Goal: Information Seeking & Learning: Learn about a topic

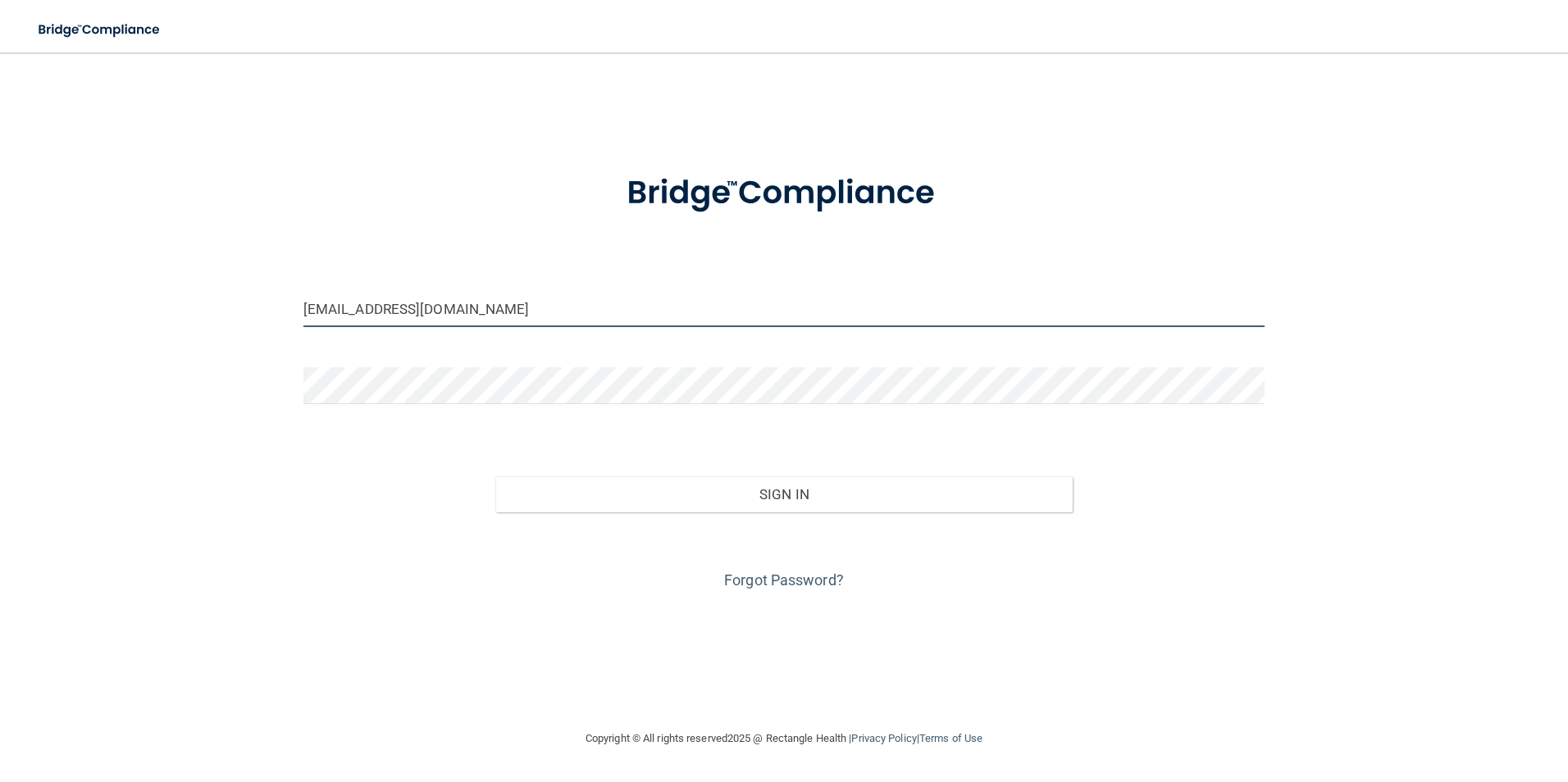
drag, startPoint x: 490, startPoint y: 306, endPoint x: 252, endPoint y: 322, distance: 238.5
click at [252, 322] on div "karanelson115@gmail.com Invalid email/password. You don't have permission to ac…" at bounding box center [784, 390] width 1502 height 644
type input "[EMAIL_ADDRESS][DOMAIN_NAME]"
click at [794, 572] on link "Forgot Password?" at bounding box center [784, 580] width 120 height 17
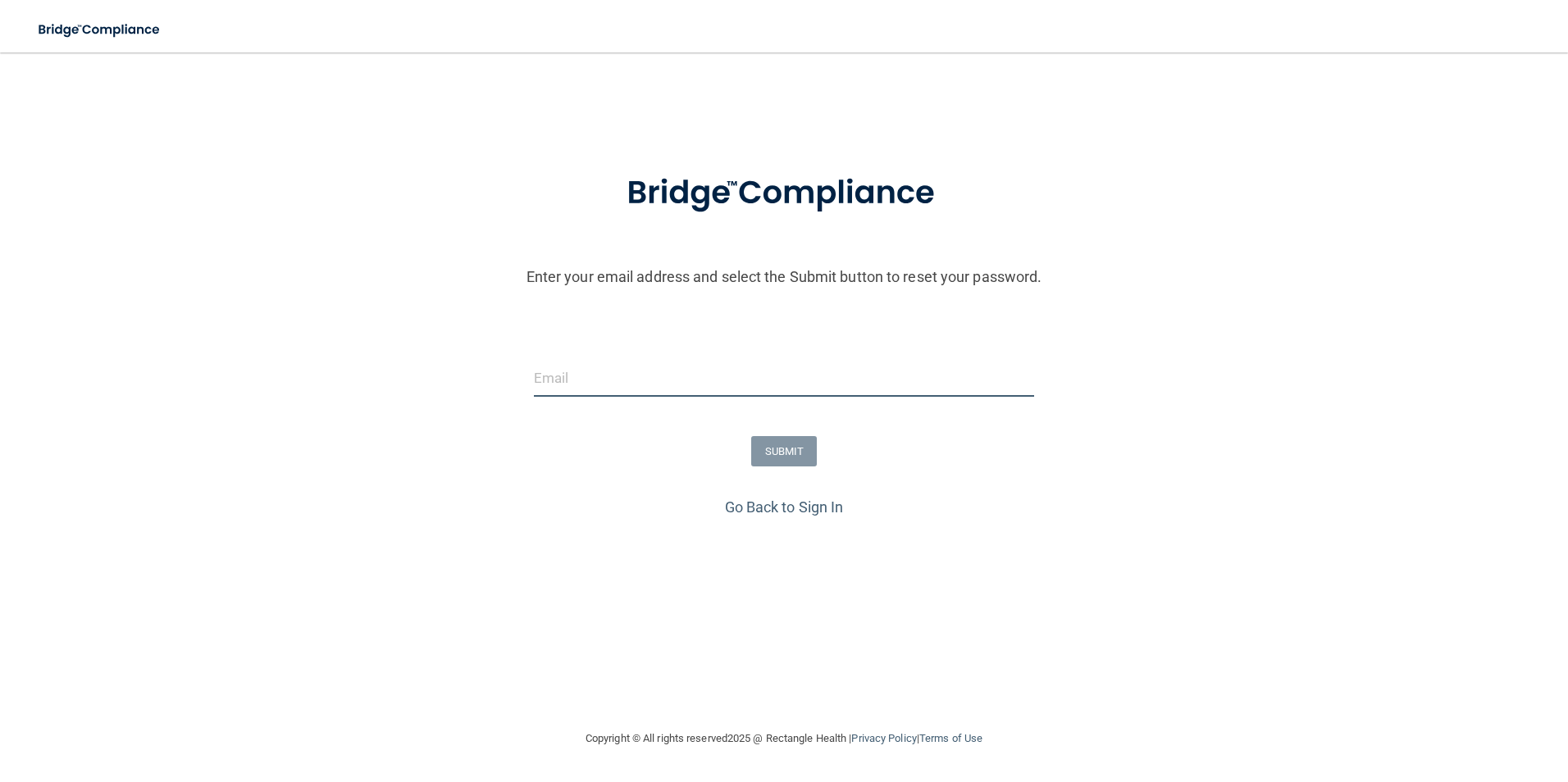
paste input "[EMAIL_ADDRESS][DOMAIN_NAME]"
type input "[EMAIL_ADDRESS][DOMAIN_NAME]"
click at [790, 450] on button "SUBMIT" at bounding box center [784, 451] width 67 height 30
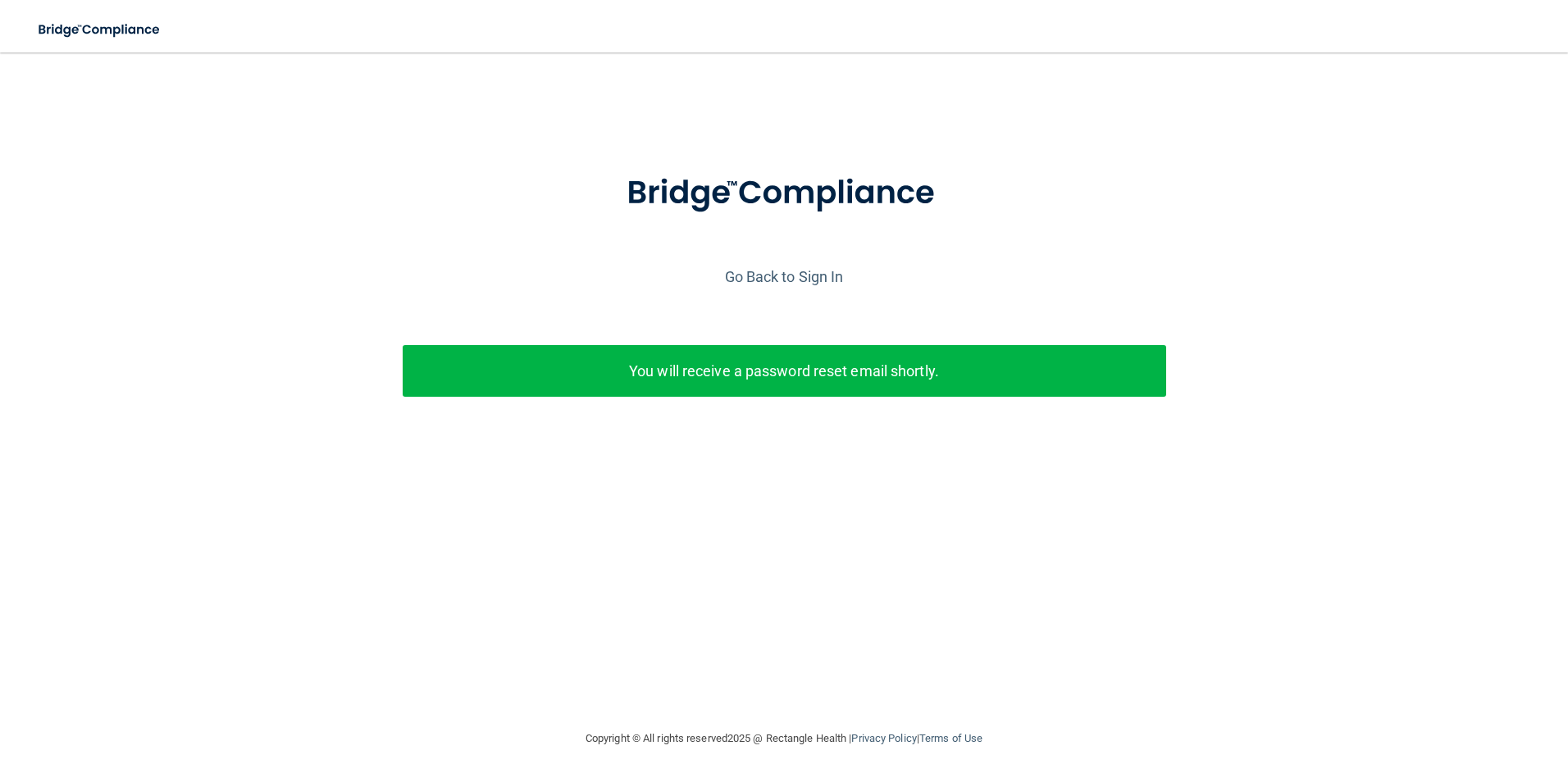
click at [804, 266] on div "Go Back to Sign In" at bounding box center [784, 277] width 1576 height 27
click at [803, 277] on link "Go Back to Sign In" at bounding box center [784, 277] width 119 height 17
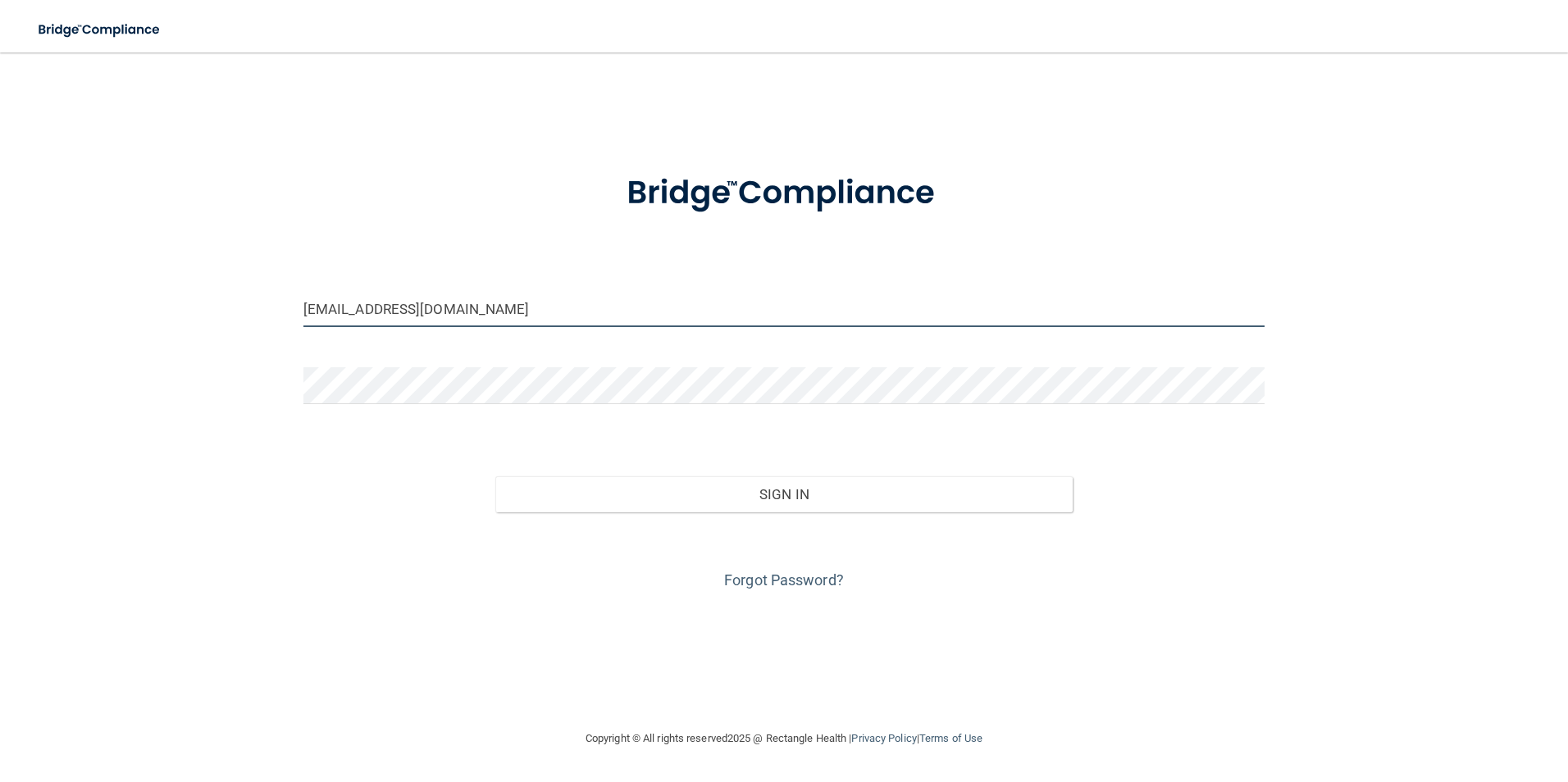
drag, startPoint x: 674, startPoint y: 282, endPoint x: 583, endPoint y: 303, distance: 93.4
click at [583, 303] on input "karanelson115@gmail.com" at bounding box center [784, 309] width 962 height 37
paste input "amandac2473"
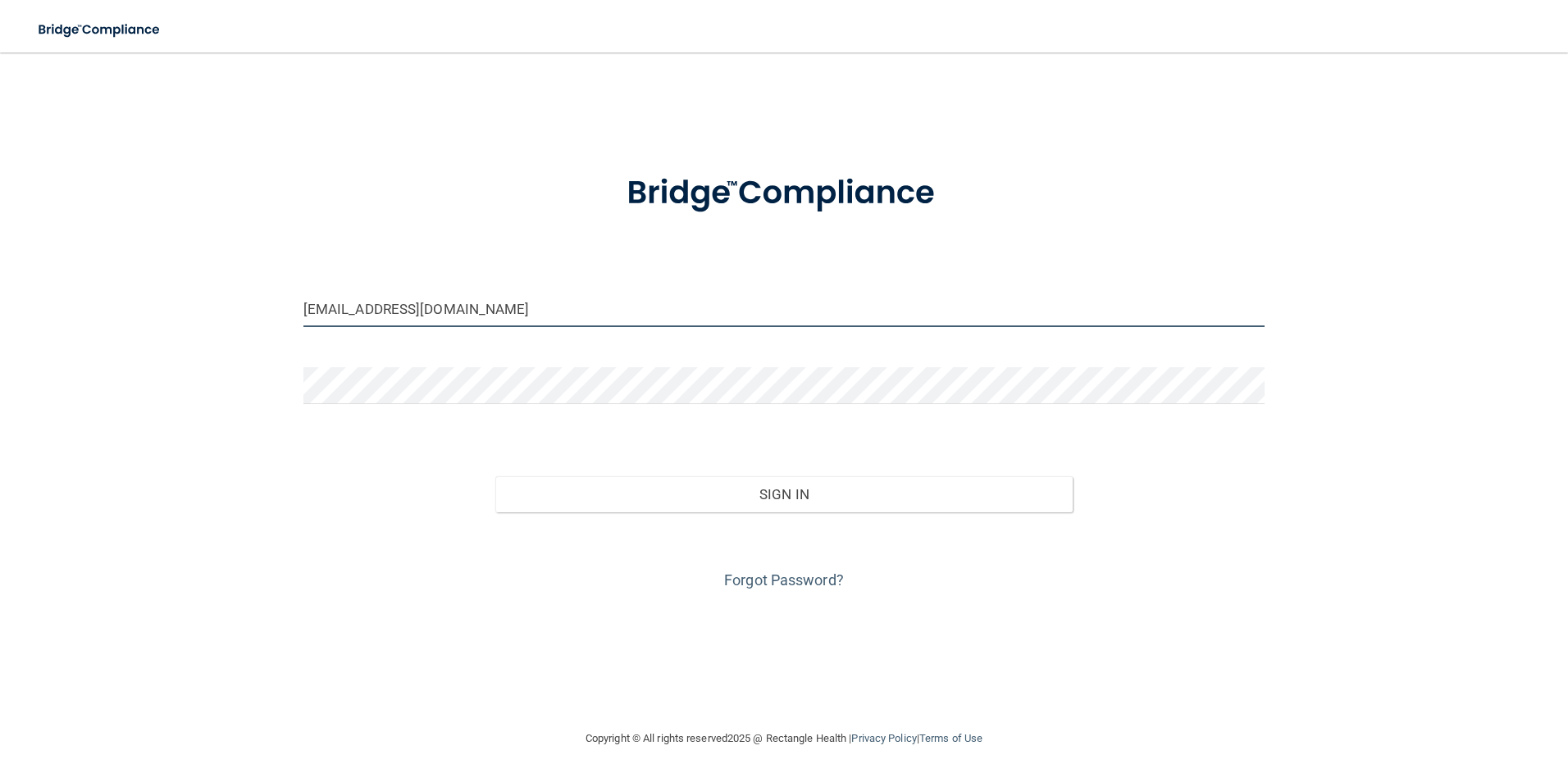
type input "[EMAIL_ADDRESS][DOMAIN_NAME]"
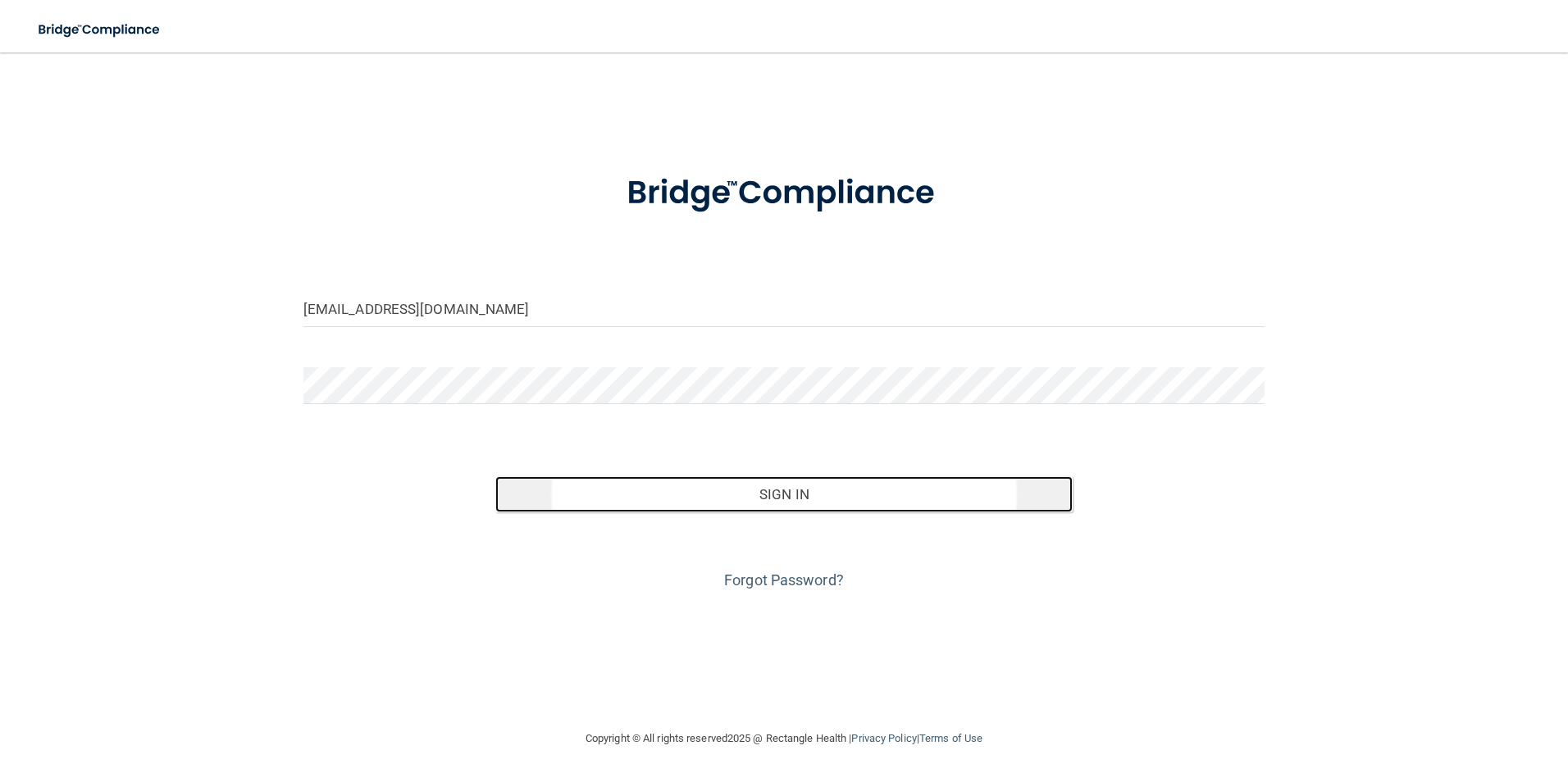
click at [693, 487] on button "Sign In" at bounding box center [784, 495] width 577 height 37
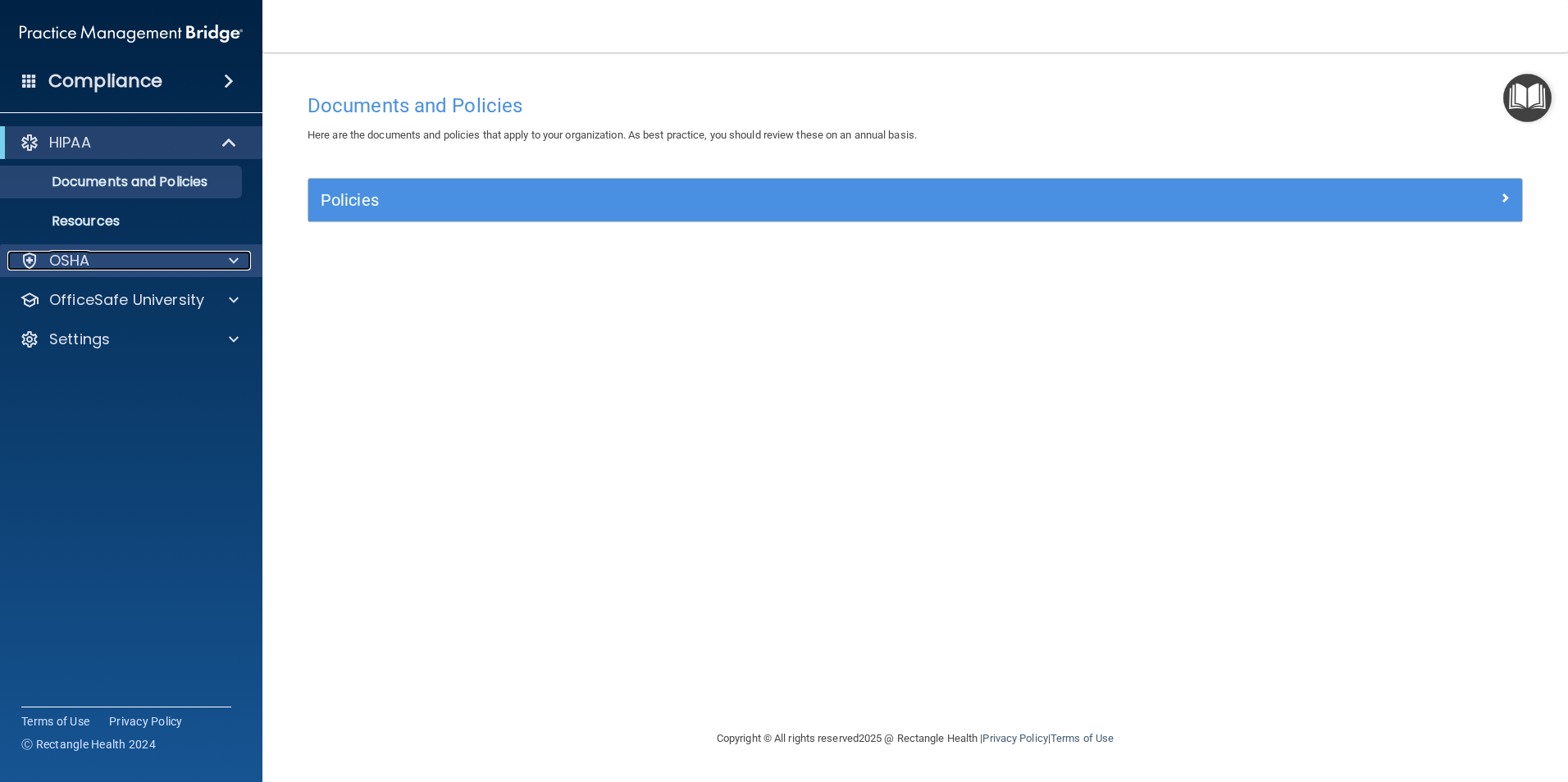
click at [150, 261] on div "OSHA" at bounding box center [109, 261] width 204 height 20
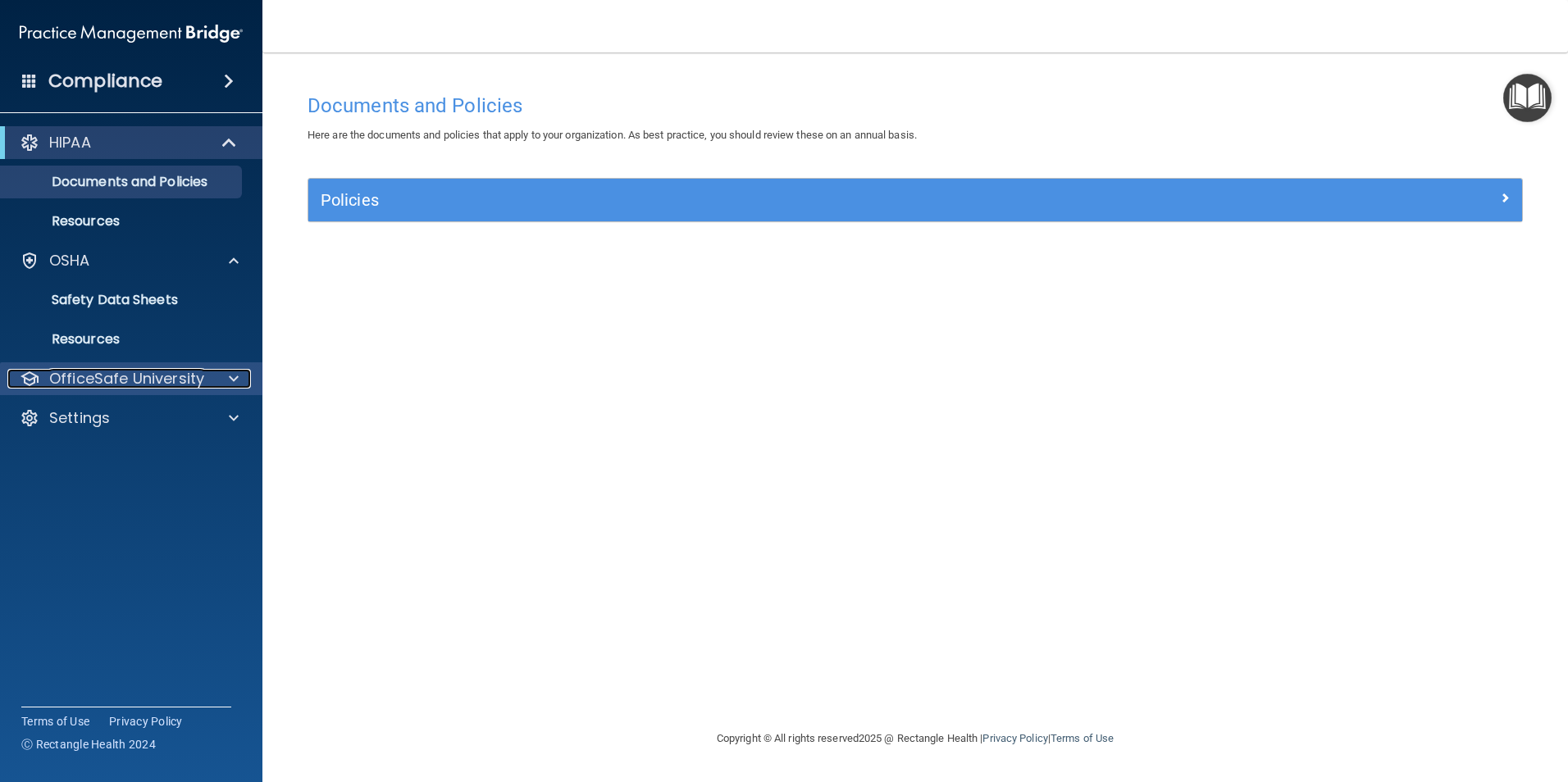
click at [196, 382] on p "OfficeSafe University" at bounding box center [127, 379] width 155 height 20
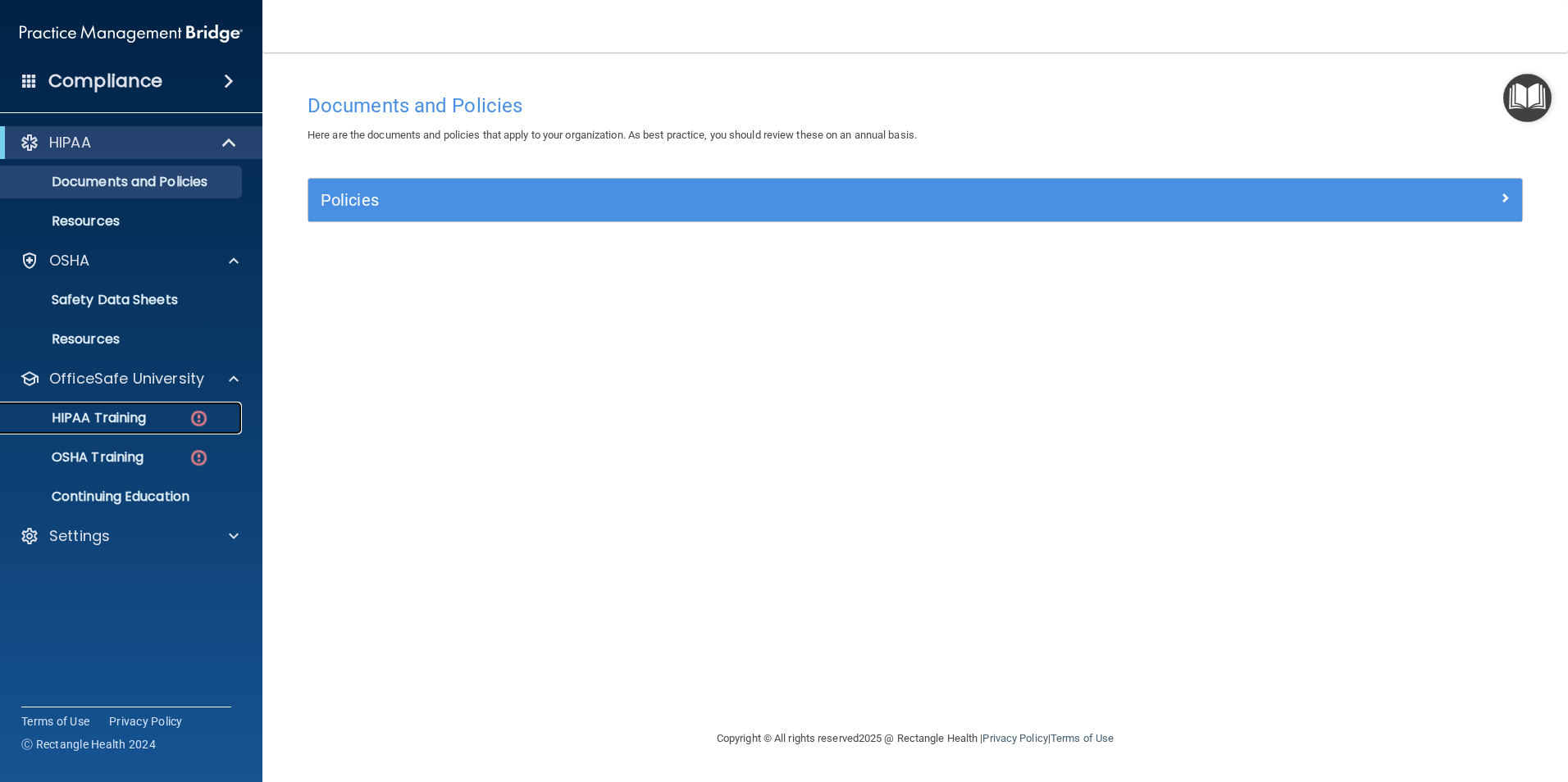
click at [156, 419] on div "HIPAA Training" at bounding box center [122, 418] width 224 height 16
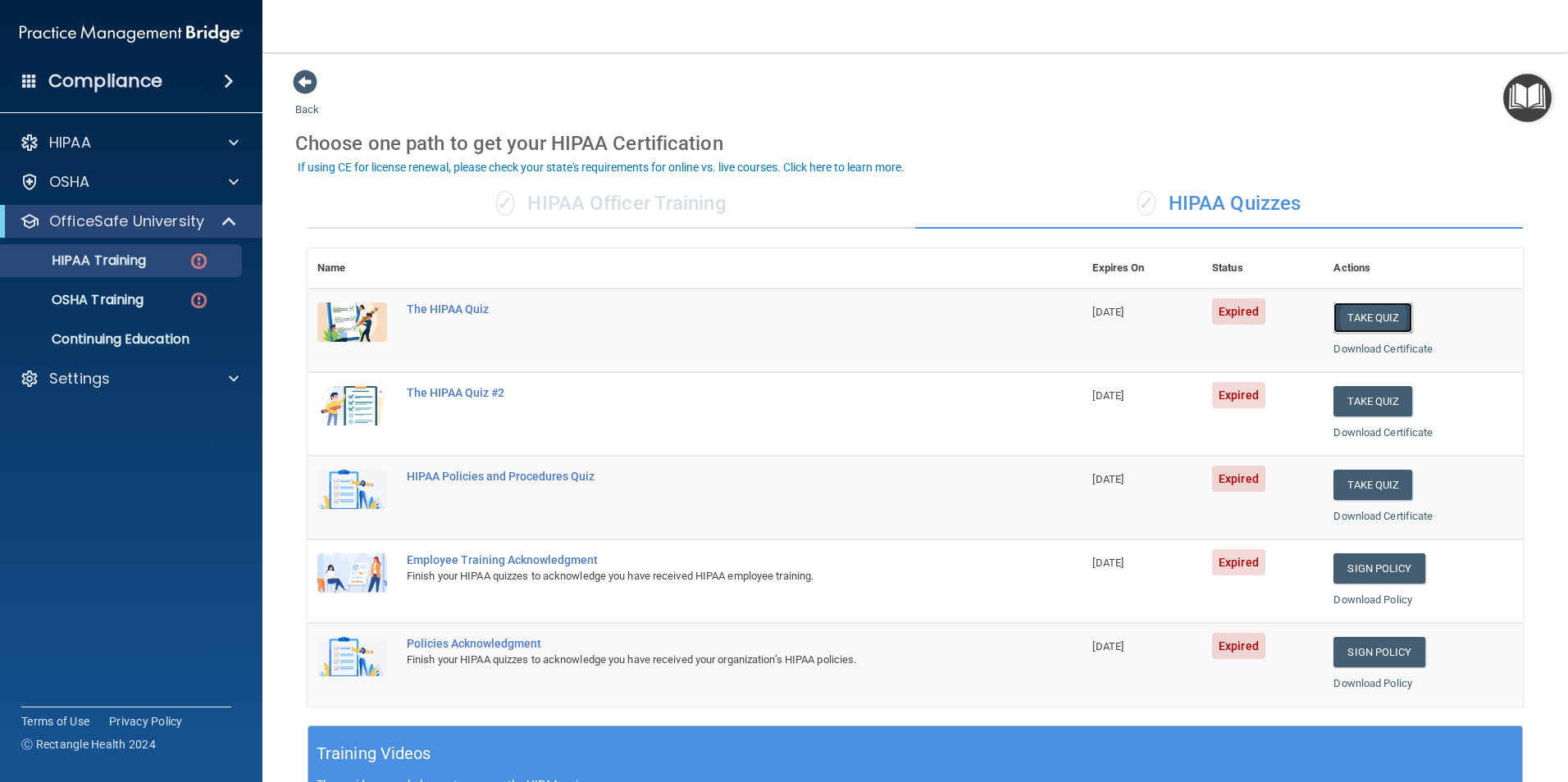
click at [1383, 323] on button "Take Quiz" at bounding box center [1373, 317] width 79 height 30
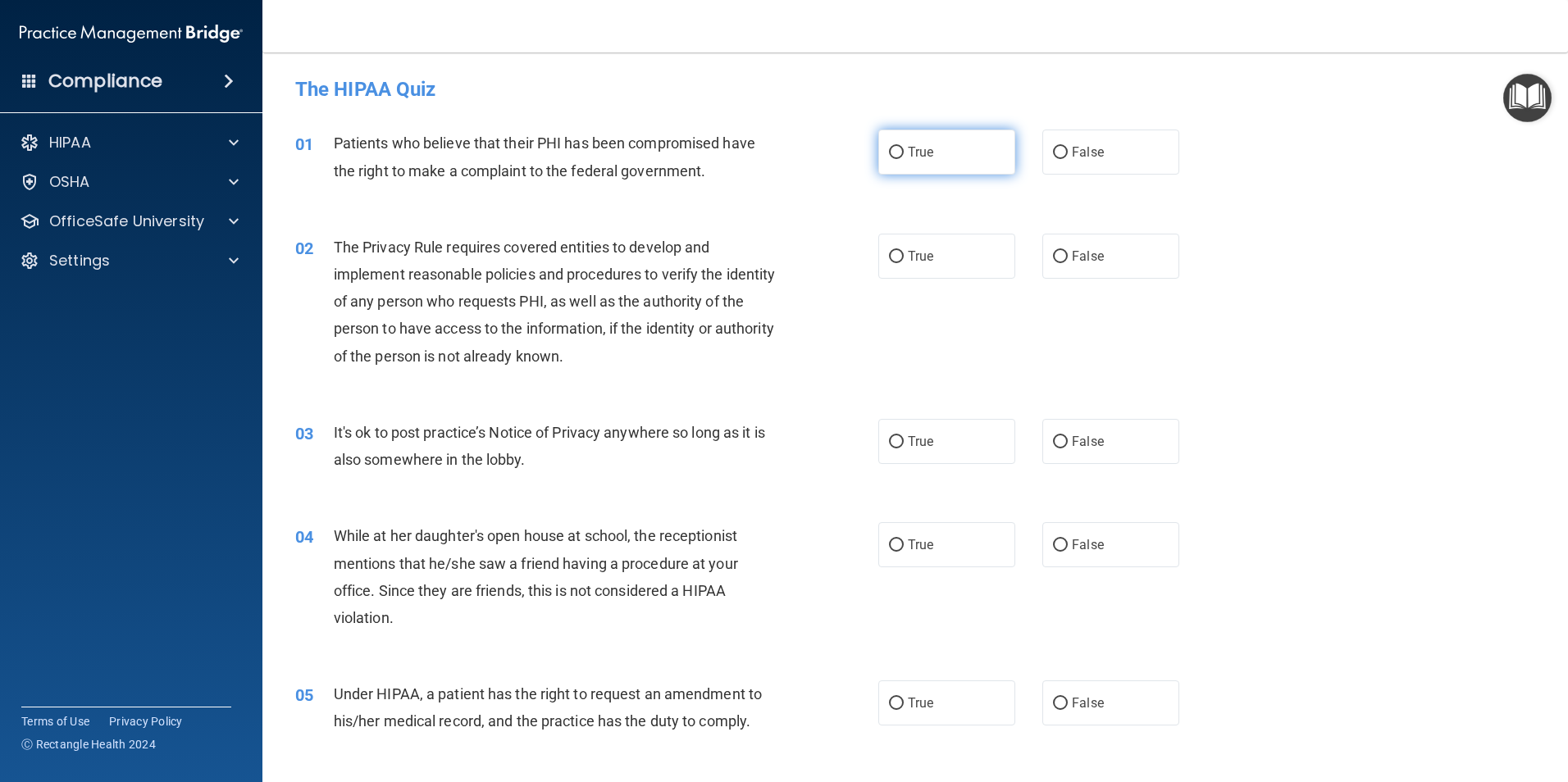
click at [889, 147] on input "True" at bounding box center [896, 153] width 15 height 12
radio input "true"
click at [908, 259] on span "True" at bounding box center [921, 256] width 26 height 16
click at [903, 259] on input "True" at bounding box center [896, 257] width 15 height 12
radio input "true"
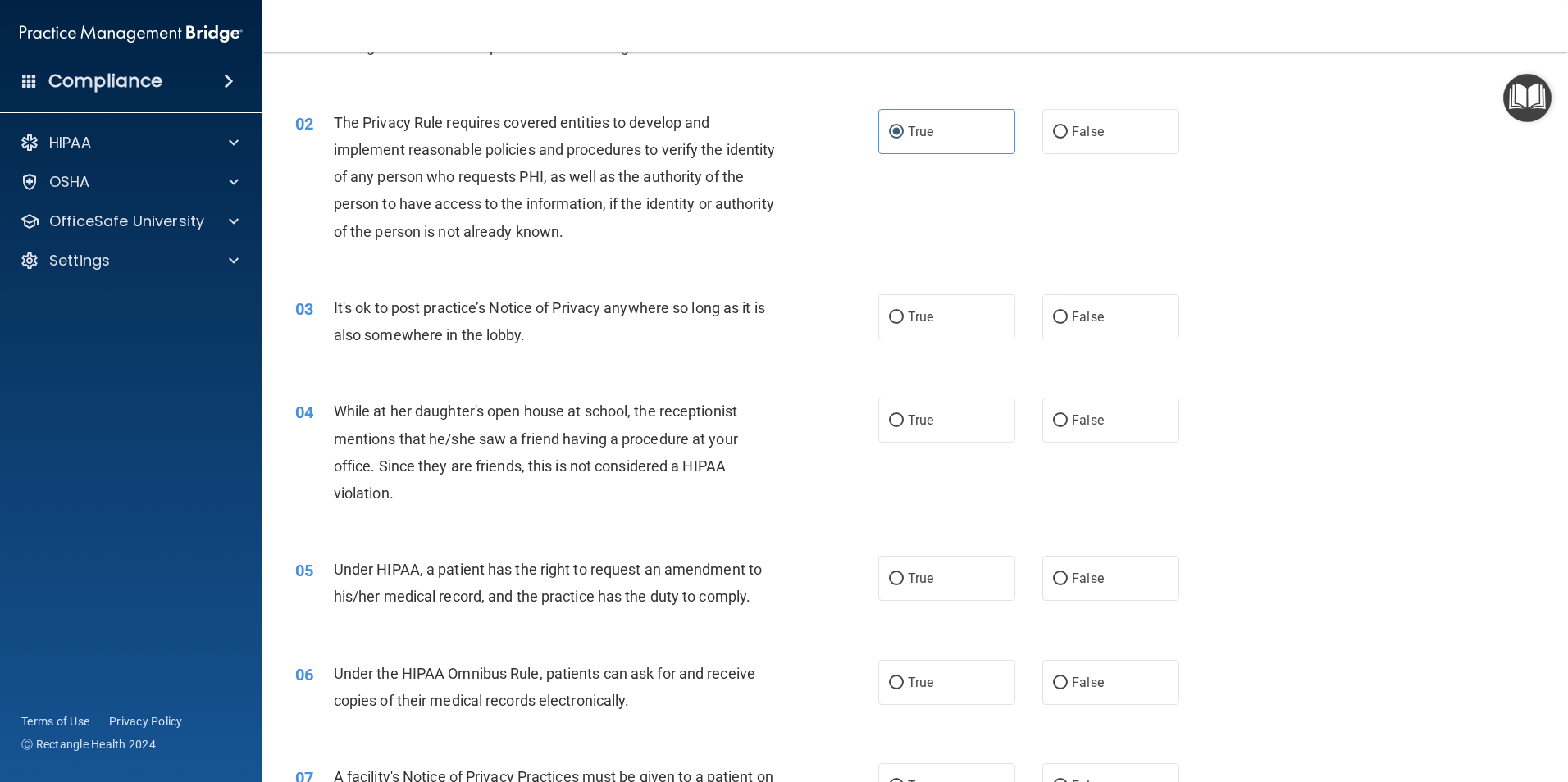
scroll to position [164, 0]
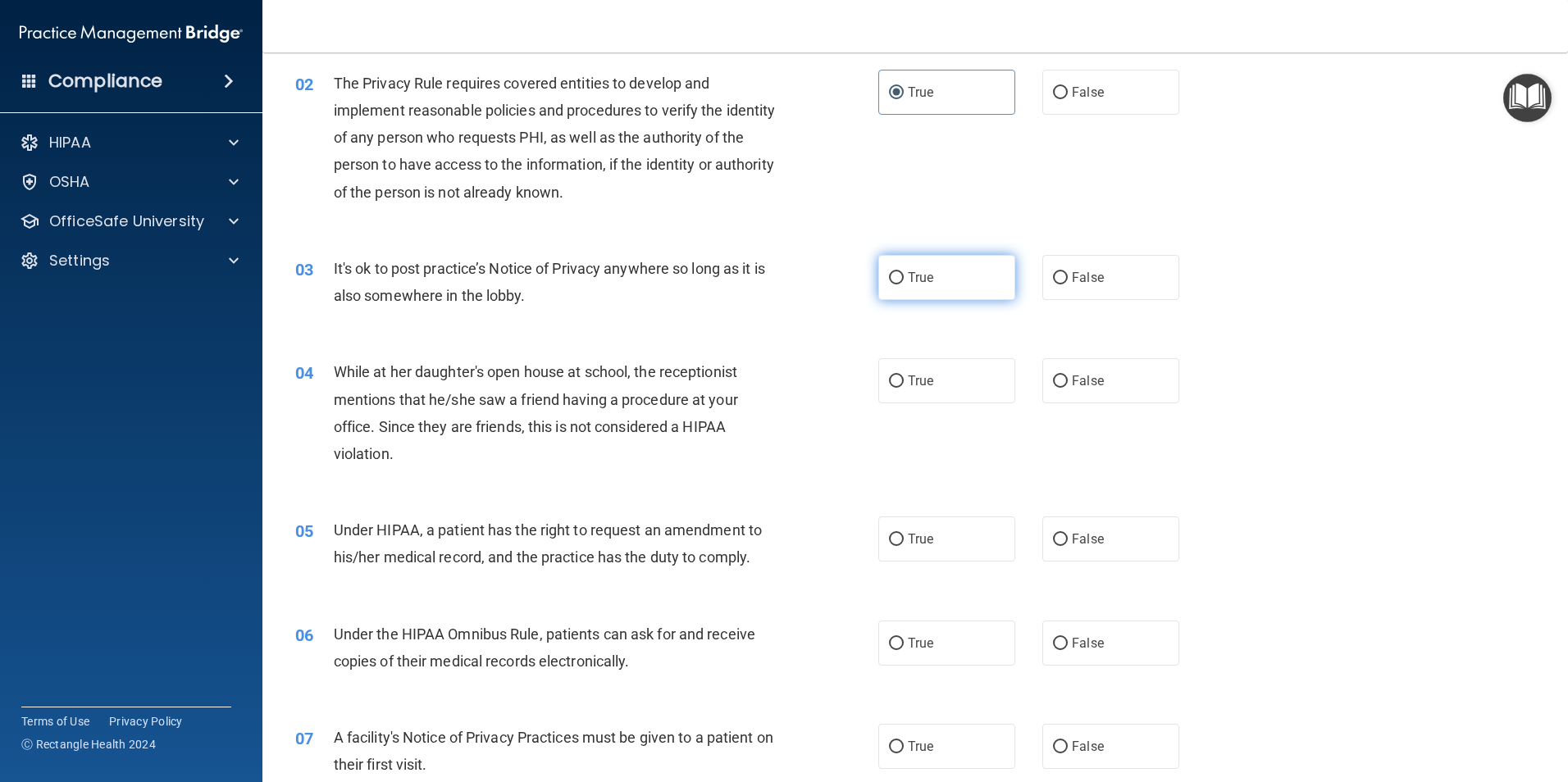
click at [896, 277] on input "True" at bounding box center [896, 278] width 15 height 12
radio input "true"
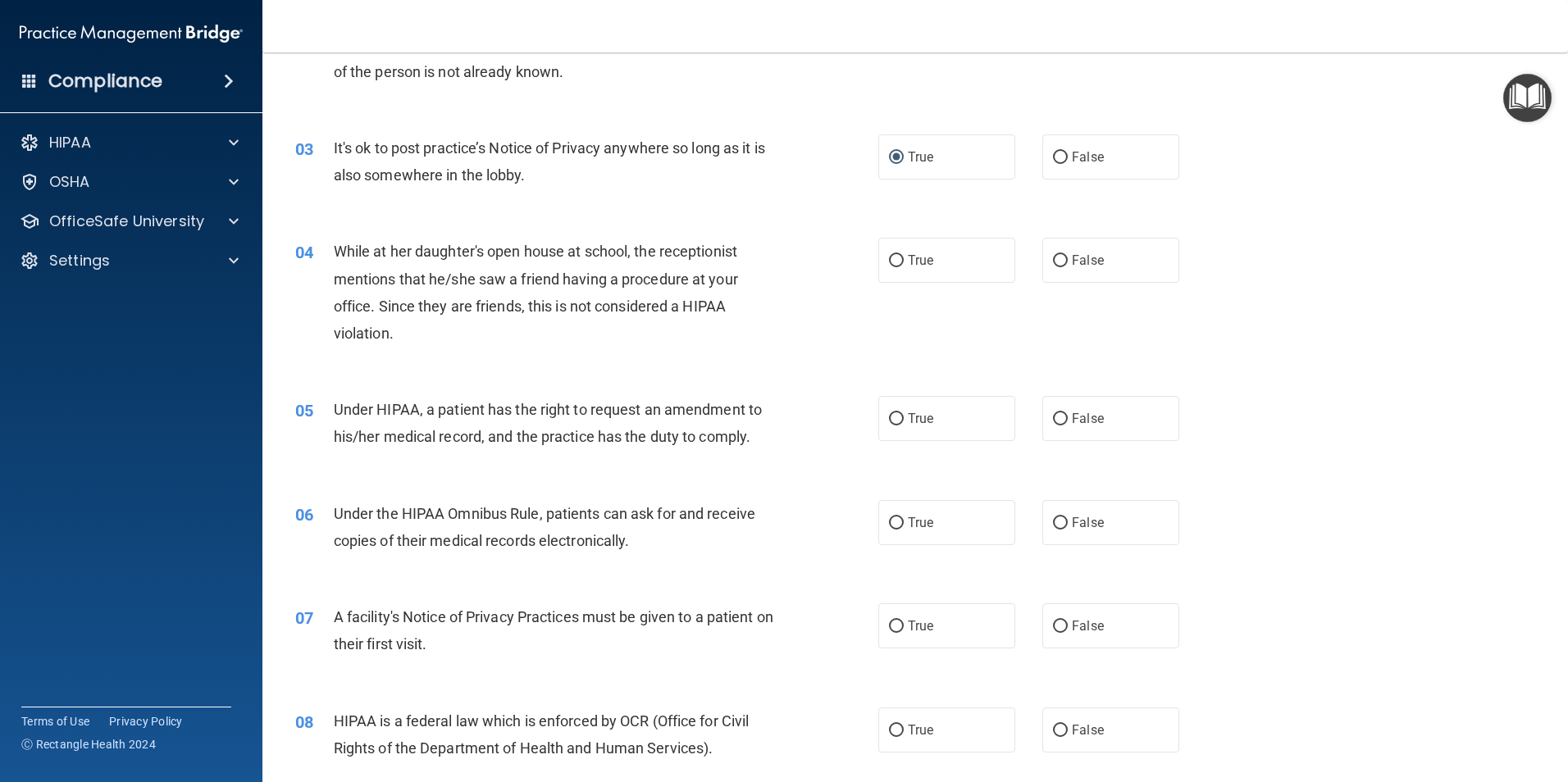
scroll to position [328, 0]
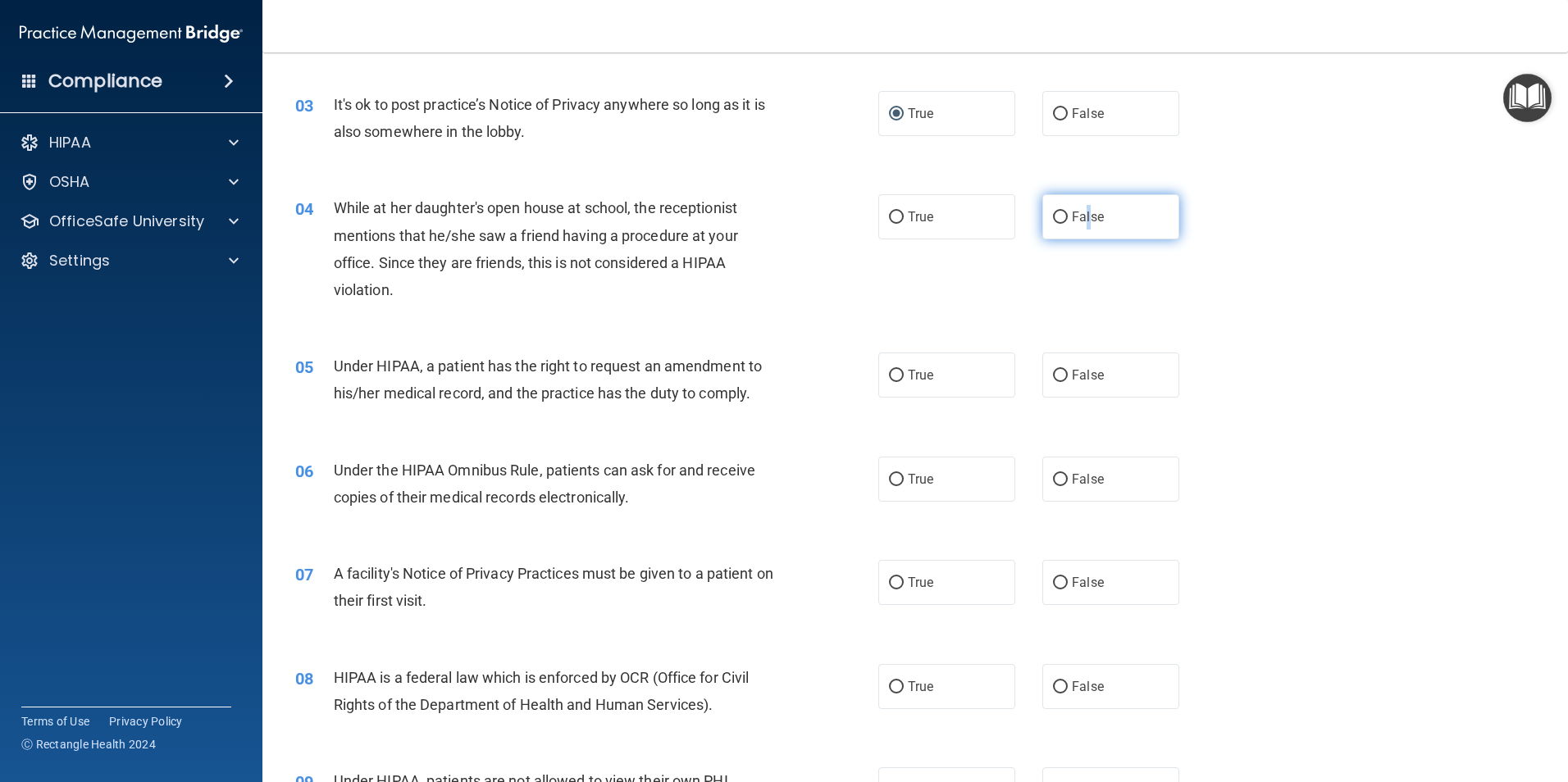
click at [1086, 238] on label "False" at bounding box center [1110, 217] width 137 height 45
drag, startPoint x: 1086, startPoint y: 238, endPoint x: 1074, endPoint y: 236, distance: 12.2
click at [1081, 236] on label "False" at bounding box center [1110, 217] width 137 height 45
click at [1068, 224] on input "False" at bounding box center [1060, 217] width 15 height 12
radio input "true"
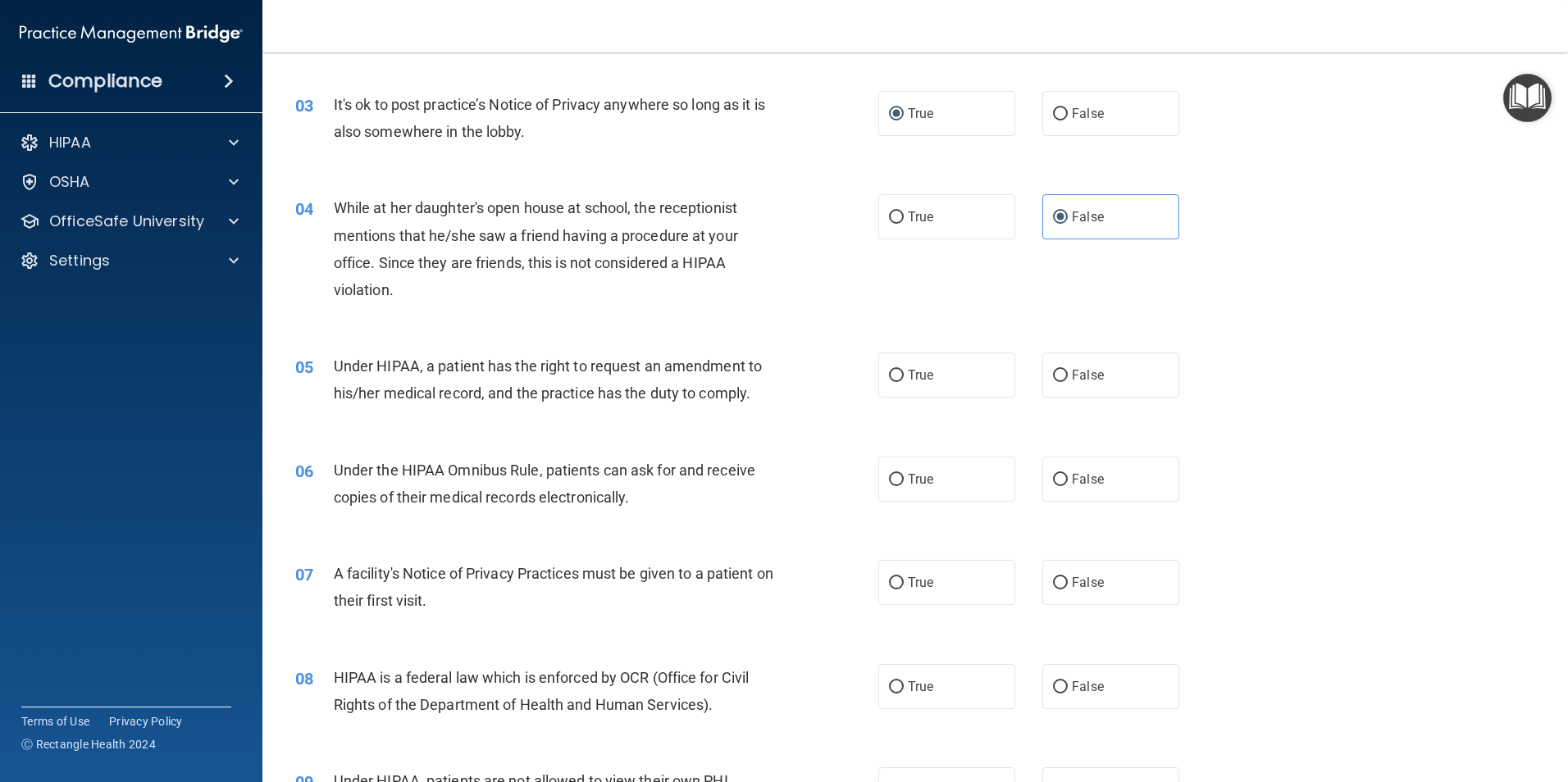
click at [1000, 261] on div "04 While at her daughter's open house at school, the receptionist mentions that…" at bounding box center [915, 252] width 1264 height 158
click at [927, 373] on span "True" at bounding box center [921, 375] width 26 height 16
click at [903, 373] on input "True" at bounding box center [896, 375] width 15 height 12
radio input "true"
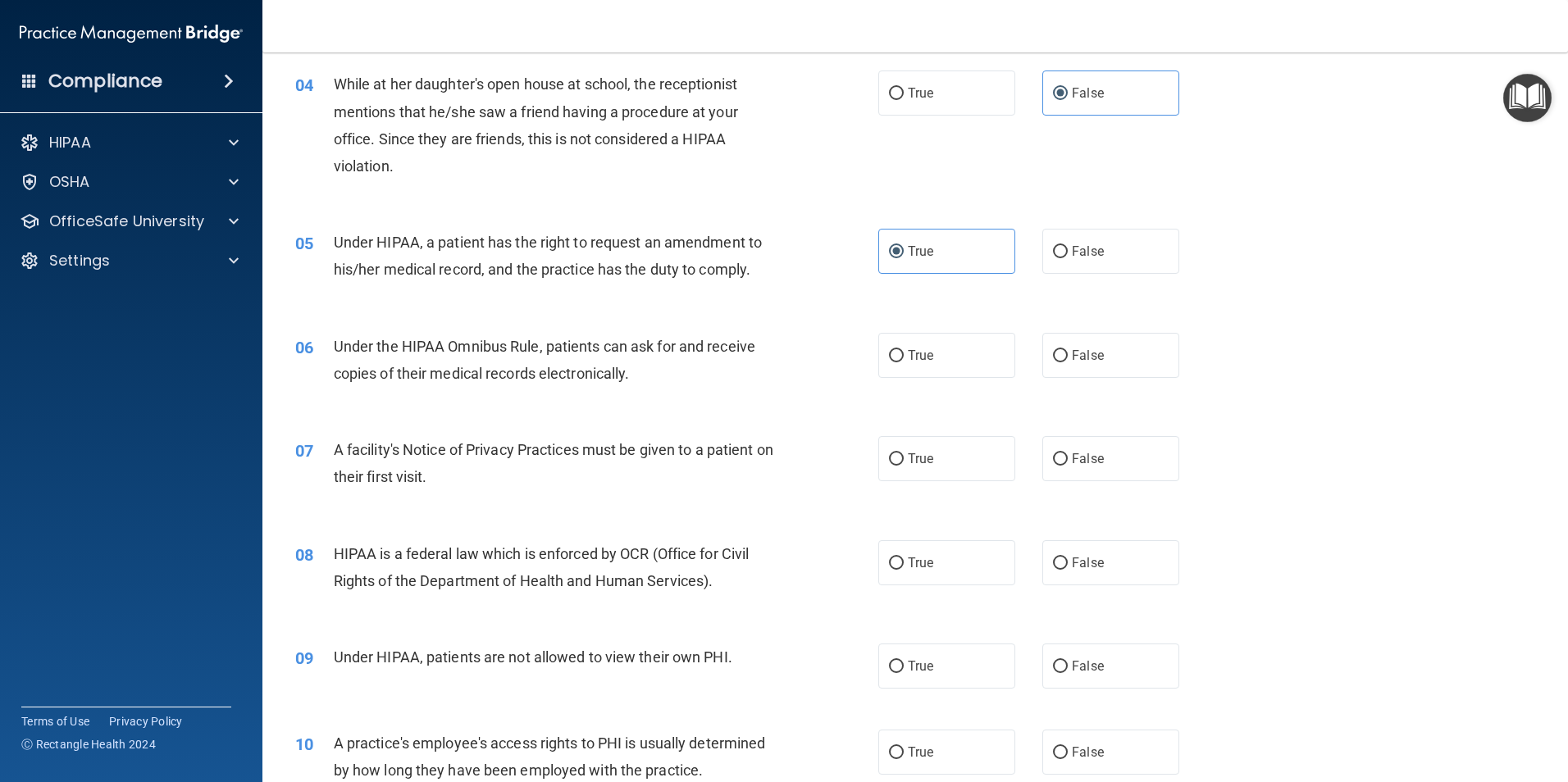
scroll to position [492, 0]
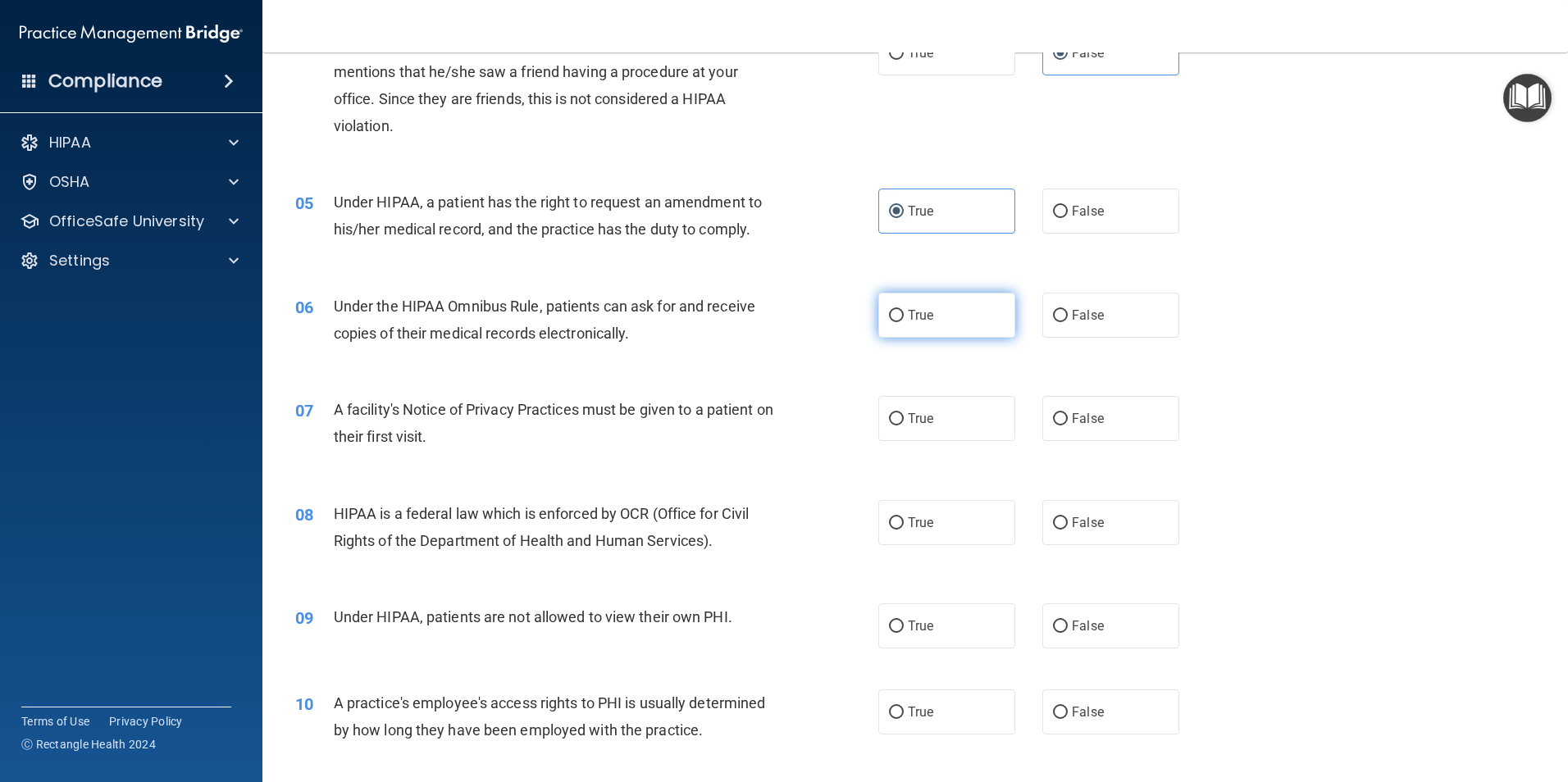
click at [921, 317] on span "True" at bounding box center [921, 315] width 26 height 16
click at [903, 317] on input "True" at bounding box center [896, 315] width 15 height 12
radio input "true"
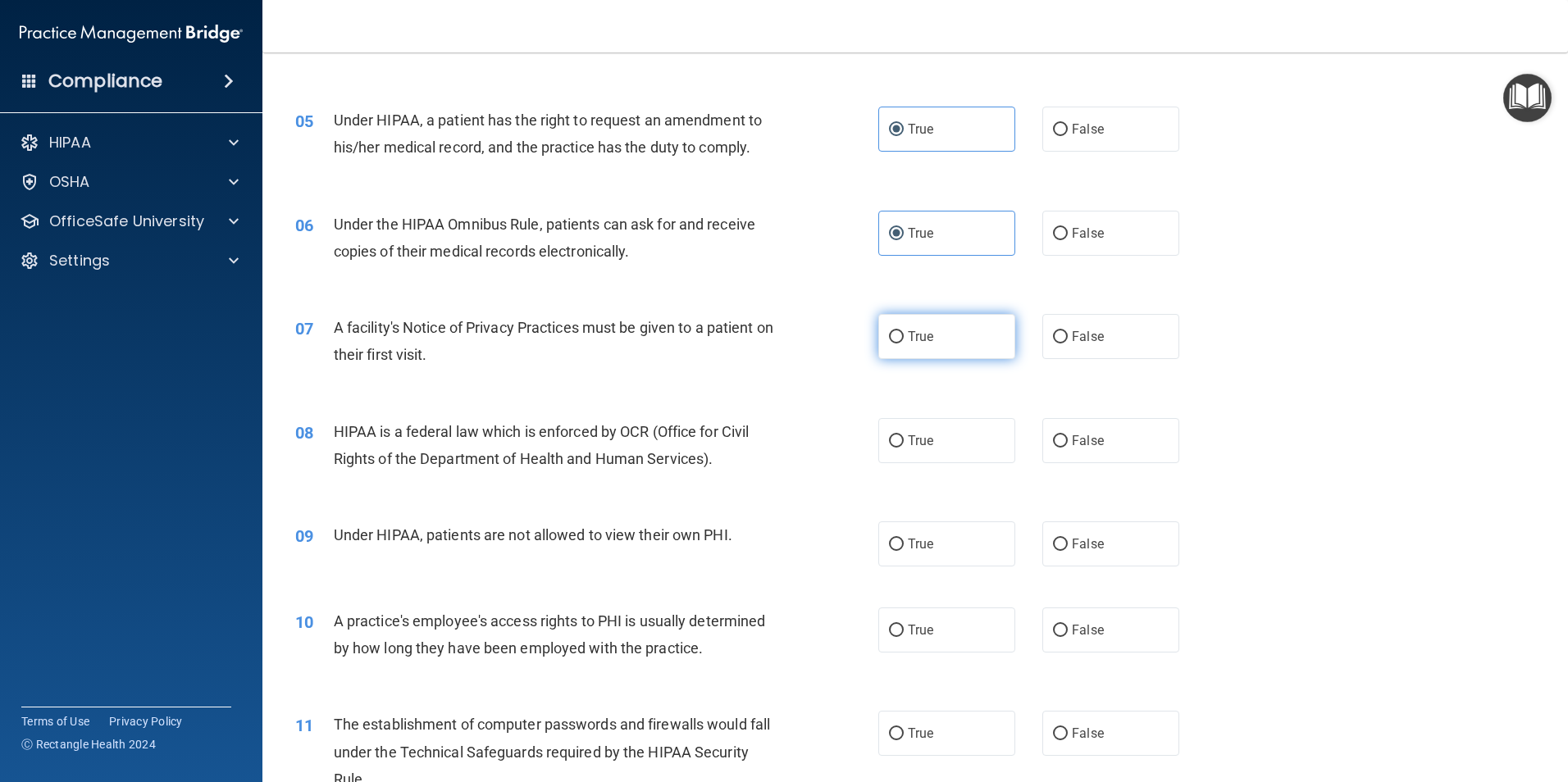
click at [924, 349] on label "True" at bounding box center [947, 336] width 137 height 45
click at [903, 343] on input "True" at bounding box center [896, 337] width 15 height 12
radio input "true"
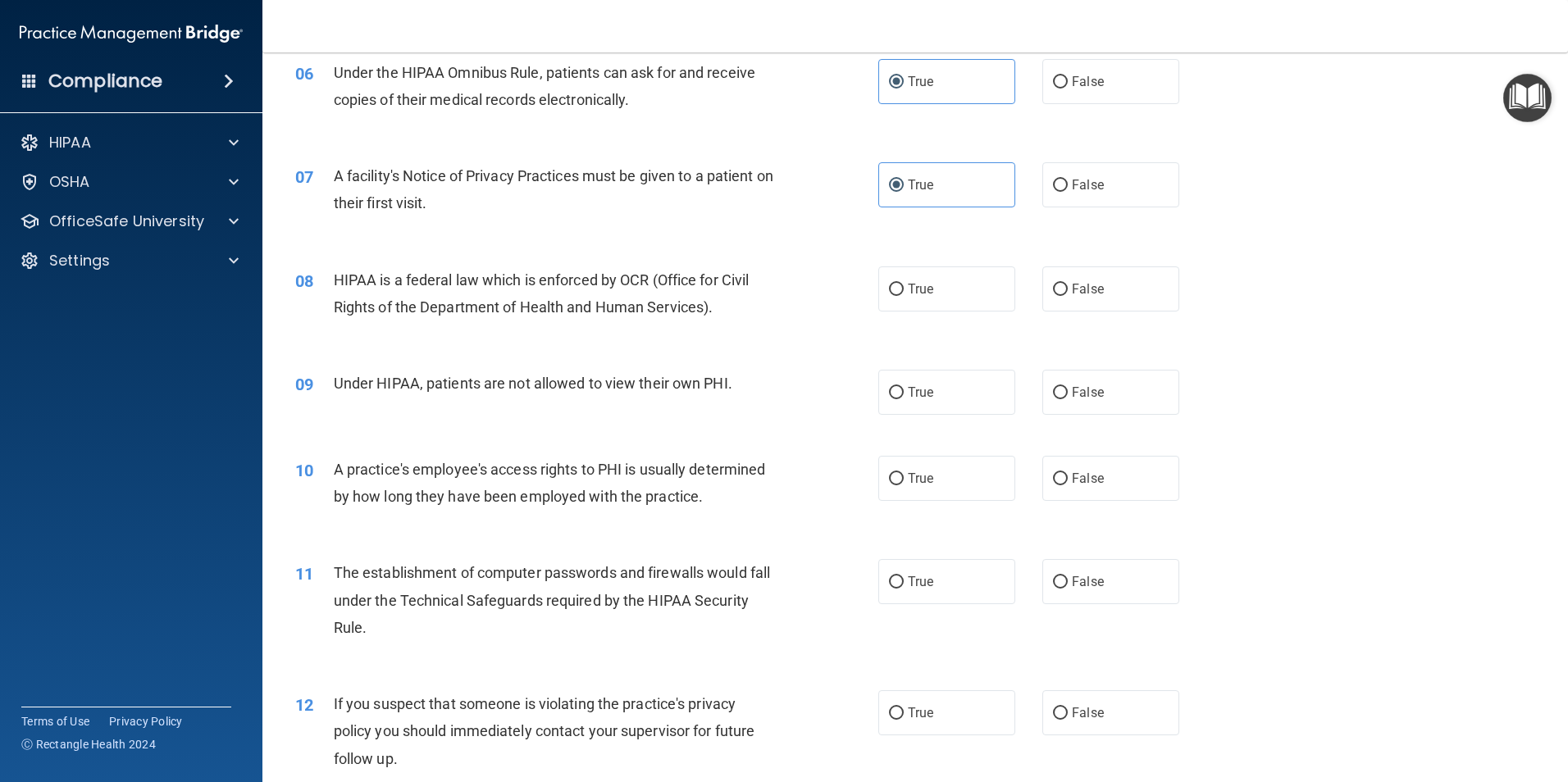
scroll to position [738, 0]
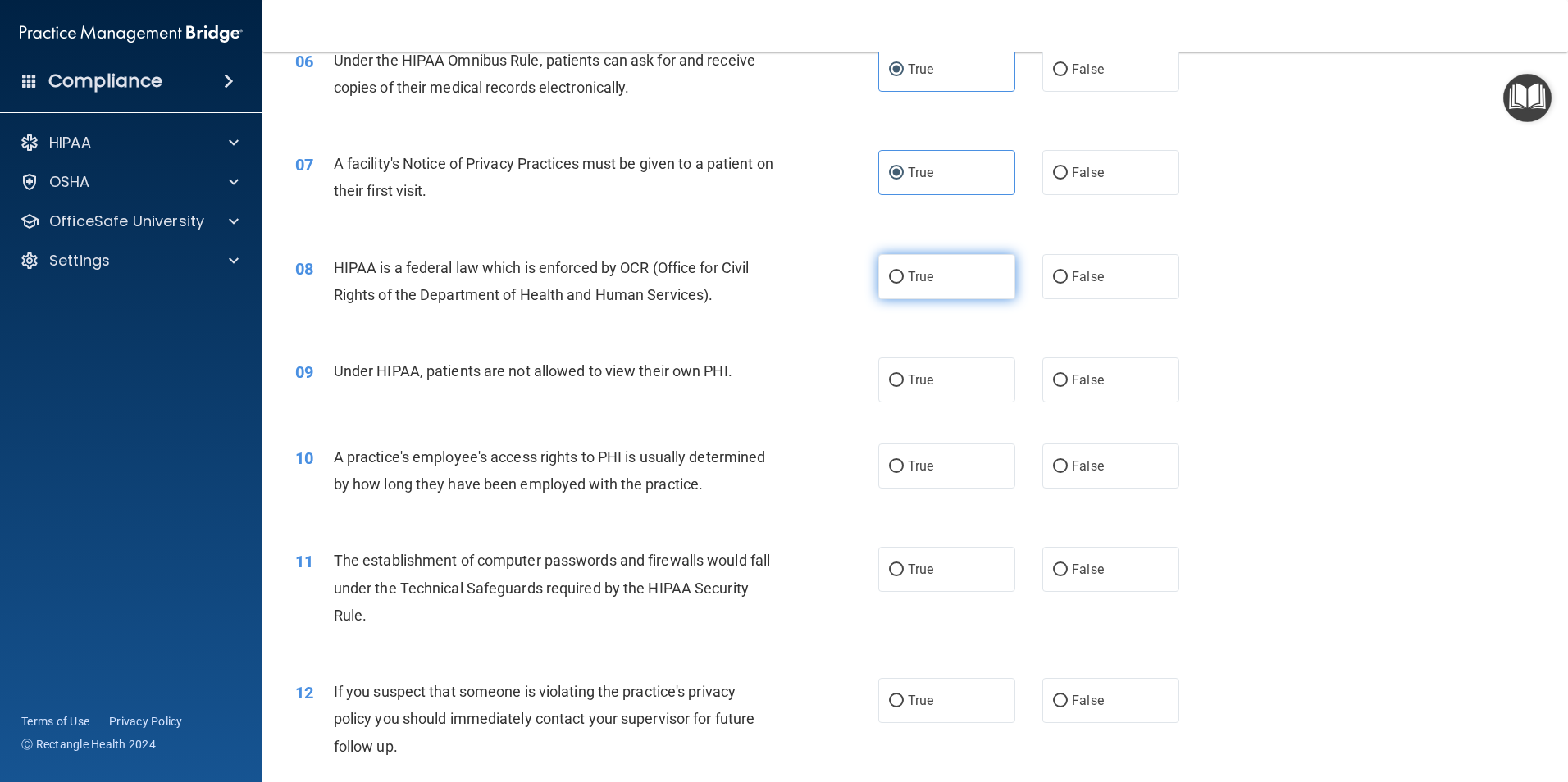
click at [889, 282] on input "True" at bounding box center [896, 277] width 15 height 12
radio input "true"
click at [1058, 386] on label "False" at bounding box center [1110, 379] width 137 height 45
click at [1088, 385] on span "False" at bounding box center [1087, 380] width 32 height 16
click at [1068, 385] on input "False" at bounding box center [1060, 380] width 15 height 12
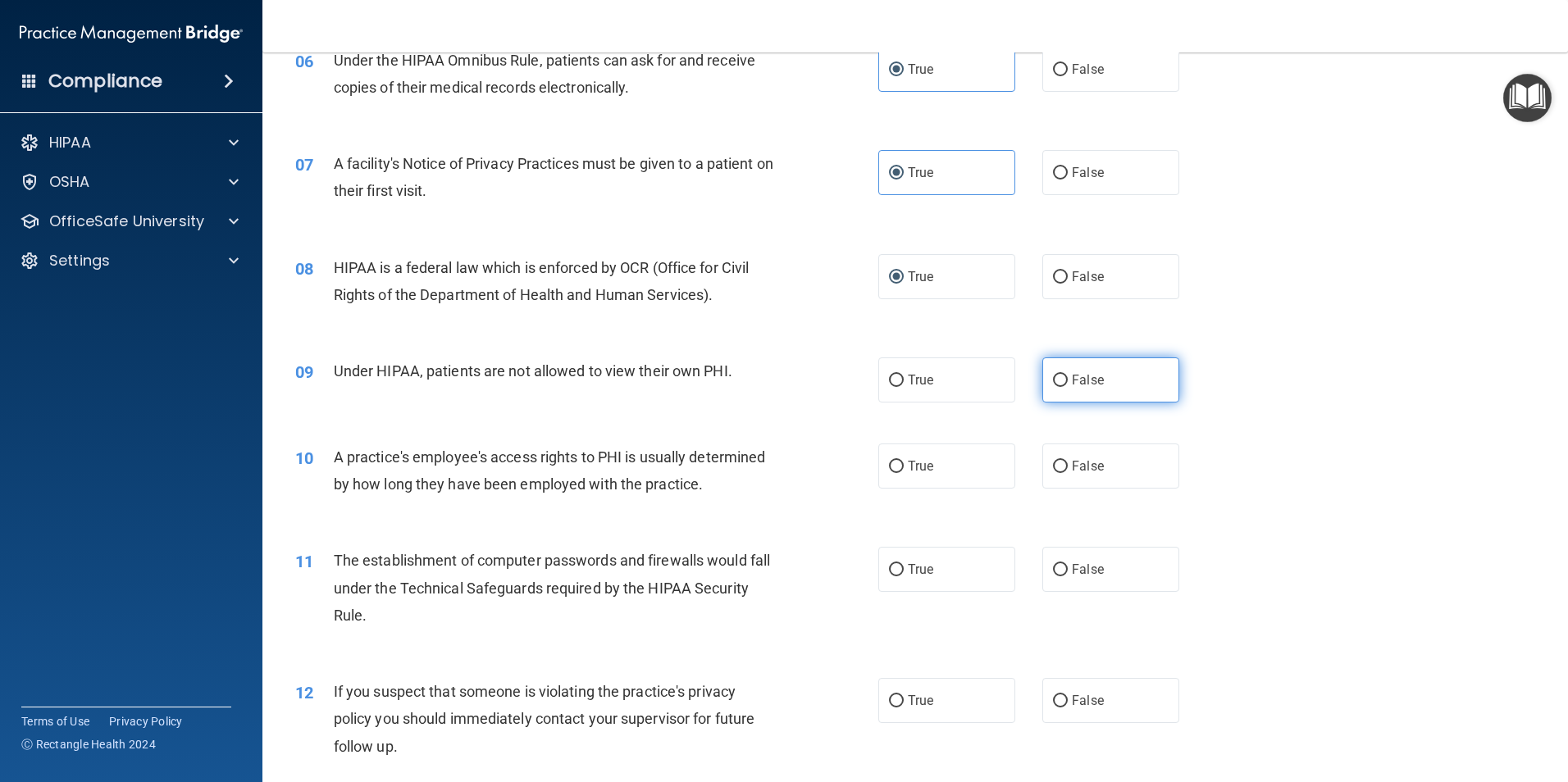
radio input "true"
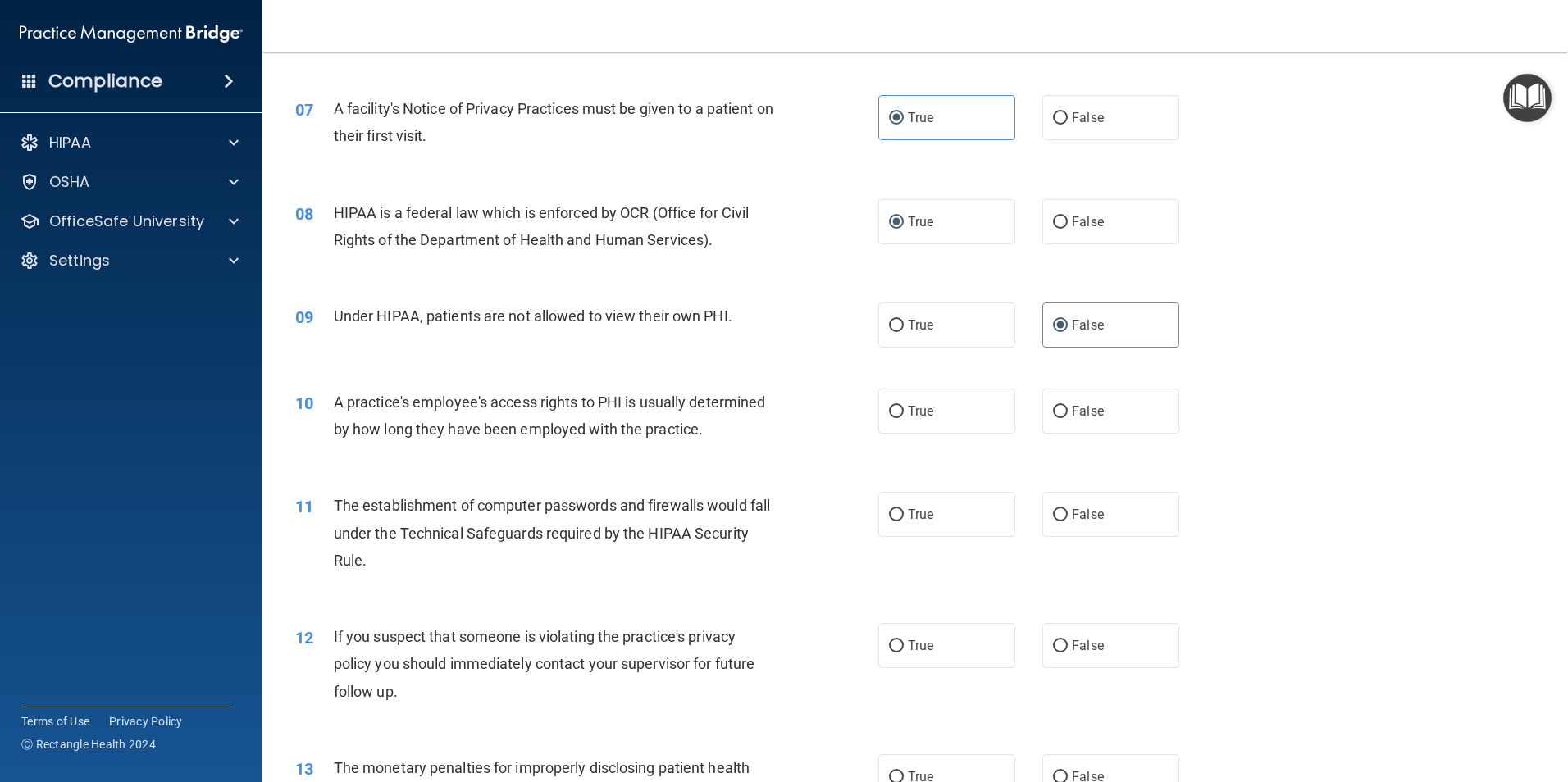
scroll to position [820, 0]
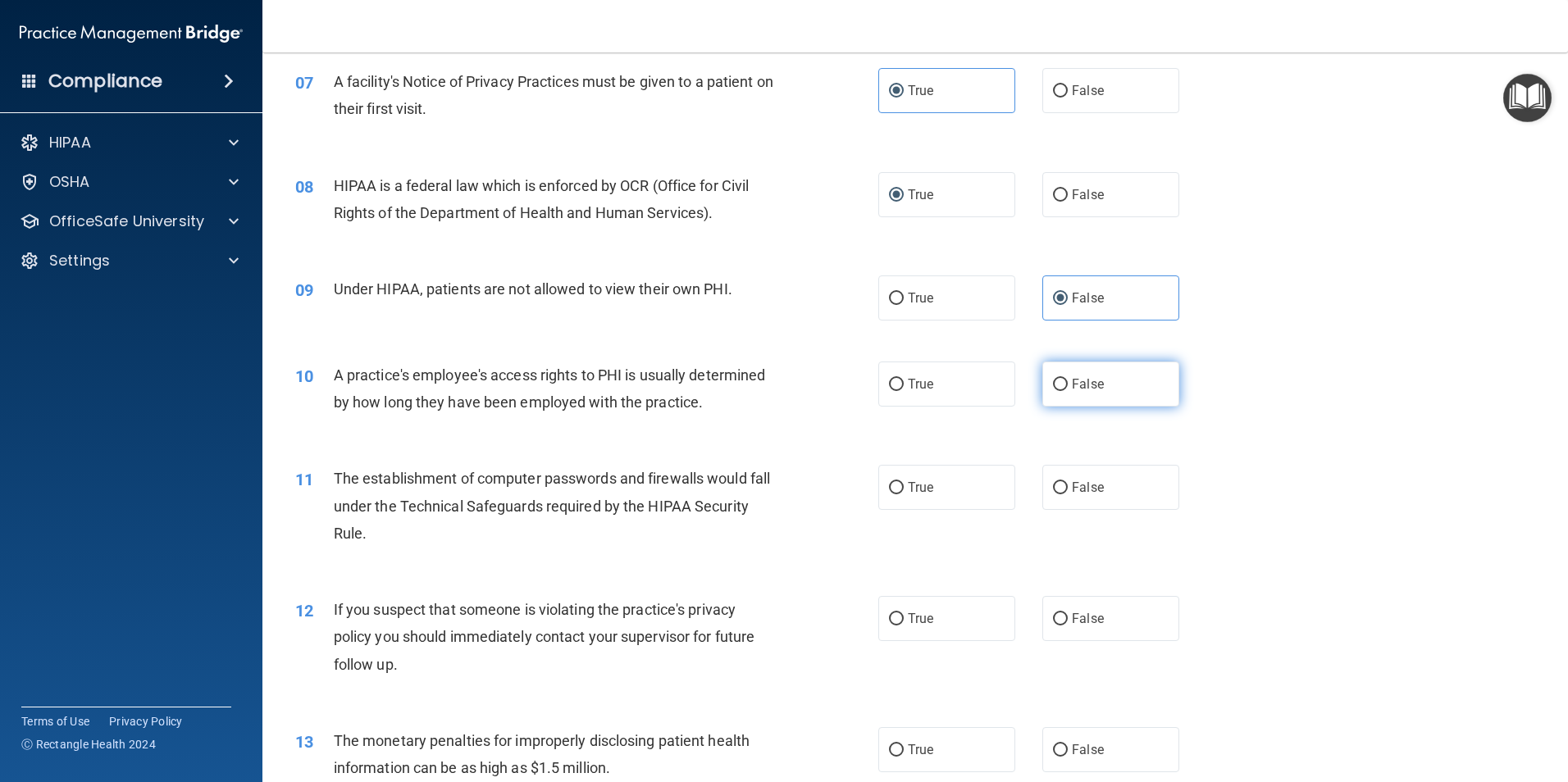
click at [1044, 381] on label "False" at bounding box center [1110, 384] width 137 height 45
click at [1053, 381] on input "False" at bounding box center [1060, 385] width 15 height 12
radio input "true"
click at [940, 479] on label "True" at bounding box center [947, 487] width 137 height 45
click at [903, 482] on input "True" at bounding box center [896, 488] width 15 height 12
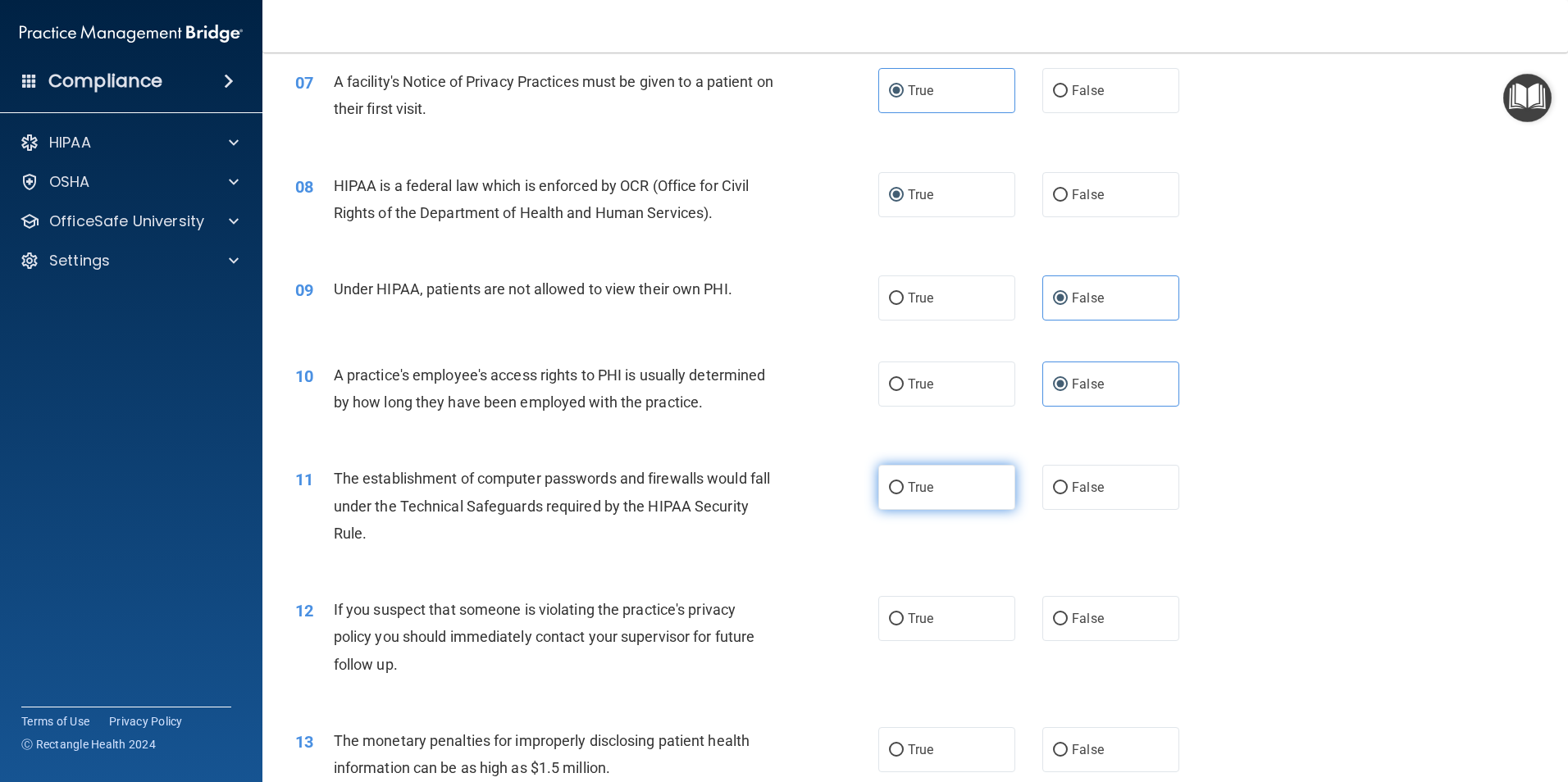
radio input "true"
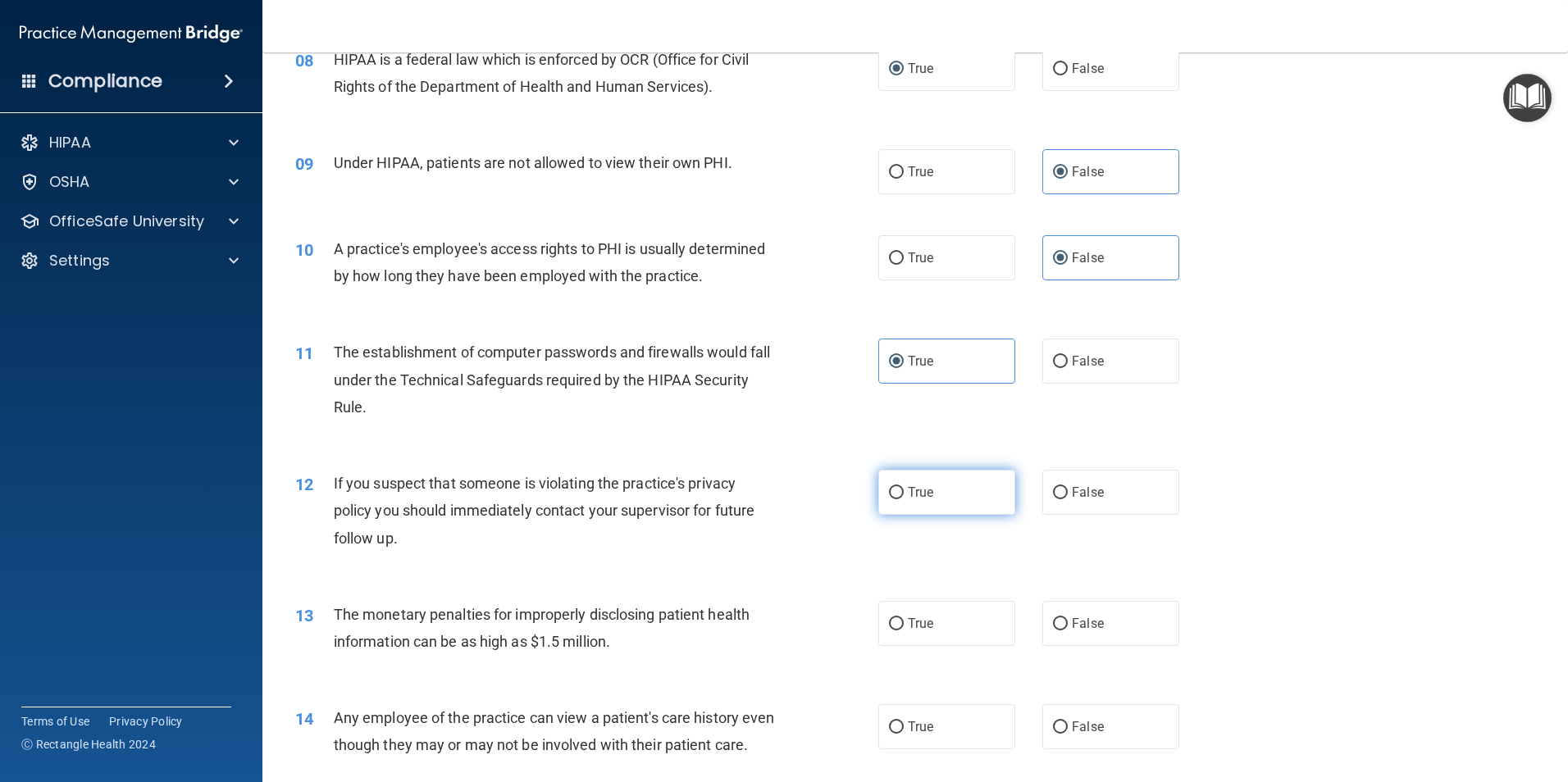
scroll to position [984, 0]
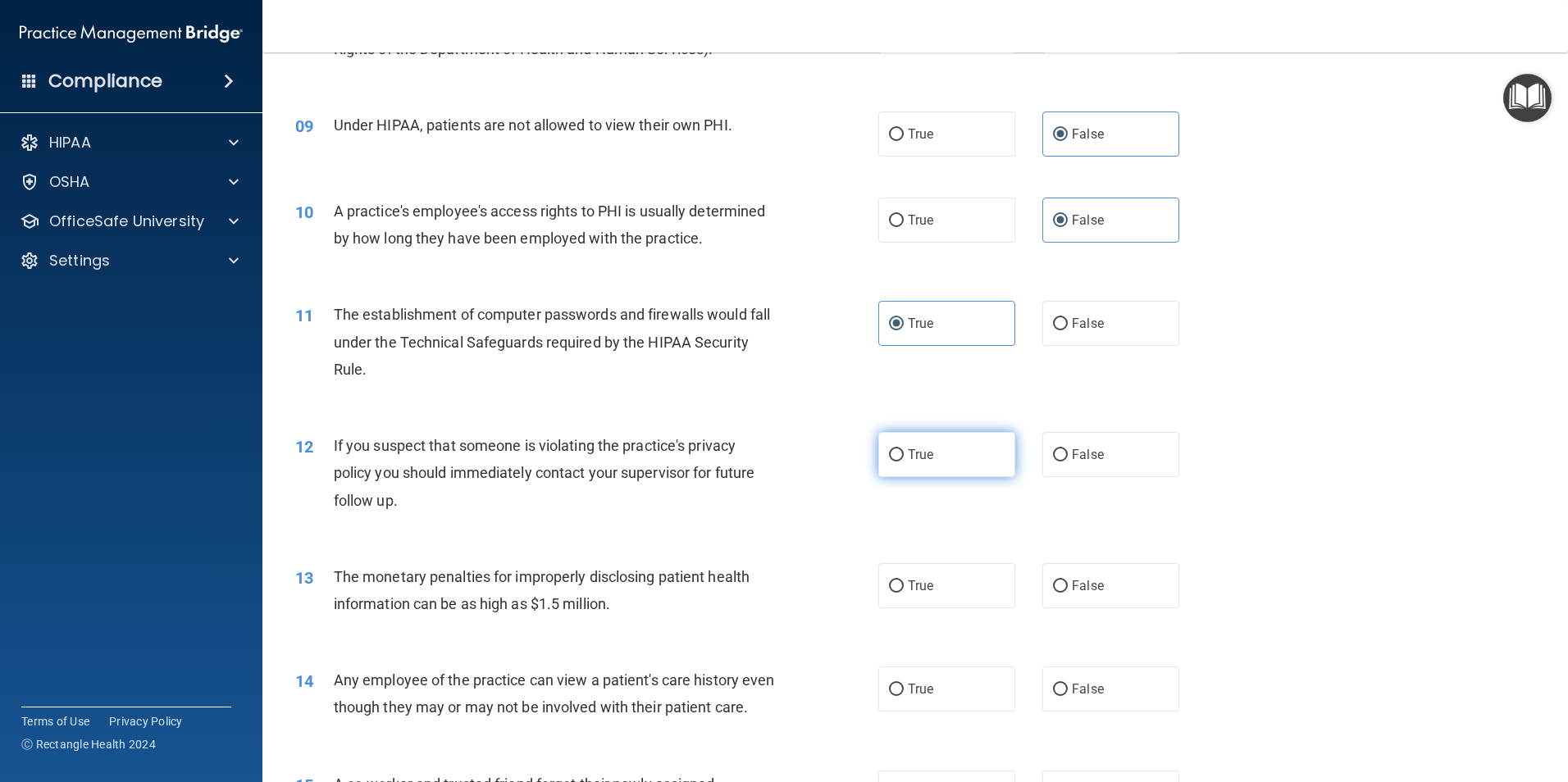
click at [900, 459] on label "True" at bounding box center [947, 454] width 137 height 45
click at [900, 459] on input "True" at bounding box center [896, 455] width 15 height 12
radio input "true"
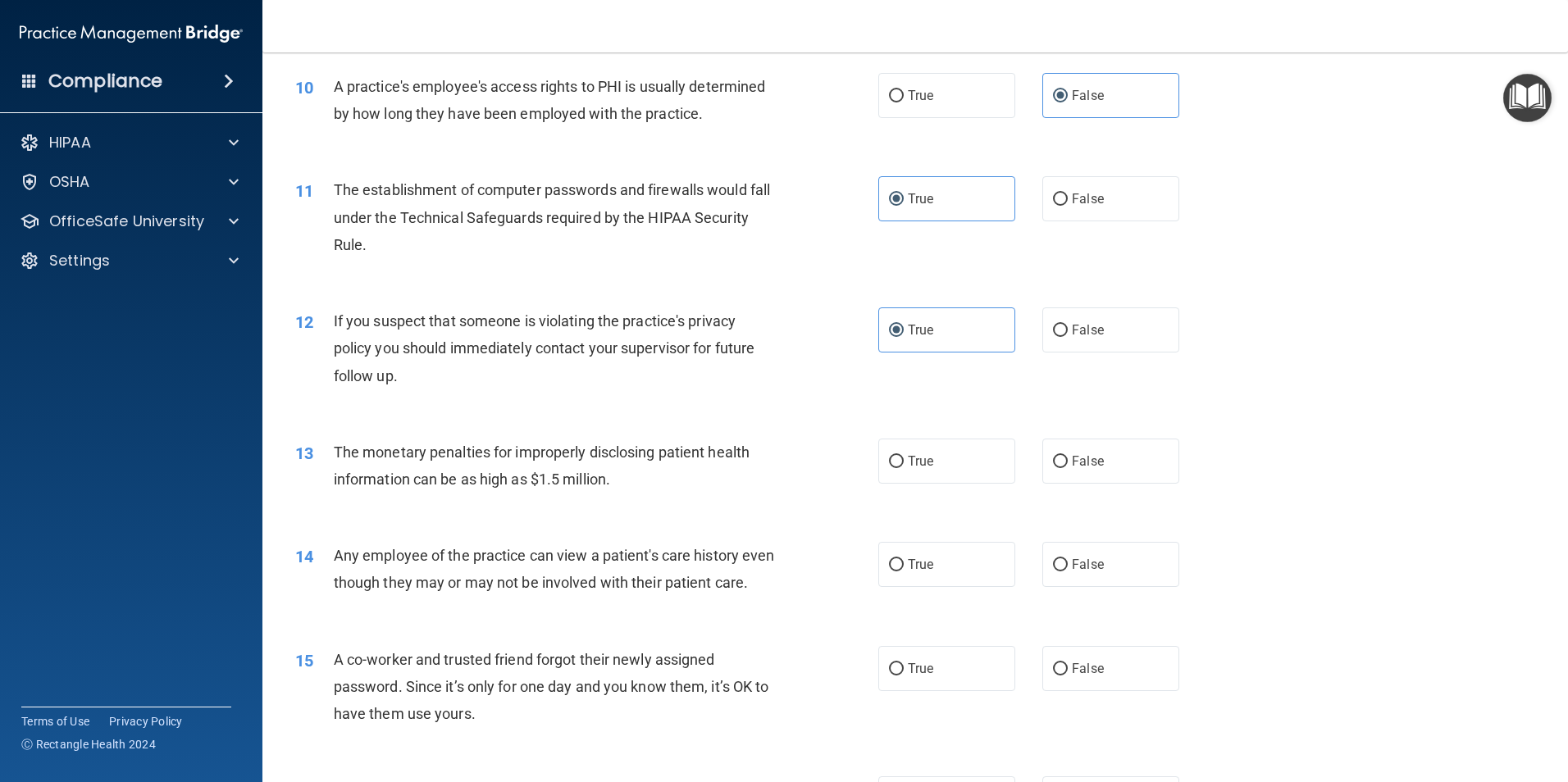
scroll to position [1148, 0]
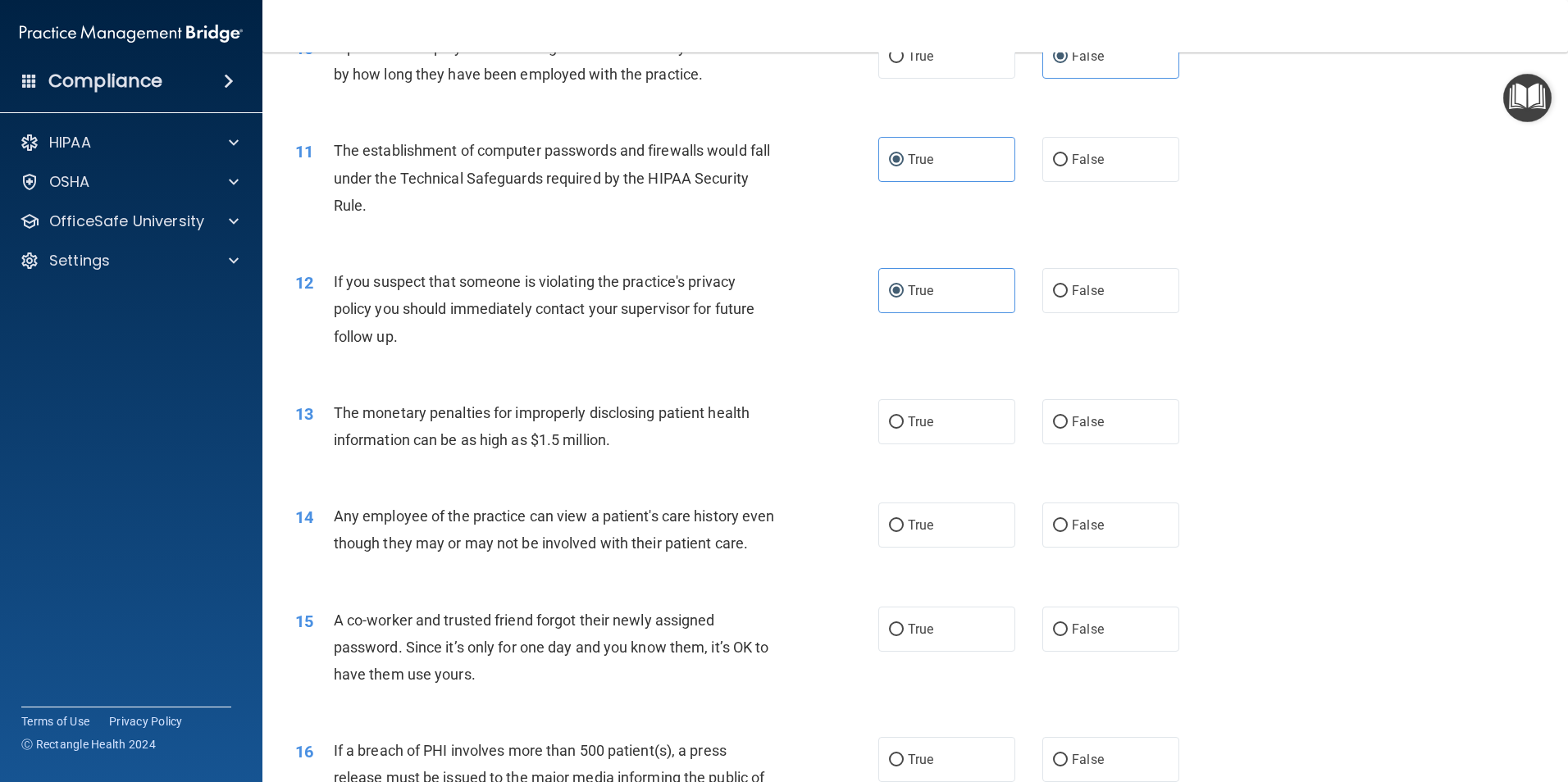
click at [902, 460] on div "13 The monetary penalties for improperly disclosing patient health information …" at bounding box center [915, 430] width 1264 height 103
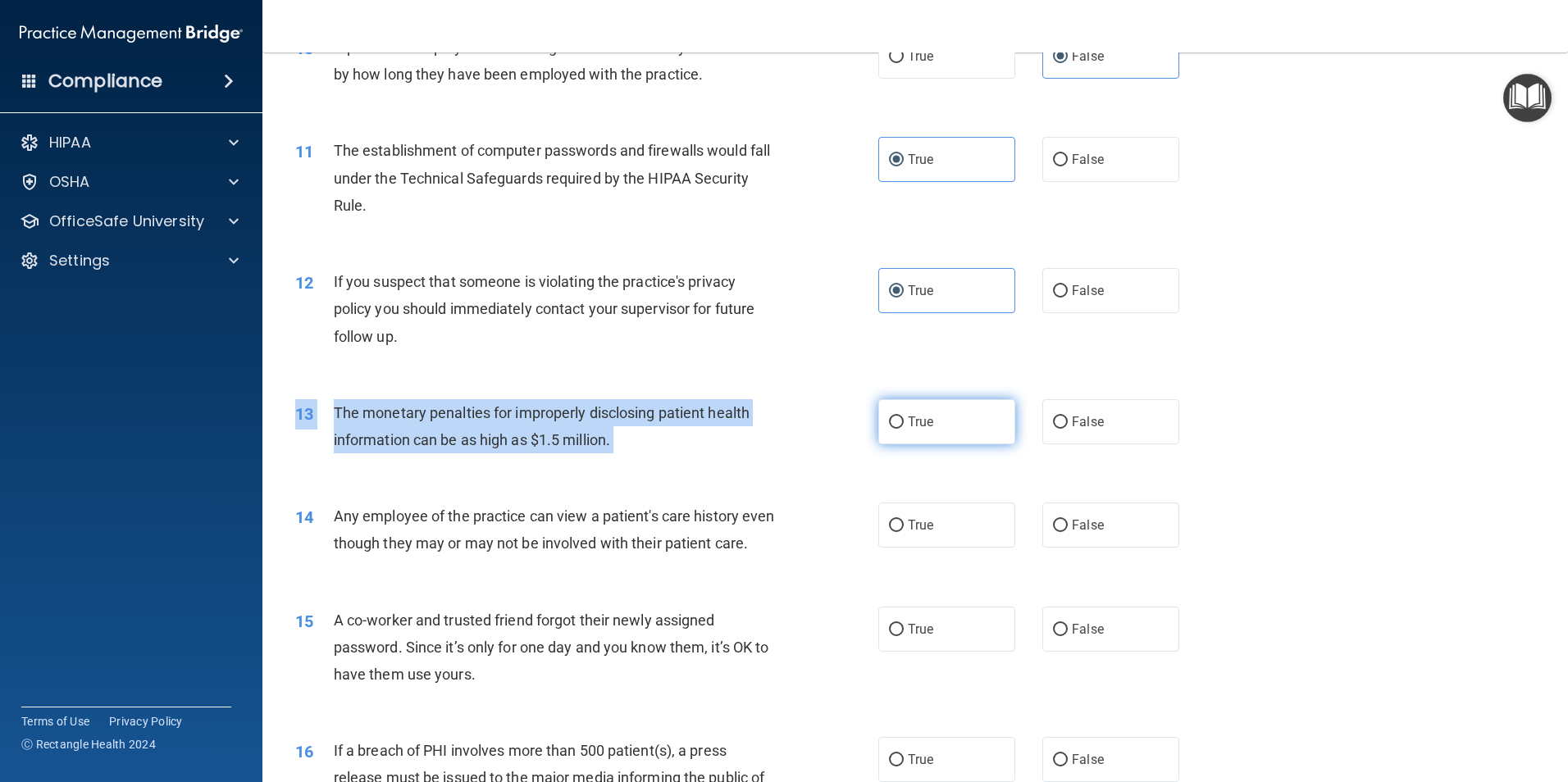
drag, startPoint x: 905, startPoint y: 451, endPoint x: 902, endPoint y: 439, distance: 12.4
click at [902, 439] on div "13 The monetary penalties for improperly disclosing patient health information …" at bounding box center [915, 430] width 1264 height 103
click at [902, 439] on label "True" at bounding box center [947, 421] width 137 height 45
click at [902, 429] on input "True" at bounding box center [896, 422] width 15 height 12
radio input "true"
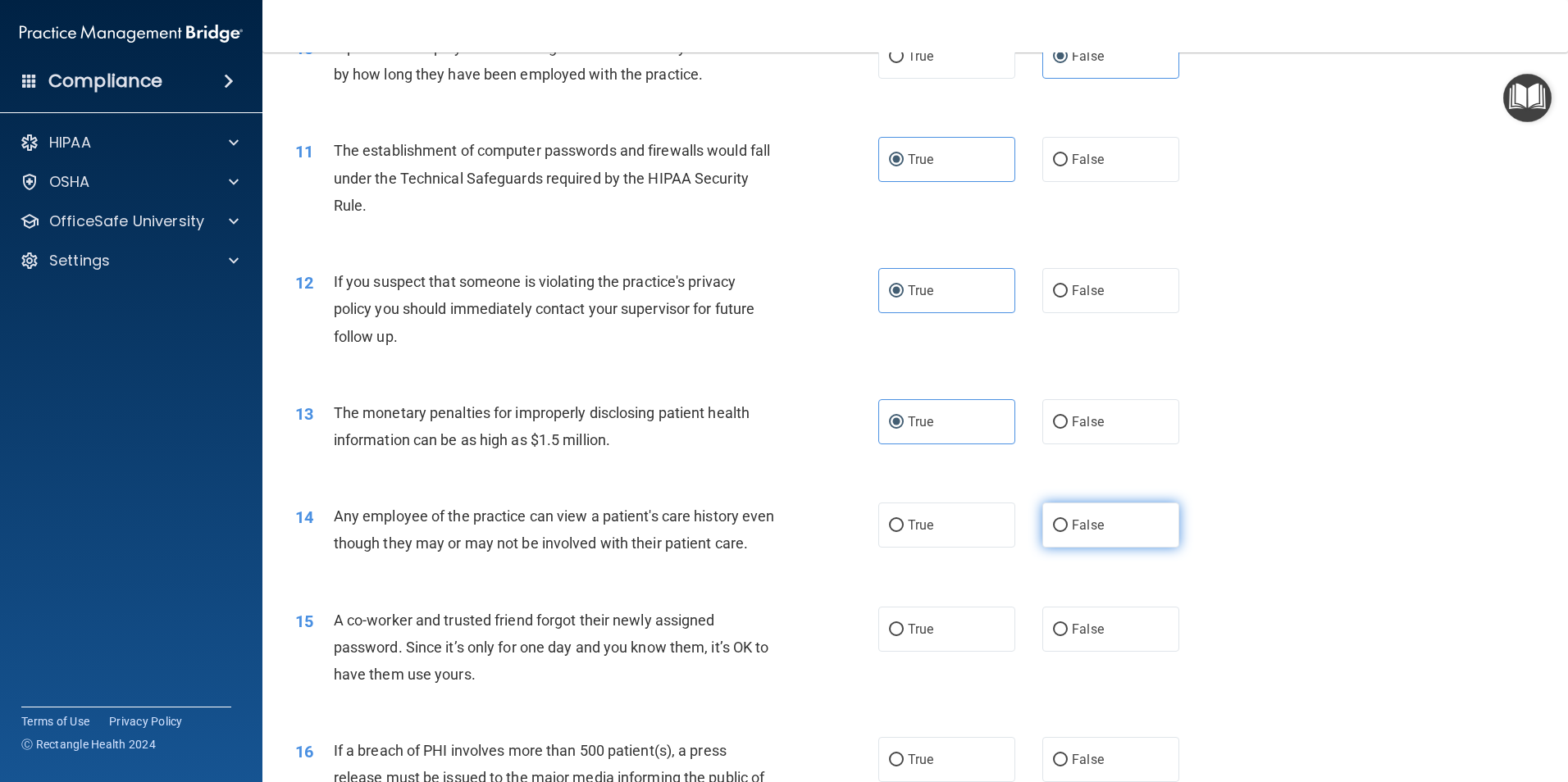
click at [1142, 541] on label "False" at bounding box center [1110, 524] width 137 height 45
click at [1068, 533] on input "False" at bounding box center [1060, 525] width 15 height 12
radio input "true"
click at [1078, 615] on div "15 A co-worker and trusted friend forgot their newly assigned password. Since i…" at bounding box center [915, 652] width 1264 height 132
click at [1087, 650] on label "False" at bounding box center [1110, 629] width 137 height 45
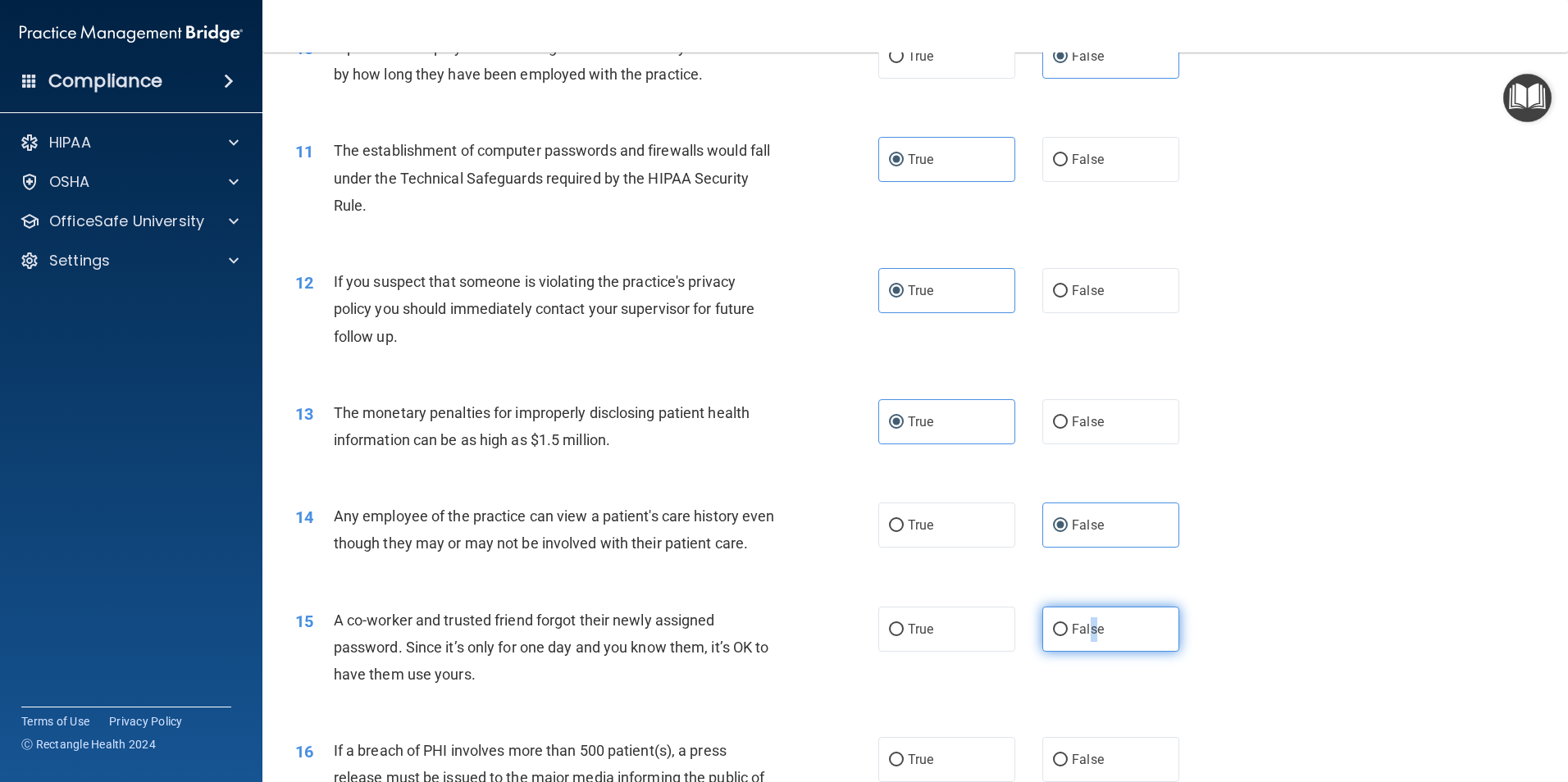
click at [1087, 638] on span "False" at bounding box center [1087, 629] width 32 height 16
click at [1068, 637] on input "False" at bounding box center [1060, 629] width 15 height 12
radio input "true"
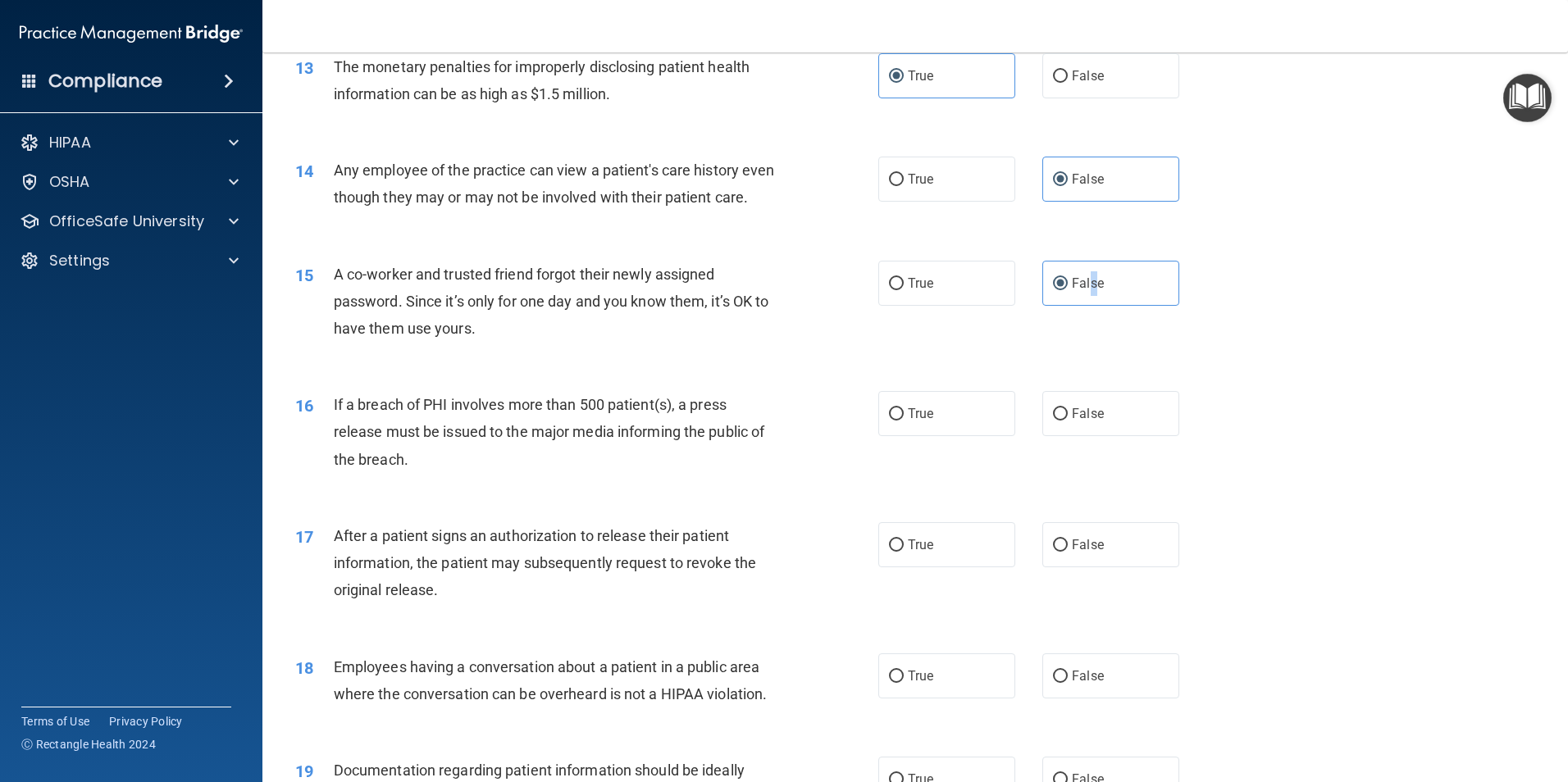
scroll to position [1641, 0]
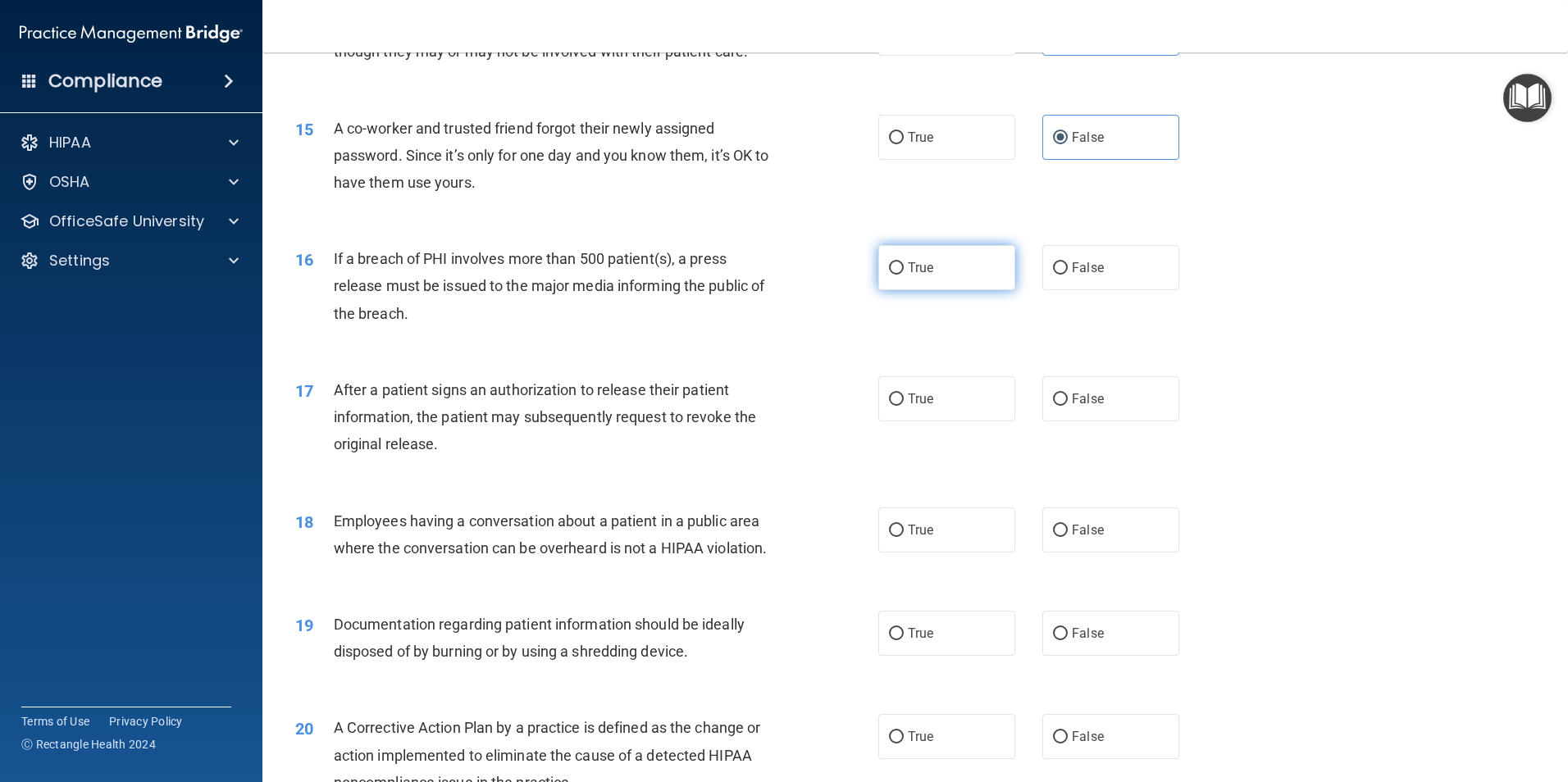
click at [931, 291] on label "True" at bounding box center [947, 267] width 137 height 45
click at [903, 275] on input "True" at bounding box center [896, 268] width 15 height 12
radio input "true"
click at [938, 421] on label "True" at bounding box center [947, 398] width 137 height 45
click at [903, 406] on input "True" at bounding box center [896, 399] width 15 height 12
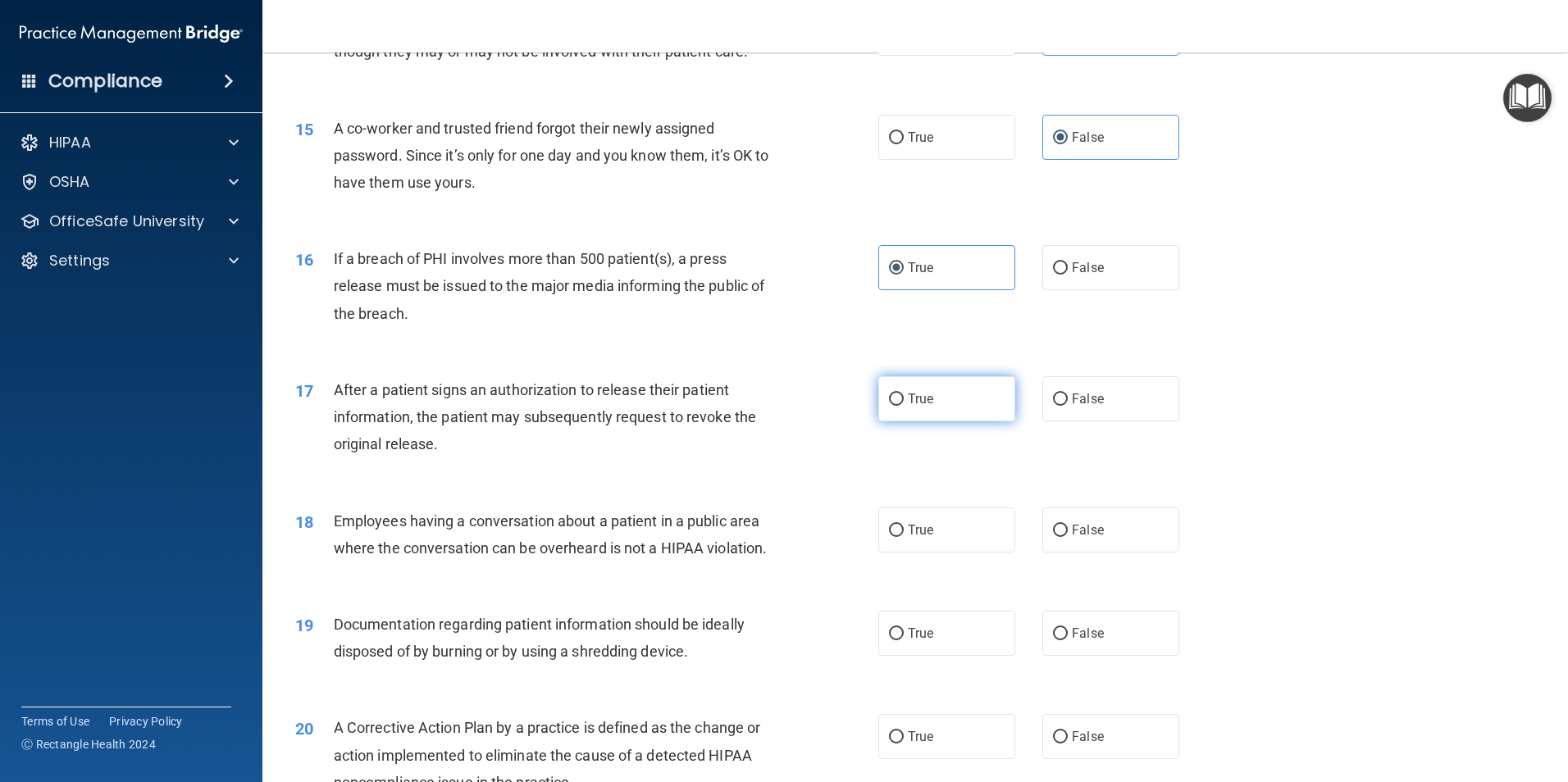
radio input "true"
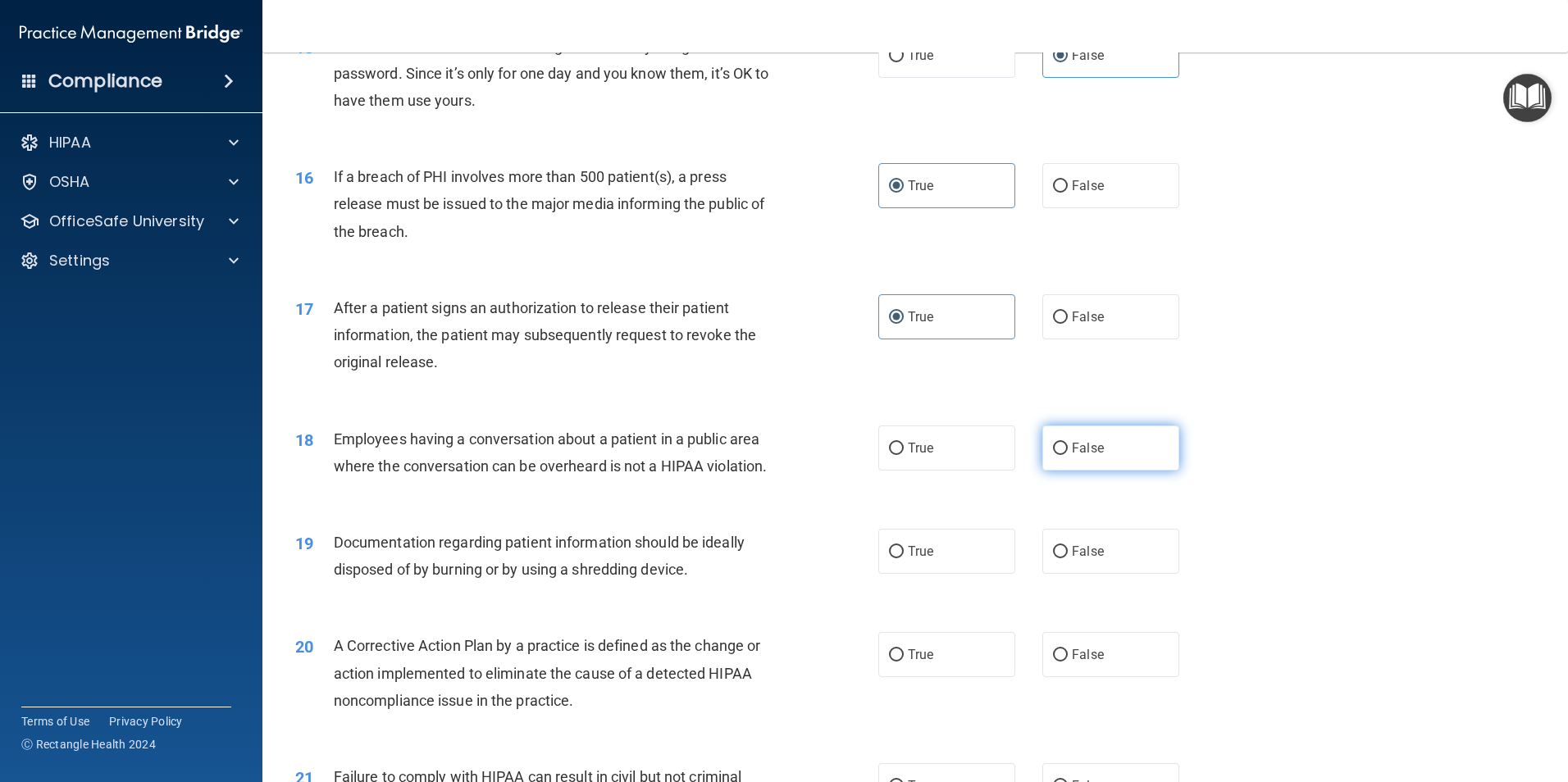
click at [1071, 456] on span "False" at bounding box center [1087, 448] width 32 height 16
click at [1066, 455] on input "False" at bounding box center [1060, 449] width 15 height 12
radio input "true"
click at [957, 574] on label "True" at bounding box center [947, 551] width 137 height 45
click at [903, 558] on input "True" at bounding box center [896, 552] width 15 height 12
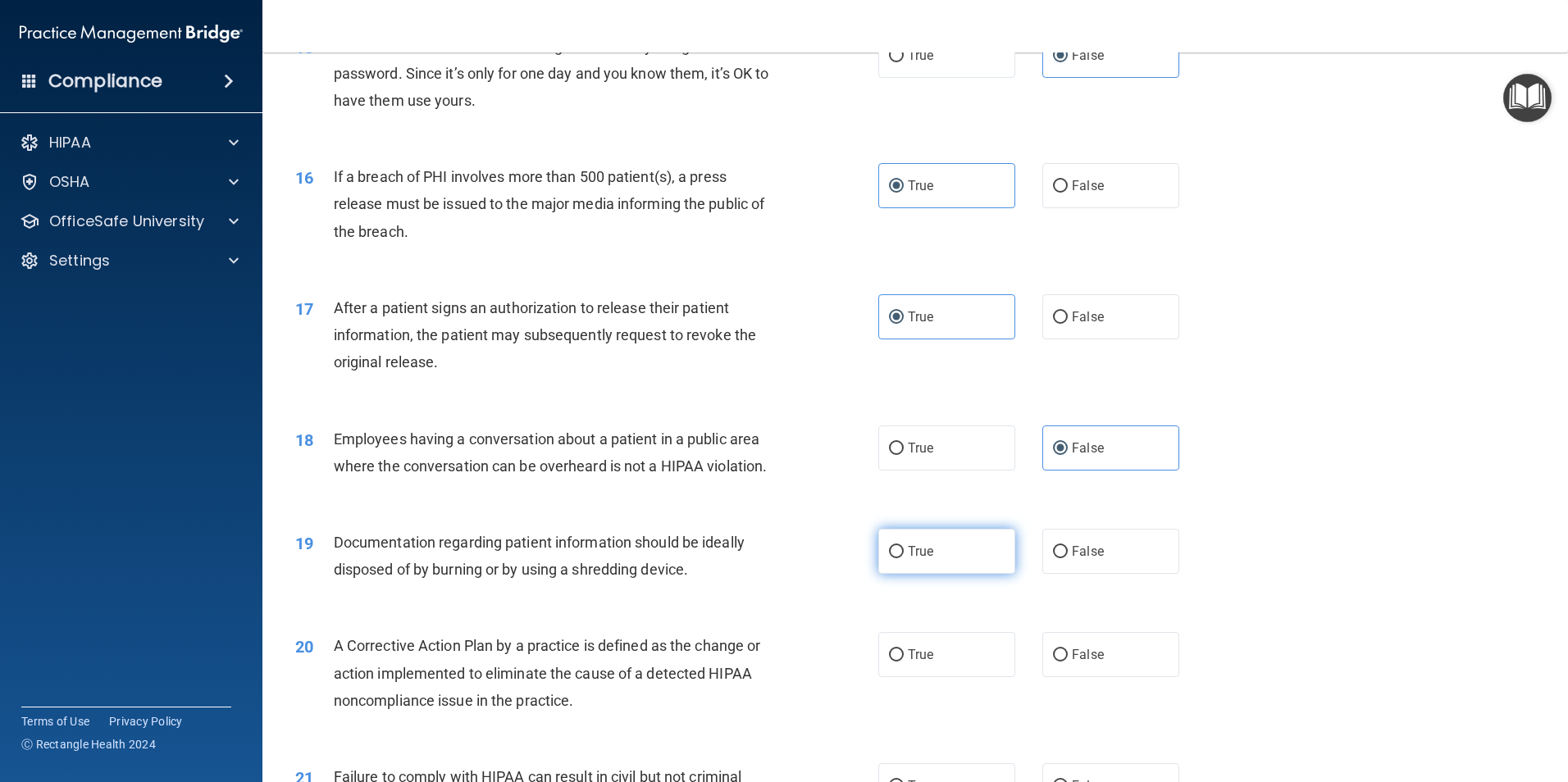
radio input "true"
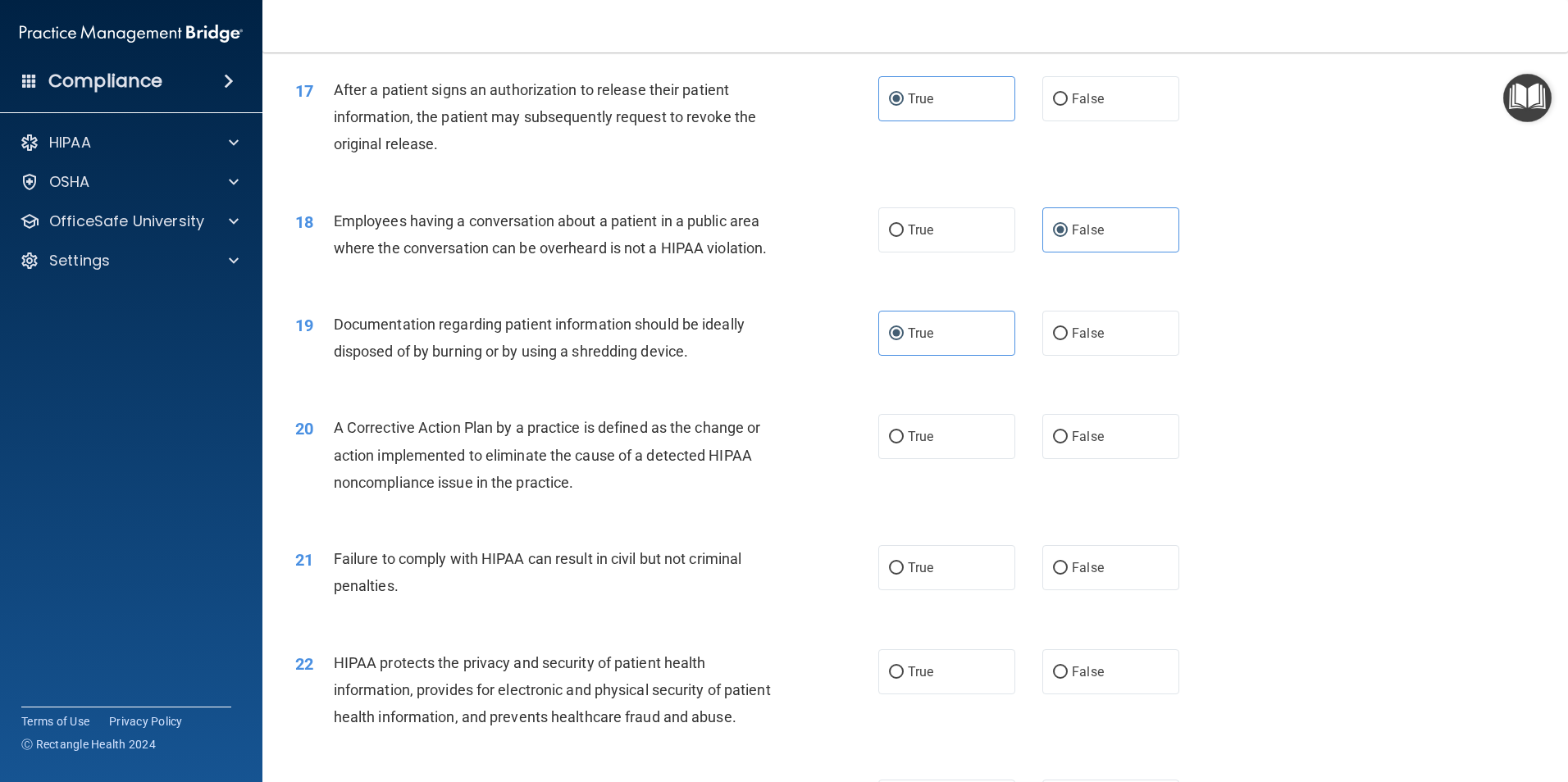
scroll to position [1969, 0]
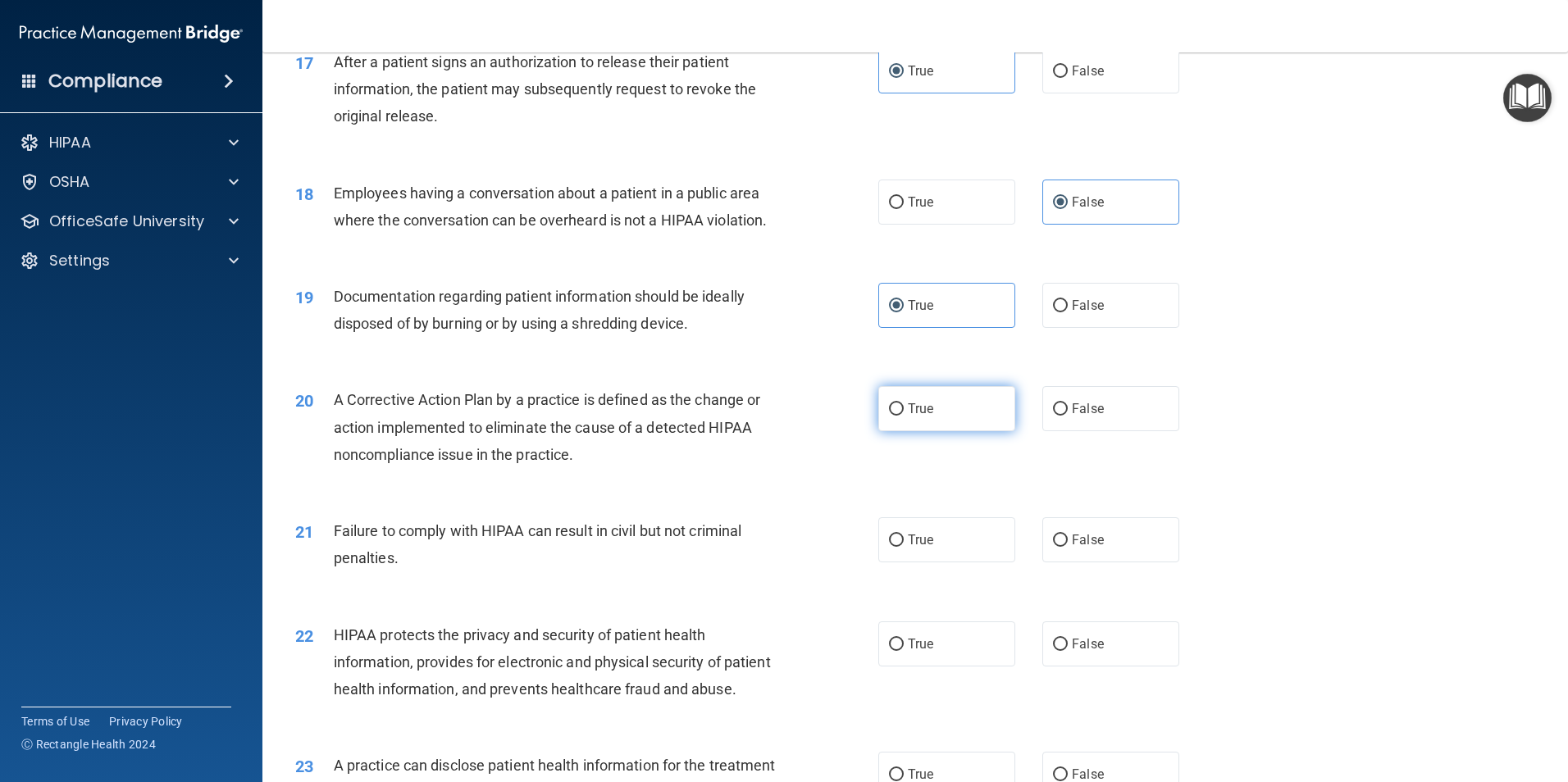
click at [961, 431] on label "True" at bounding box center [947, 408] width 137 height 45
click at [903, 416] on input "True" at bounding box center [896, 409] width 15 height 12
radio input "true"
click at [1055, 547] on input "False" at bounding box center [1060, 540] width 15 height 12
radio input "true"
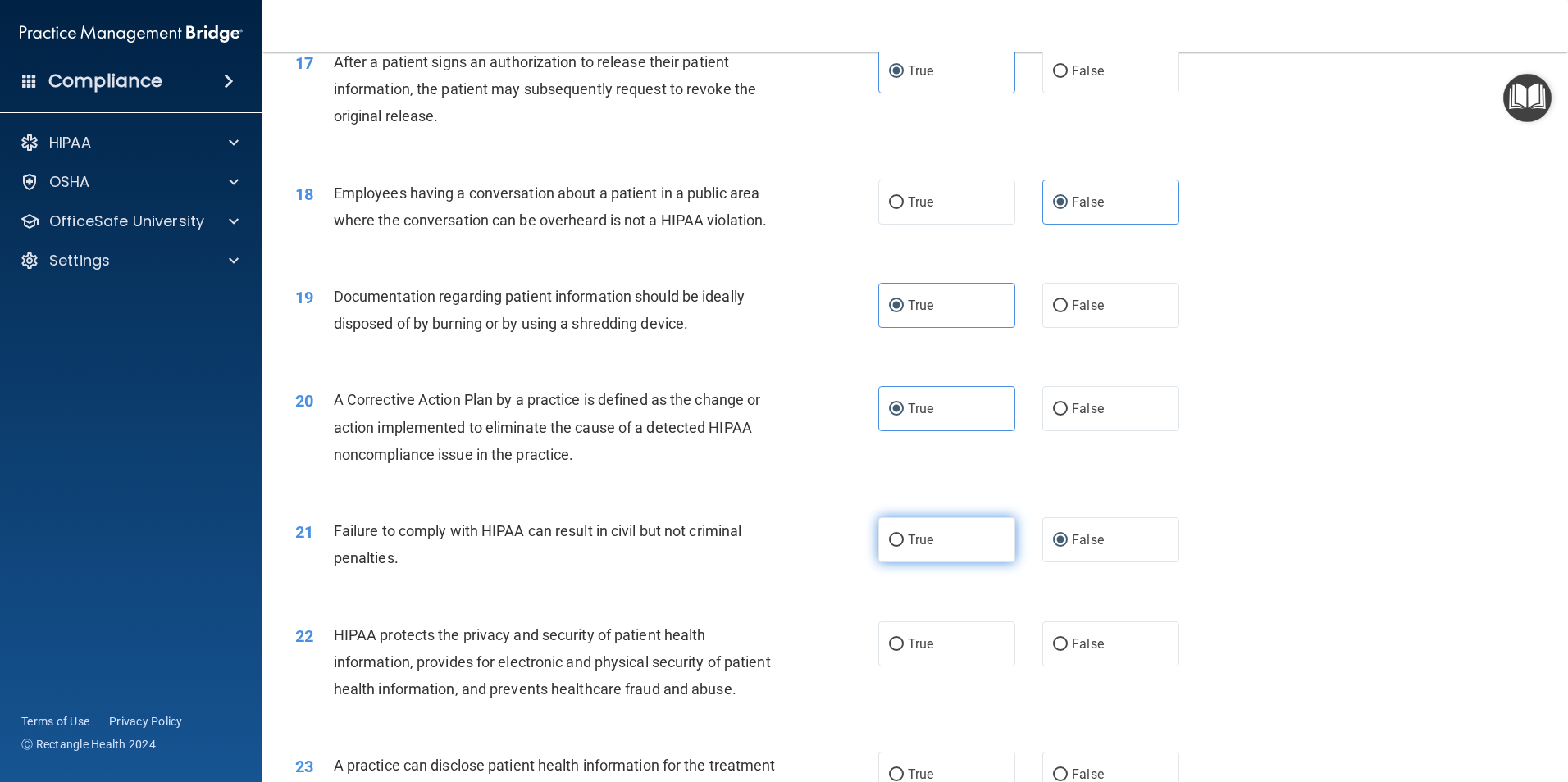
click at [938, 563] on label "True" at bounding box center [947, 539] width 137 height 45
click at [903, 547] on input "True" at bounding box center [896, 540] width 15 height 12
radio input "true"
radio input "false"
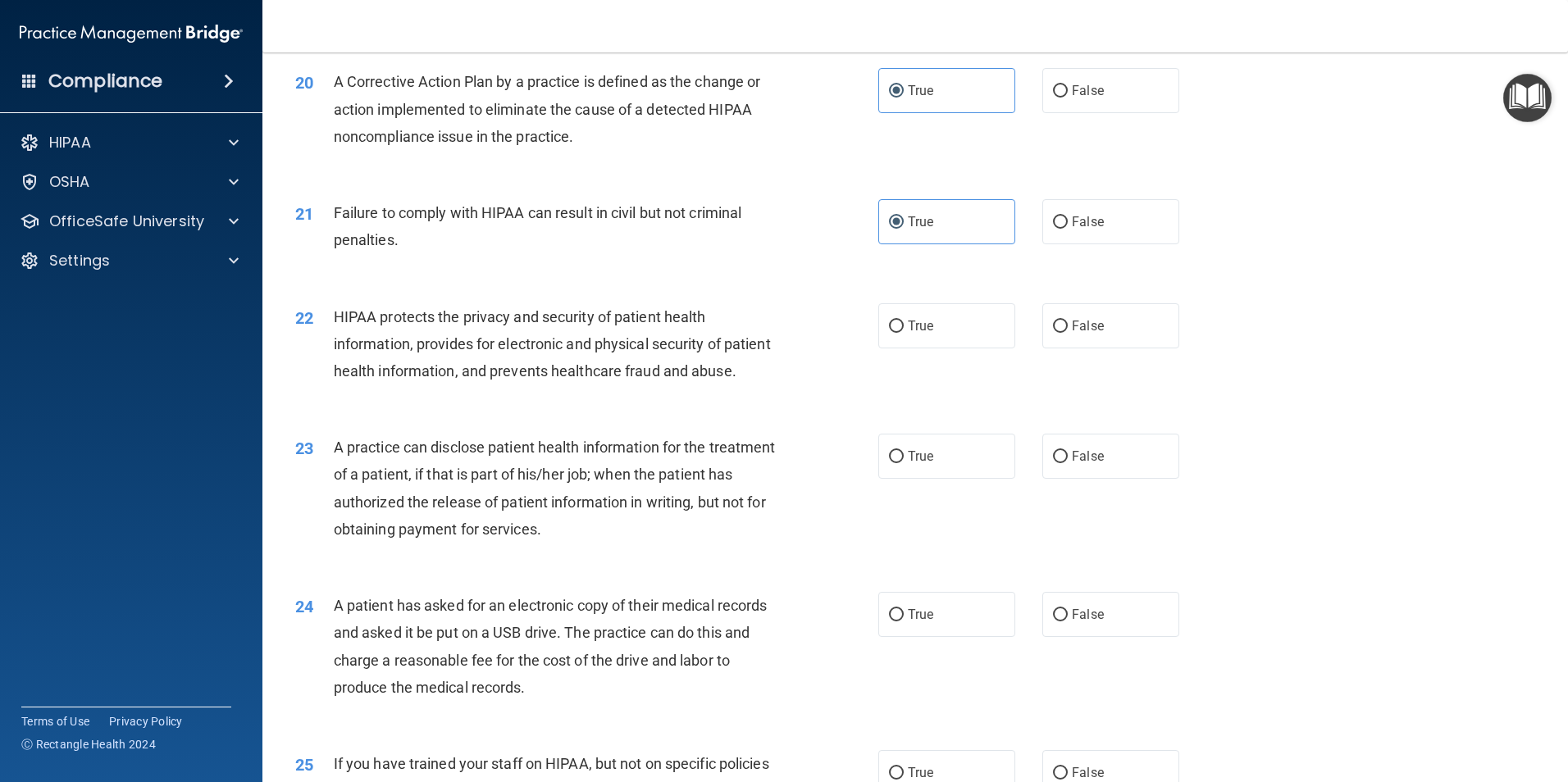
scroll to position [2297, 0]
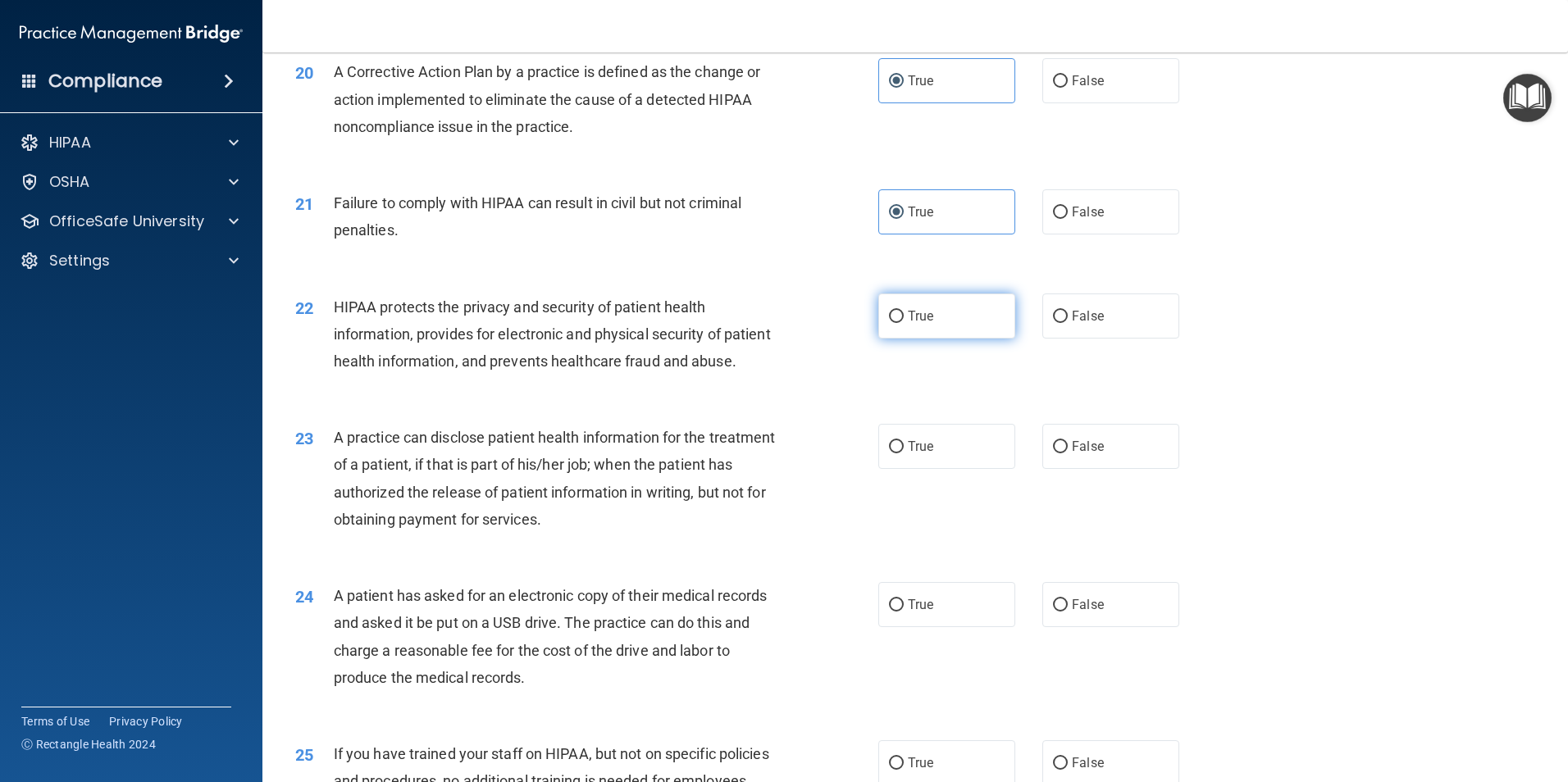
click at [951, 339] on label "True" at bounding box center [947, 315] width 137 height 45
click at [903, 323] on input "True" at bounding box center [896, 316] width 15 height 12
radio input "true"
click at [945, 470] on label "True" at bounding box center [947, 446] width 137 height 45
click at [903, 453] on input "True" at bounding box center [896, 447] width 15 height 12
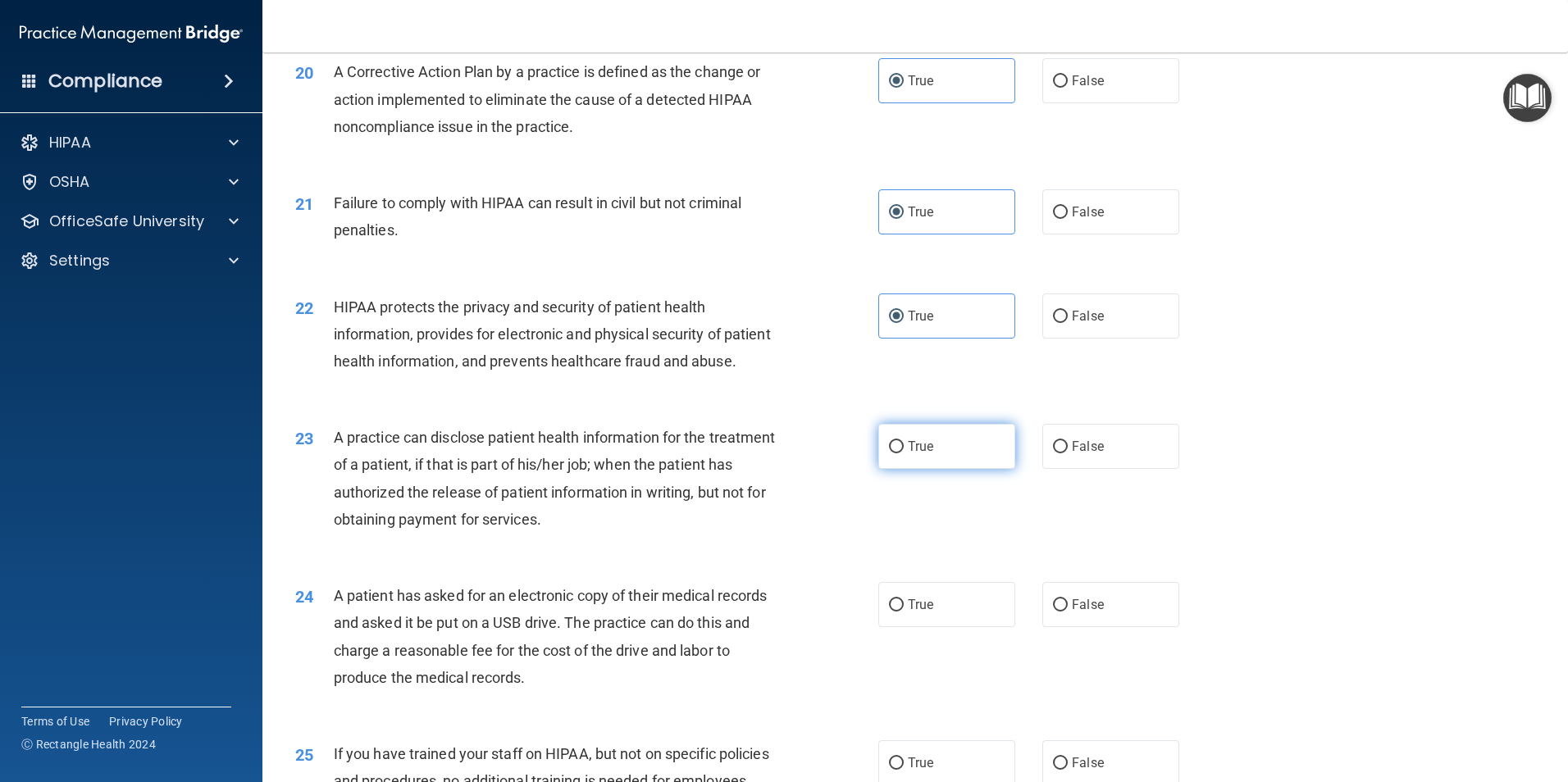
radio input "true"
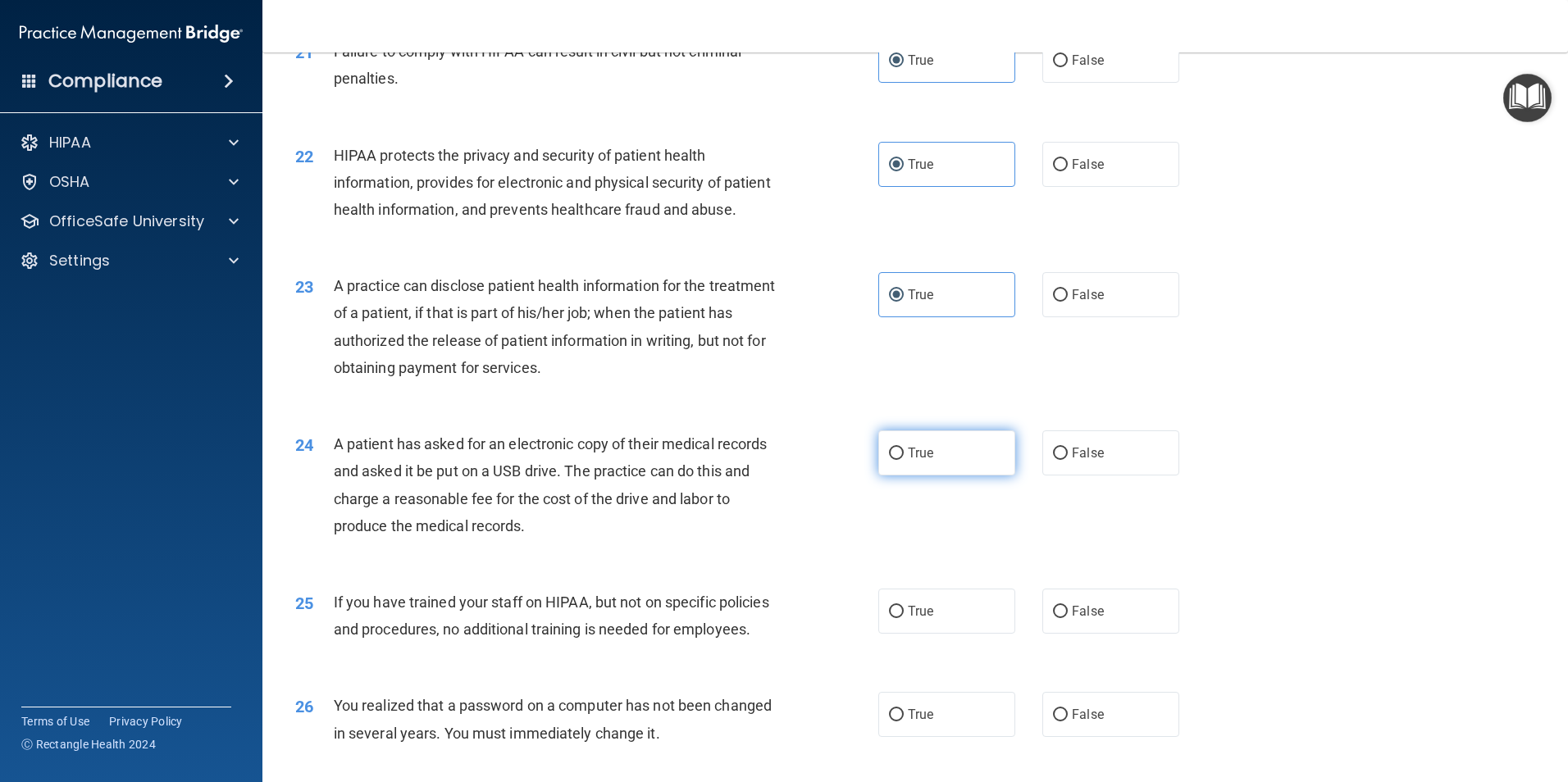
scroll to position [2460, 0]
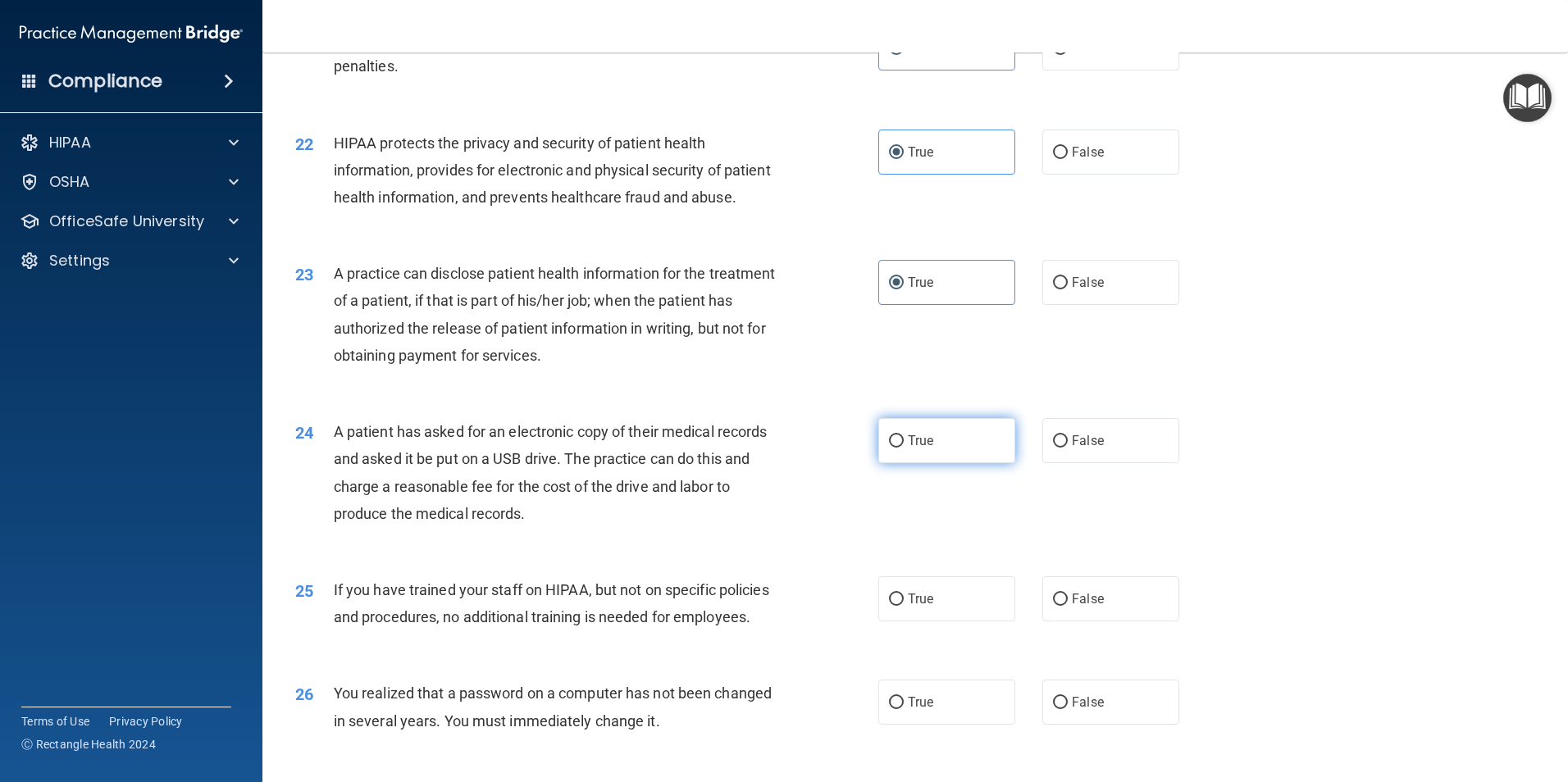
click at [944, 463] on label "True" at bounding box center [947, 440] width 137 height 45
click at [903, 448] on input "True" at bounding box center [896, 441] width 15 height 12
radio input "true"
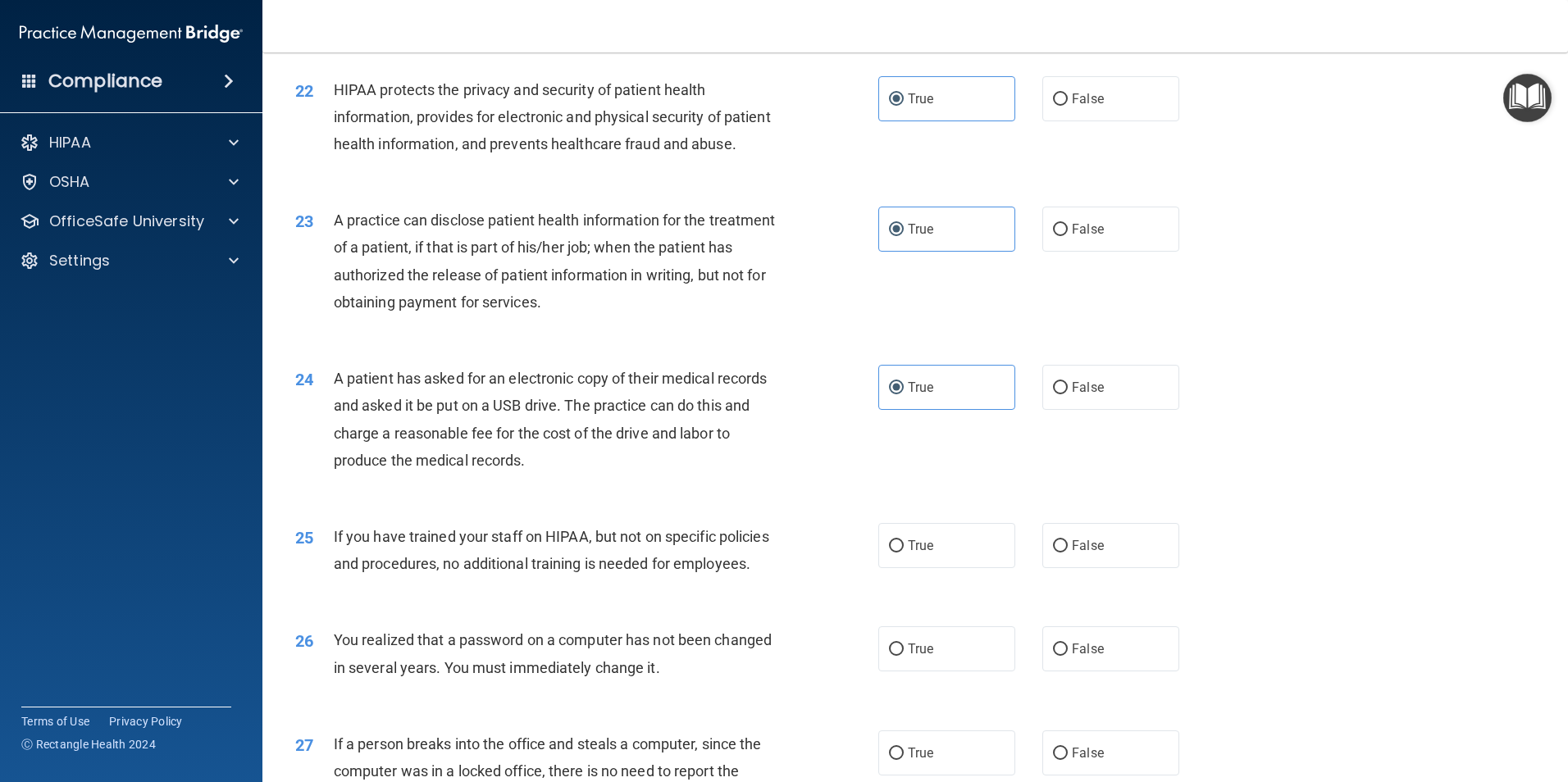
scroll to position [2542, 0]
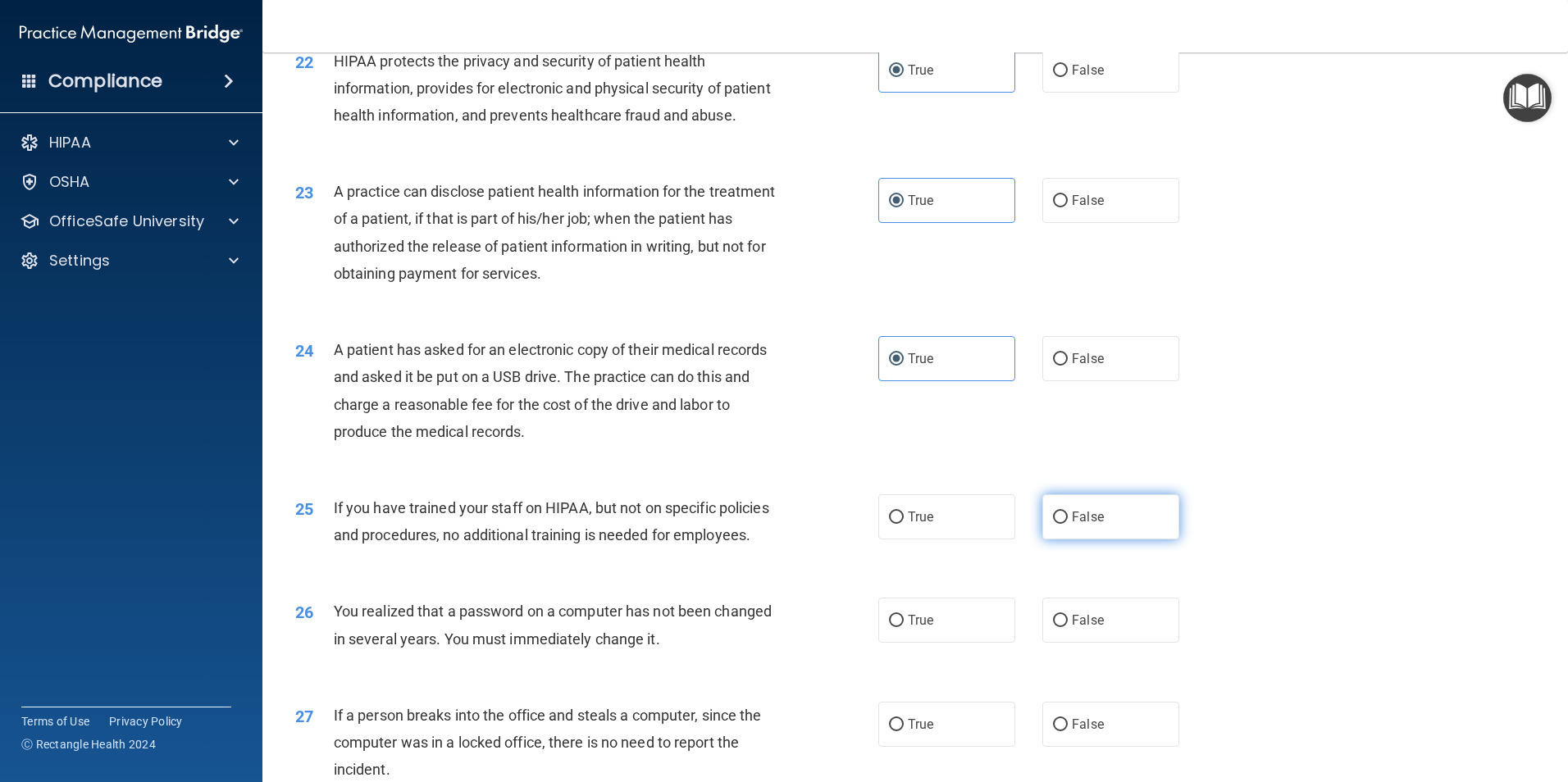
click at [1053, 524] on input "False" at bounding box center [1060, 517] width 15 height 12
radio input "true"
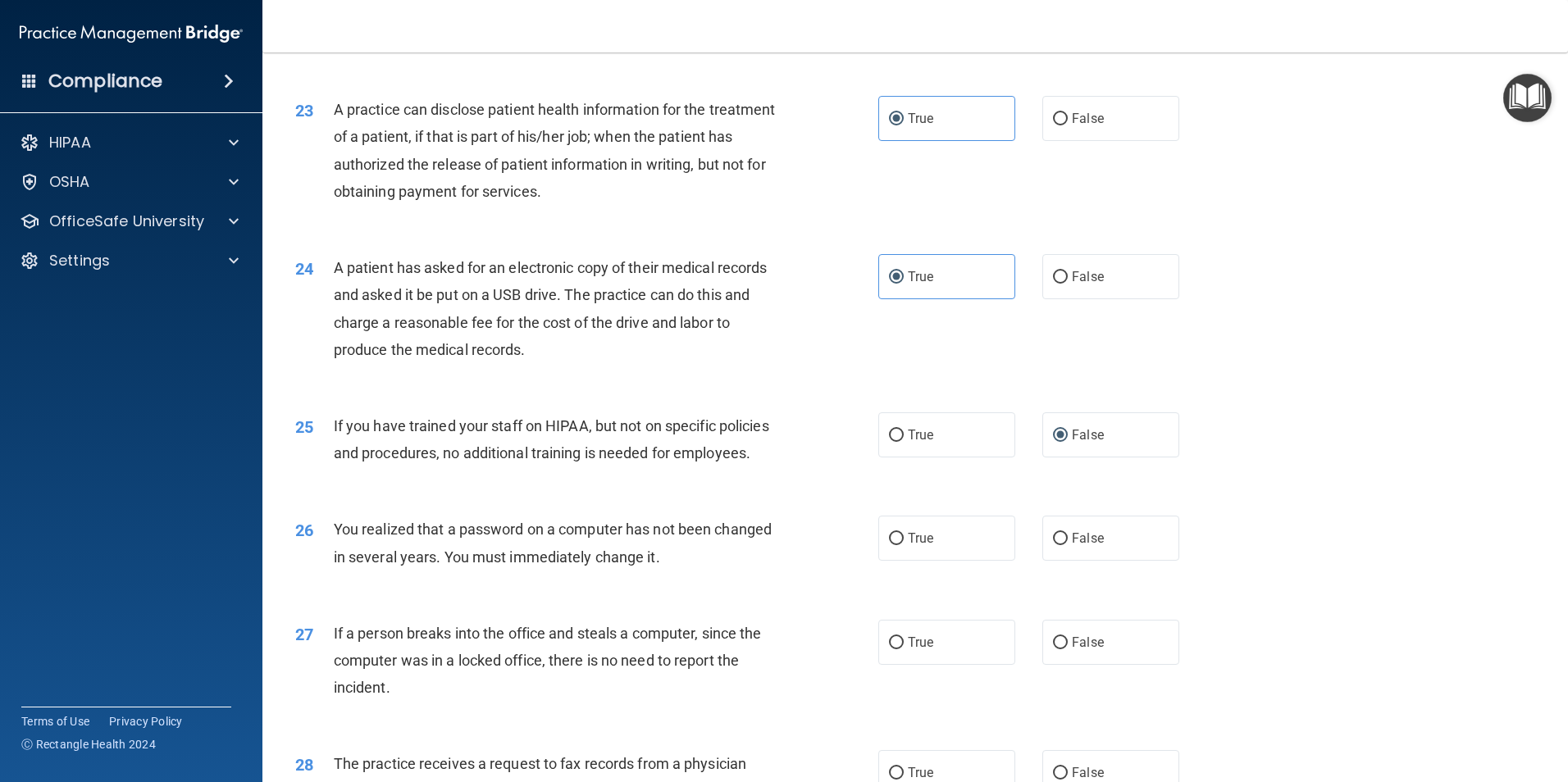
scroll to position [2707, 0]
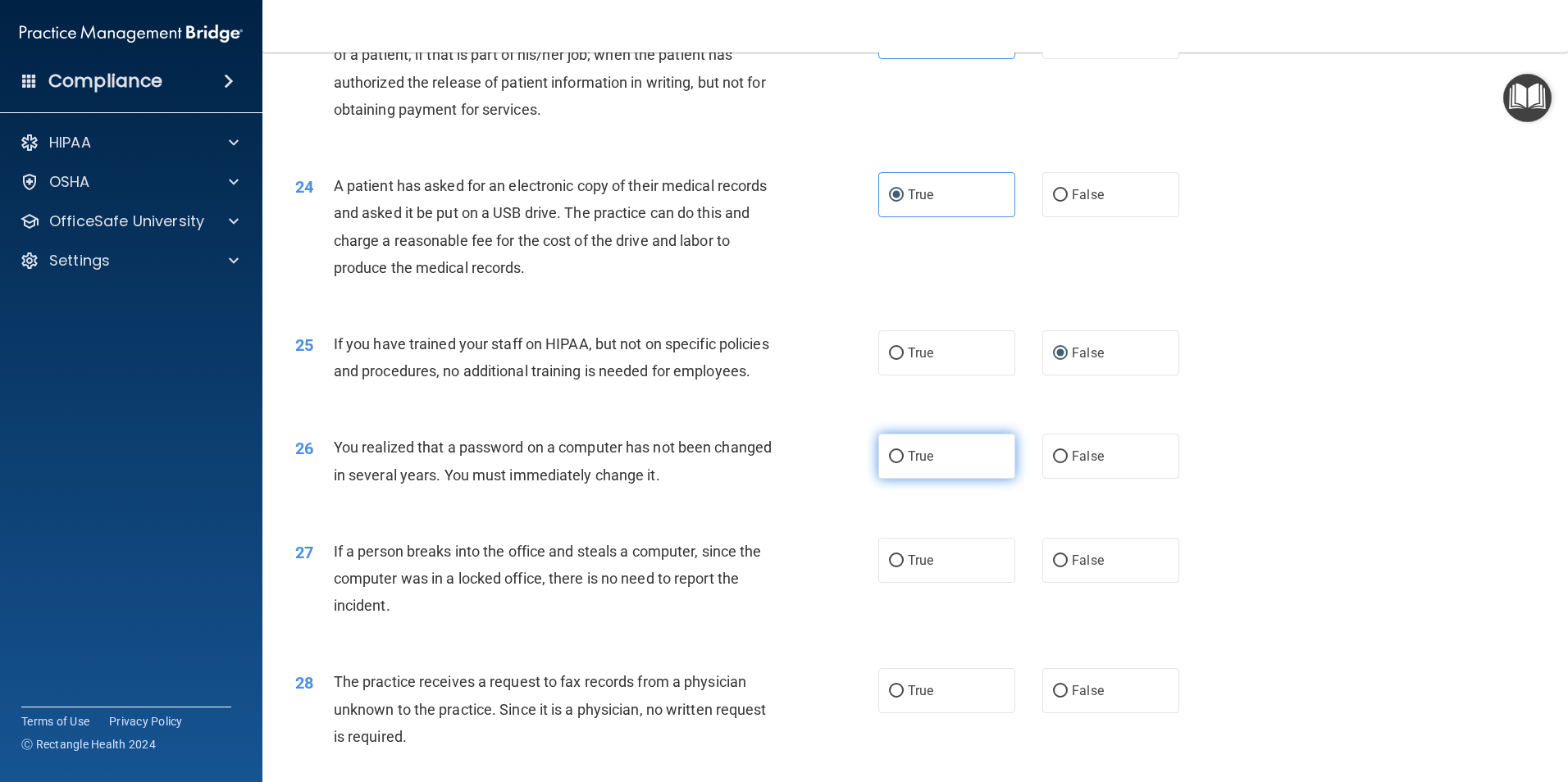
click at [979, 479] on label "True" at bounding box center [947, 456] width 137 height 45
click at [903, 463] on input "True" at bounding box center [896, 457] width 15 height 12
radio input "true"
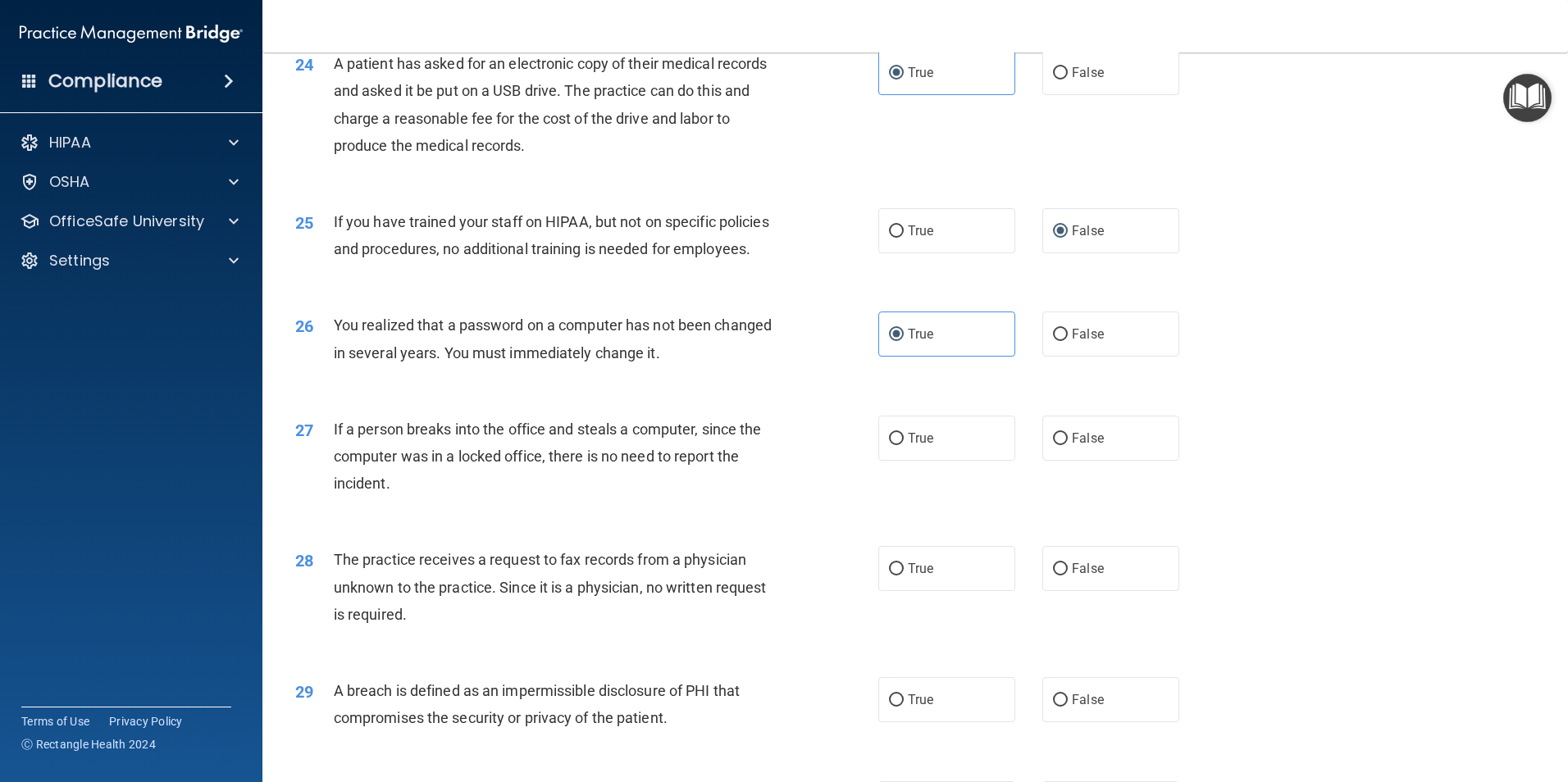
scroll to position [2870, 0]
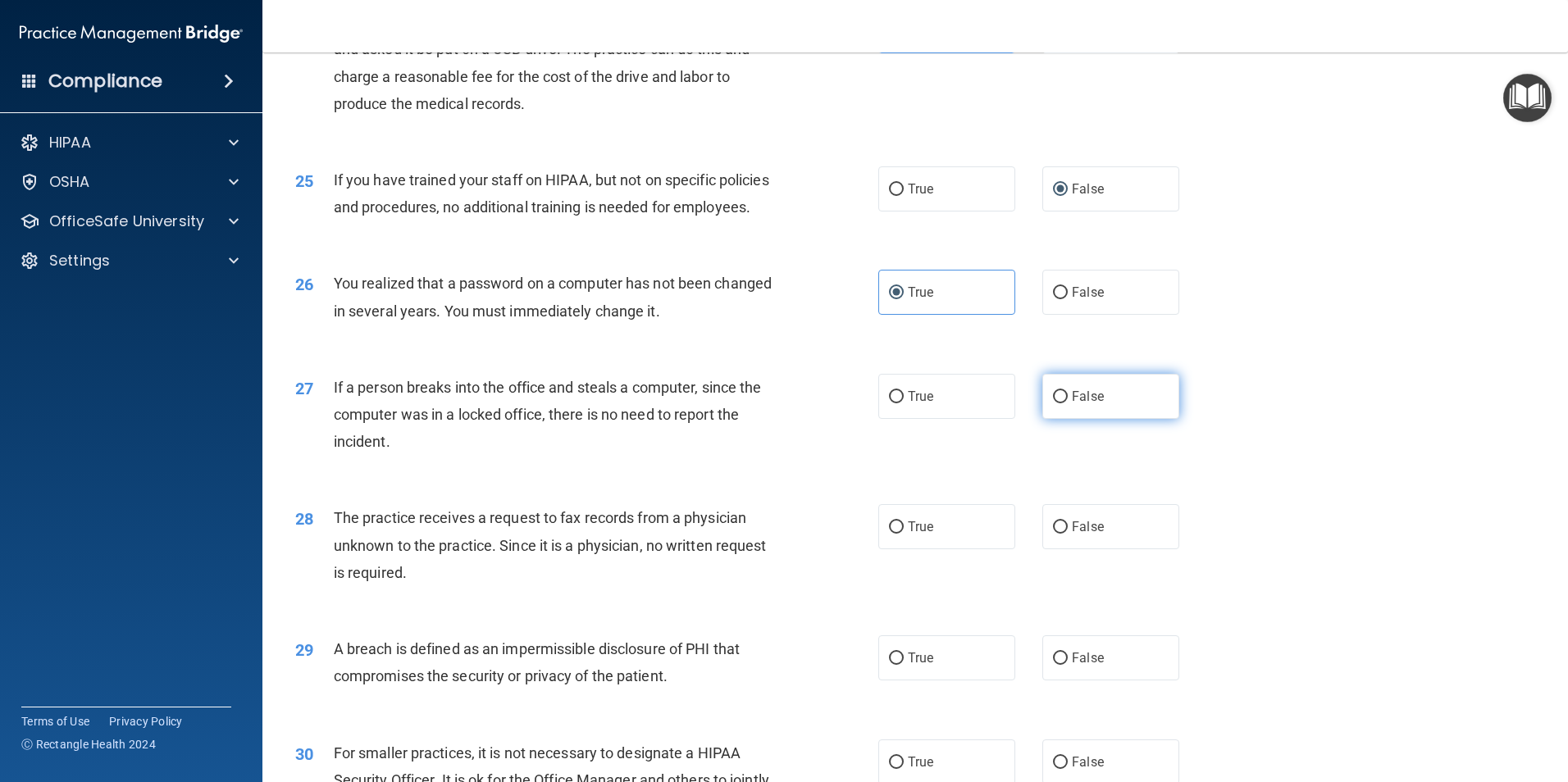
click at [1103, 419] on label "False" at bounding box center [1110, 396] width 137 height 45
click at [1068, 404] on input "False" at bounding box center [1060, 396] width 15 height 12
radio input "true"
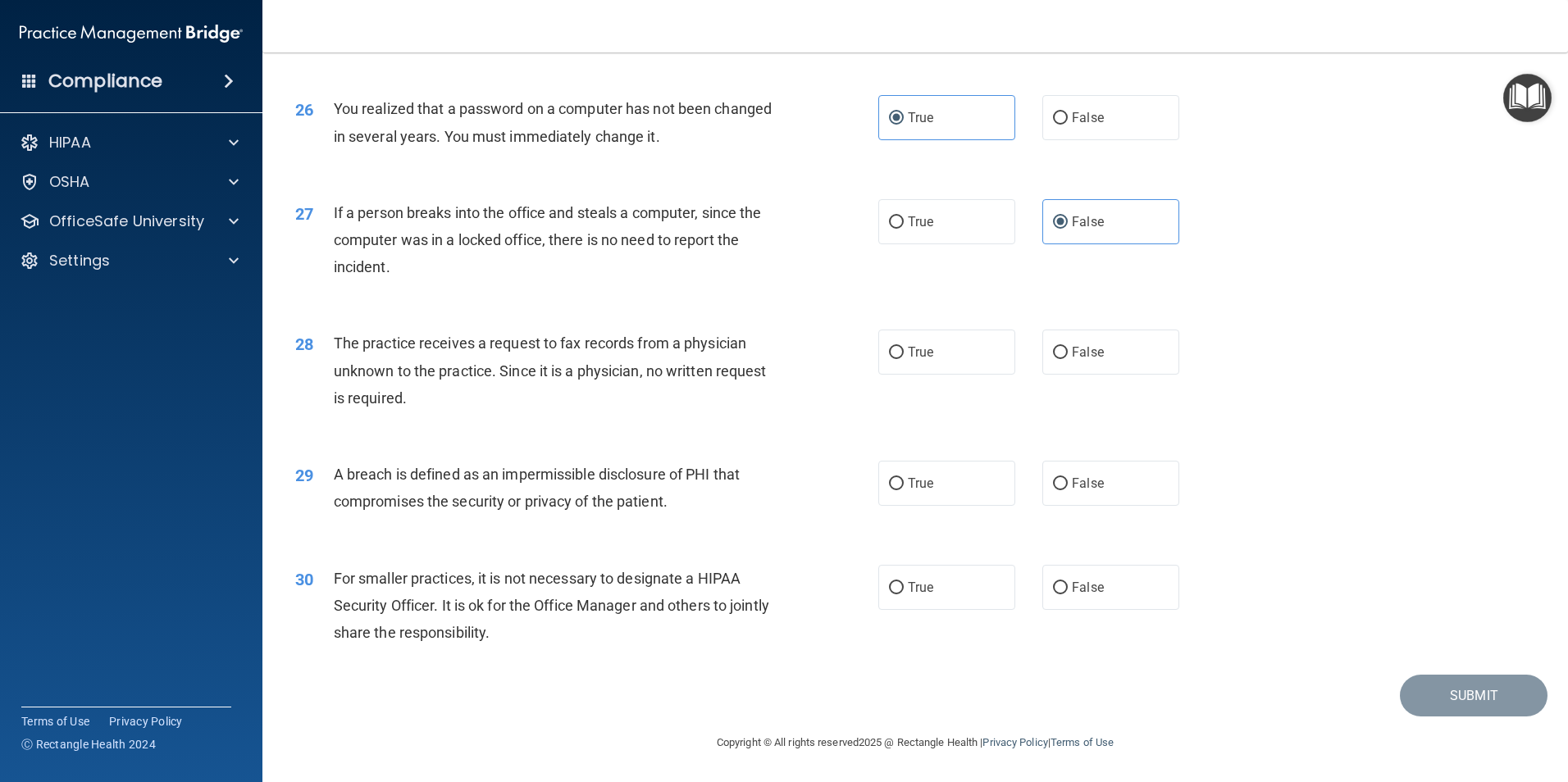
scroll to position [3126, 0]
click at [918, 360] on span "True" at bounding box center [921, 352] width 26 height 16
click at [903, 359] on input "True" at bounding box center [896, 353] width 15 height 12
radio input "true"
click at [941, 485] on label "True" at bounding box center [947, 483] width 137 height 45
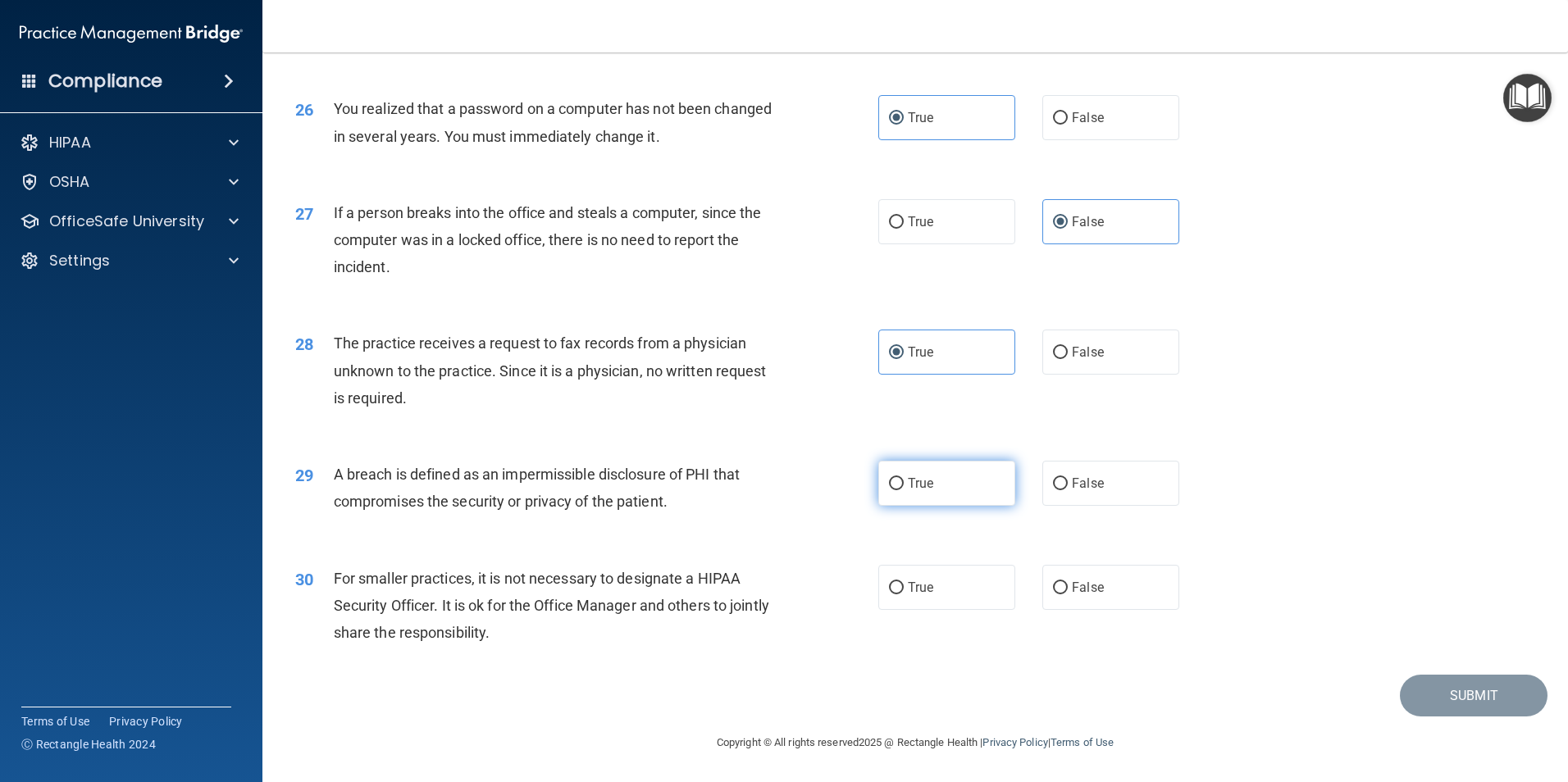
click at [903, 485] on input "True" at bounding box center [896, 483] width 15 height 12
radio input "true"
click at [890, 589] on input "True" at bounding box center [896, 587] width 15 height 12
radio input "true"
click at [1448, 694] on button "Submit" at bounding box center [1474, 696] width 148 height 42
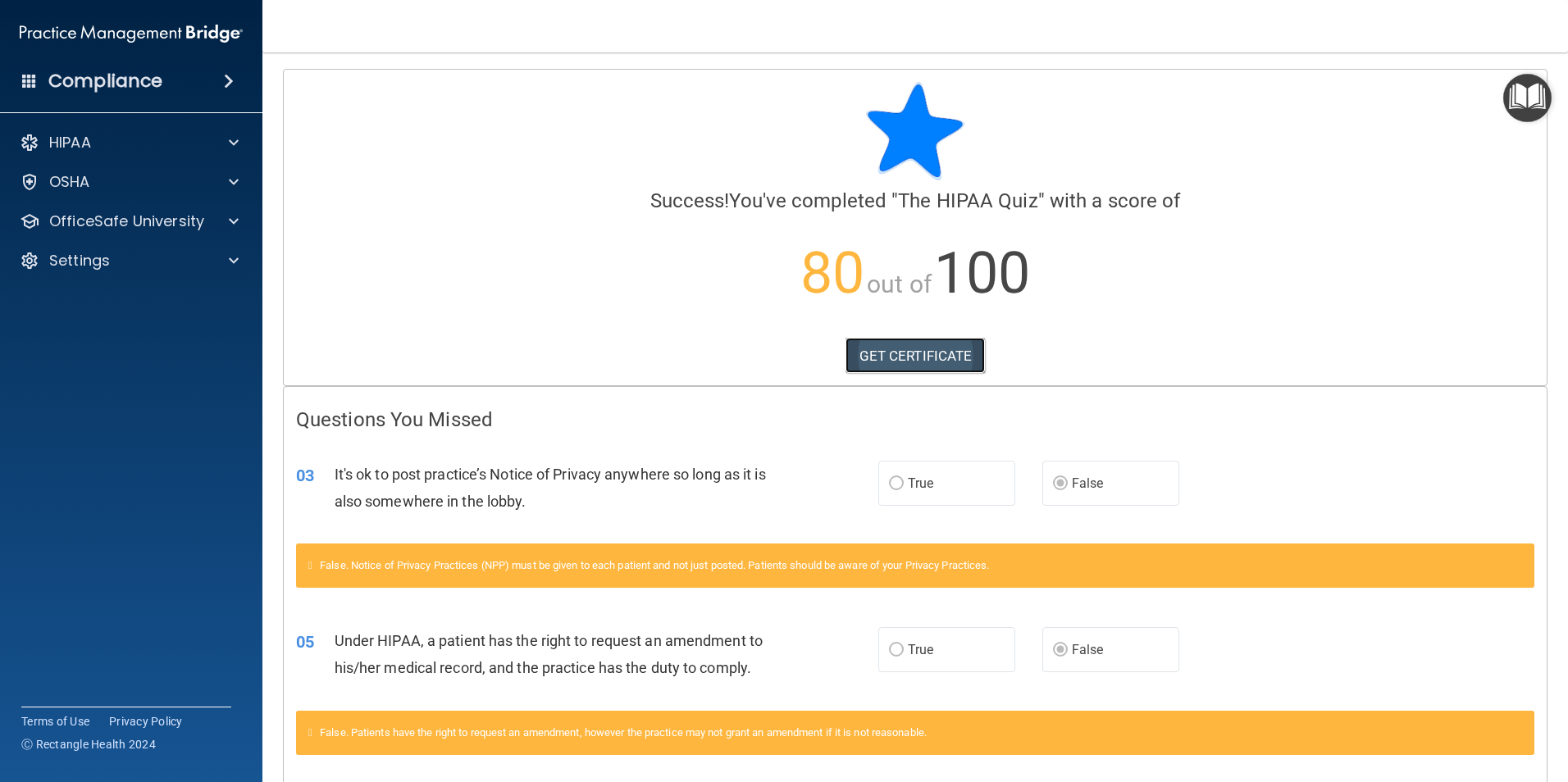
click at [926, 356] on link "GET CERTIFICATE" at bounding box center [916, 356] width 141 height 37
click at [226, 215] on div at bounding box center [231, 222] width 41 height 20
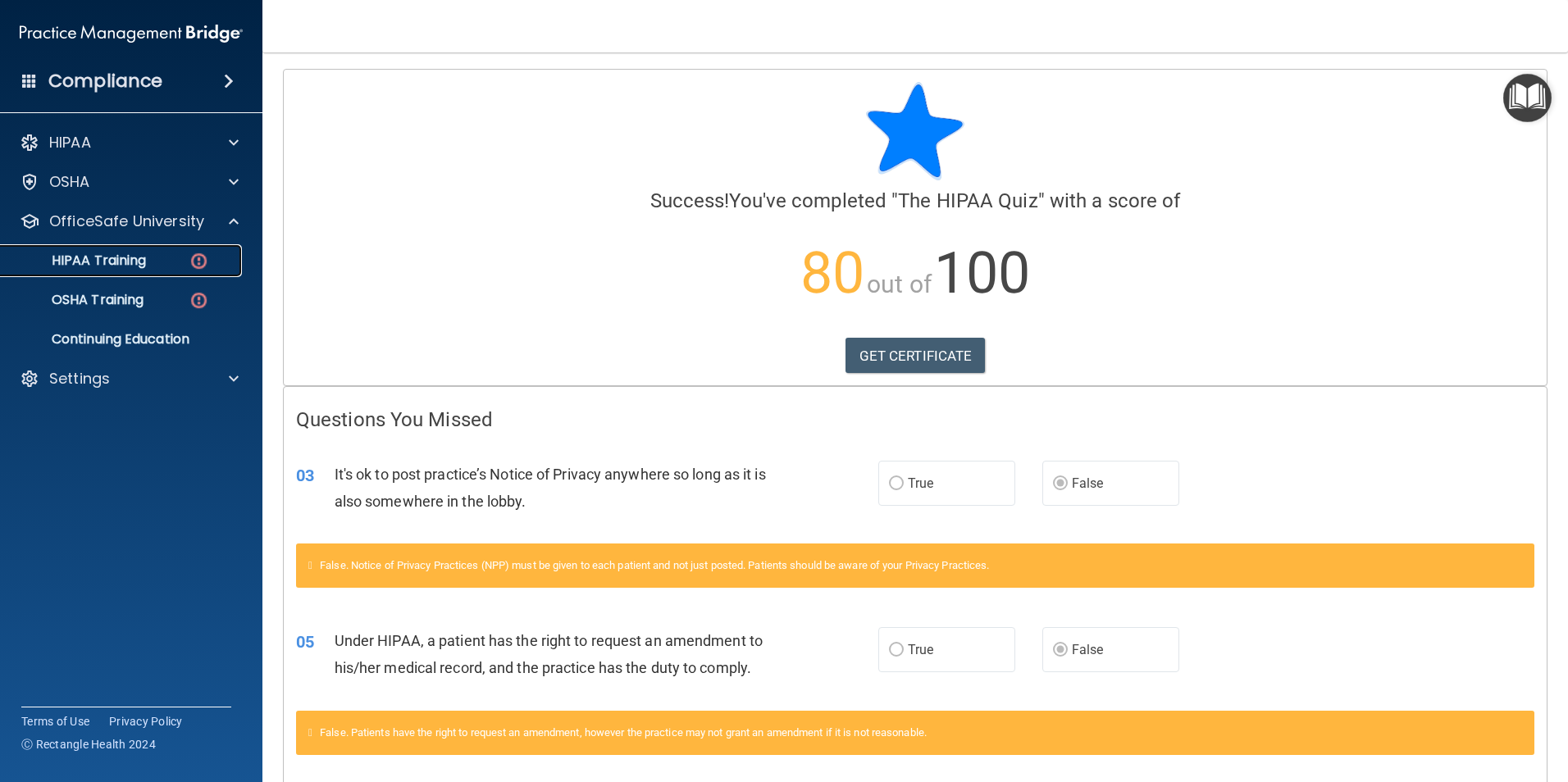
click at [163, 264] on div "HIPAA Training" at bounding box center [122, 261] width 224 height 16
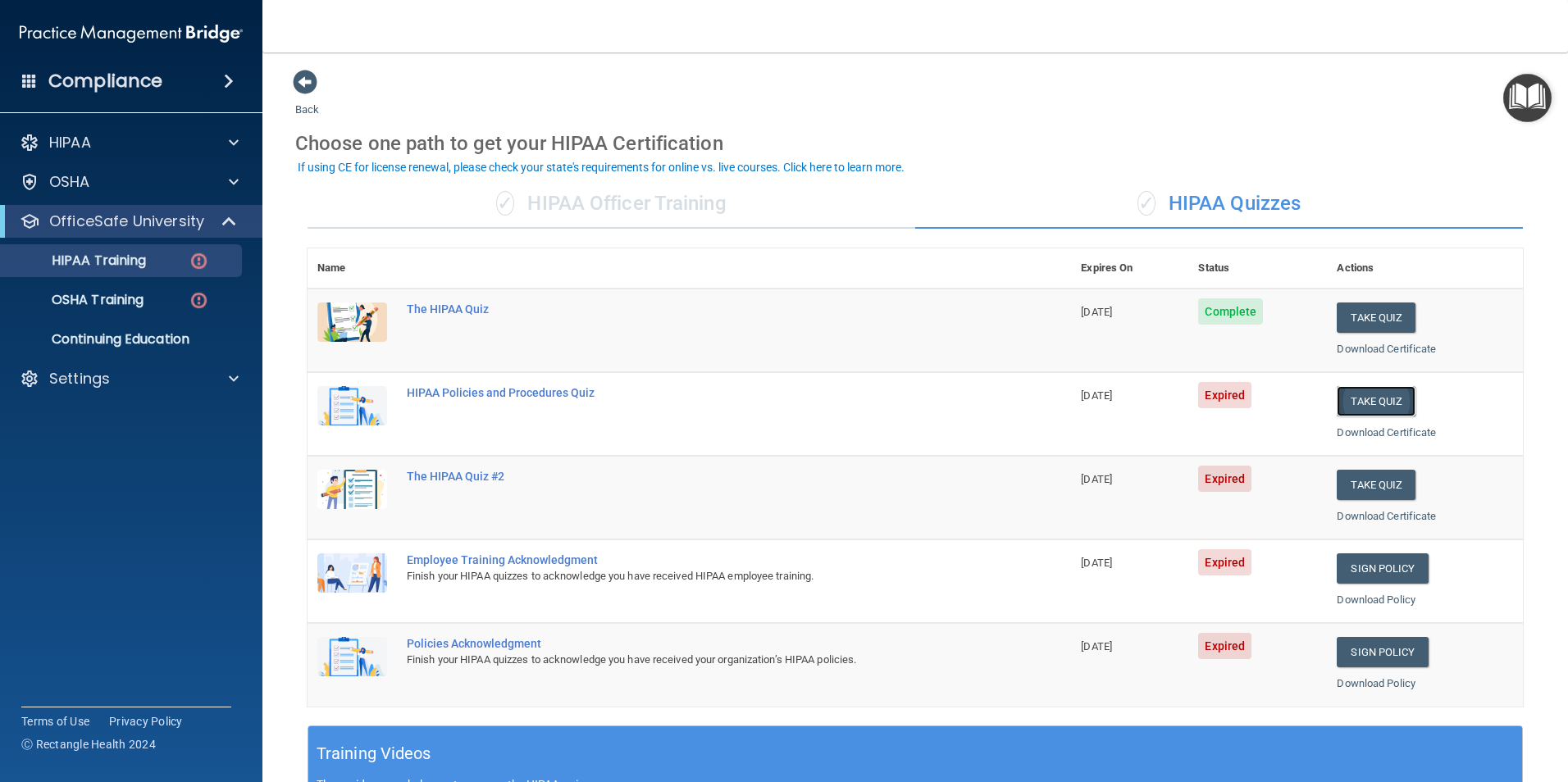
click at [1399, 407] on button "Take Quiz" at bounding box center [1375, 401] width 79 height 30
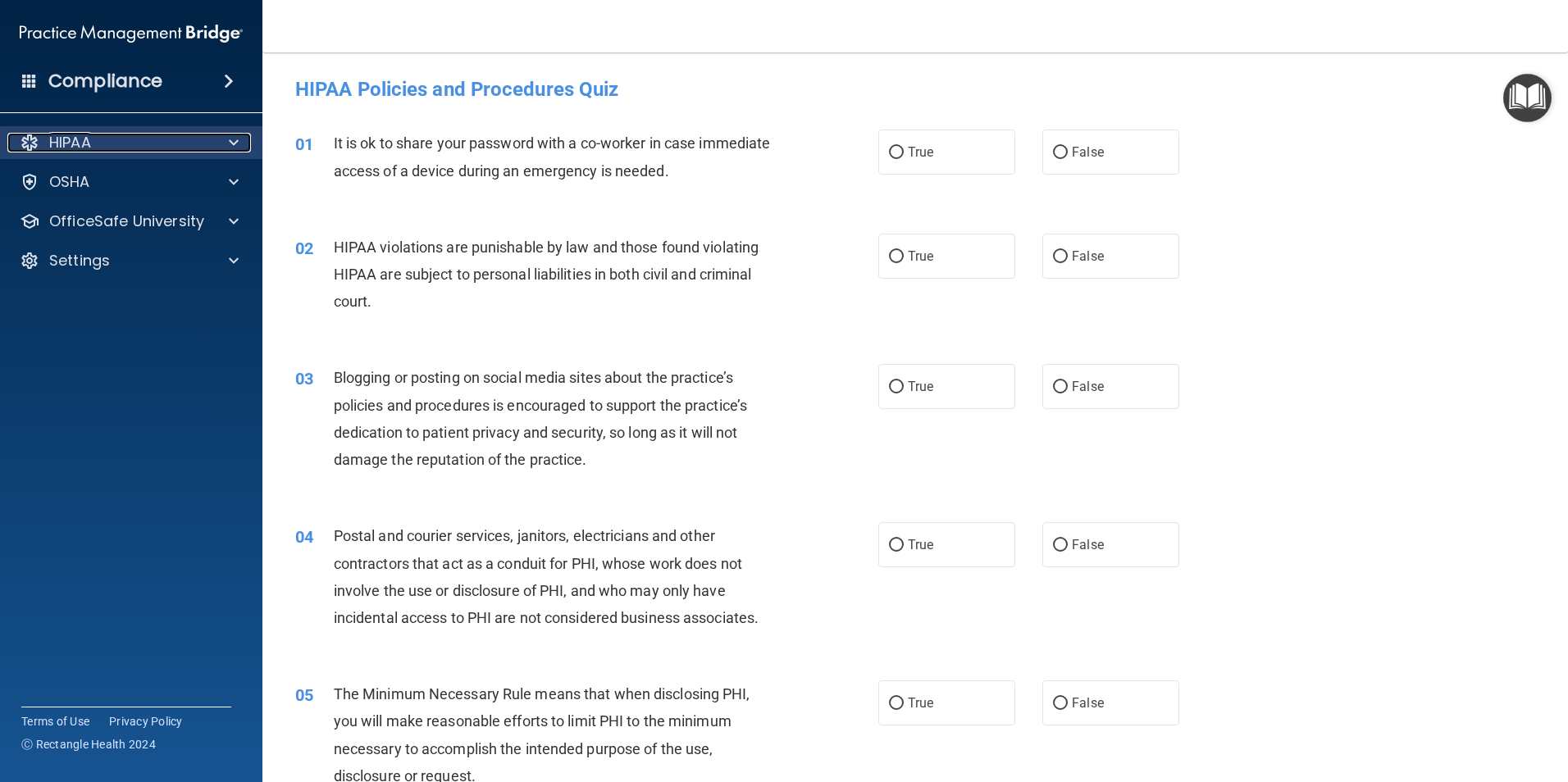
click at [197, 134] on div "HIPAA" at bounding box center [109, 143] width 204 height 20
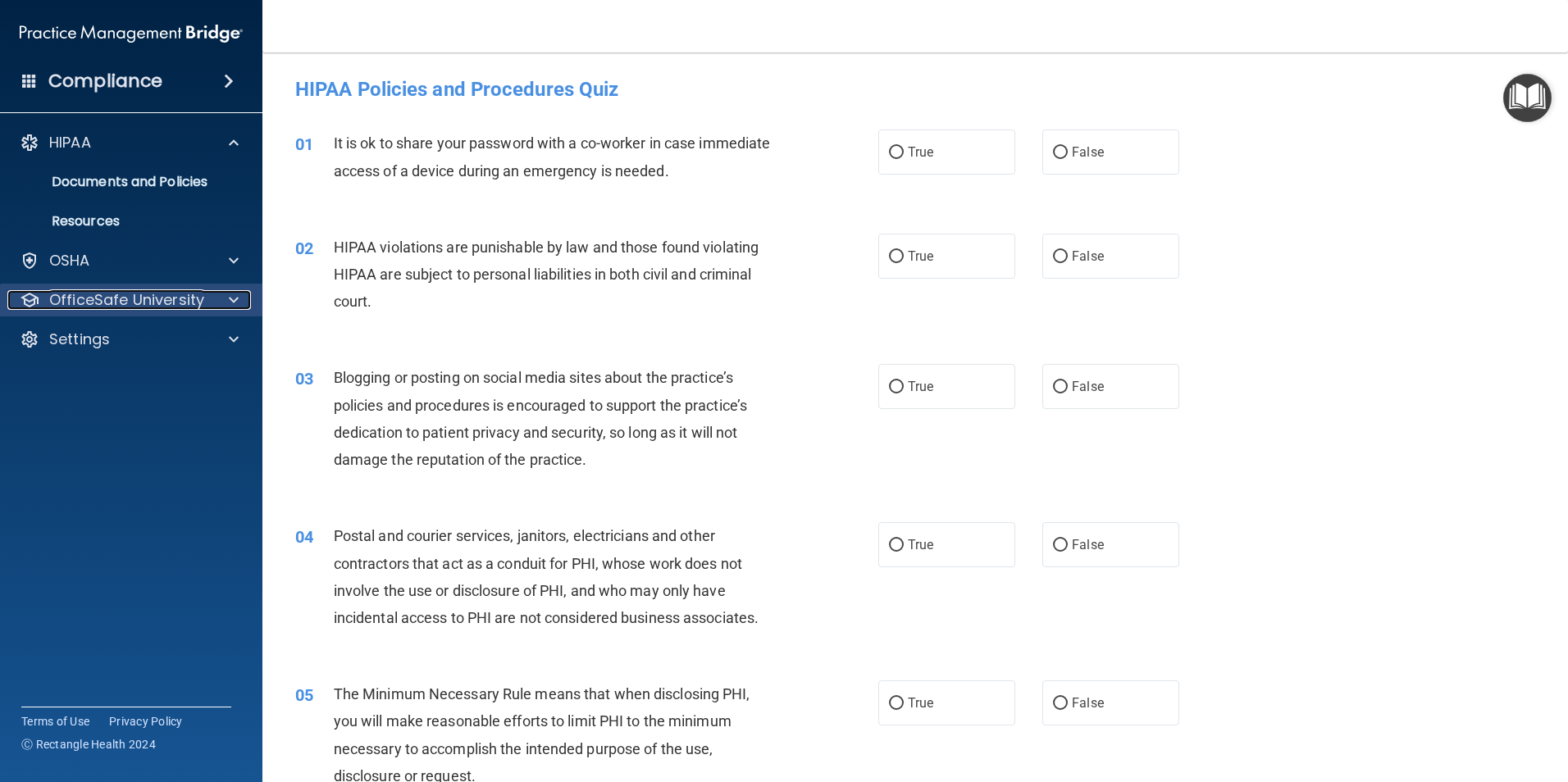
click at [122, 295] on p "OfficeSafe University" at bounding box center [127, 301] width 155 height 20
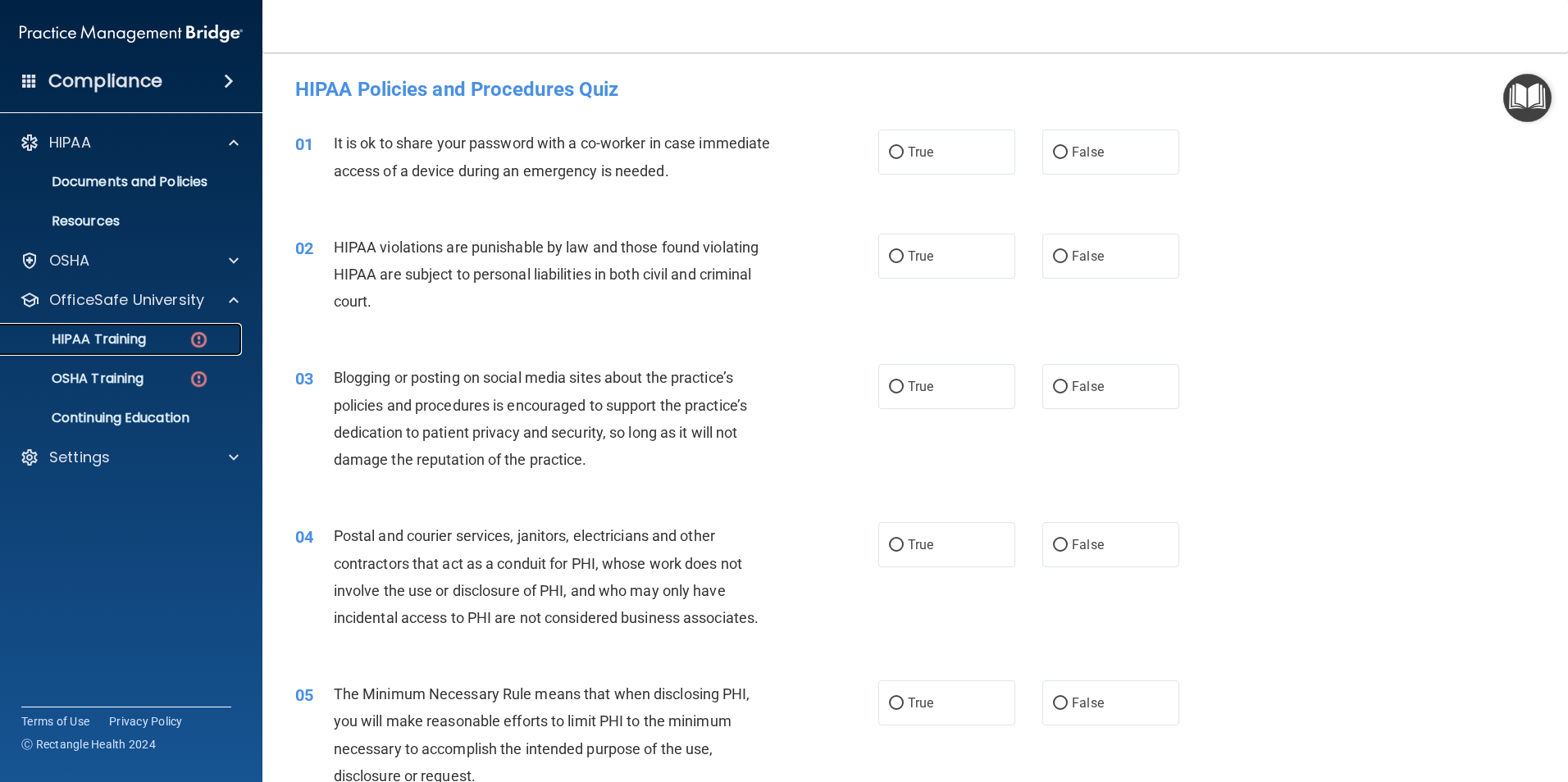
click at [141, 333] on p "HIPAA Training" at bounding box center [79, 340] width 135 height 16
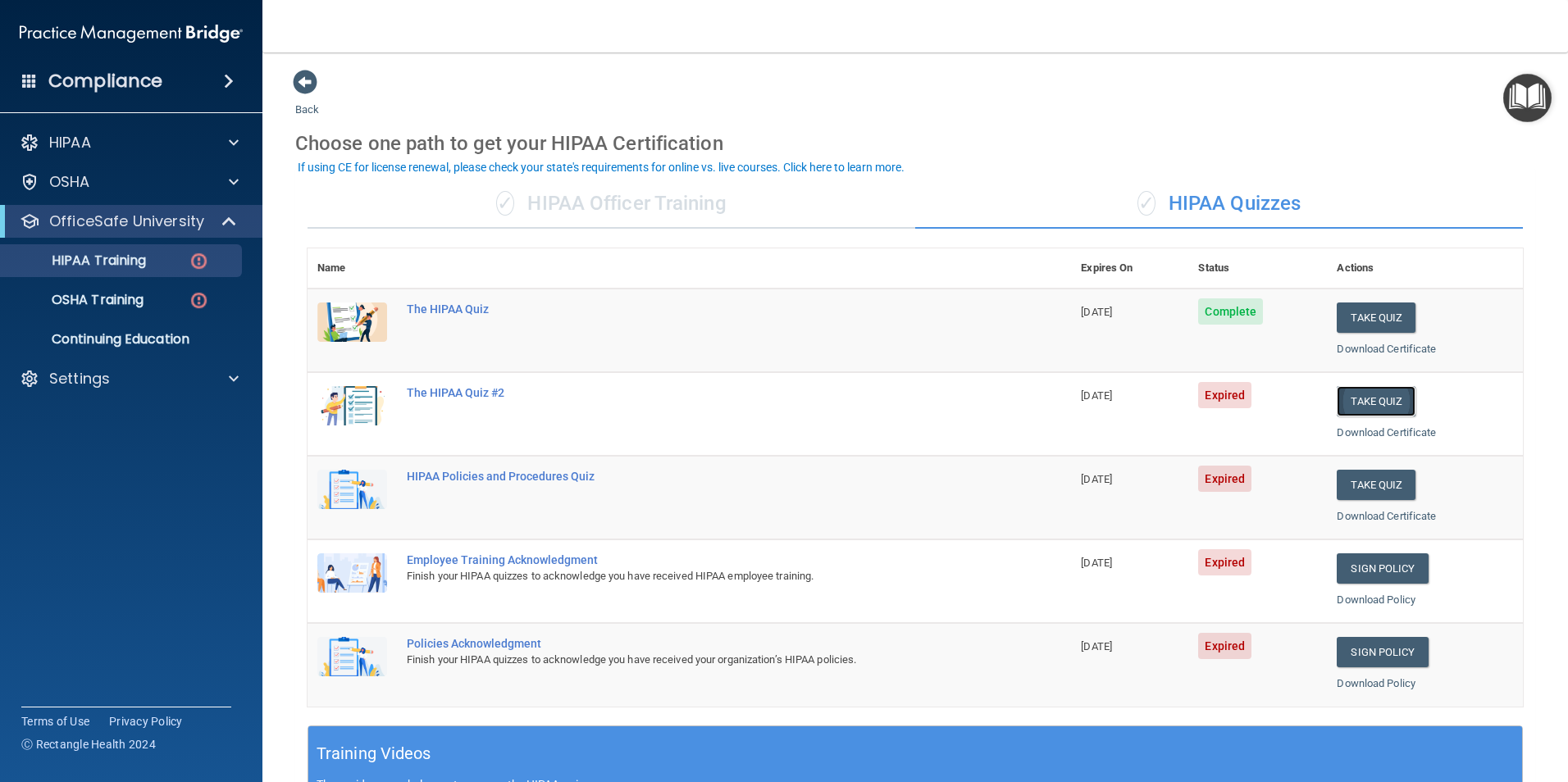
click at [1377, 395] on button "Take Quiz" at bounding box center [1375, 401] width 79 height 30
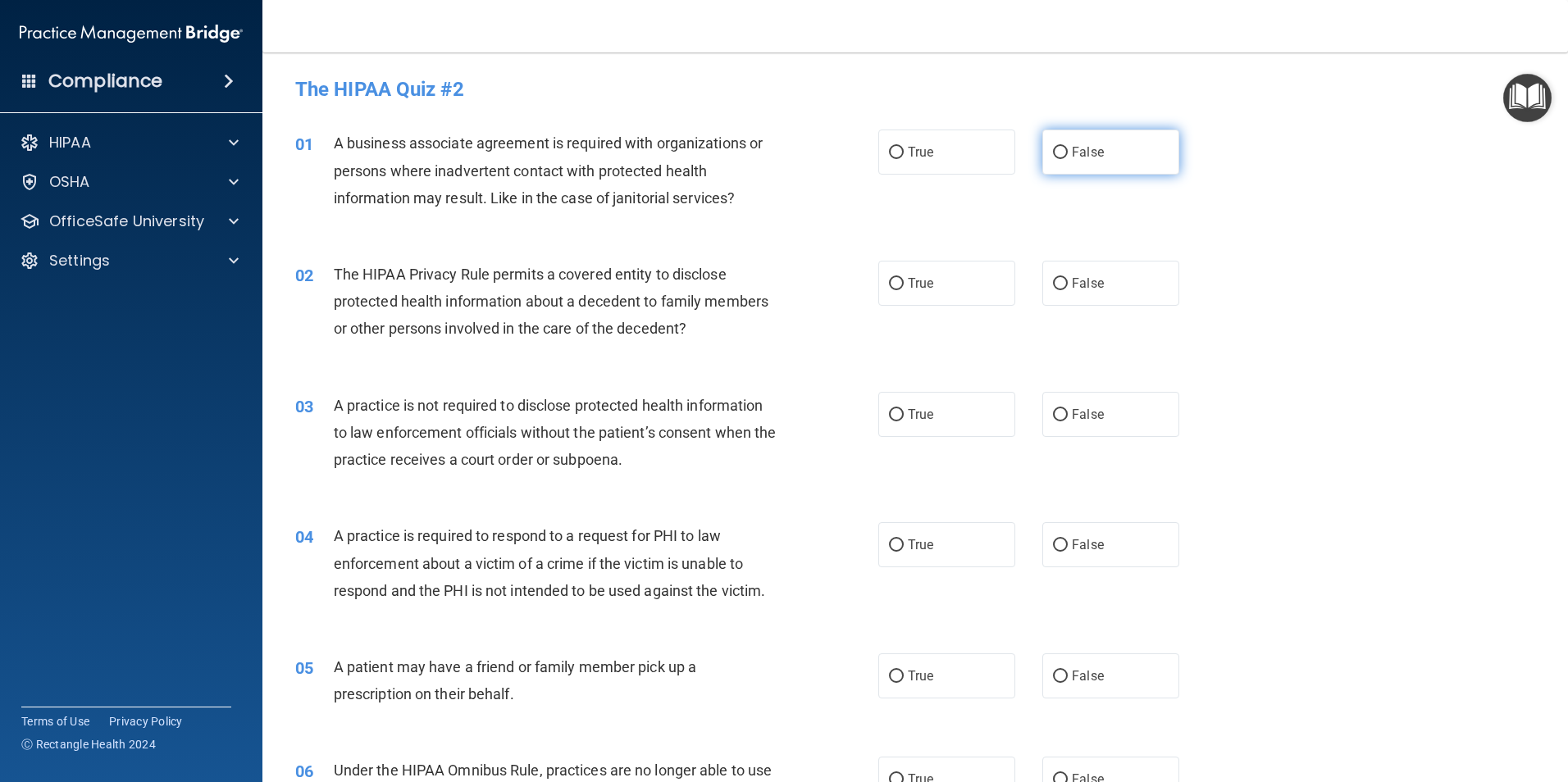
click at [1127, 151] on label "False" at bounding box center [1110, 152] width 137 height 45
click at [1068, 151] on input "False" at bounding box center [1060, 153] width 15 height 12
radio input "true"
click at [966, 280] on label "True" at bounding box center [947, 282] width 137 height 45
click at [903, 280] on input "True" at bounding box center [896, 283] width 15 height 12
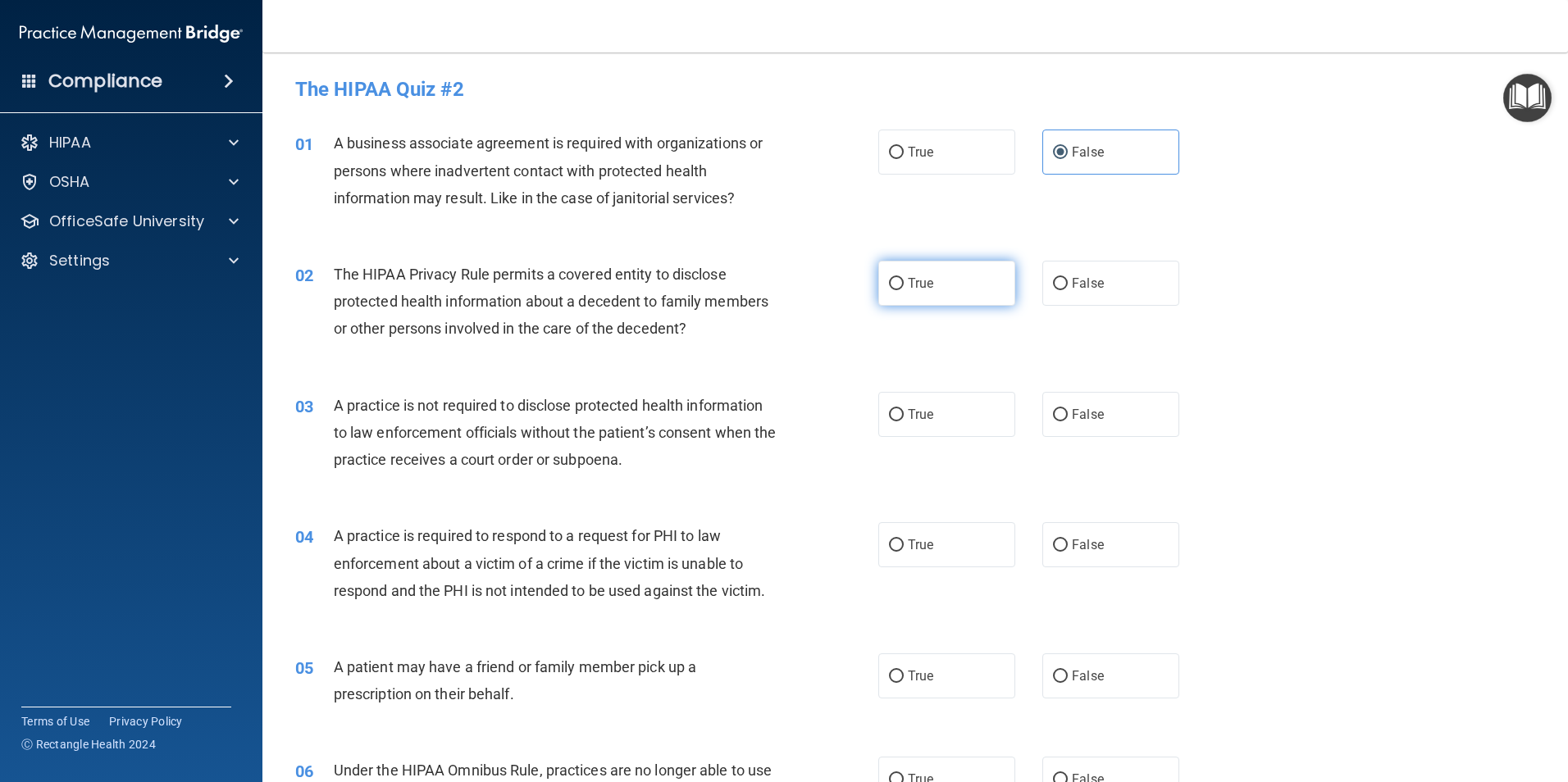
radio input "true"
click at [1030, 413] on div "True False" at bounding box center [1043, 414] width 329 height 45
click at [1061, 407] on label "False" at bounding box center [1110, 414] width 137 height 45
click at [1061, 409] on input "False" at bounding box center [1060, 415] width 15 height 12
radio input "true"
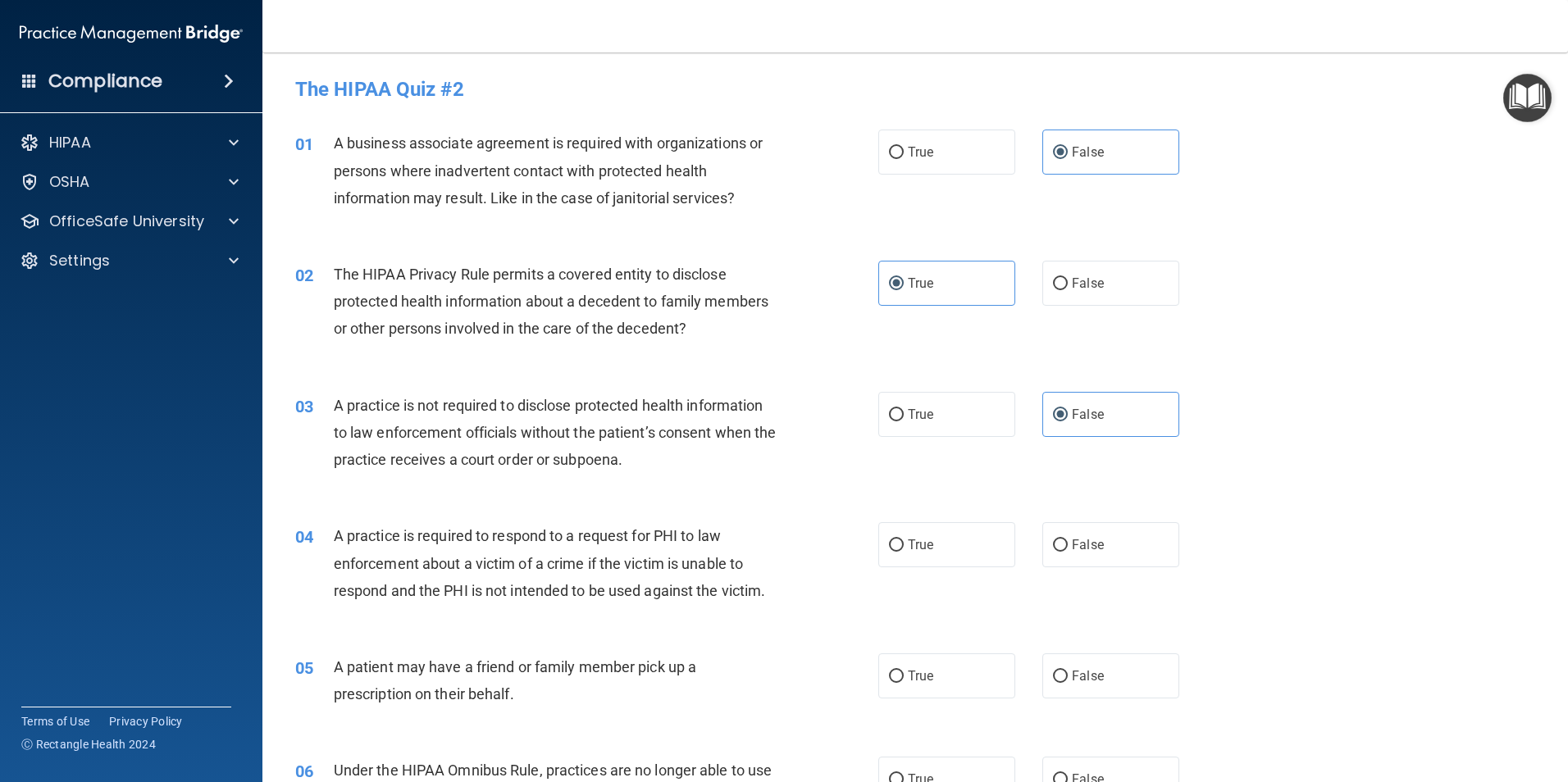
scroll to position [82, 0]
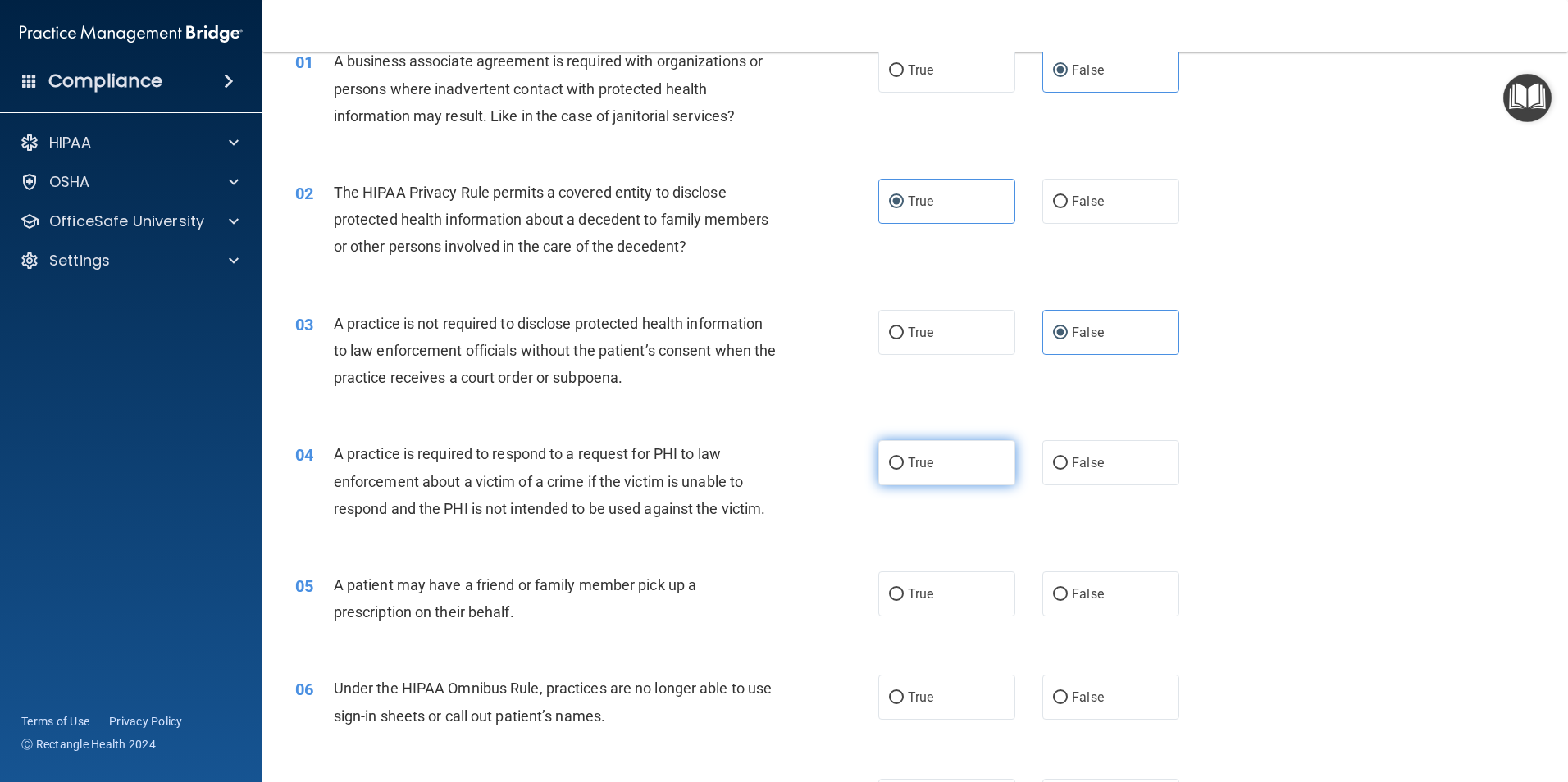
click at [901, 460] on label "True" at bounding box center [947, 462] width 137 height 45
click at [901, 460] on input "True" at bounding box center [896, 463] width 15 height 12
radio input "true"
click at [954, 571] on div "05 A patient may have a friend or family member pick up a prescription on their…" at bounding box center [915, 602] width 1264 height 103
click at [942, 597] on label "True" at bounding box center [947, 594] width 137 height 45
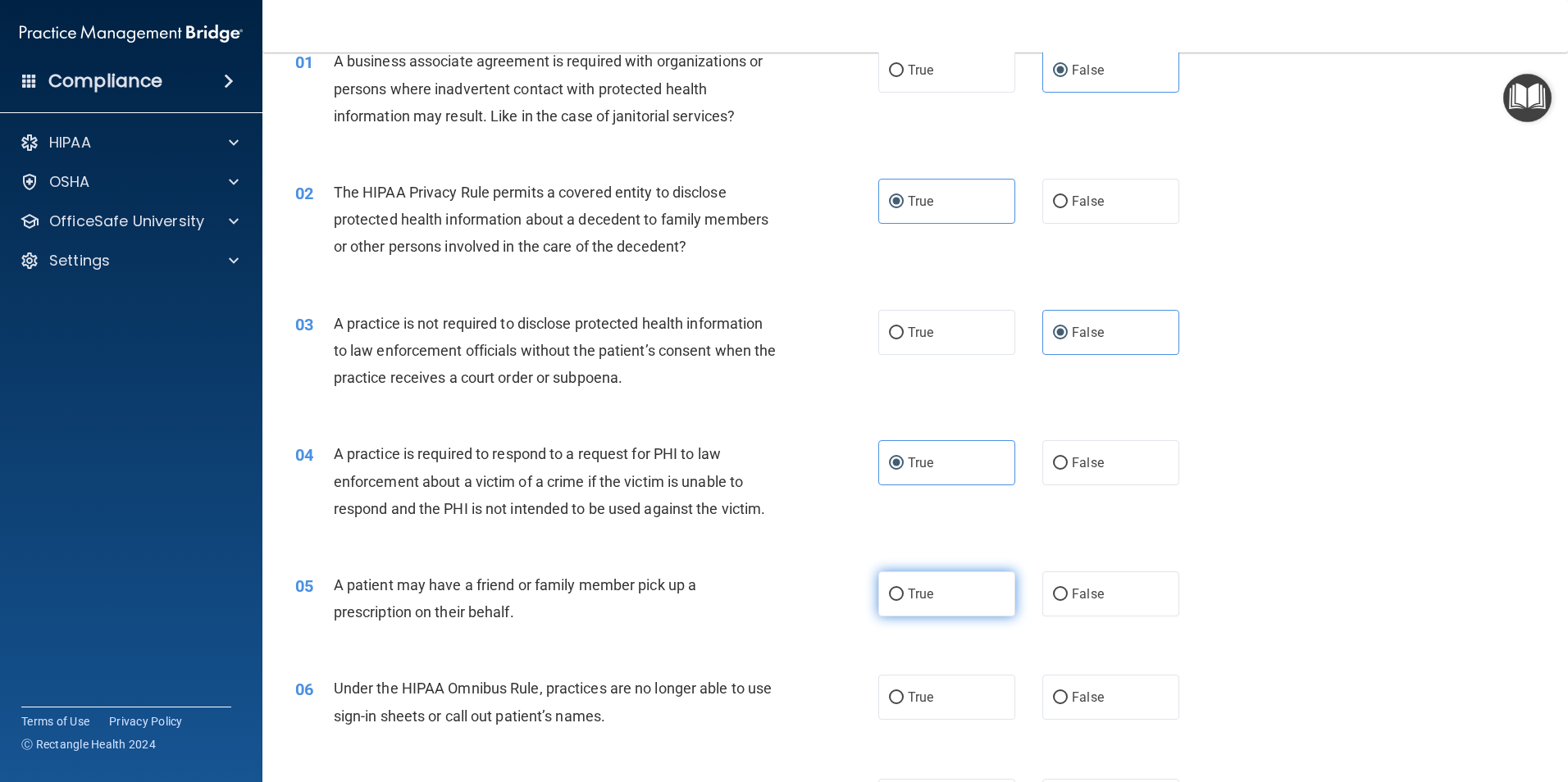
click at [903, 597] on input "True" at bounding box center [896, 595] width 15 height 12
radio input "true"
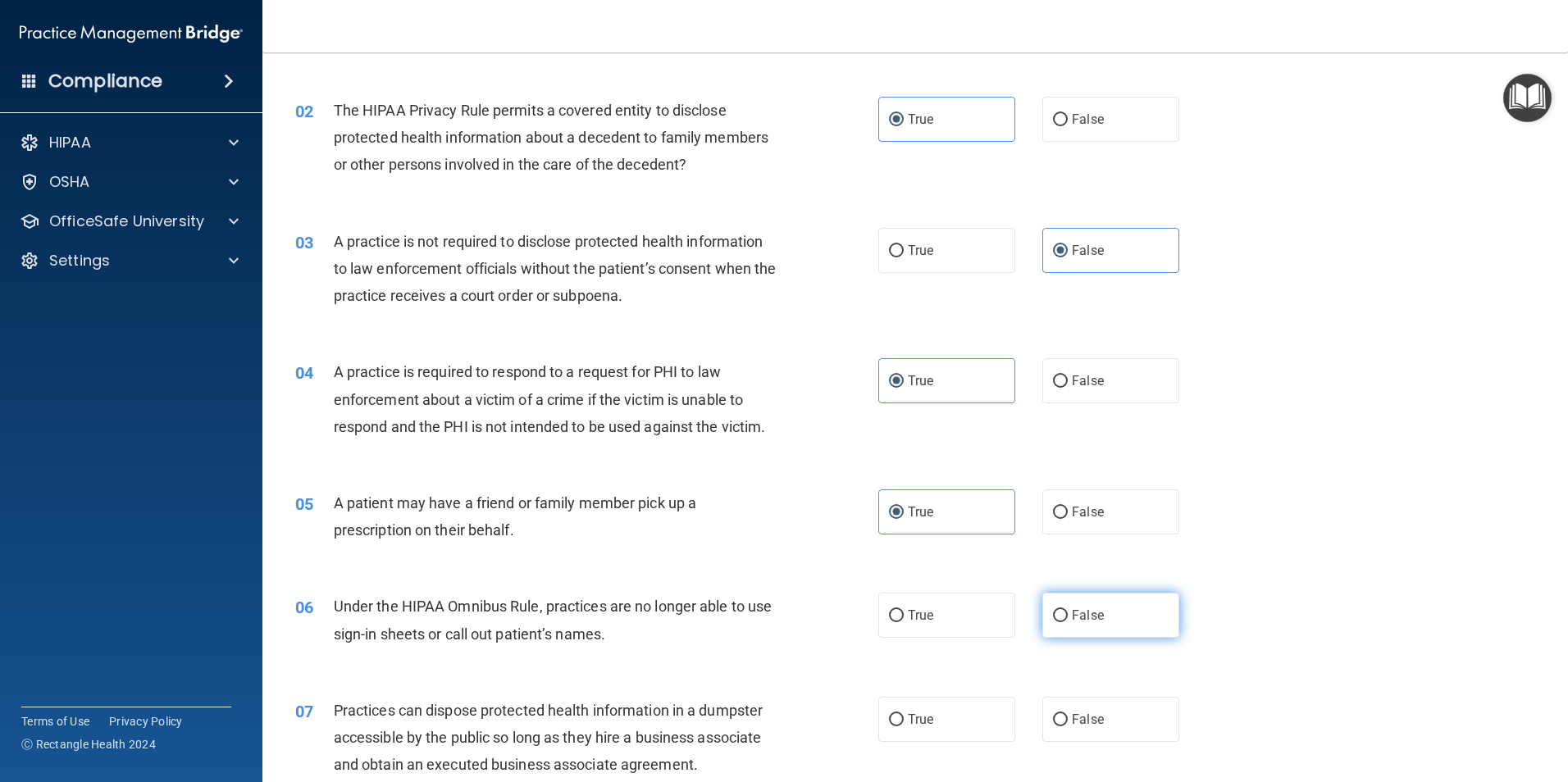
click at [1058, 621] on input "False" at bounding box center [1060, 616] width 15 height 12
radio input "true"
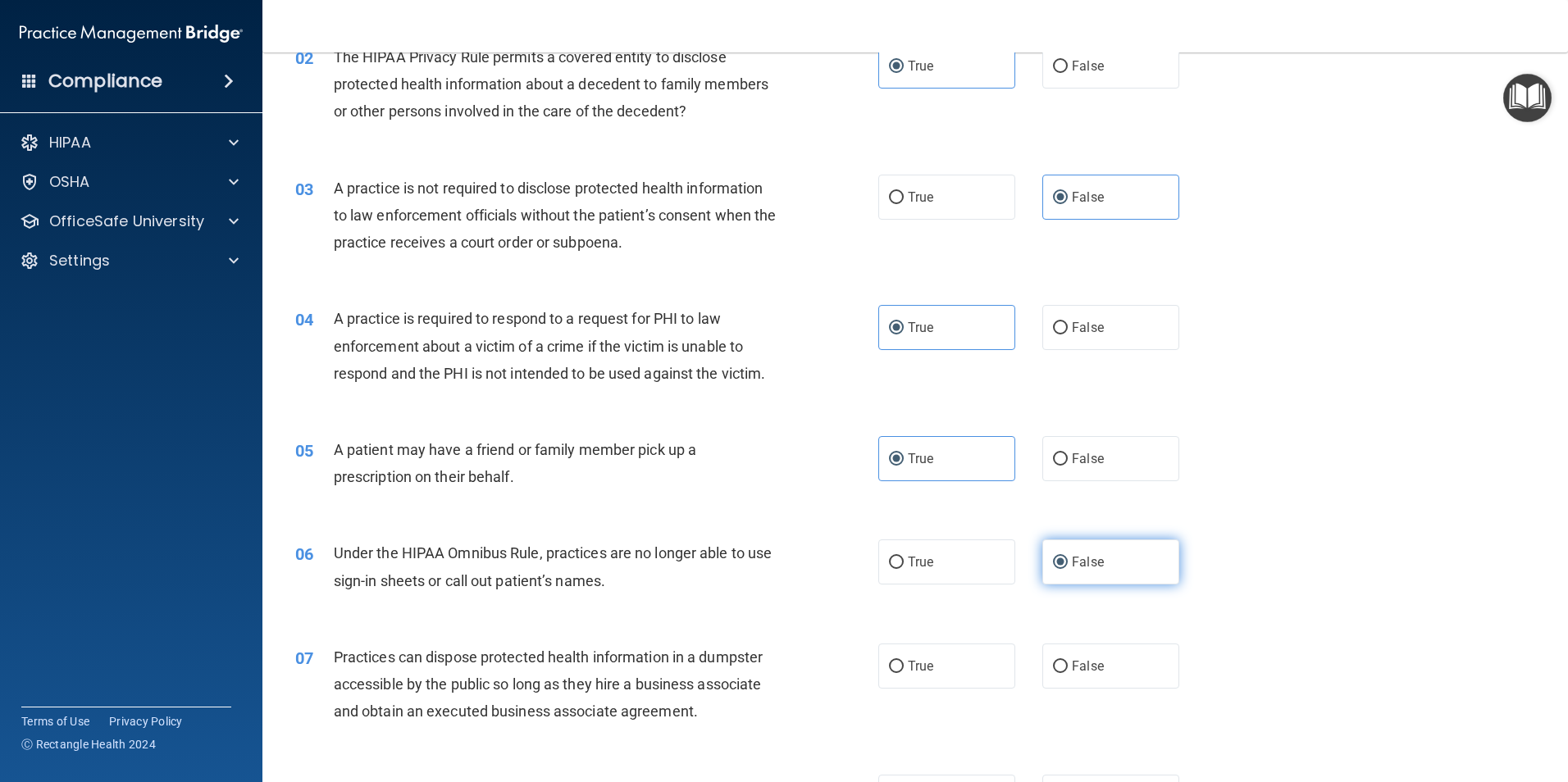
scroll to position [246, 0]
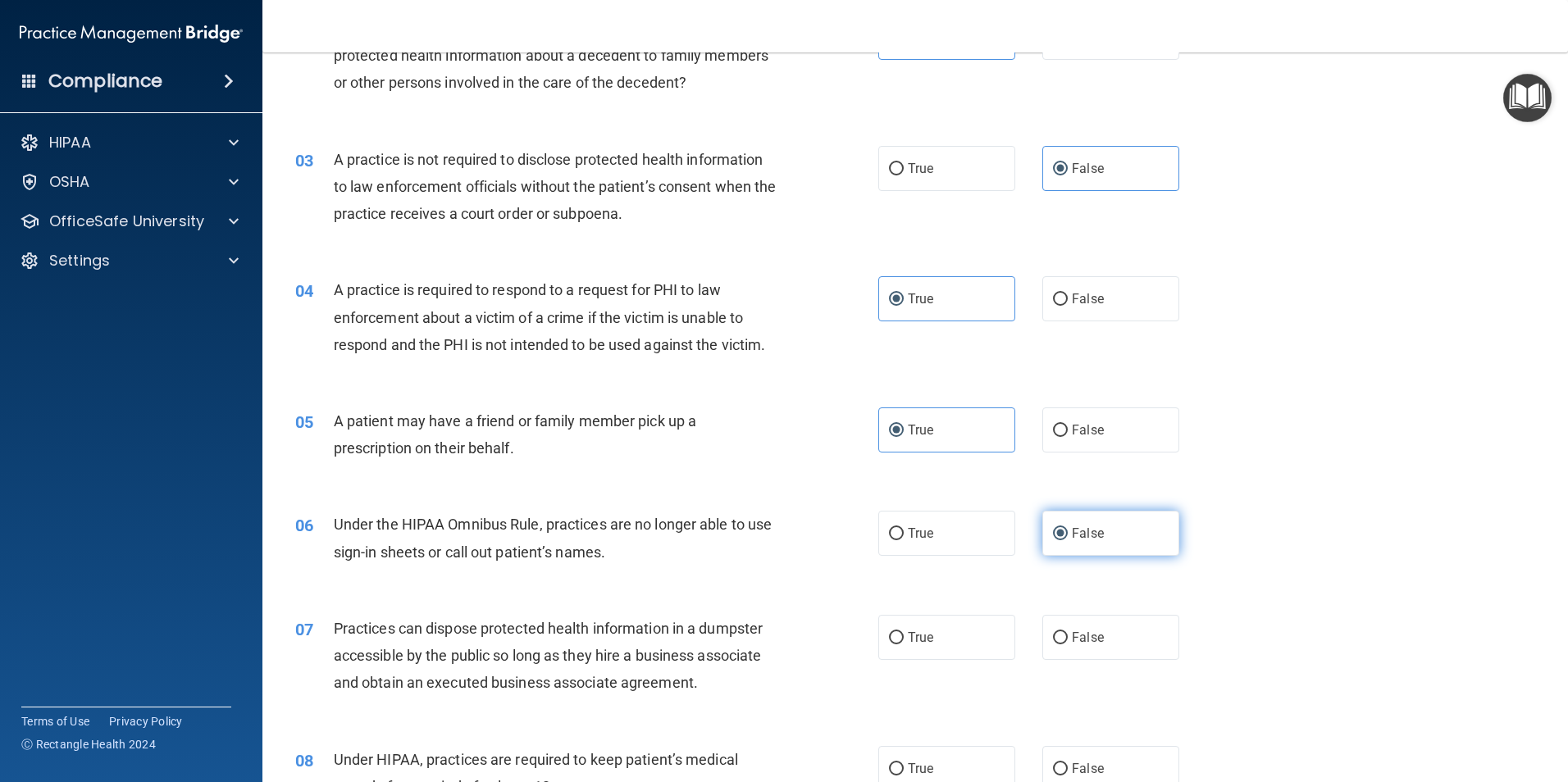
click at [1062, 620] on label "False" at bounding box center [1110, 637] width 137 height 45
click at [1062, 632] on input "False" at bounding box center [1060, 638] width 15 height 12
radio input "true"
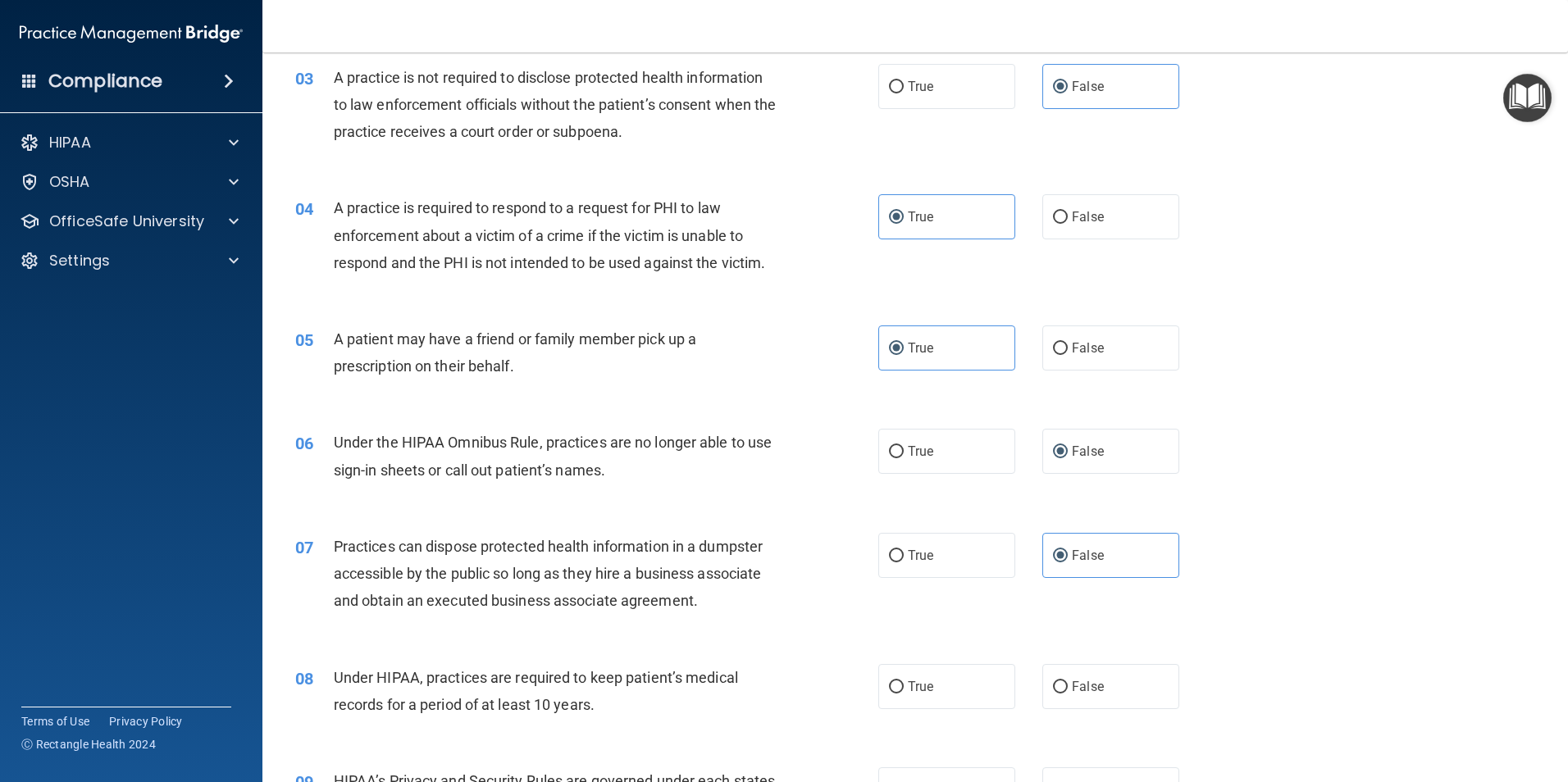
click at [1069, 640] on div "07 Practices can dispose protected health information in a dumpster accessible …" at bounding box center [915, 578] width 1264 height 132
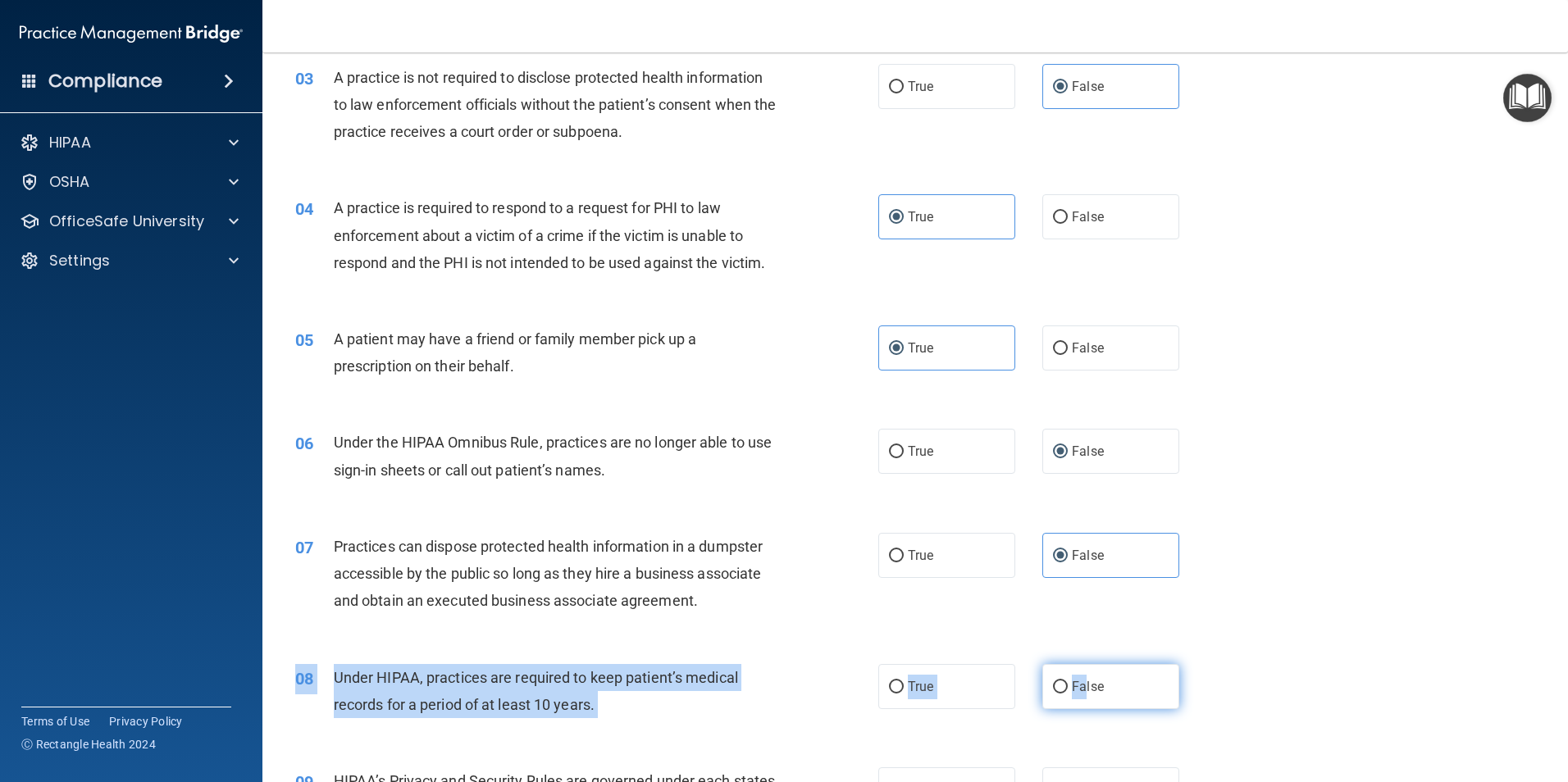
click at [1079, 673] on div "08 Under HIPAA, practices are required to keep patient’s medical records for a …" at bounding box center [915, 695] width 1264 height 103
click at [1079, 674] on label "False" at bounding box center [1110, 686] width 137 height 45
click at [1068, 682] on input "False" at bounding box center [1060, 687] width 15 height 12
radio input "true"
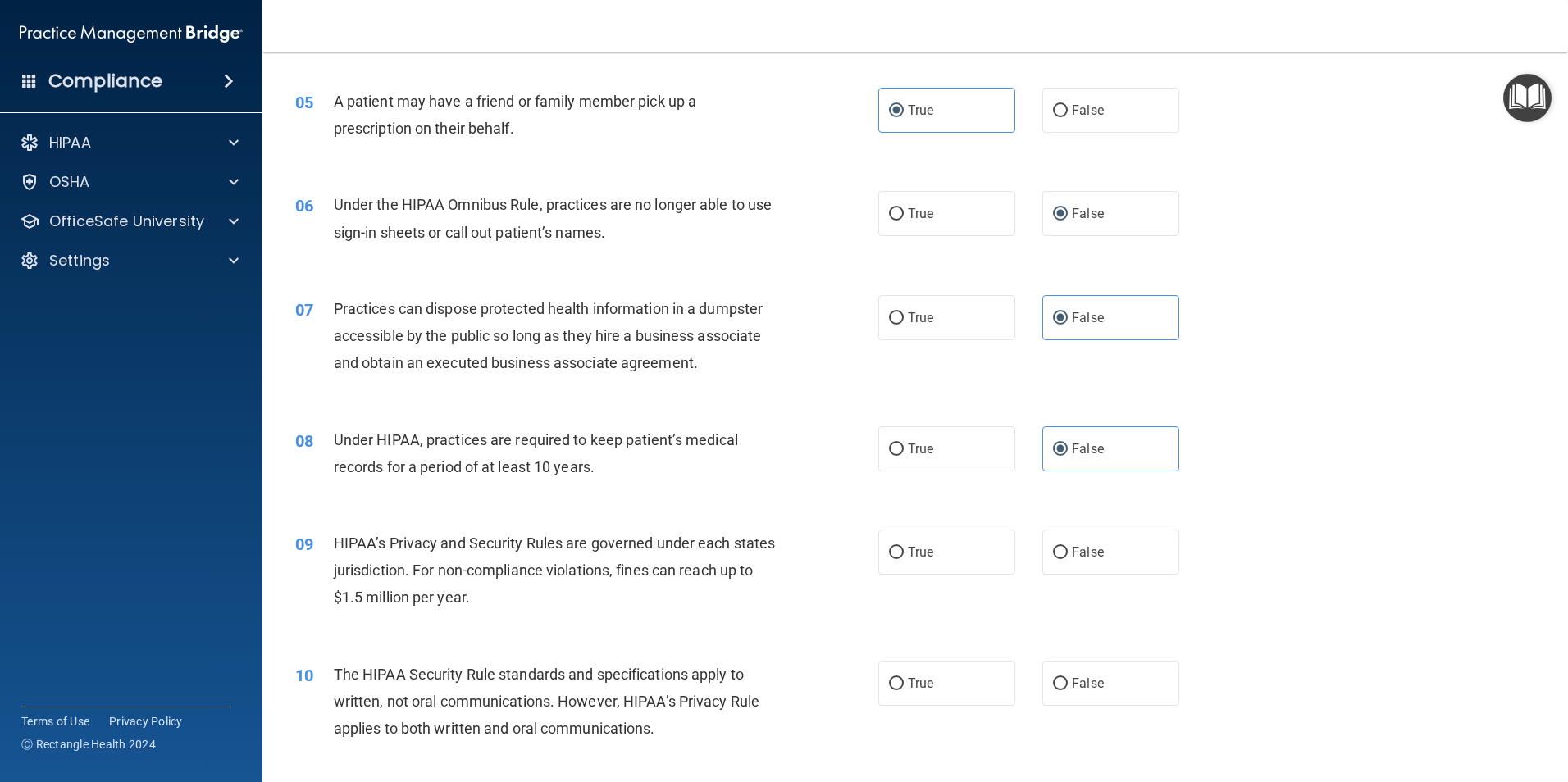
scroll to position [656, 0]
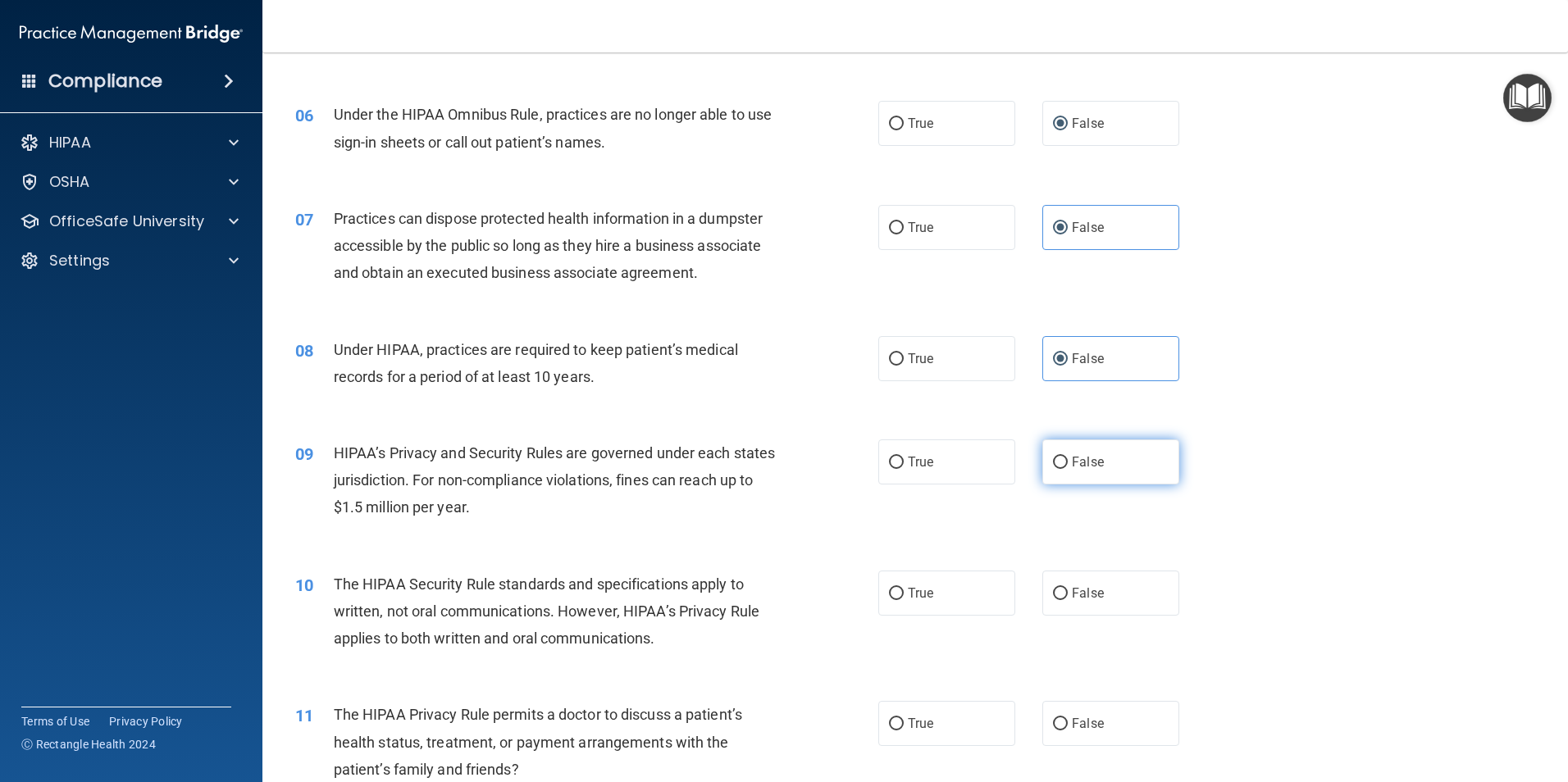
click at [1070, 477] on label "False" at bounding box center [1110, 461] width 137 height 45
click at [1068, 470] on input "False" at bounding box center [1060, 462] width 15 height 12
radio input "true"
click at [974, 582] on label "True" at bounding box center [947, 593] width 137 height 45
click at [903, 588] on input "True" at bounding box center [896, 594] width 15 height 12
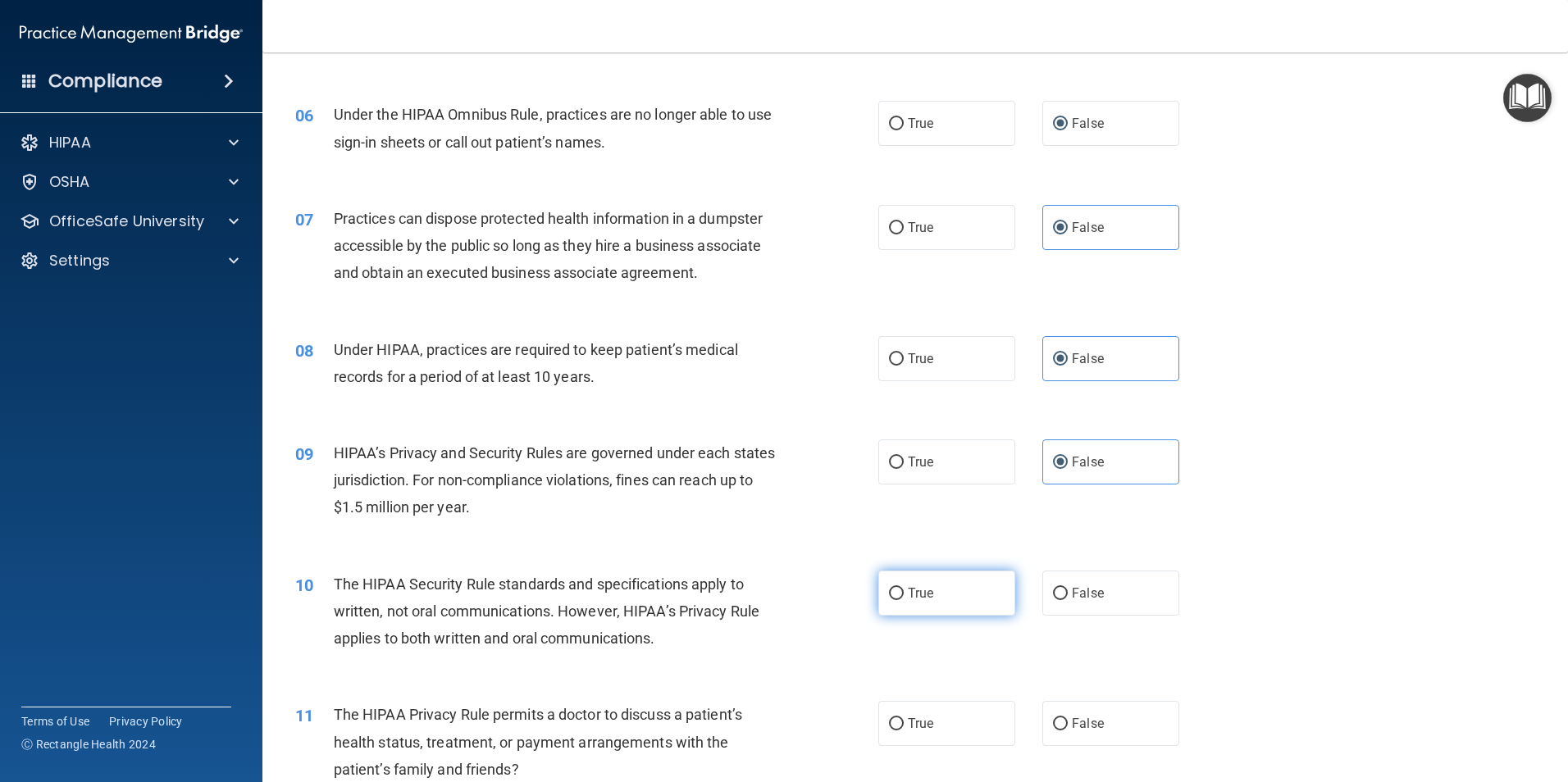
radio input "true"
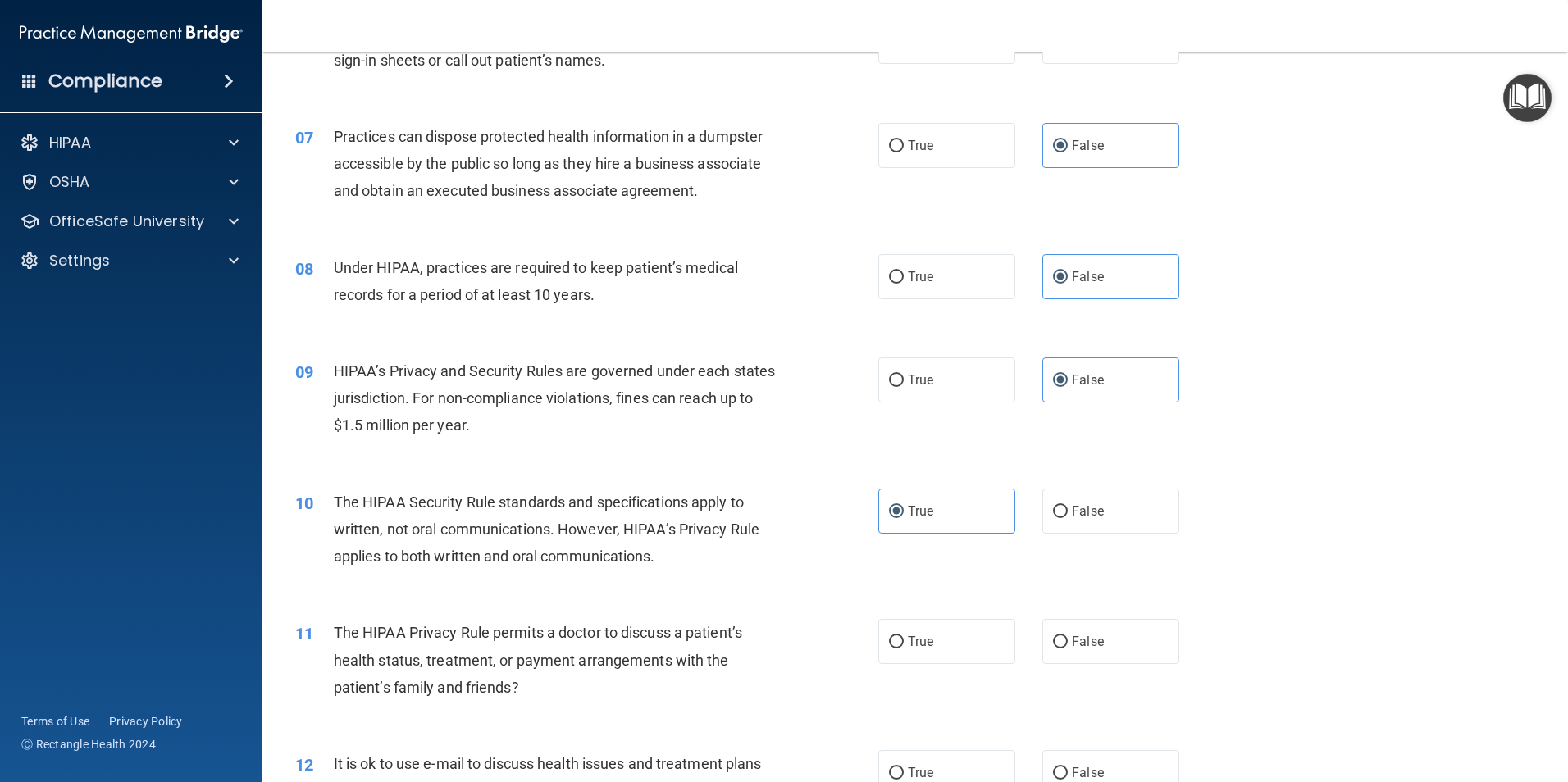
scroll to position [820, 0]
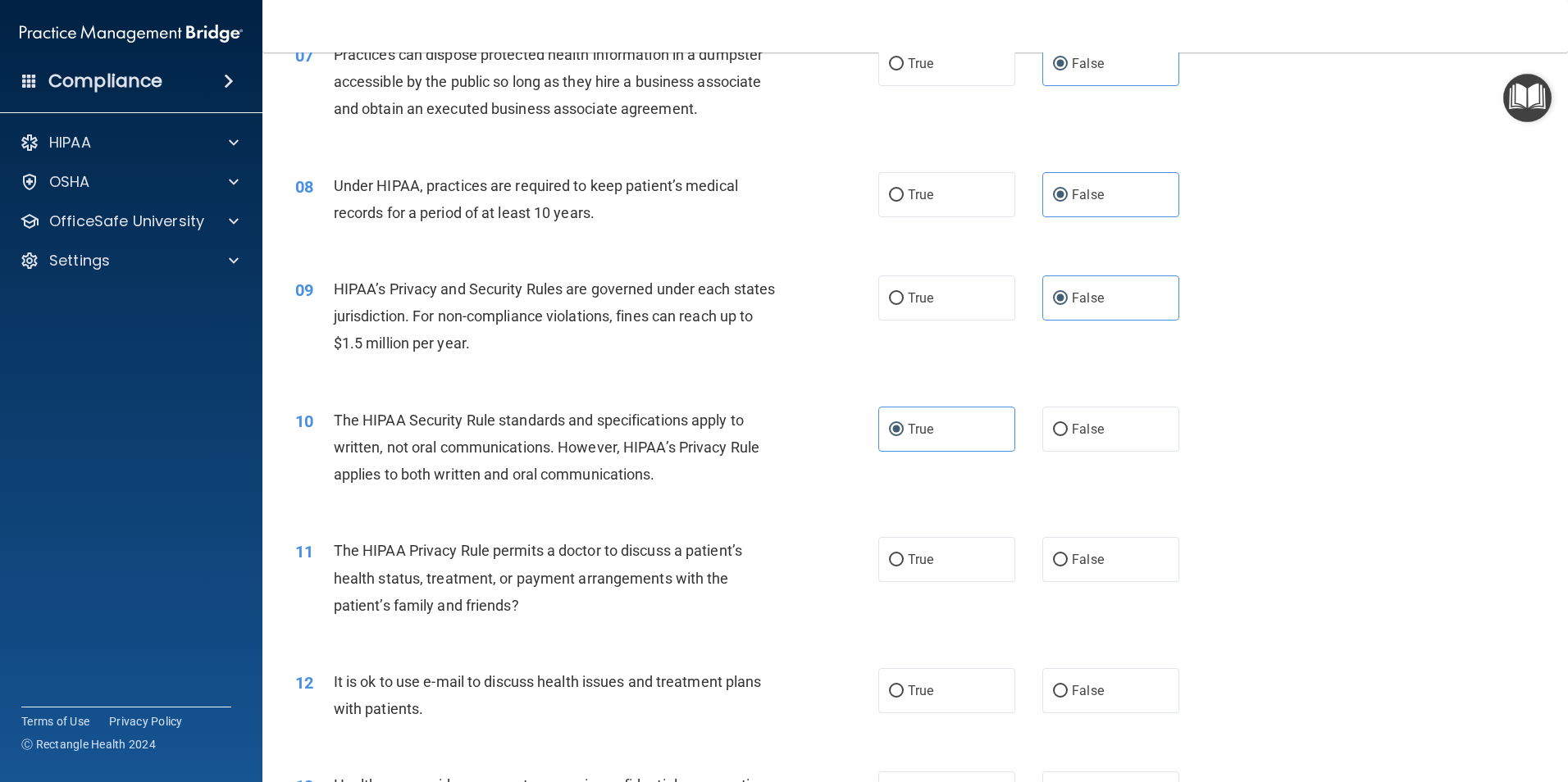
click at [928, 586] on div "11 The HIPAA Privacy Rule permits a doctor to discuss a patient’s health status…" at bounding box center [915, 583] width 1264 height 132
click at [942, 567] on label "True" at bounding box center [947, 559] width 137 height 45
click at [903, 566] on input "True" at bounding box center [896, 560] width 15 height 12
radio input "true"
click at [952, 693] on label "True" at bounding box center [947, 691] width 137 height 45
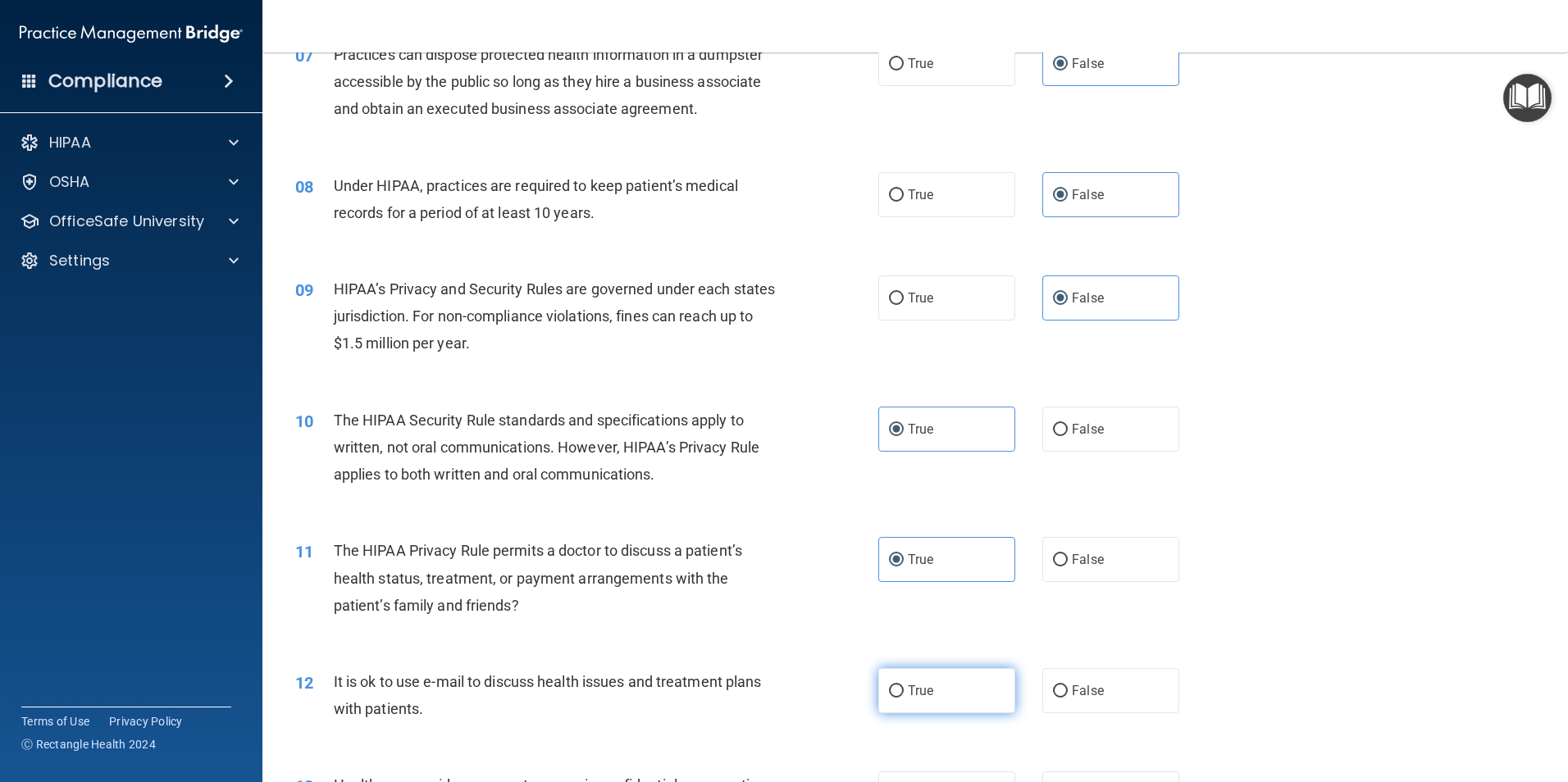
click at [903, 693] on input "True" at bounding box center [896, 692] width 15 height 12
radio input "true"
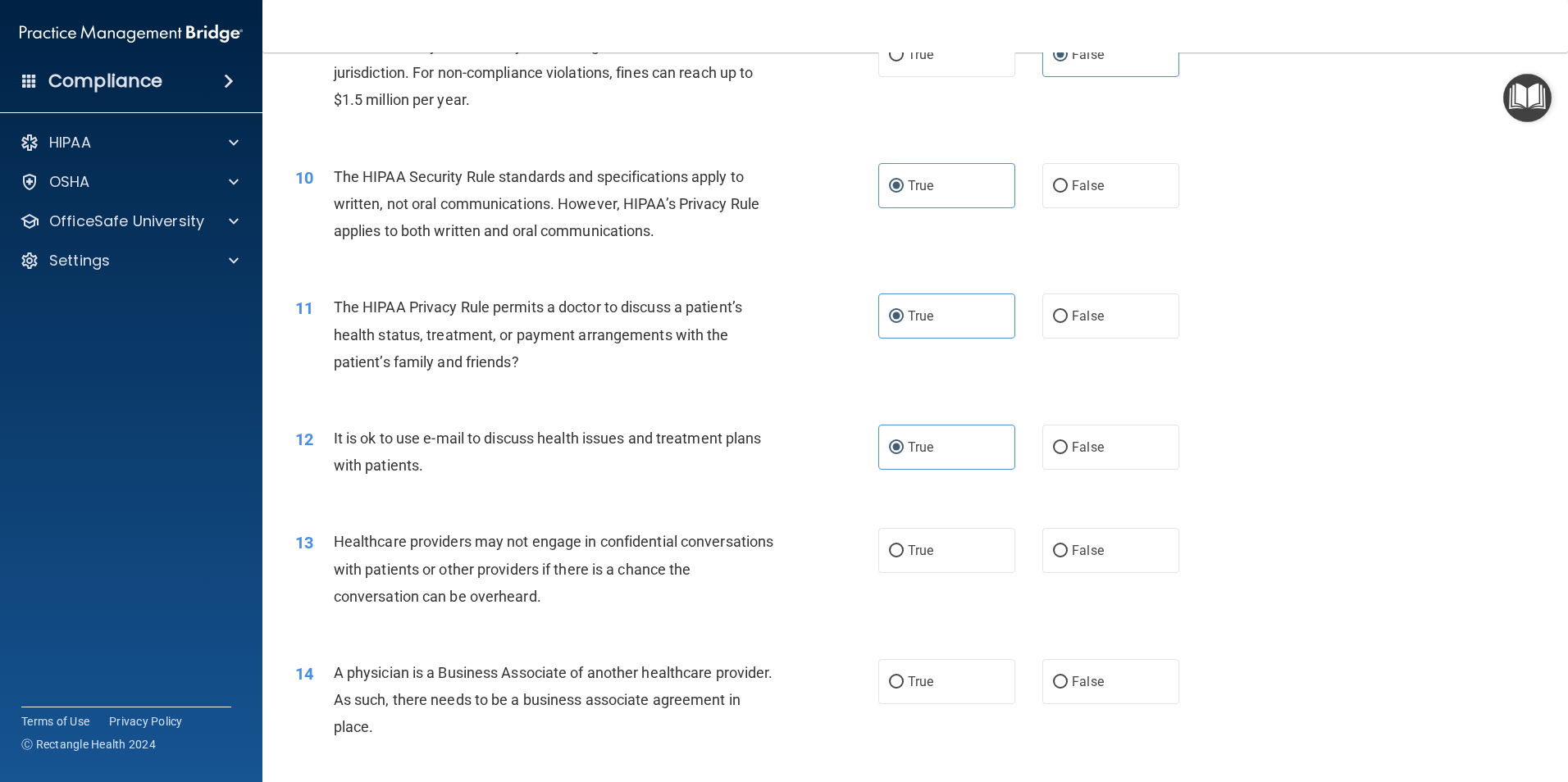
scroll to position [1066, 0]
click at [1063, 555] on label "False" at bounding box center [1110, 547] width 137 height 45
click at [1063, 555] on input "False" at bounding box center [1060, 548] width 15 height 12
radio input "true"
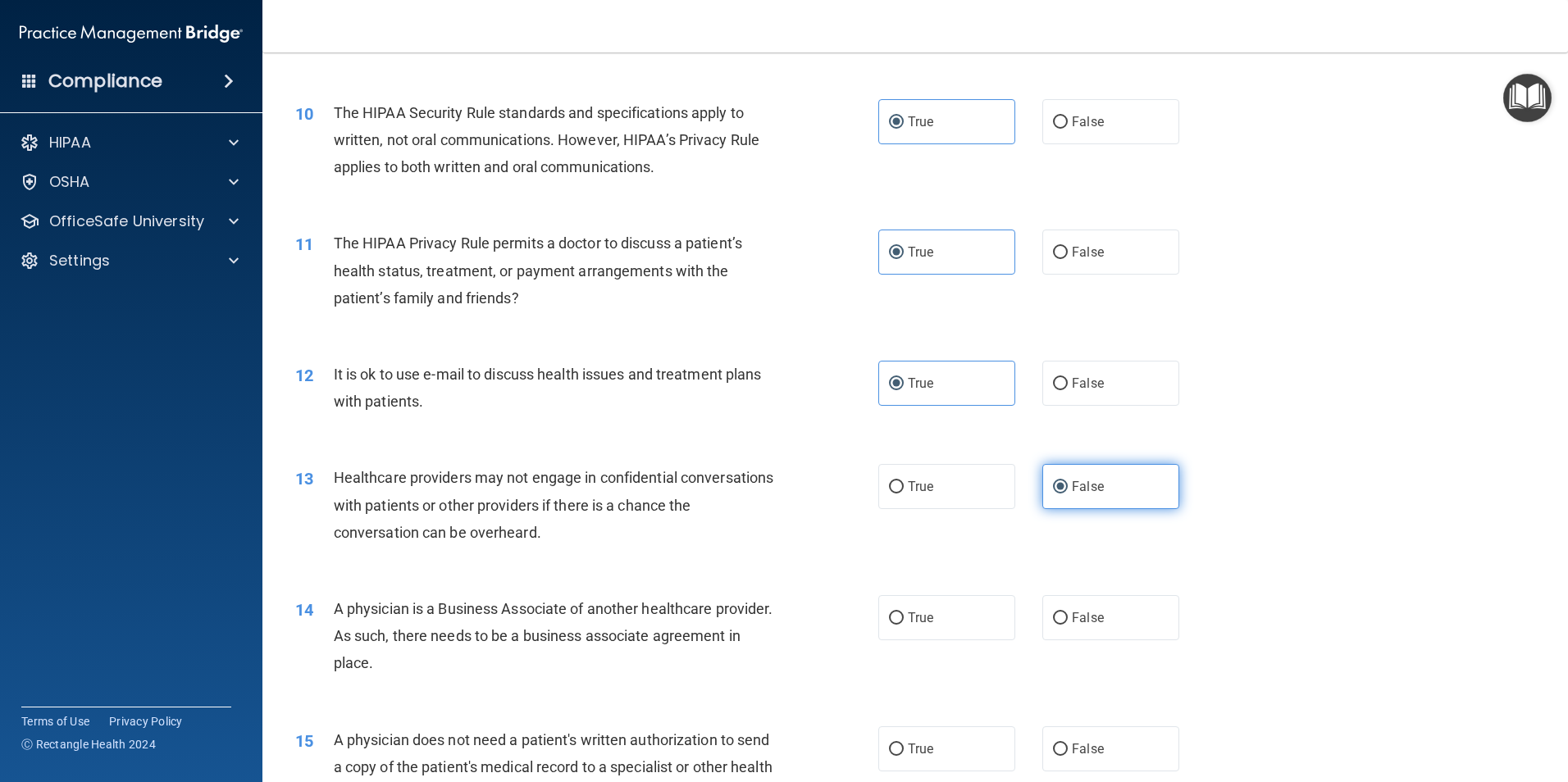
scroll to position [1312, 0]
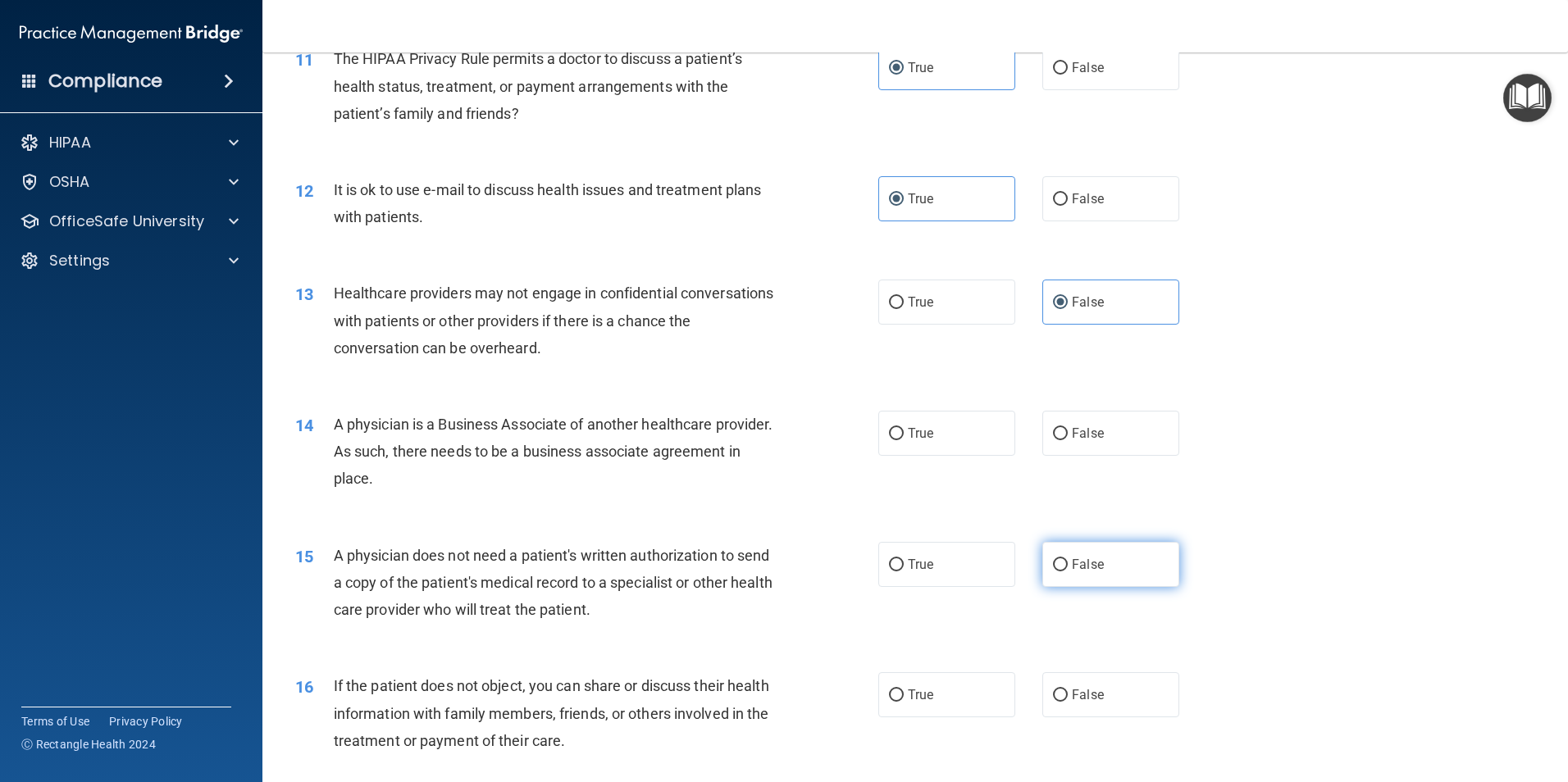
click at [1071, 566] on span "False" at bounding box center [1087, 565] width 32 height 16
click at [1068, 566] on input "False" at bounding box center [1060, 565] width 15 height 12
radio input "true"
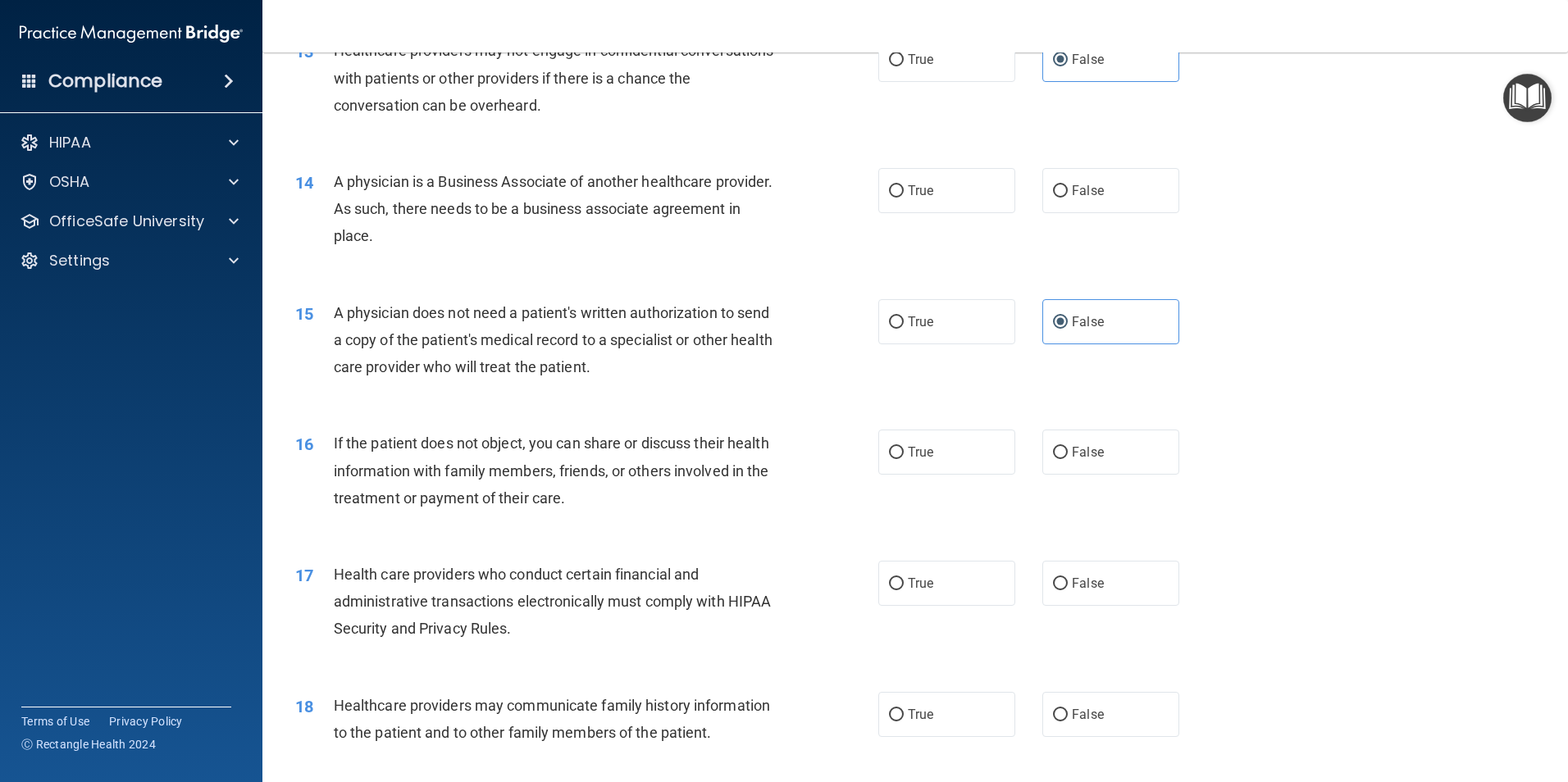
scroll to position [1559, 0]
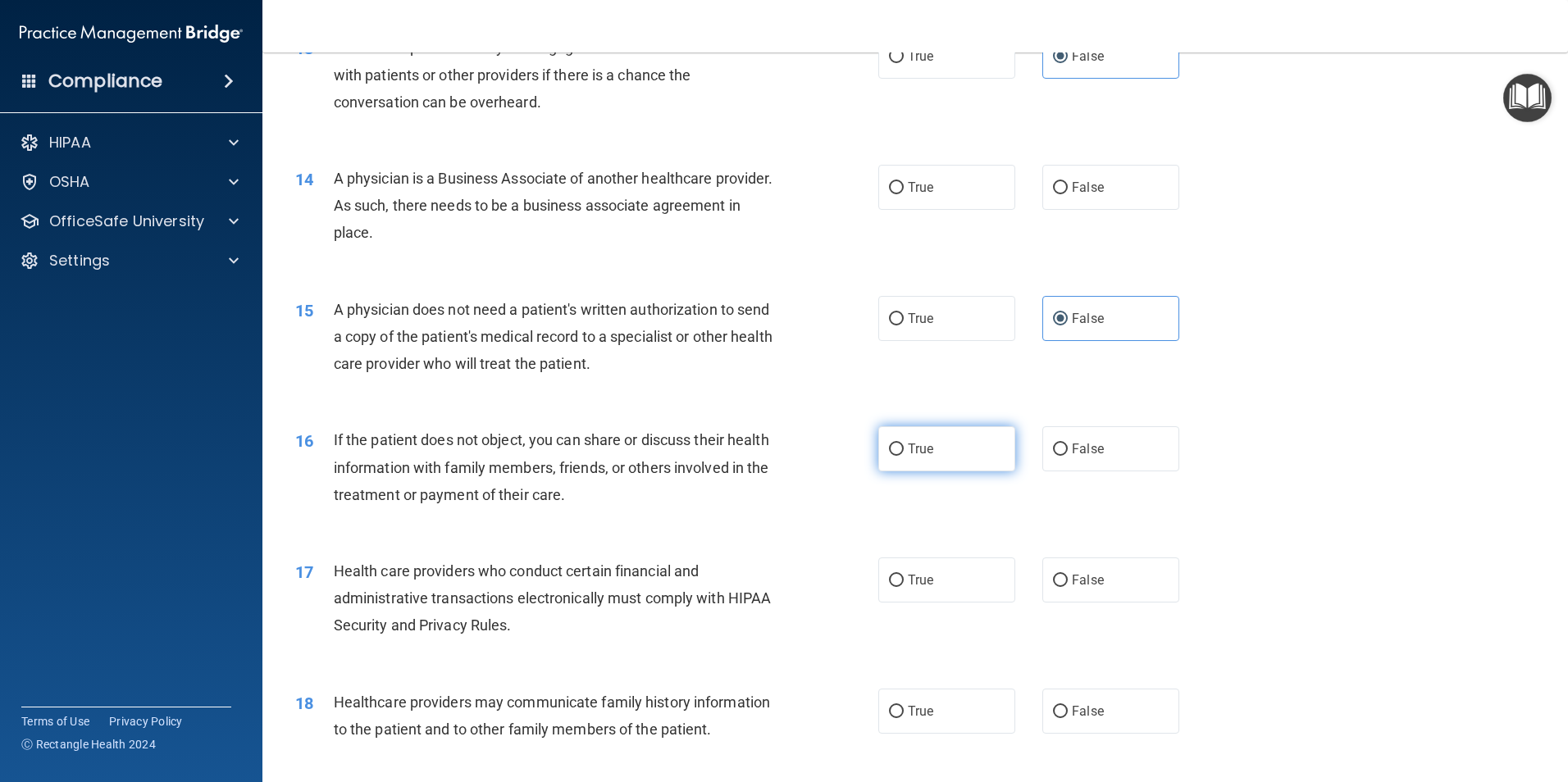
click at [927, 451] on span "True" at bounding box center [921, 449] width 26 height 16
click at [903, 451] on input "True" at bounding box center [896, 449] width 15 height 12
radio input "true"
click at [916, 596] on label "True" at bounding box center [947, 579] width 137 height 45
click at [903, 587] on input "True" at bounding box center [896, 580] width 15 height 12
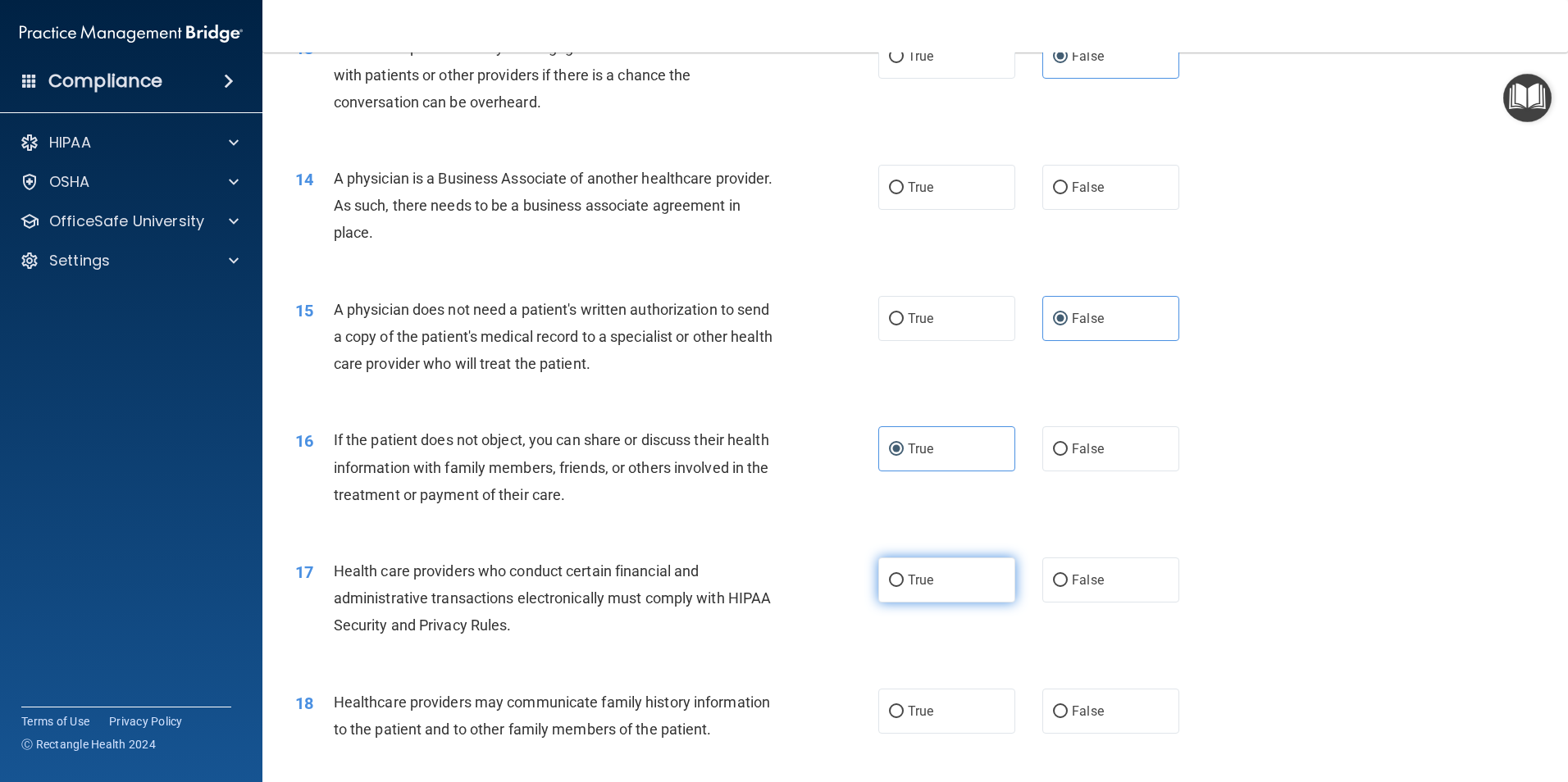
radio input "true"
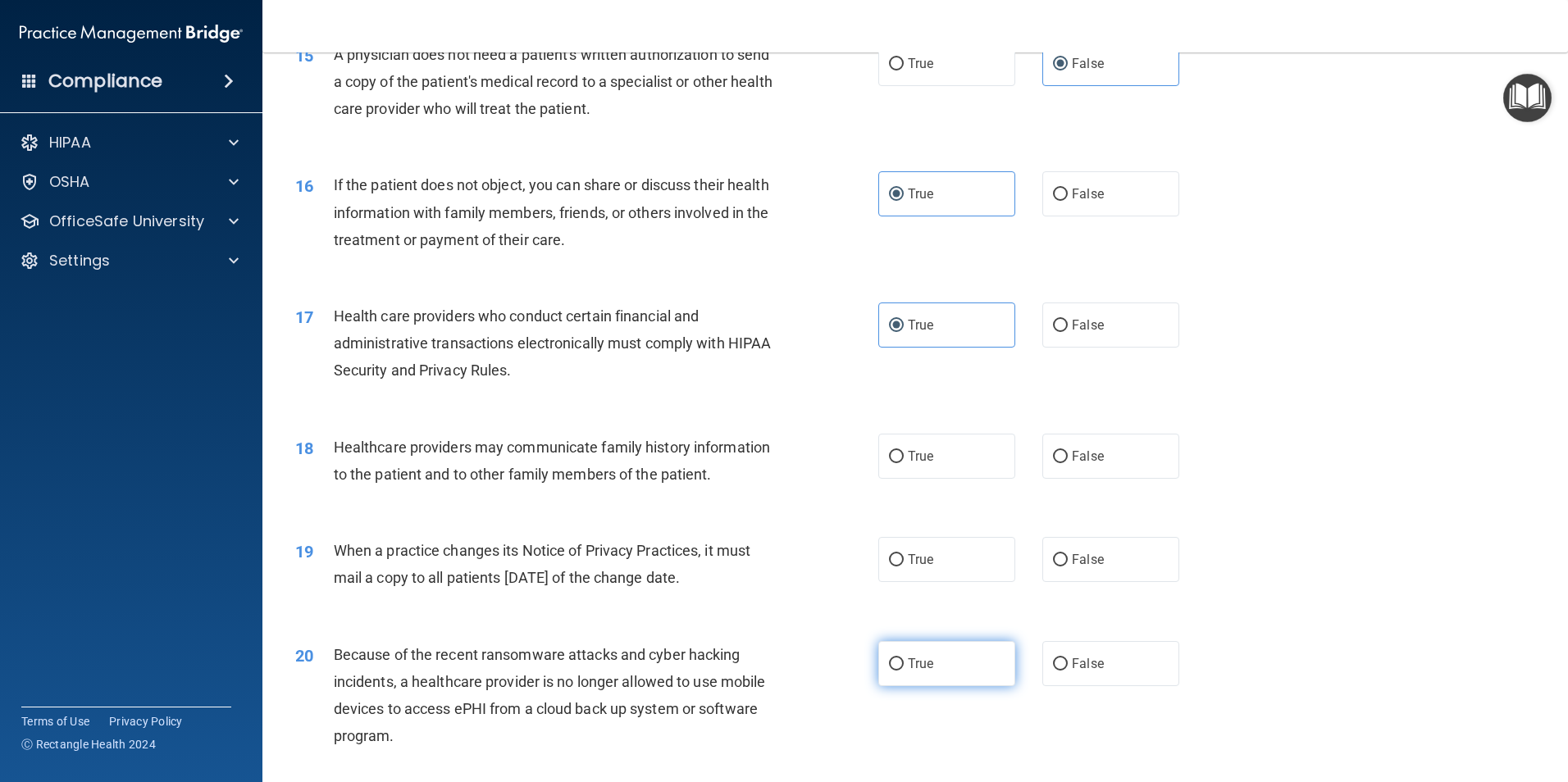
scroll to position [1886, 0]
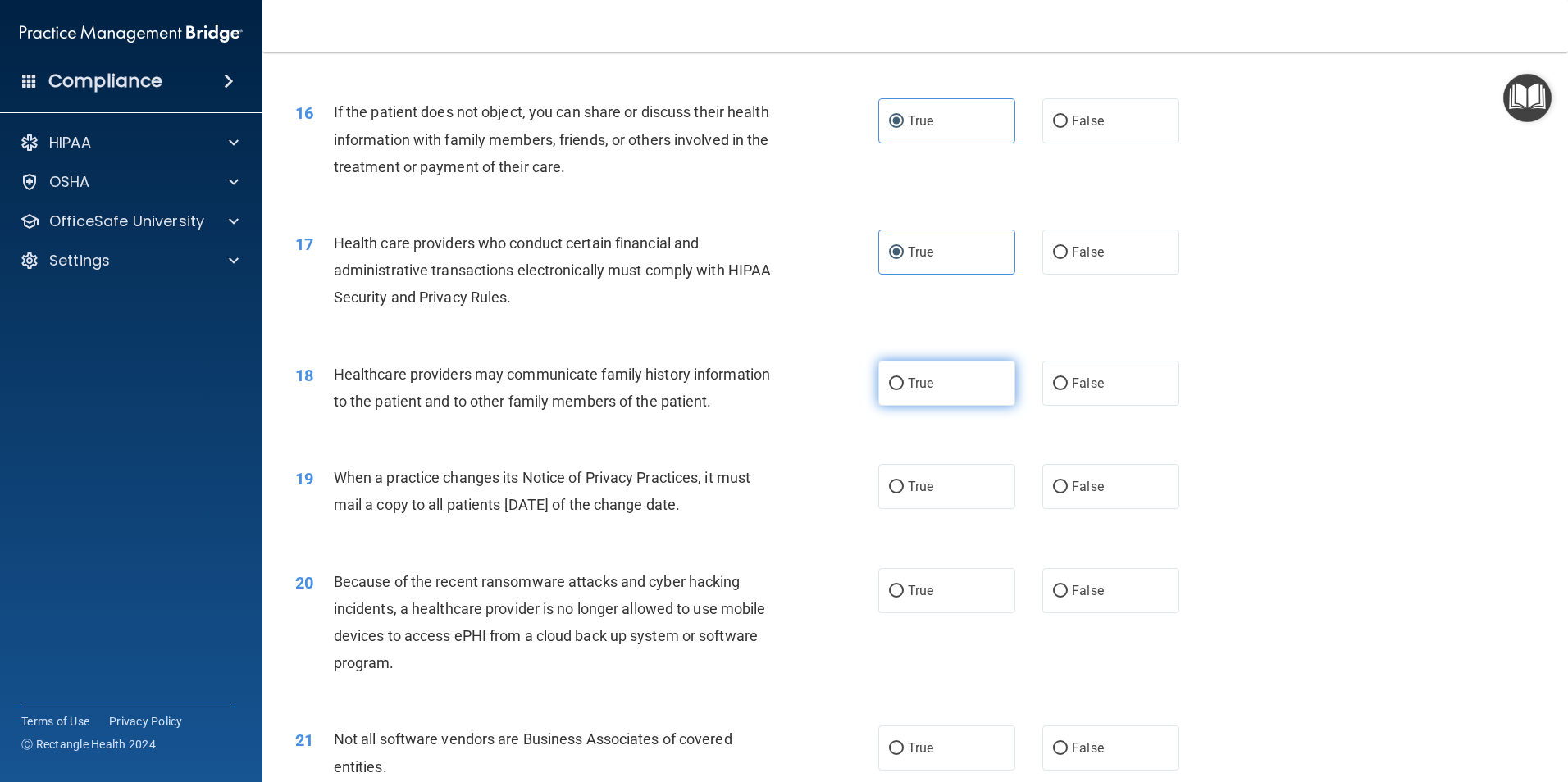
click at [1006, 391] on label "True" at bounding box center [947, 383] width 137 height 45
click at [903, 390] on input "True" at bounding box center [896, 384] width 15 height 12
radio input "true"
click at [1061, 493] on label "False" at bounding box center [1110, 486] width 137 height 45
click at [1061, 493] on input "False" at bounding box center [1060, 487] width 15 height 12
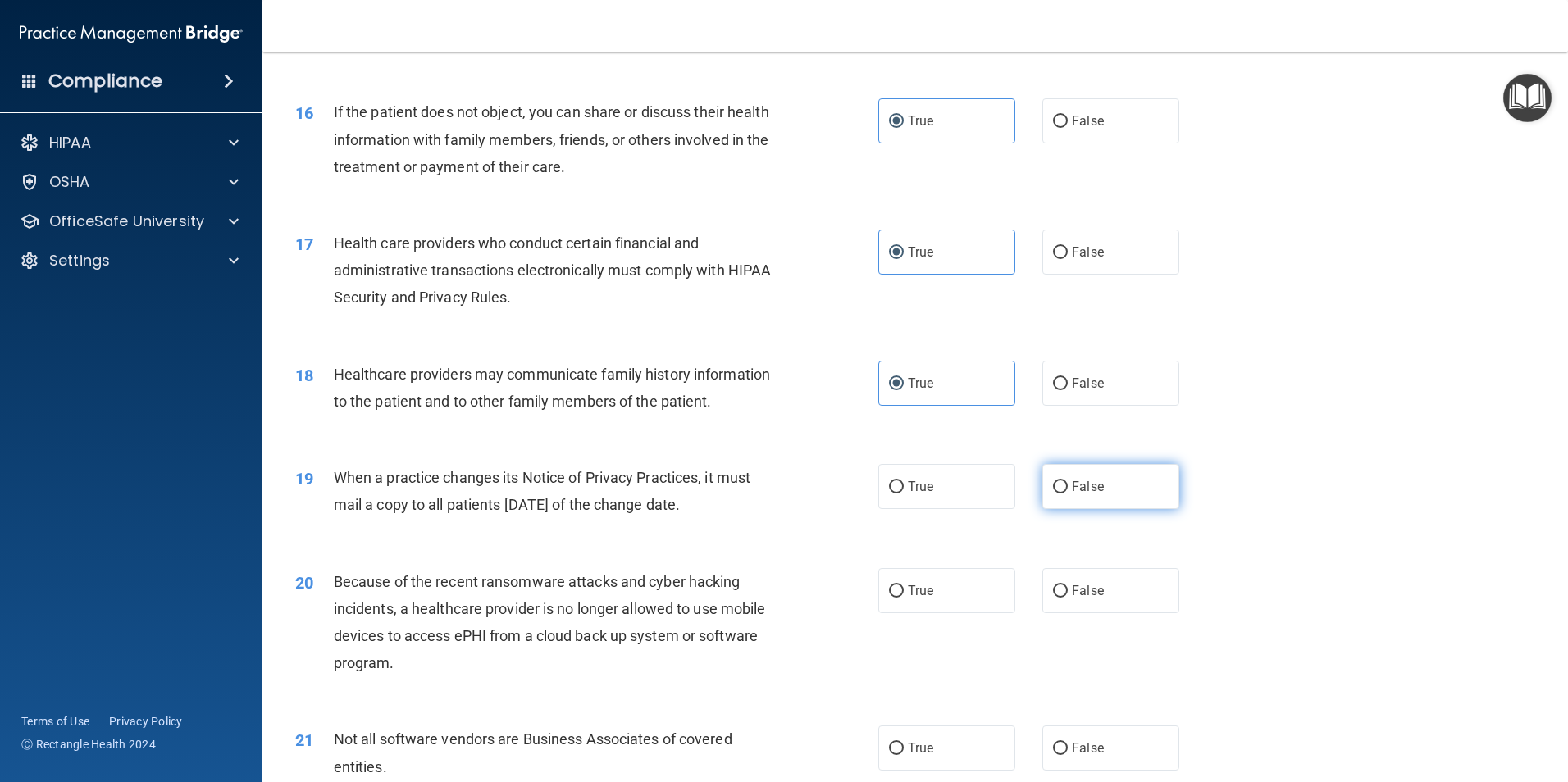
radio input "true"
click at [1058, 579] on label "False" at bounding box center [1110, 590] width 137 height 45
click at [1058, 586] on input "False" at bounding box center [1060, 591] width 15 height 12
radio input "true"
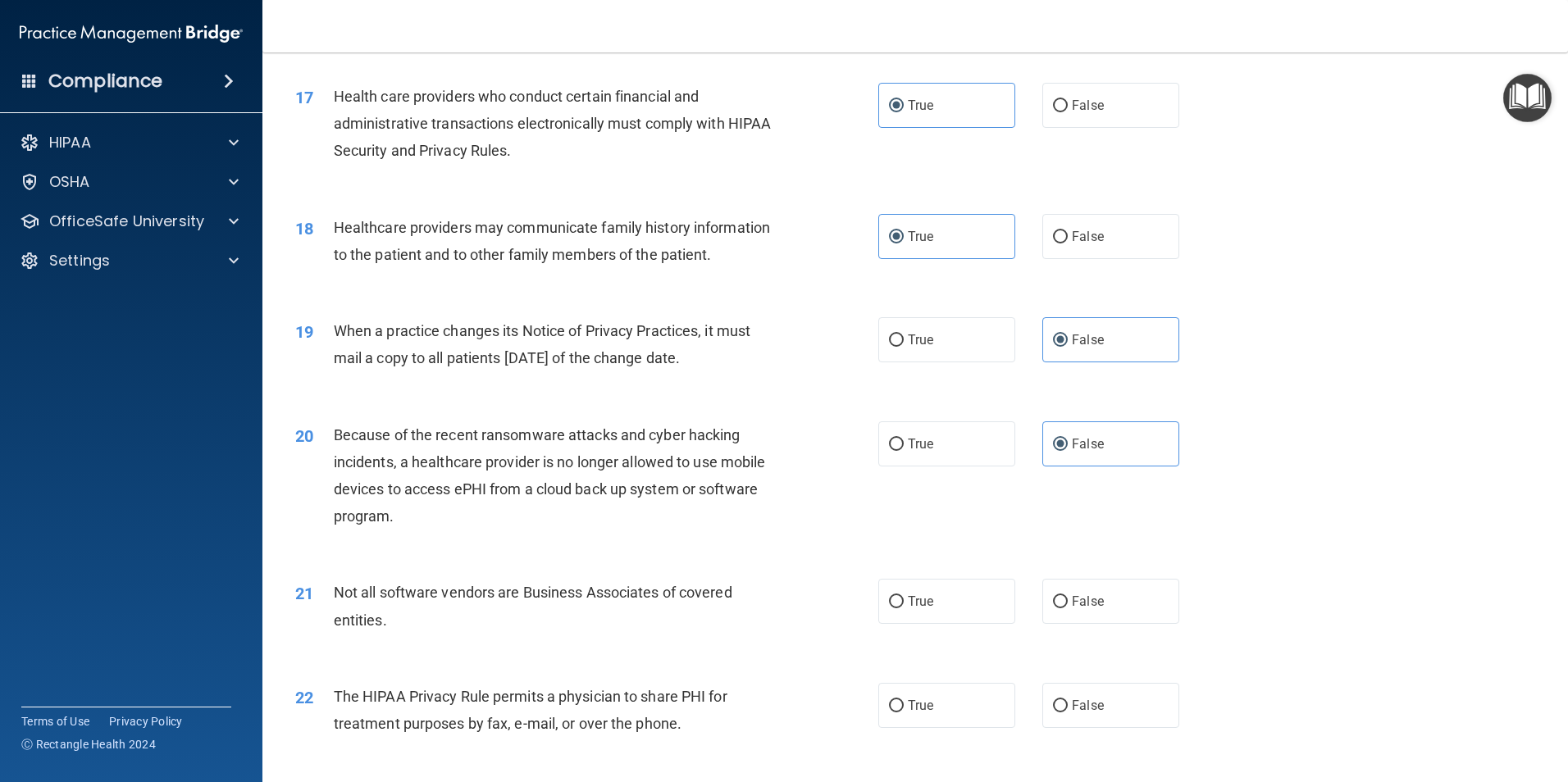
scroll to position [2050, 0]
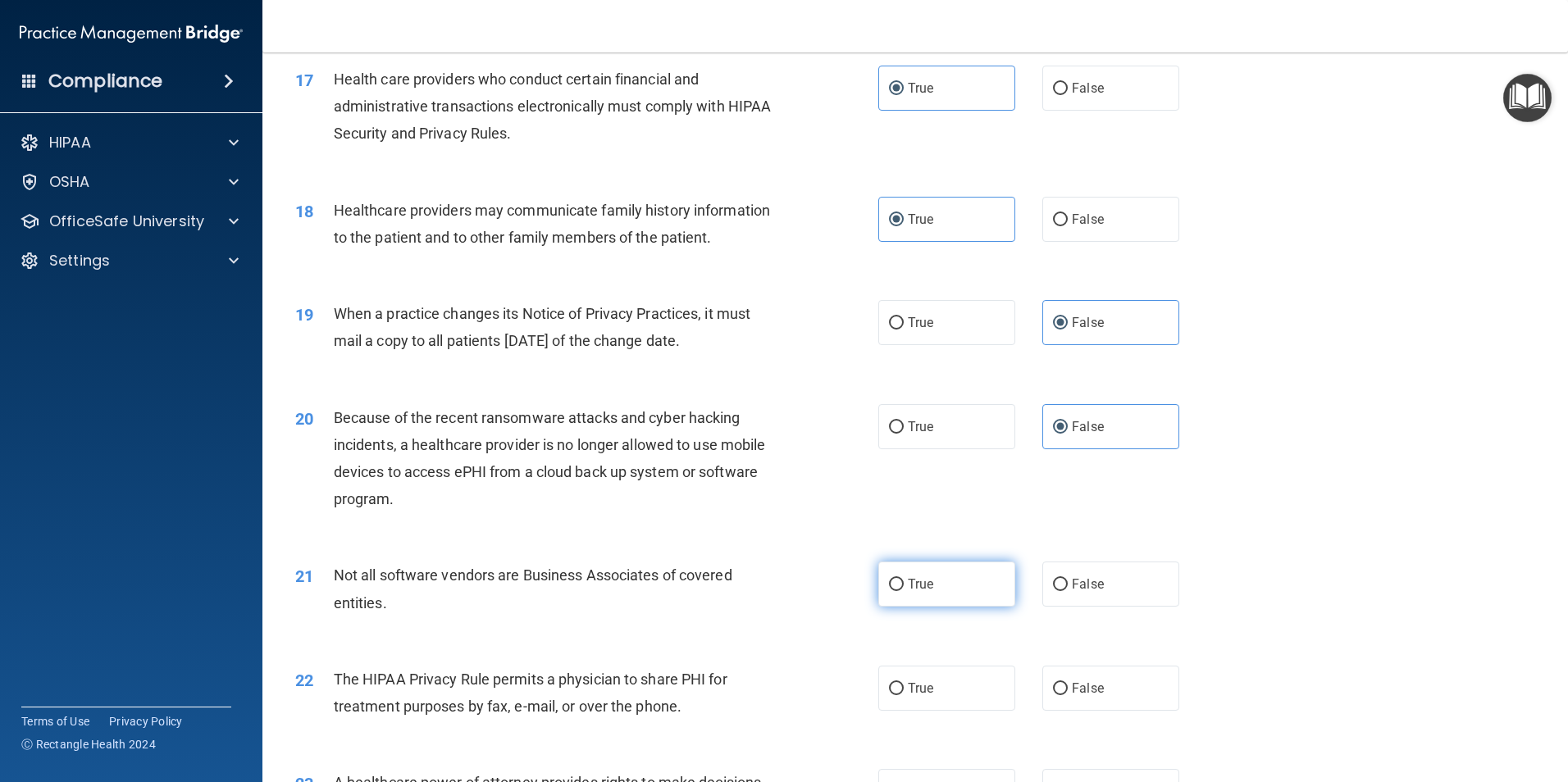
click at [963, 574] on label "True" at bounding box center [947, 584] width 137 height 45
click at [903, 579] on input "True" at bounding box center [896, 585] width 15 height 12
radio input "true"
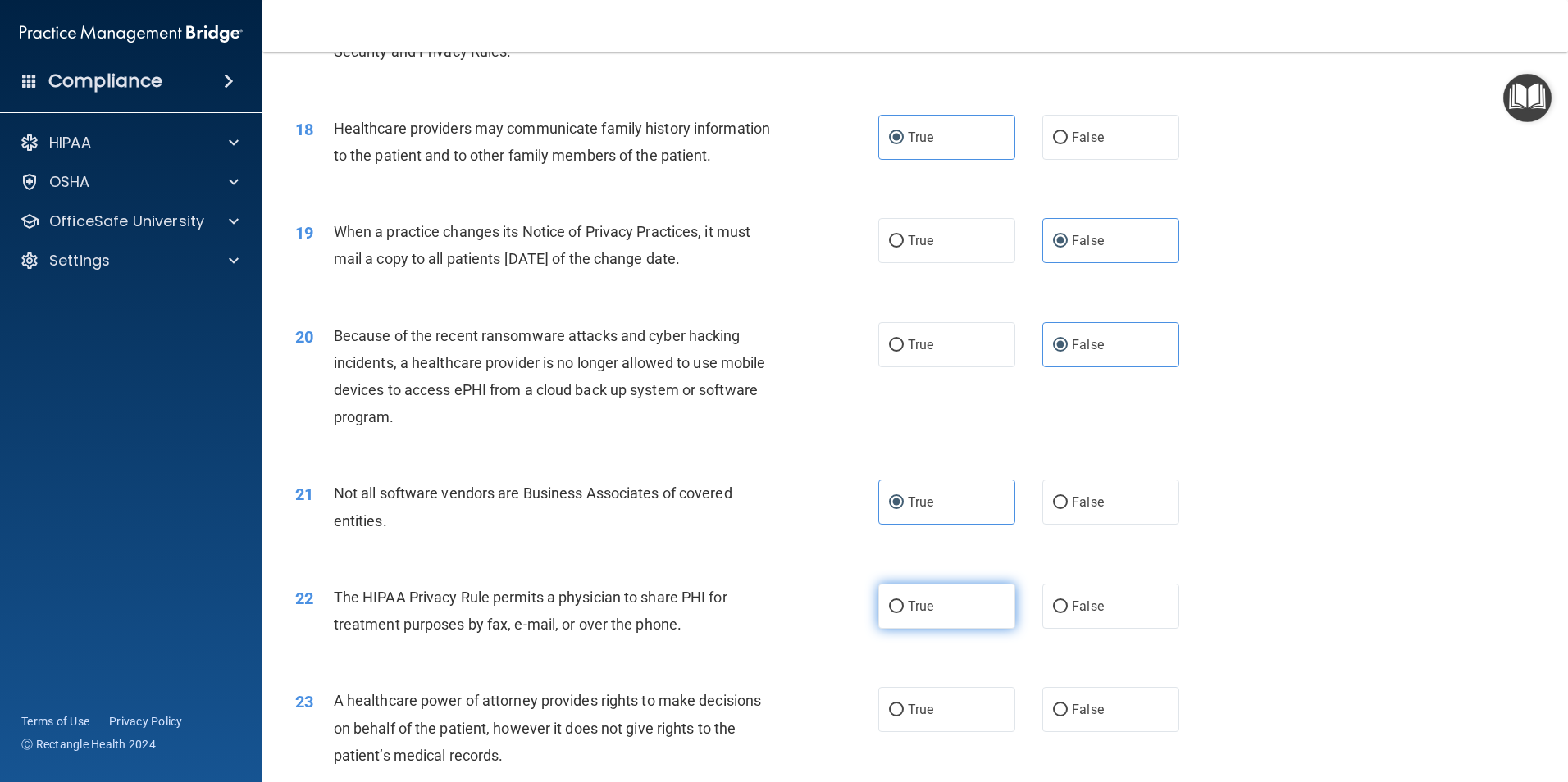
click at [972, 599] on label "True" at bounding box center [947, 606] width 137 height 45
click at [903, 601] on input "True" at bounding box center [896, 607] width 15 height 12
radio input "true"
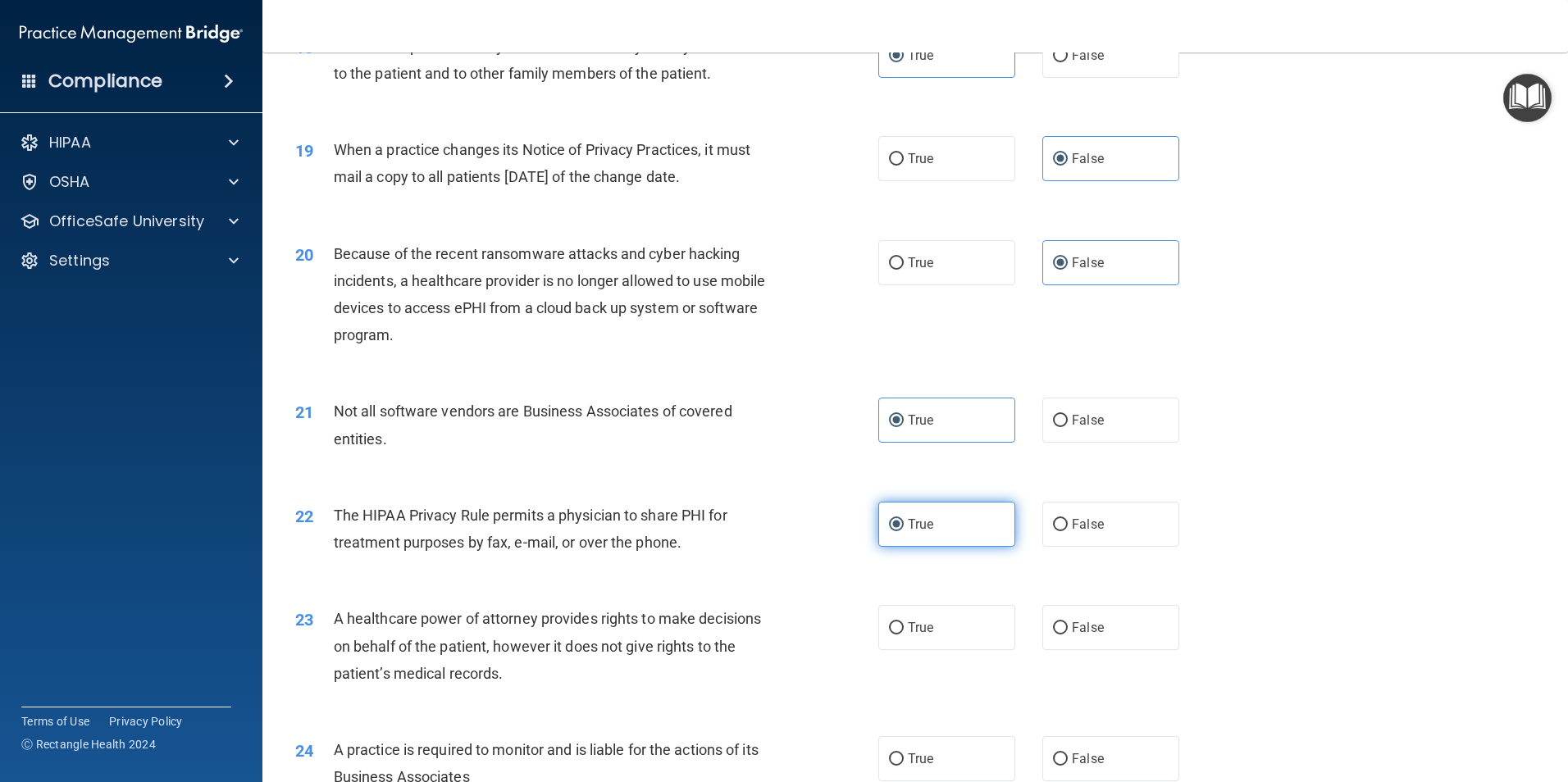
scroll to position [2297, 0]
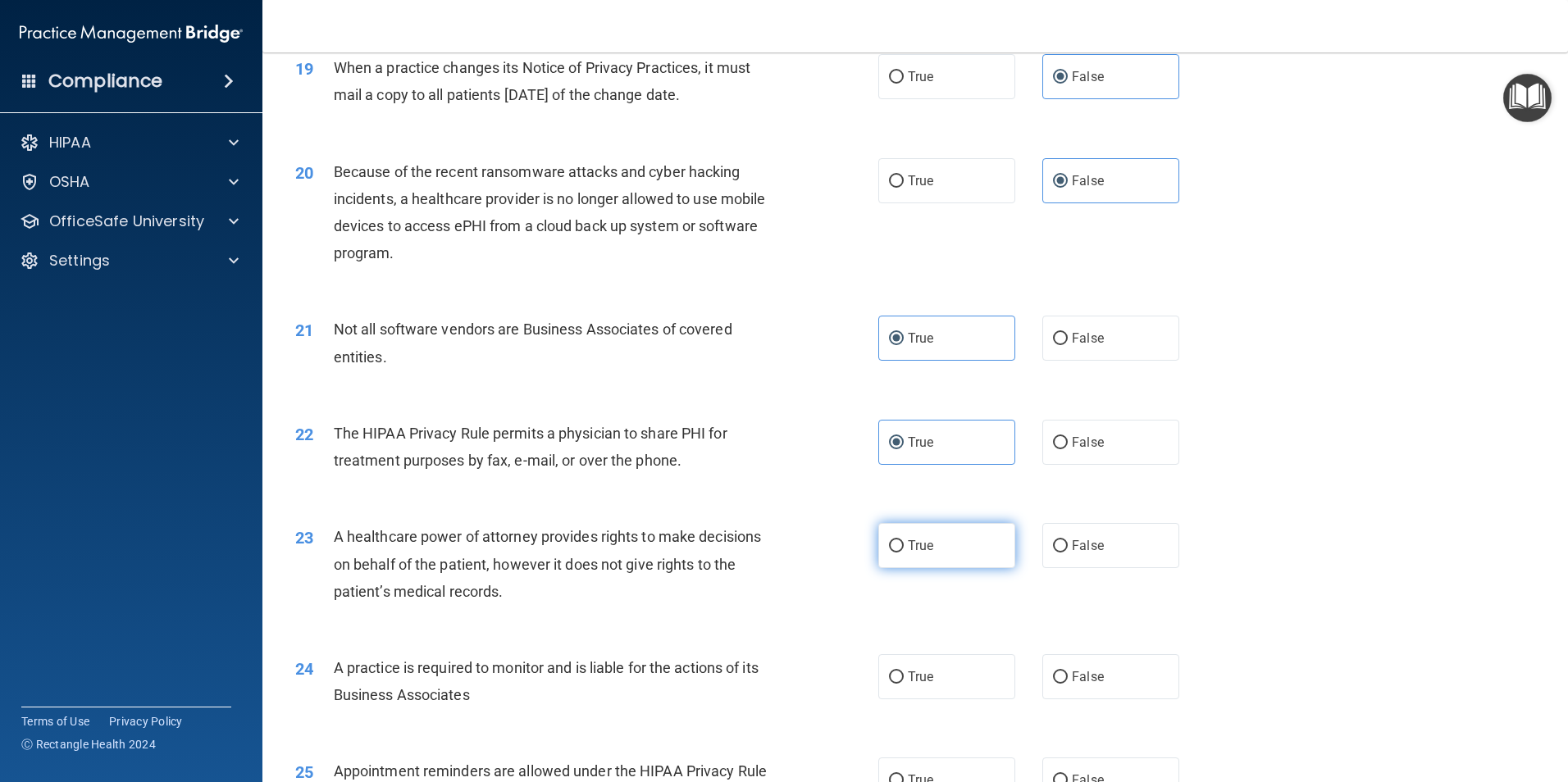
click at [959, 543] on label "True" at bounding box center [947, 545] width 137 height 45
click at [903, 543] on input "True" at bounding box center [896, 546] width 15 height 12
radio input "true"
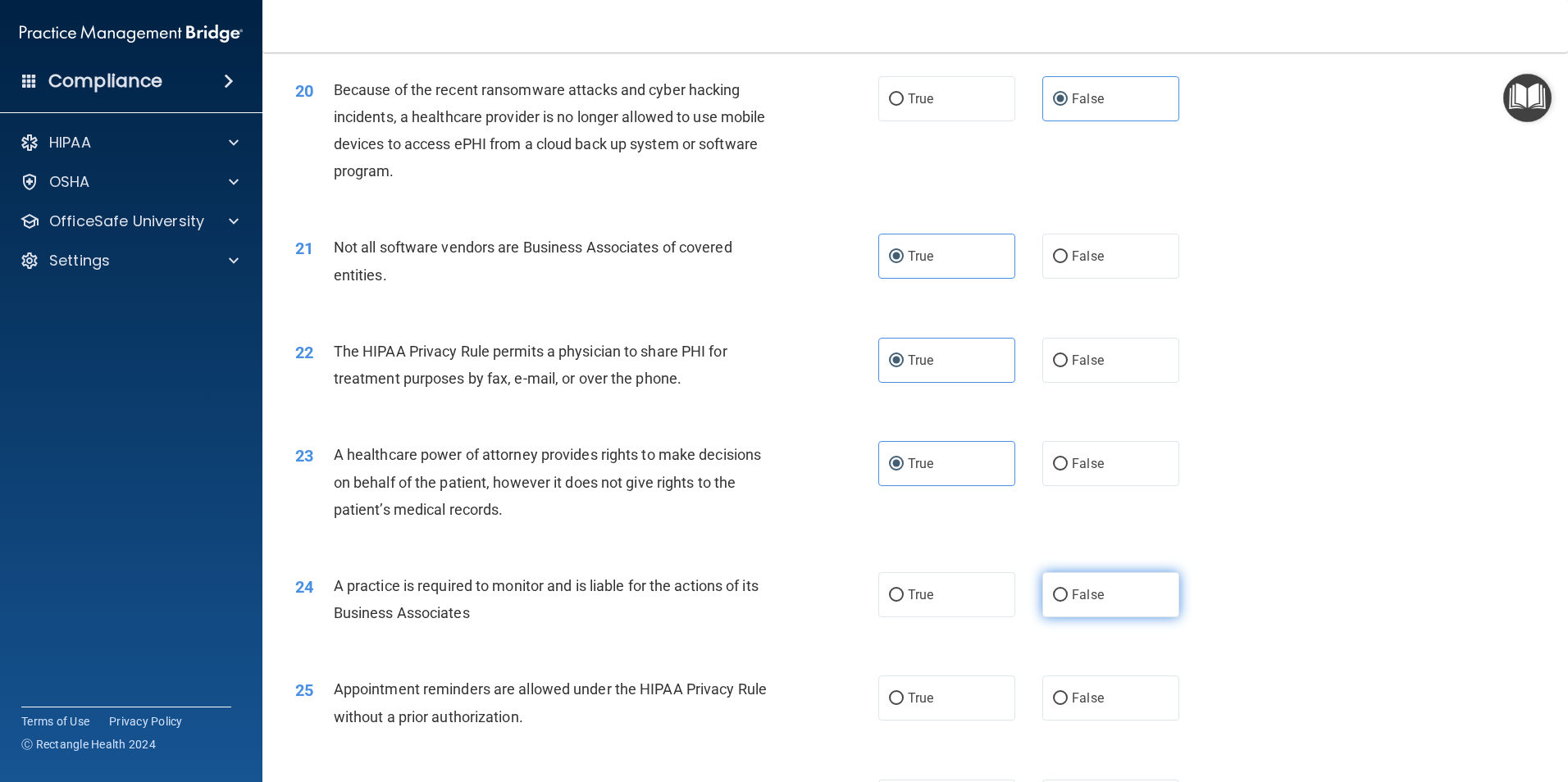
click at [1053, 594] on input "False" at bounding box center [1060, 595] width 15 height 12
radio input "true"
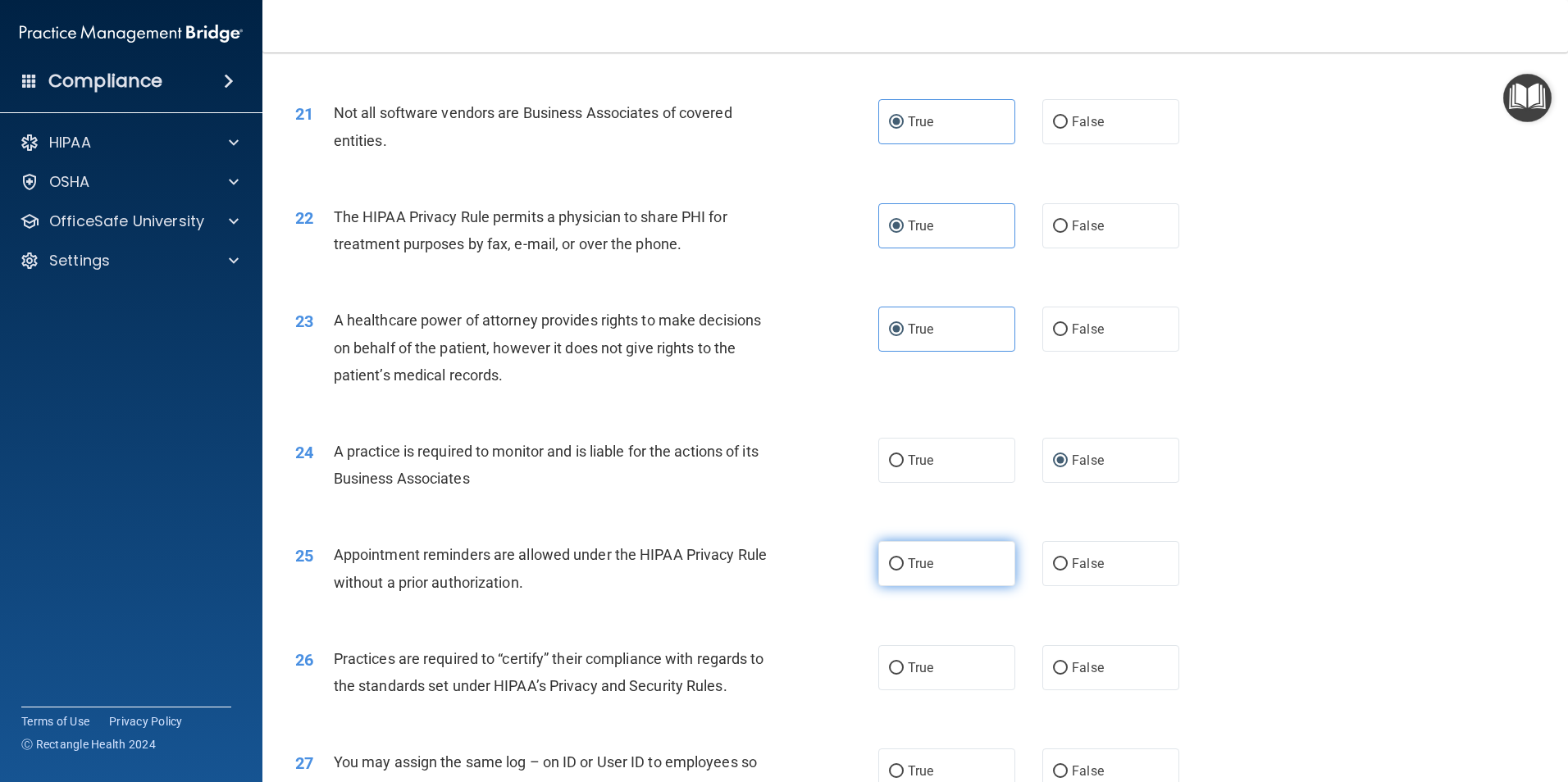
scroll to position [2542, 0]
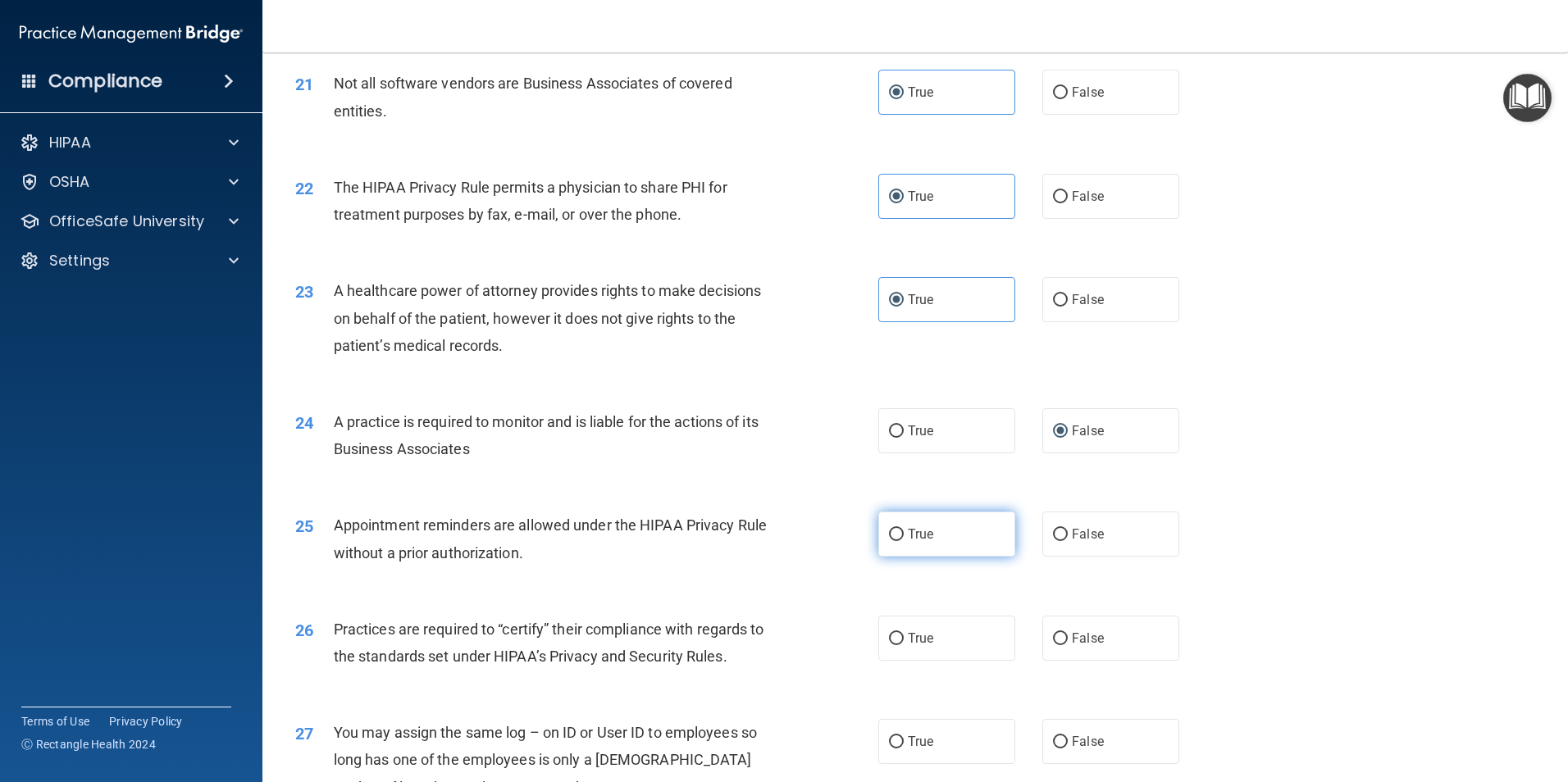
click at [923, 540] on span "True" at bounding box center [921, 534] width 26 height 16
click at [903, 540] on input "True" at bounding box center [896, 534] width 15 height 12
radio input "true"
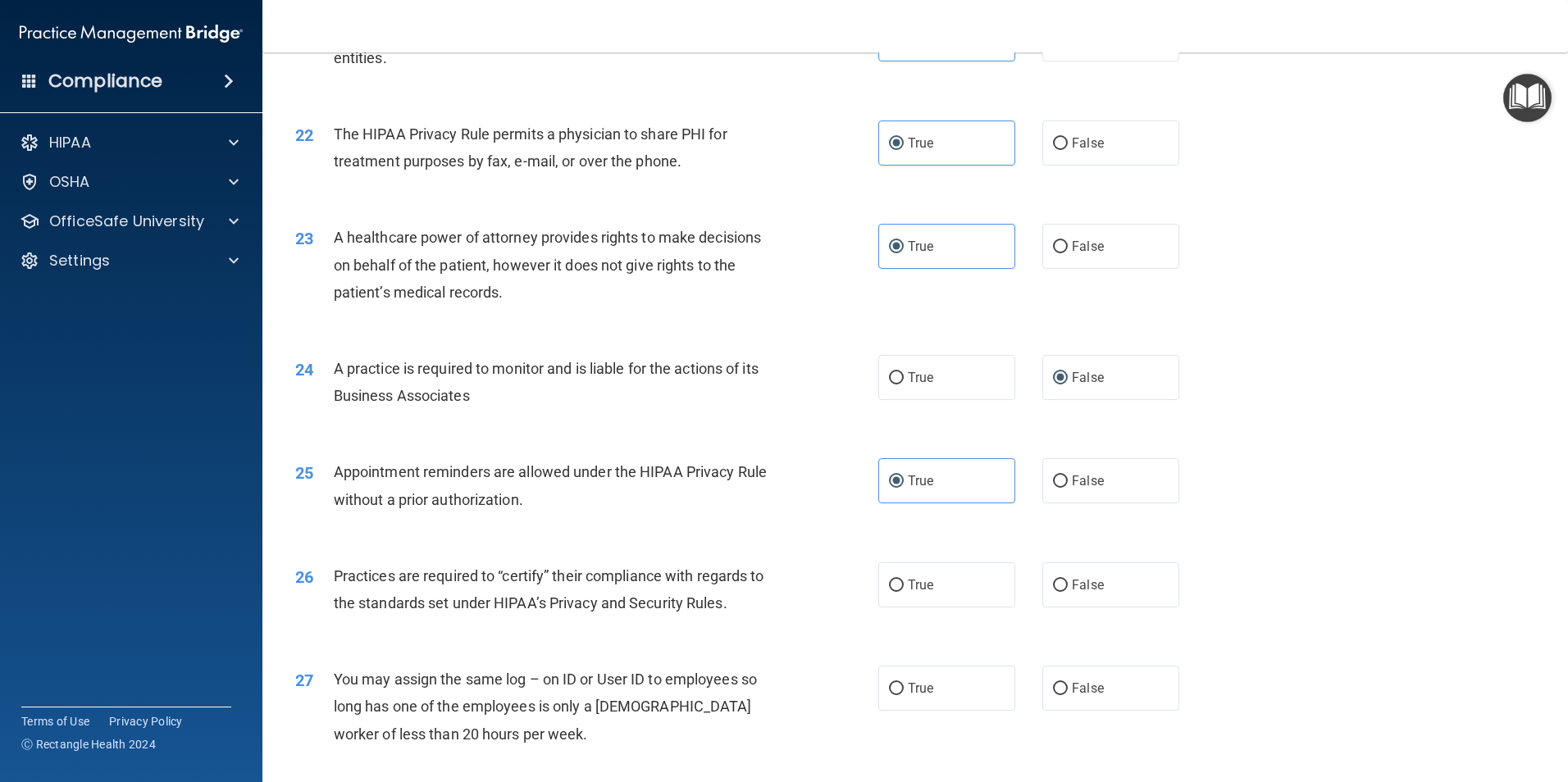
scroll to position [2625, 0]
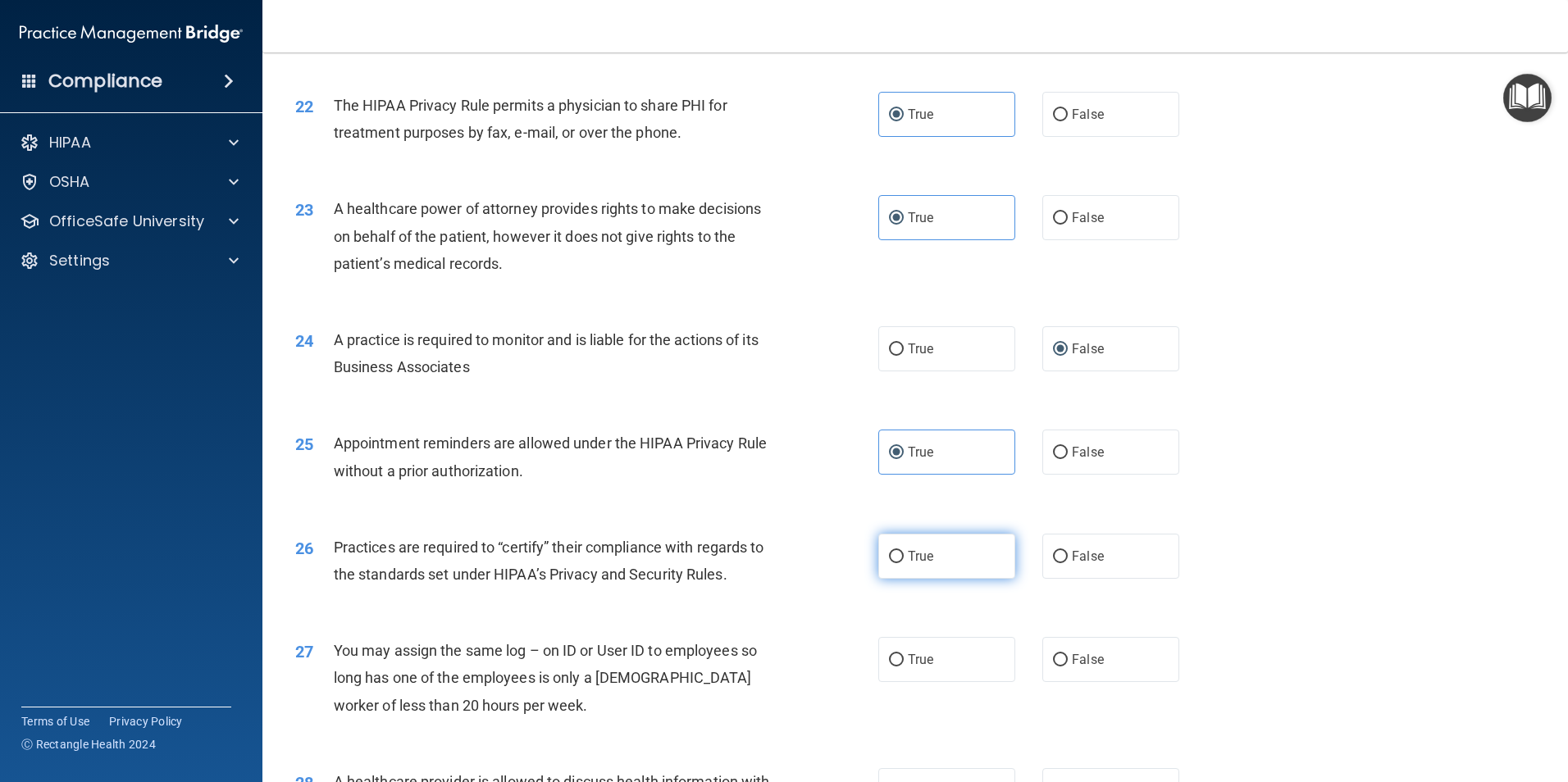
click at [922, 571] on label "True" at bounding box center [947, 555] width 137 height 45
click at [903, 564] on input "True" at bounding box center [896, 556] width 15 height 12
radio input "true"
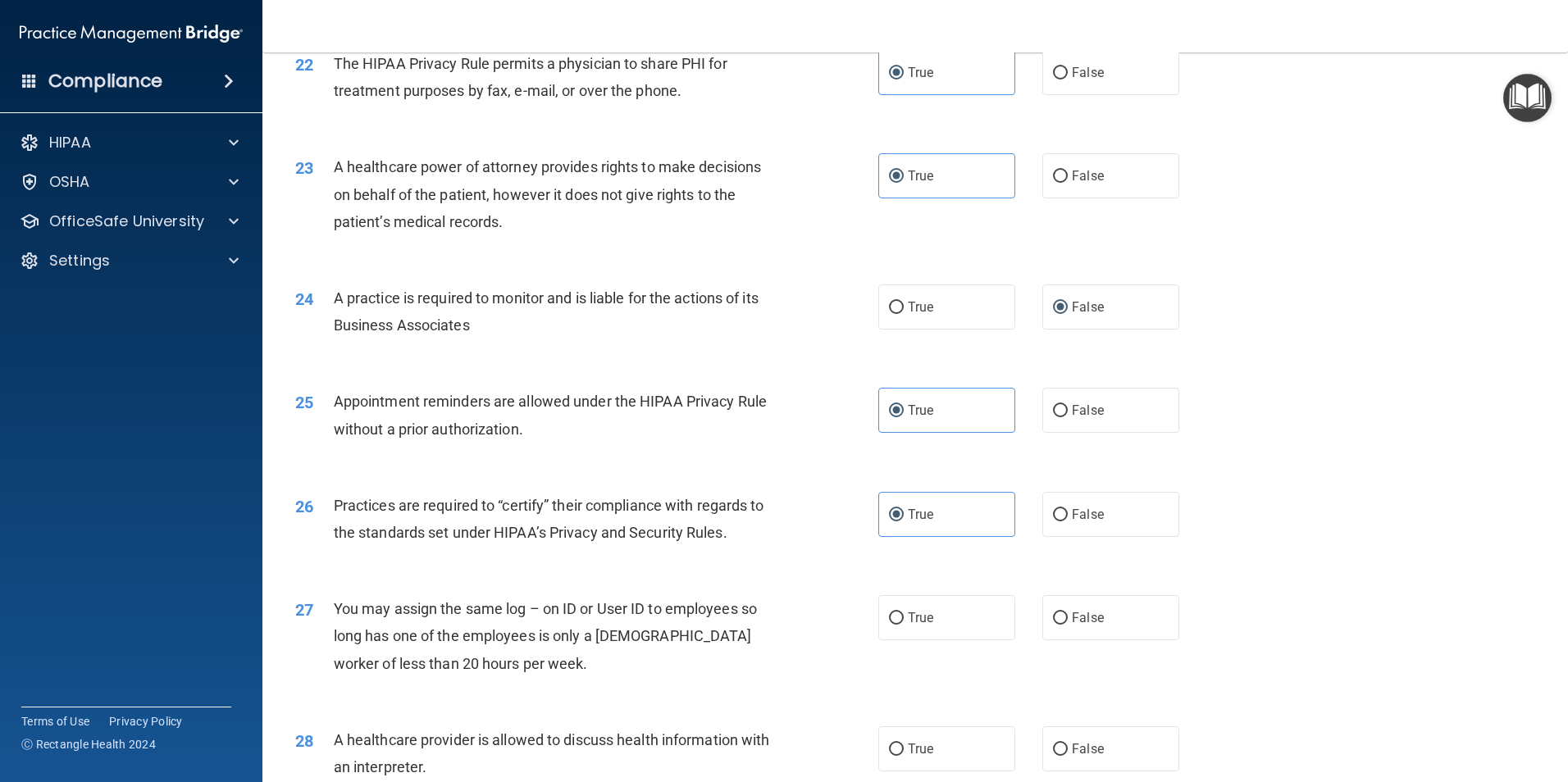
scroll to position [2707, 0]
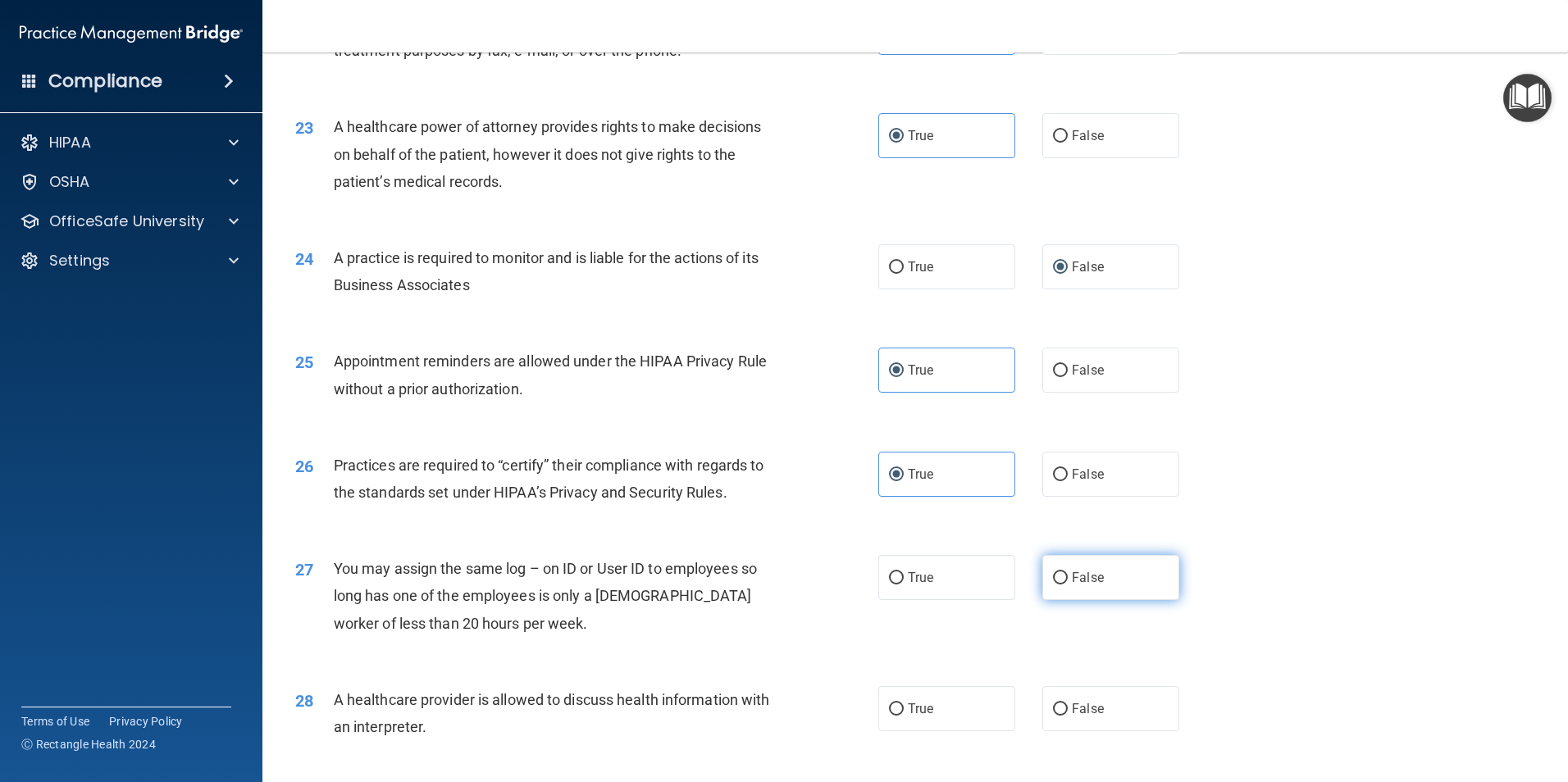
click at [1076, 580] on span "False" at bounding box center [1087, 577] width 32 height 16
click at [1068, 580] on input "False" at bounding box center [1060, 578] width 15 height 12
radio input "true"
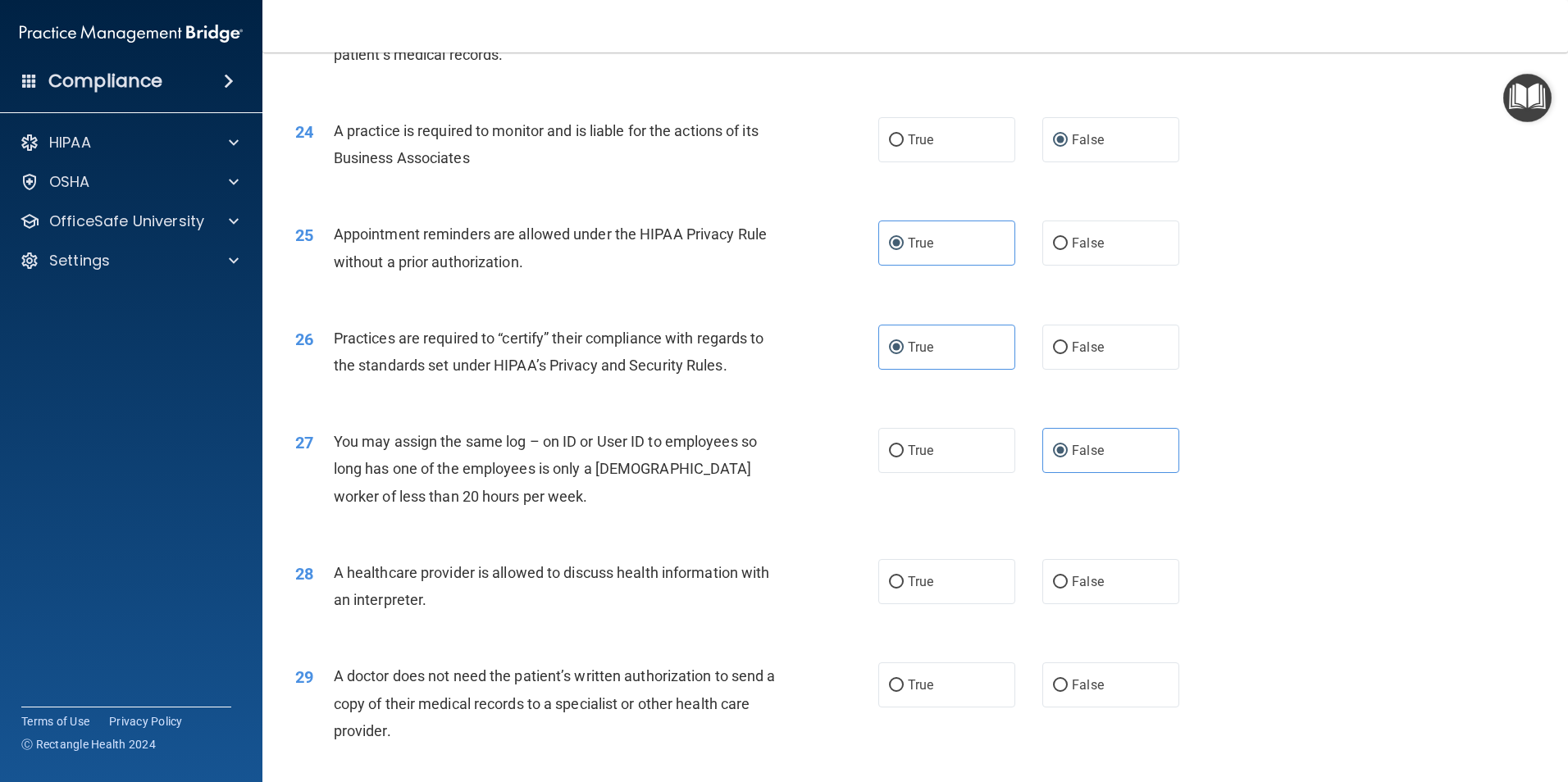
scroll to position [2870, 0]
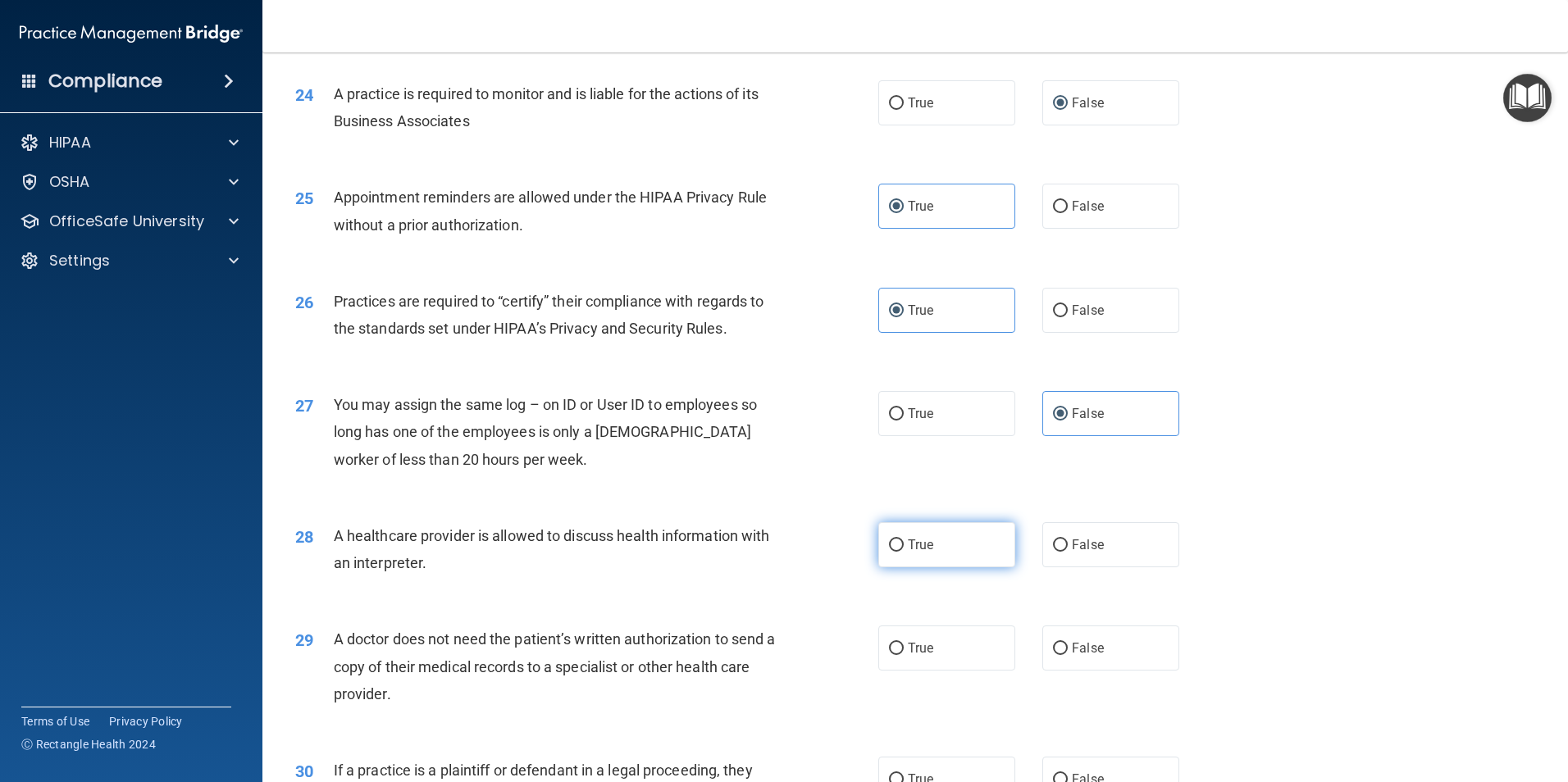
click at [932, 555] on label "True" at bounding box center [947, 544] width 137 height 45
click at [903, 552] on input "True" at bounding box center [896, 545] width 15 height 12
radio input "true"
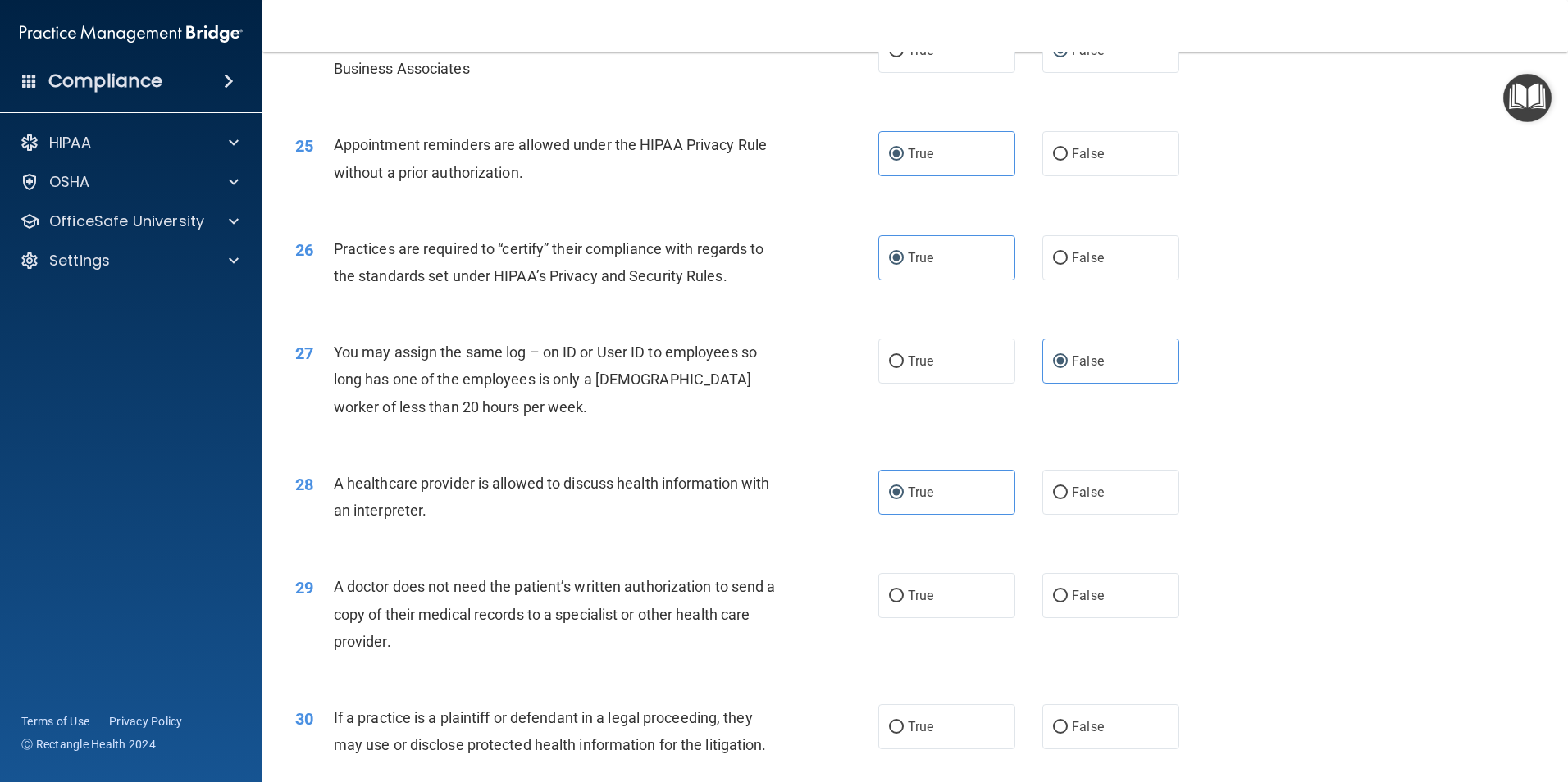
scroll to position [2953, 0]
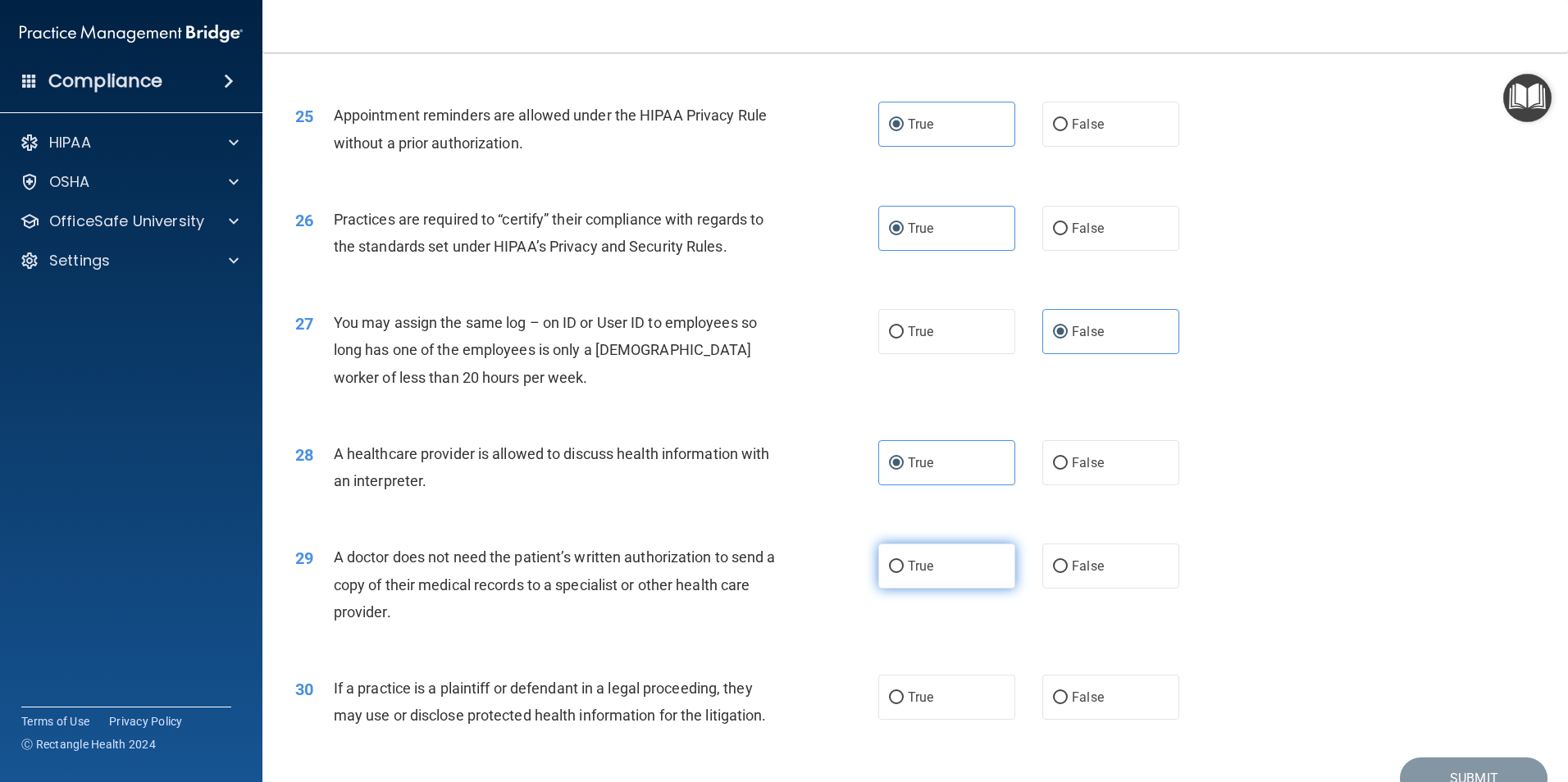
click at [937, 563] on label "True" at bounding box center [947, 565] width 137 height 45
click at [903, 563] on input "True" at bounding box center [896, 566] width 15 height 12
radio input "true"
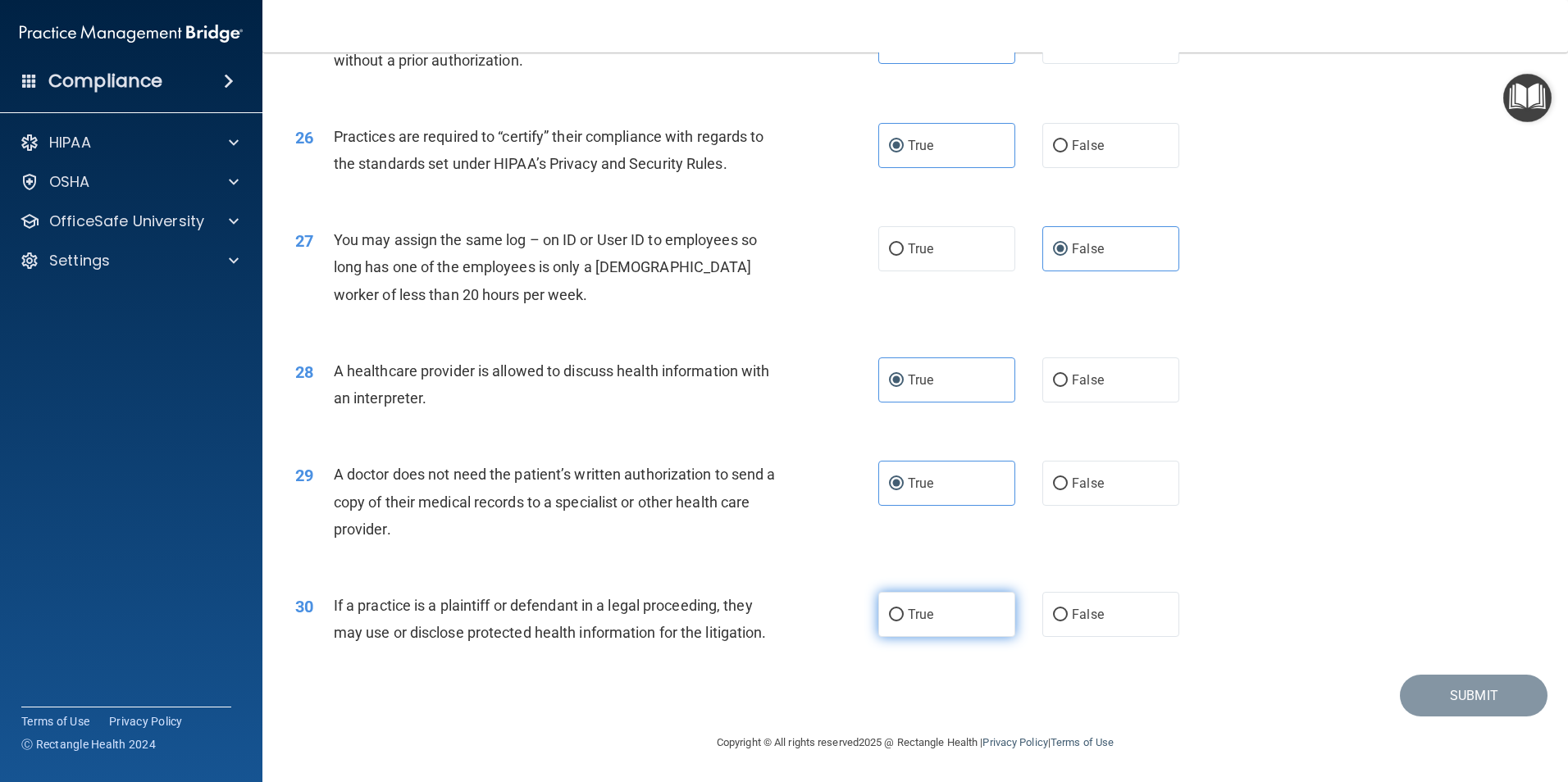
click at [948, 606] on label "True" at bounding box center [947, 614] width 137 height 45
click at [903, 609] on input "True" at bounding box center [896, 615] width 15 height 12
radio input "true"
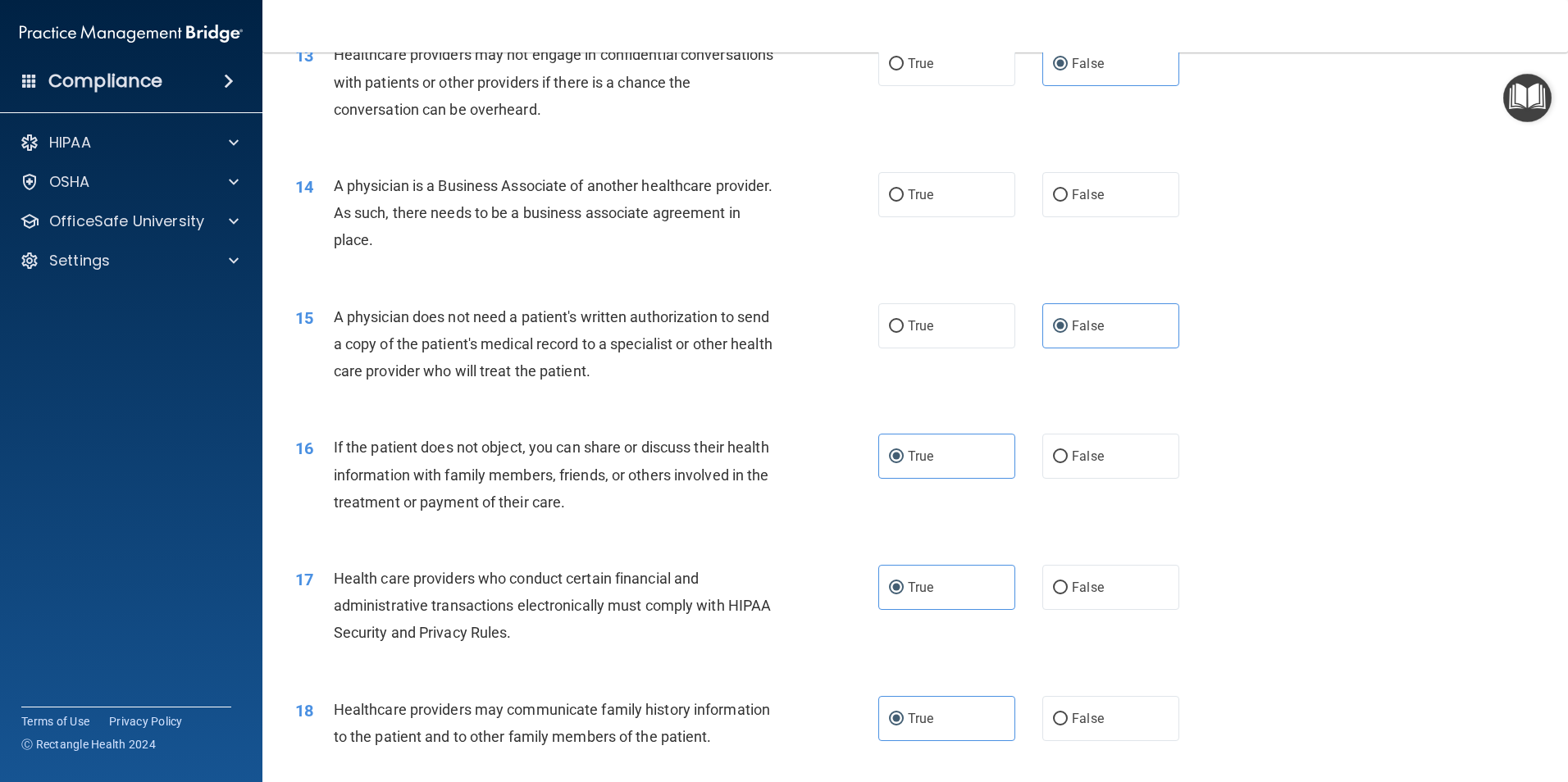
scroll to position [1477, 0]
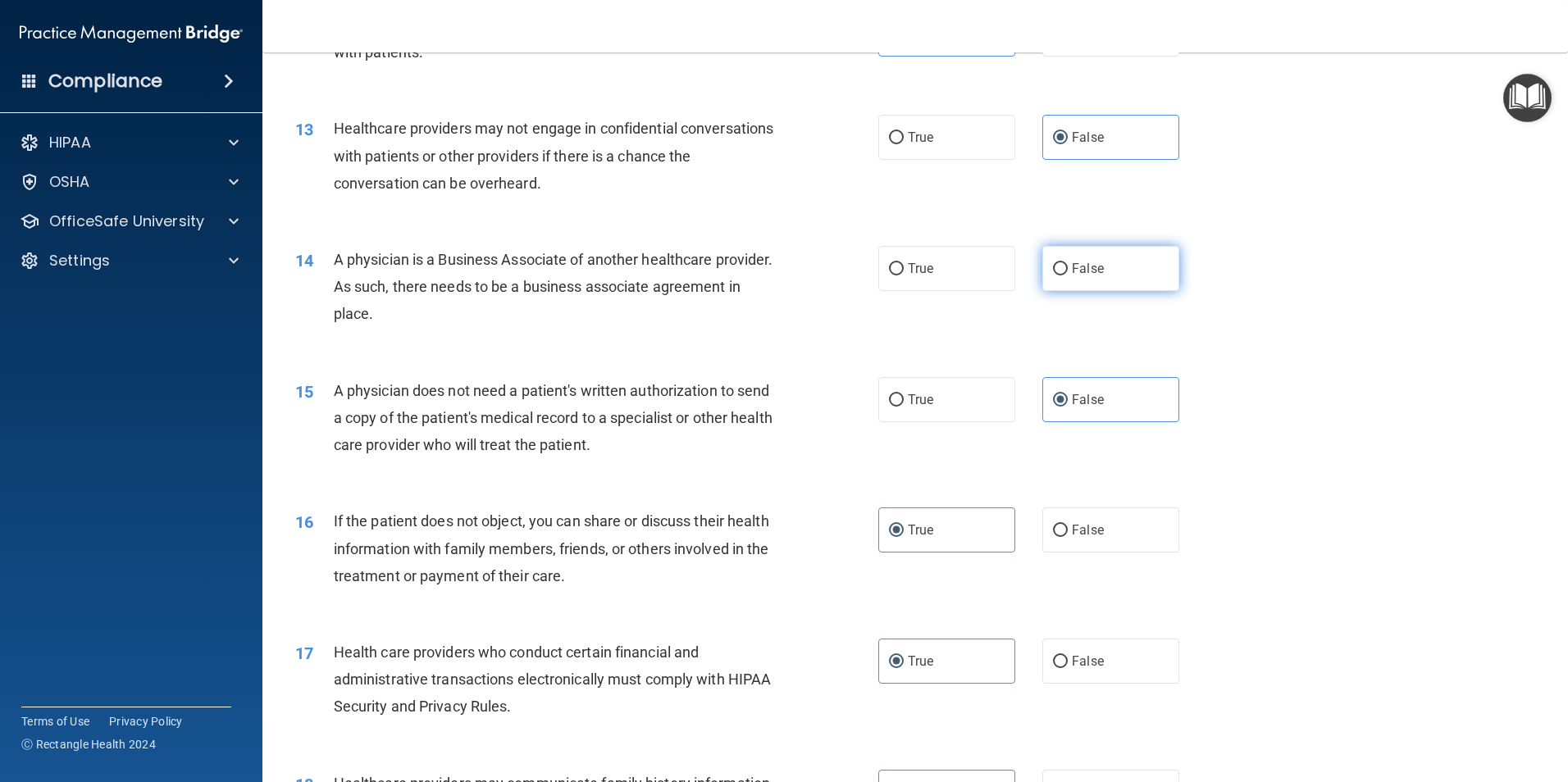
click at [1042, 282] on label "False" at bounding box center [1110, 268] width 137 height 45
click at [1053, 276] on input "False" at bounding box center [1060, 269] width 15 height 12
radio input "true"
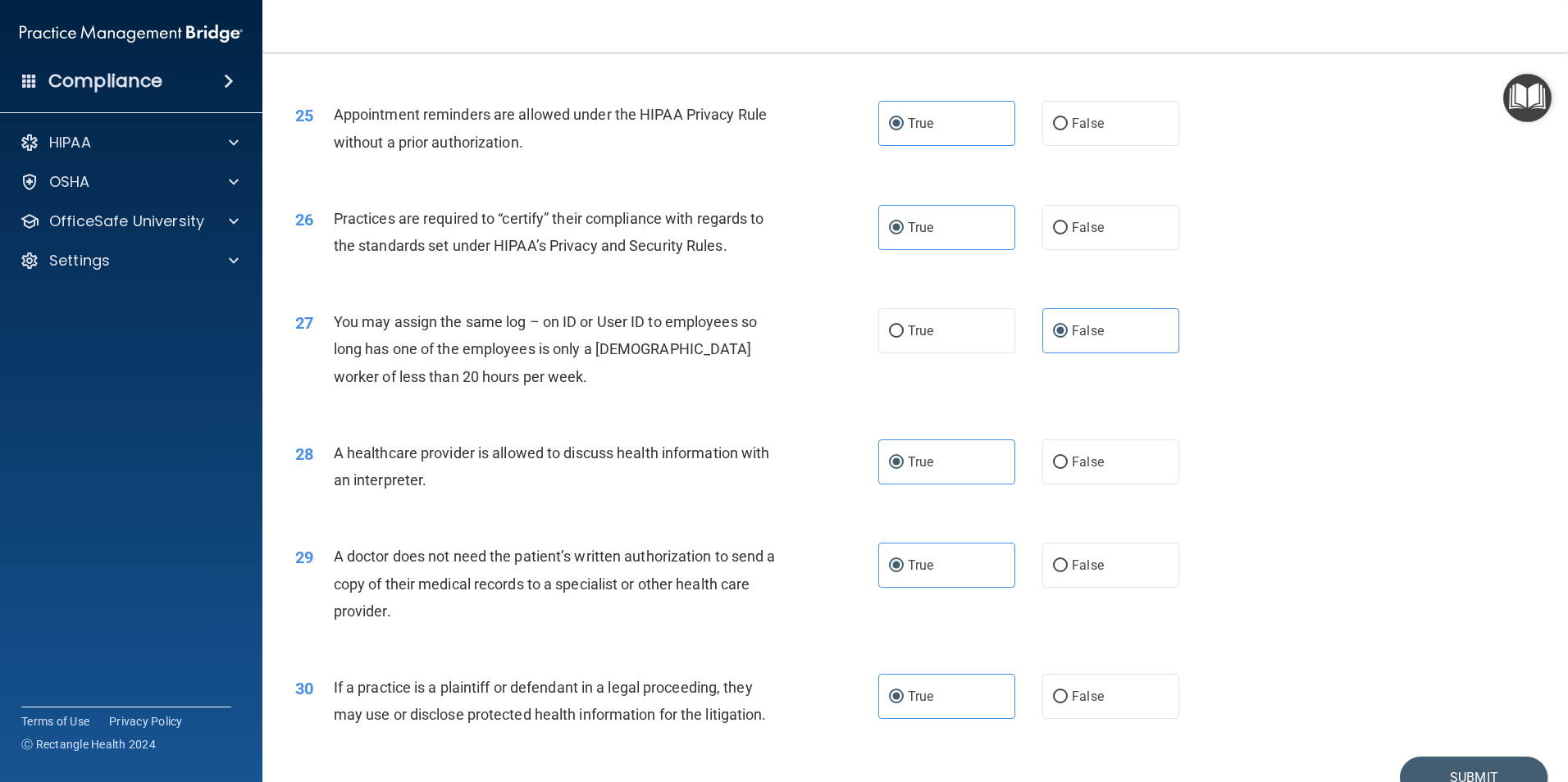
scroll to position [3036, 0]
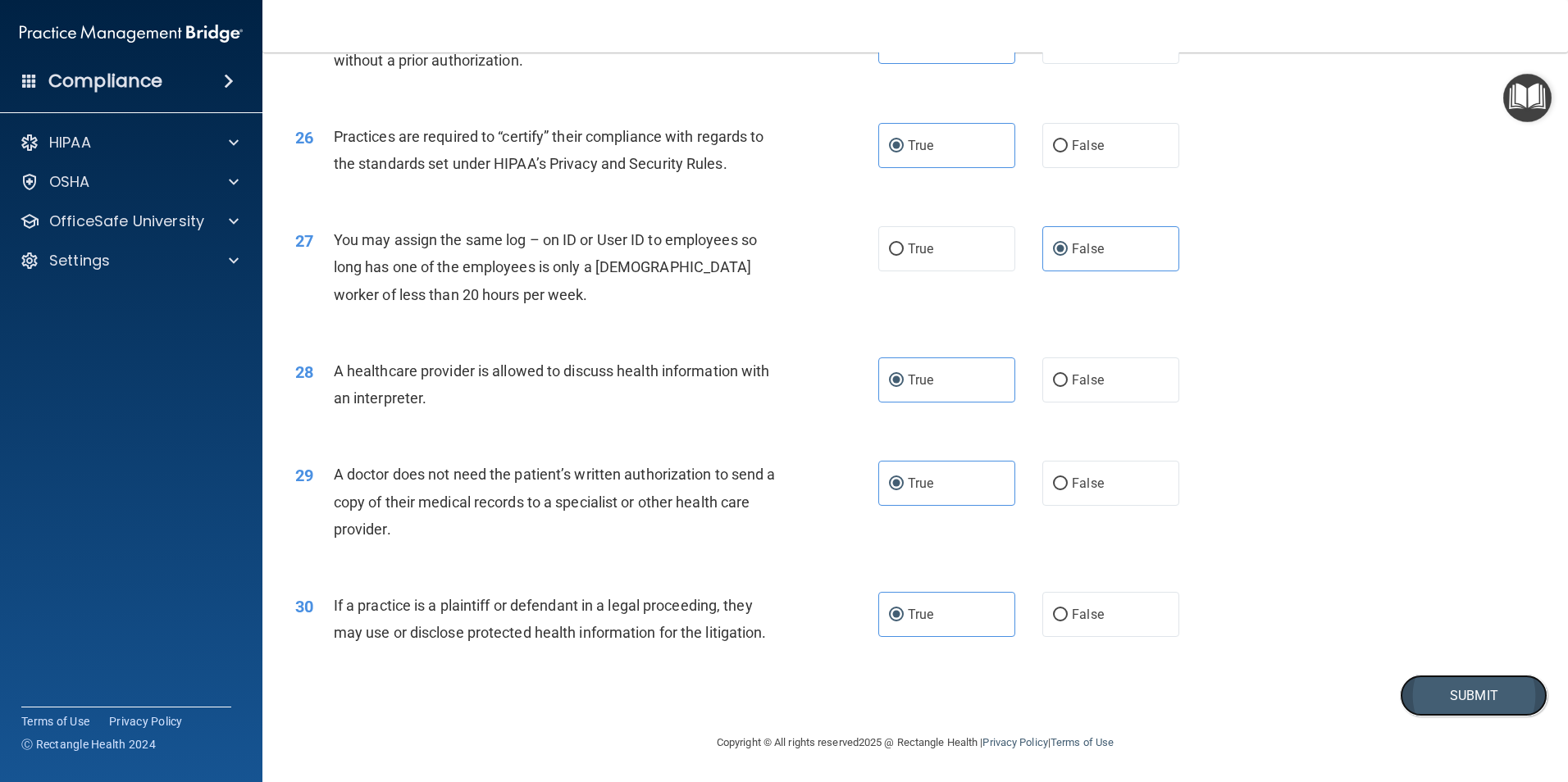
click at [1429, 695] on button "Submit" at bounding box center [1474, 696] width 148 height 42
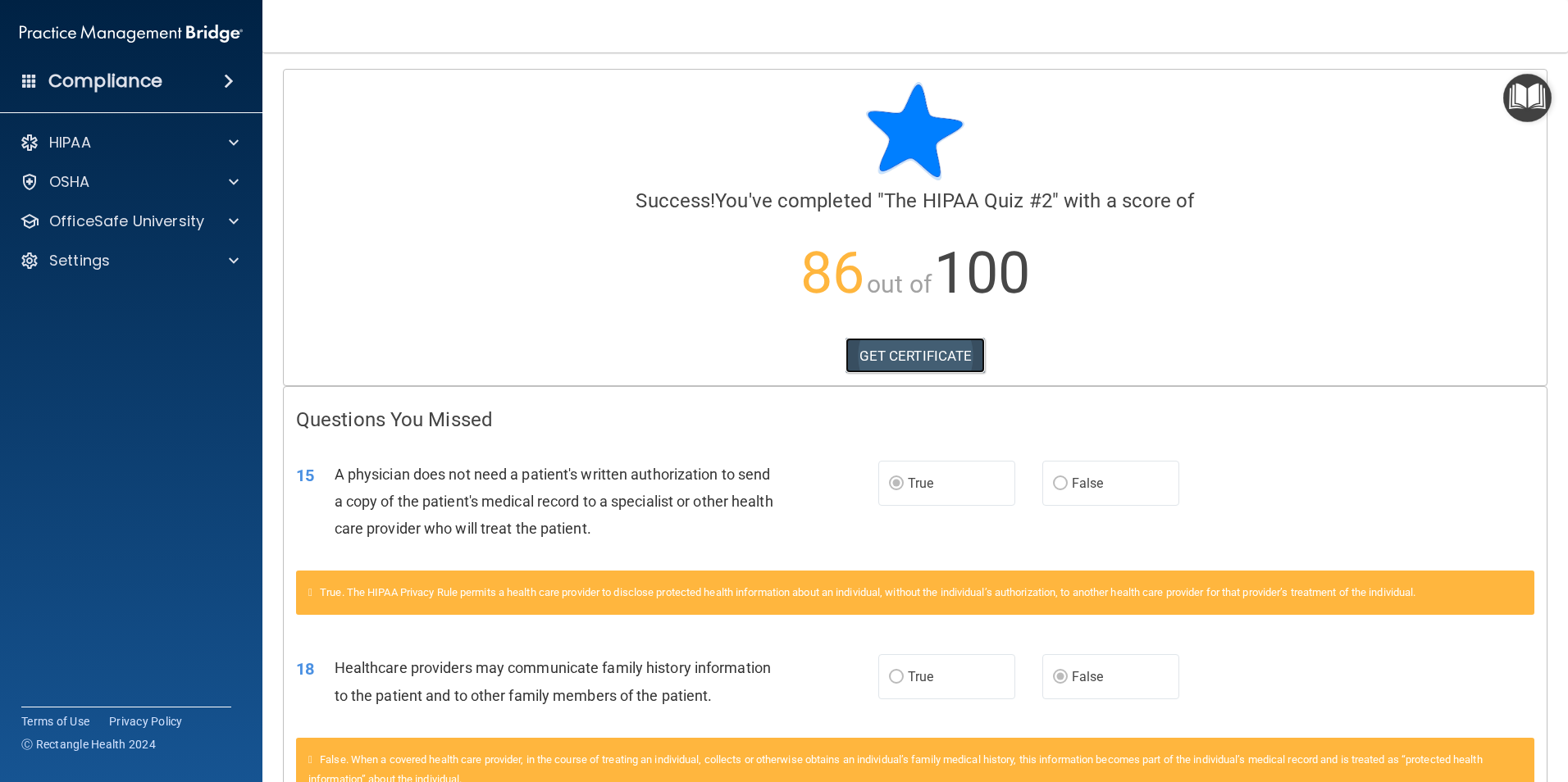
click at [951, 355] on link "GET CERTIFICATE" at bounding box center [916, 356] width 141 height 37
click at [191, 148] on div "HIPAA" at bounding box center [109, 143] width 204 height 20
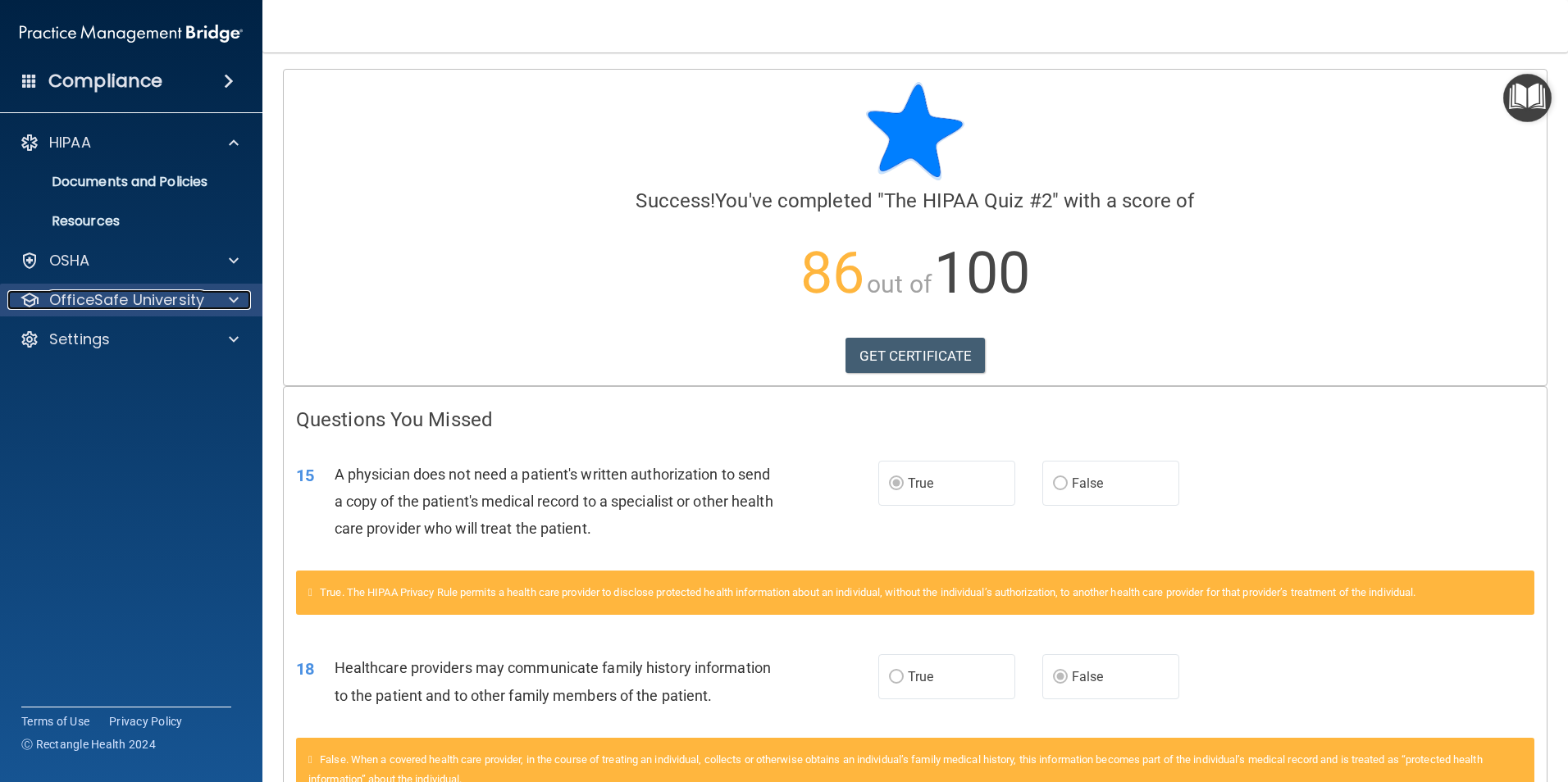
click at [229, 309] on span at bounding box center [233, 301] width 10 height 20
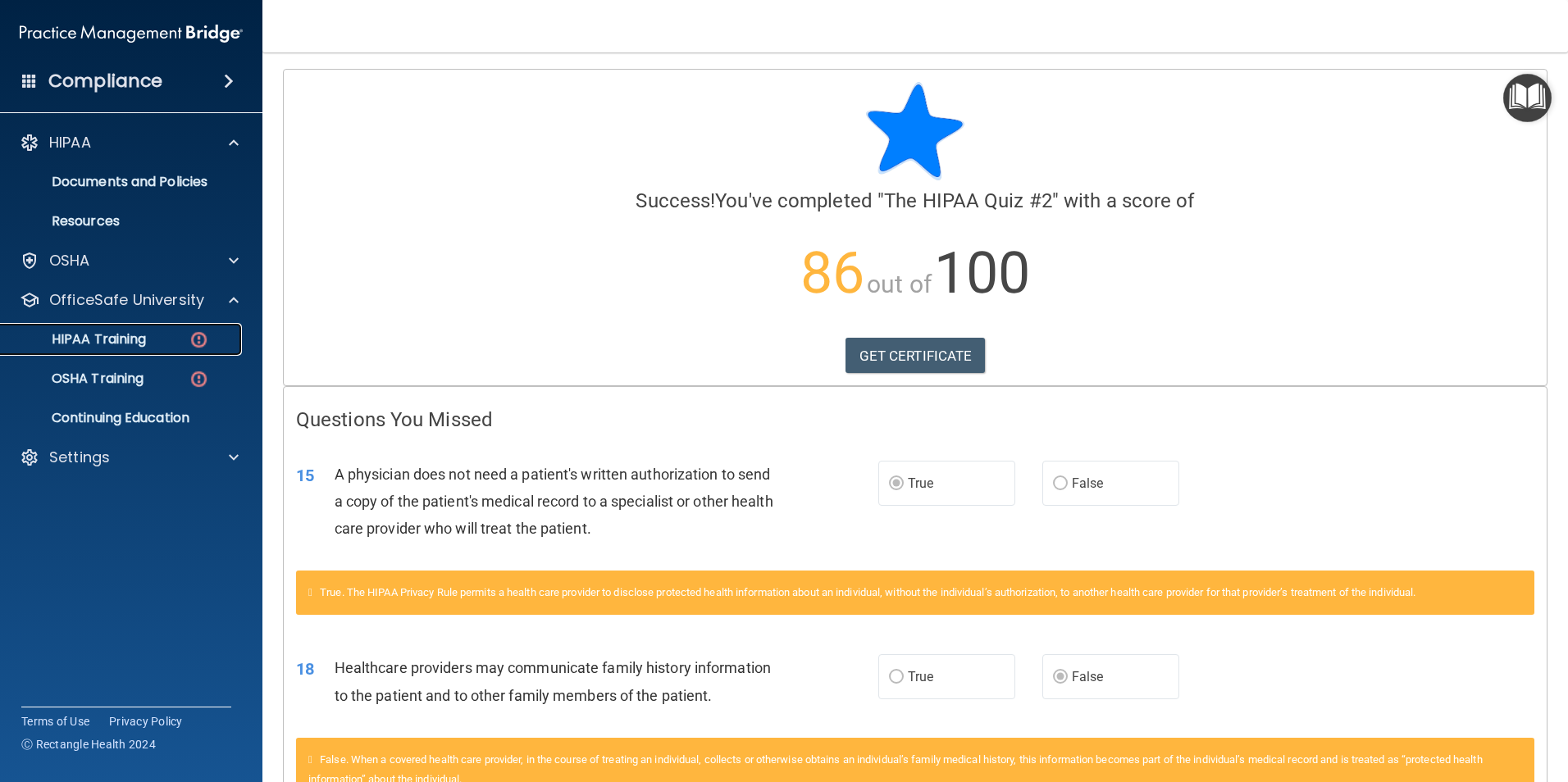
click at [137, 343] on p "HIPAA Training" at bounding box center [79, 340] width 135 height 16
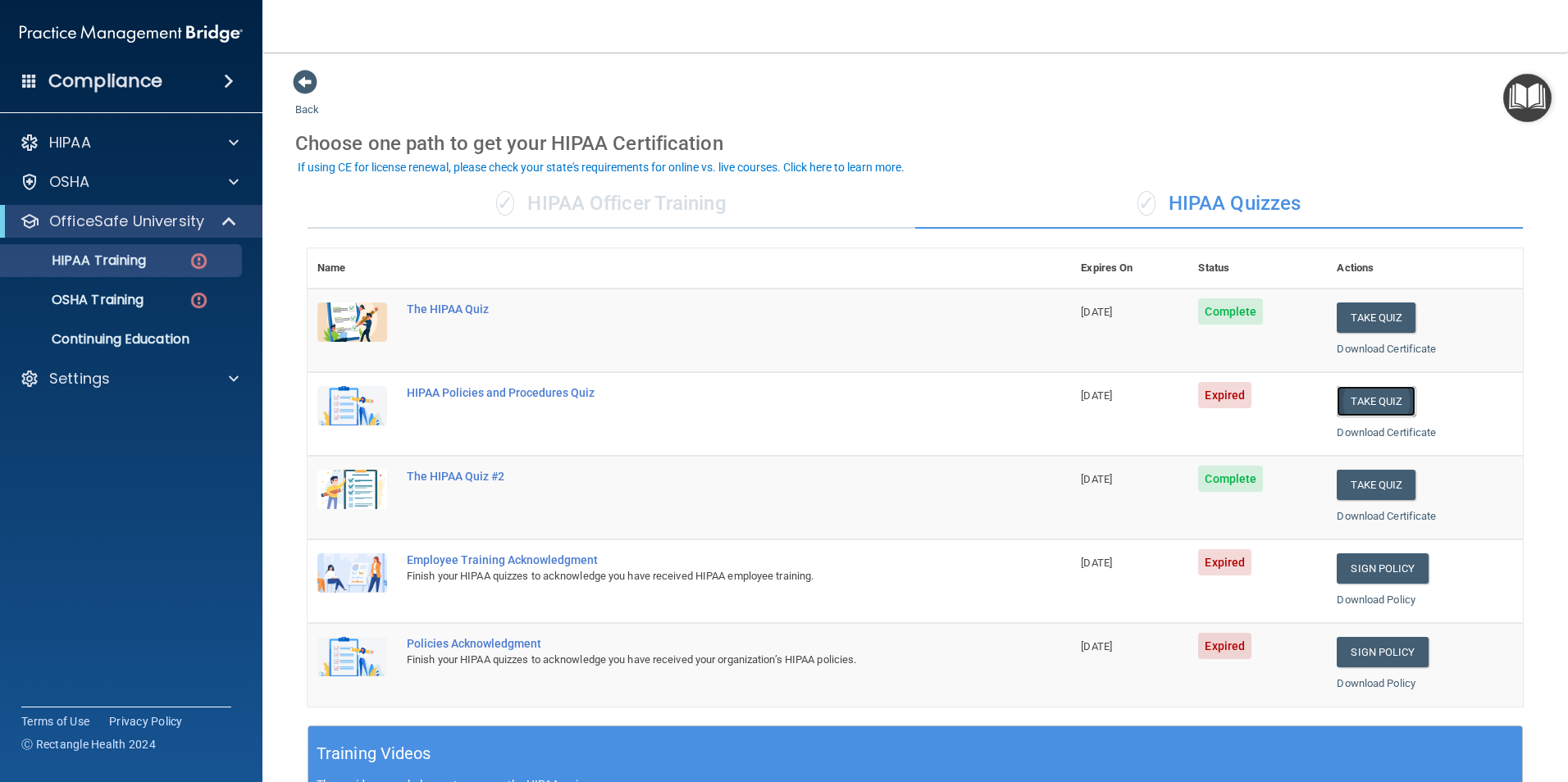
click at [1352, 398] on button "Take Quiz" at bounding box center [1375, 401] width 79 height 30
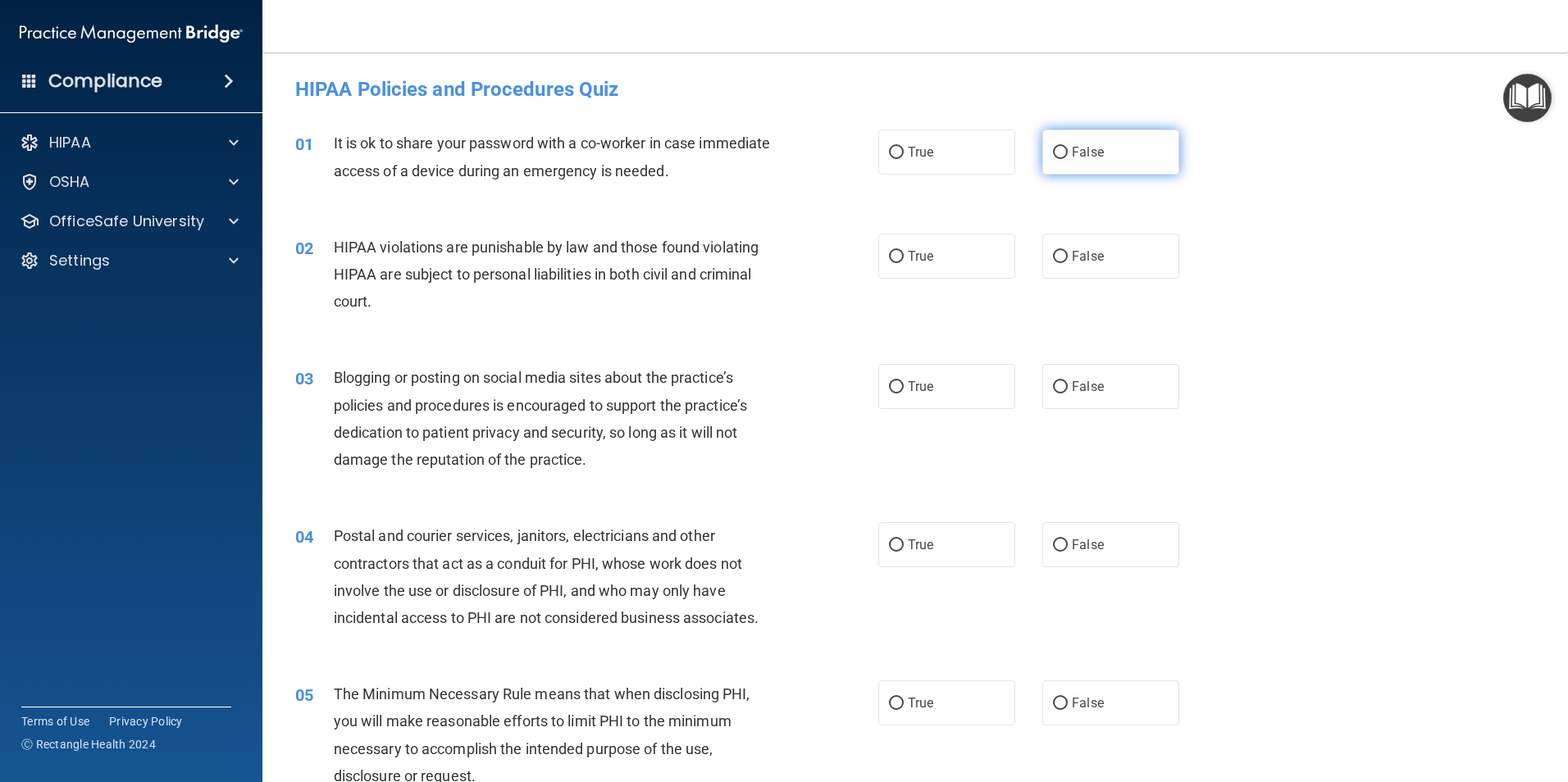
click at [1088, 155] on span "False" at bounding box center [1087, 152] width 32 height 16
click at [1068, 155] on input "False" at bounding box center [1060, 153] width 15 height 12
radio input "true"
click at [926, 244] on label "True" at bounding box center [947, 256] width 137 height 45
click at [903, 251] on input "True" at bounding box center [896, 257] width 15 height 12
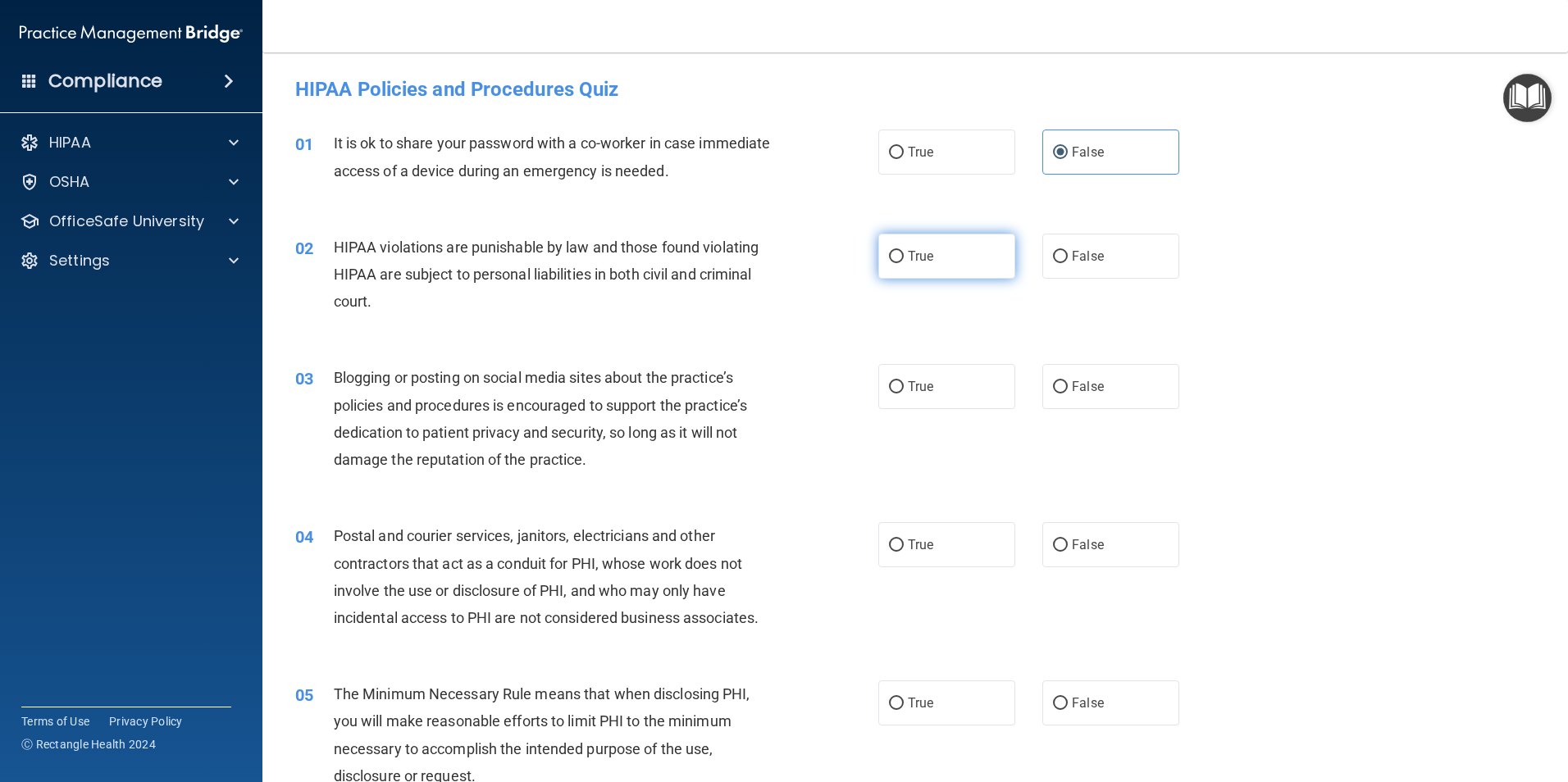
radio input "true"
click at [1103, 369] on label "False" at bounding box center [1110, 386] width 137 height 45
click at [1068, 381] on input "False" at bounding box center [1060, 386] width 15 height 12
radio input "true"
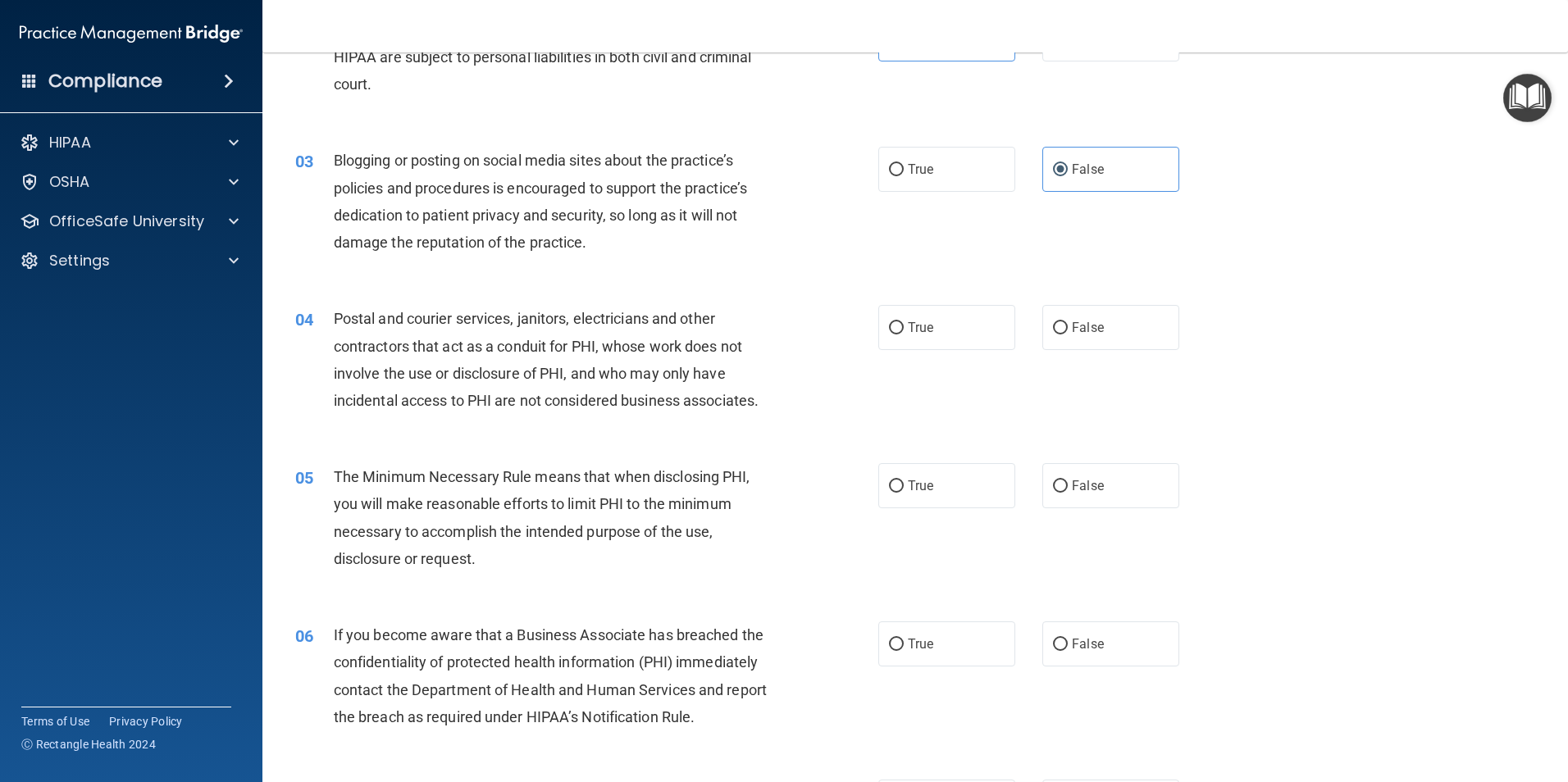
scroll to position [246, 0]
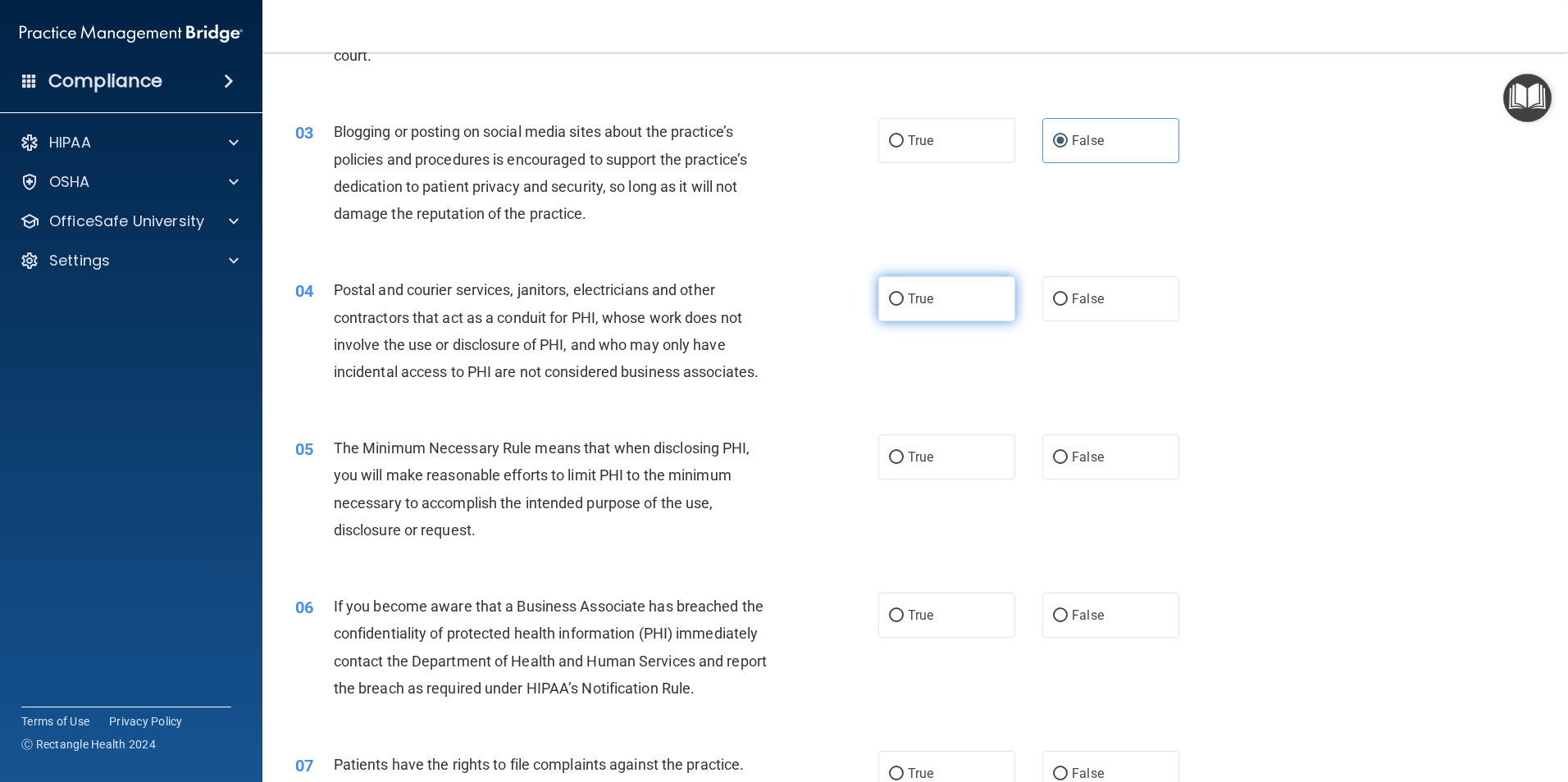
click at [920, 309] on label "True" at bounding box center [947, 299] width 137 height 45
click at [903, 306] on input "True" at bounding box center [896, 299] width 15 height 12
radio input "true"
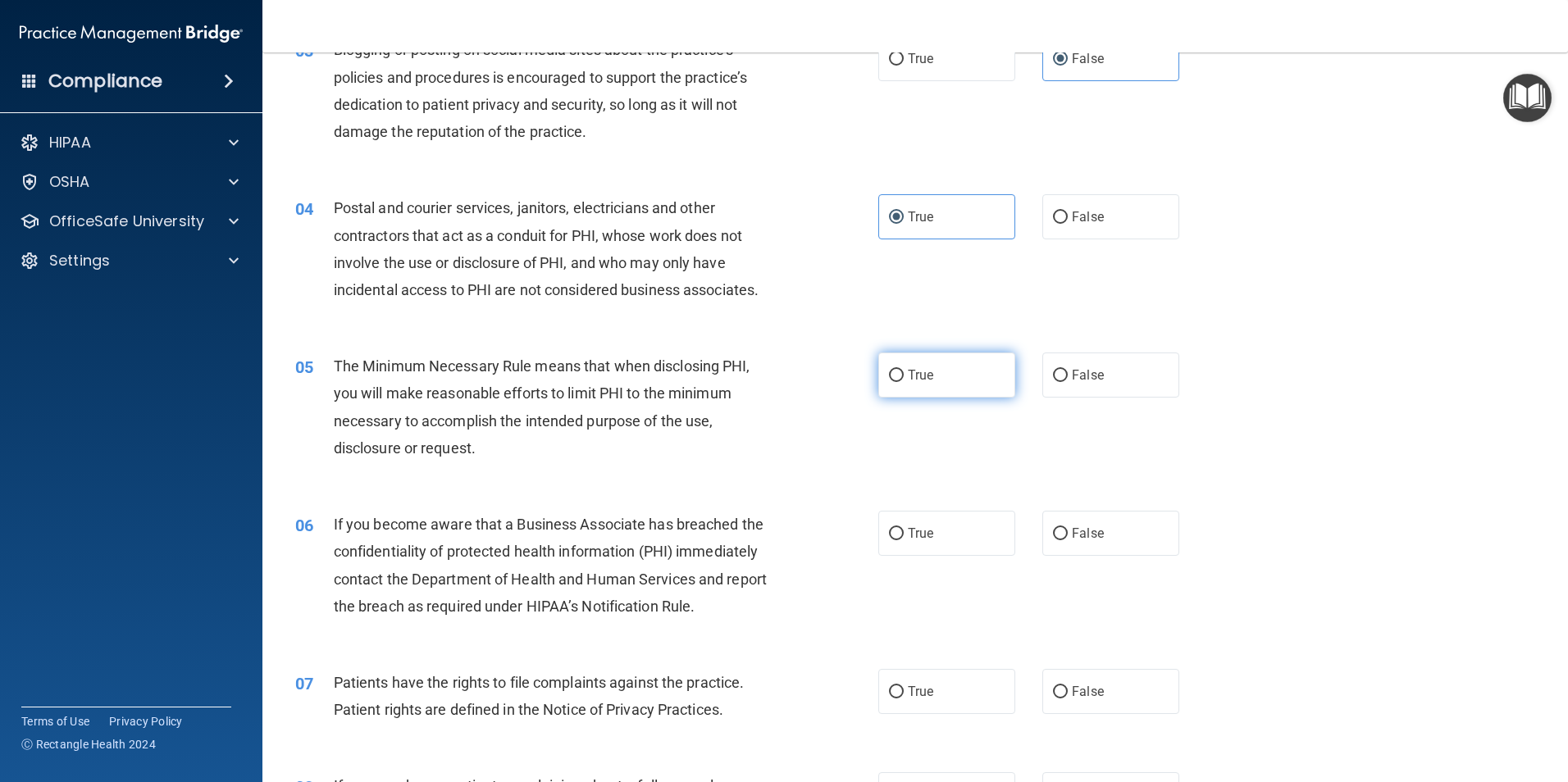
click at [910, 379] on span "True" at bounding box center [921, 375] width 26 height 16
click at [903, 379] on input "True" at bounding box center [896, 375] width 15 height 12
radio input "true"
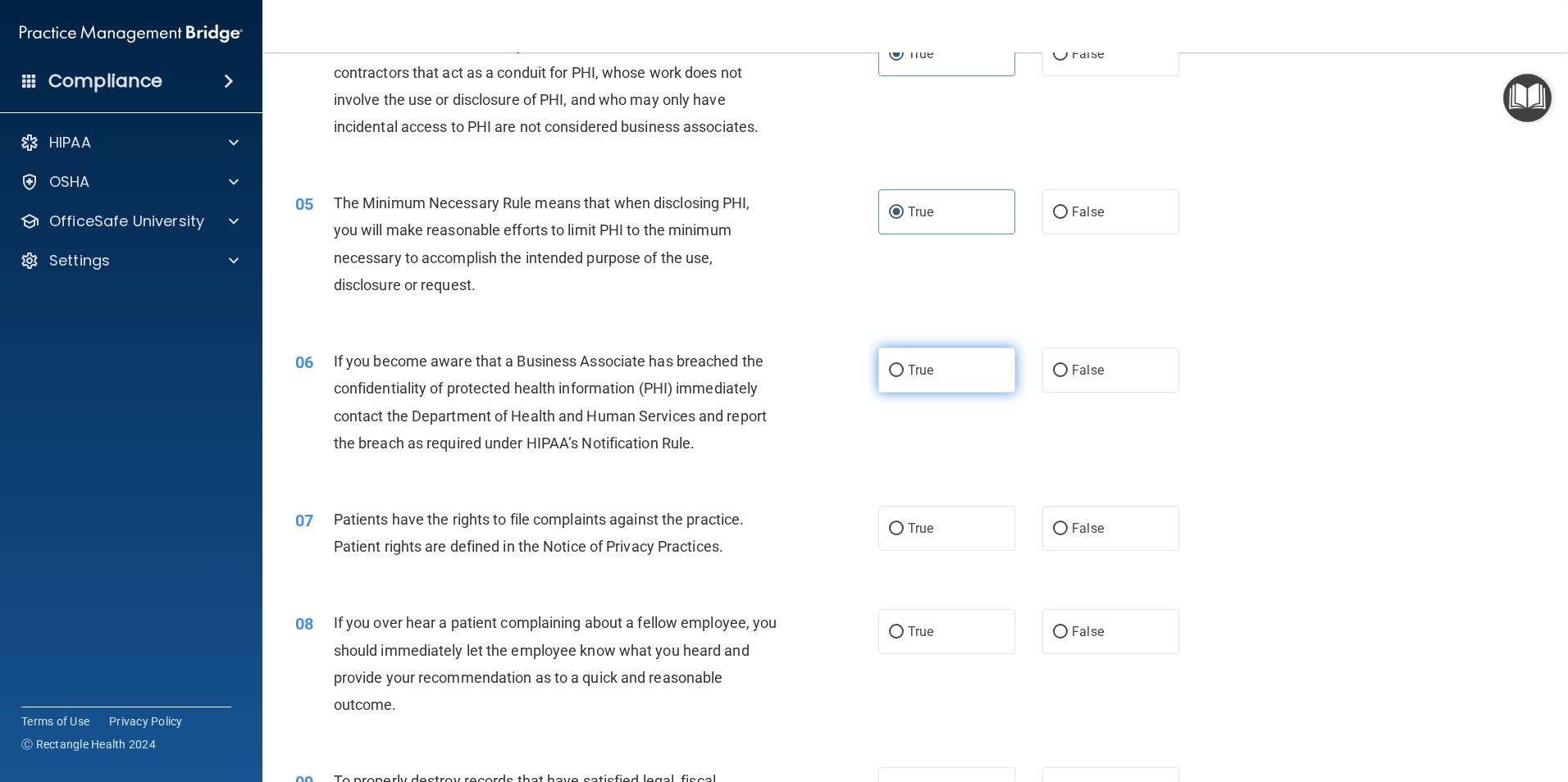
scroll to position [492, 0]
click at [1102, 371] on label "False" at bounding box center [1110, 369] width 137 height 45
click at [1068, 371] on input "False" at bounding box center [1060, 370] width 15 height 12
radio input "true"
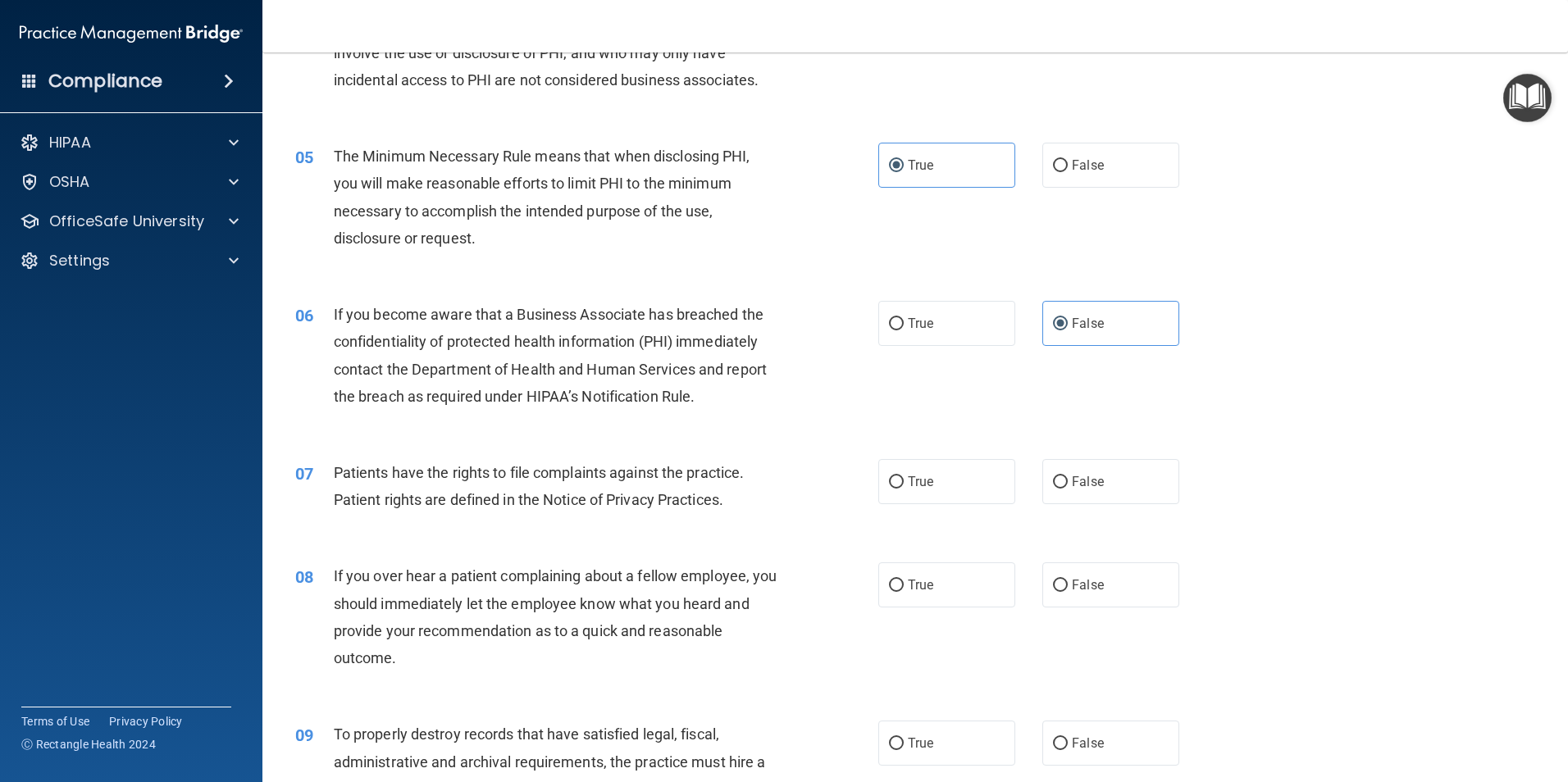
scroll to position [656, 0]
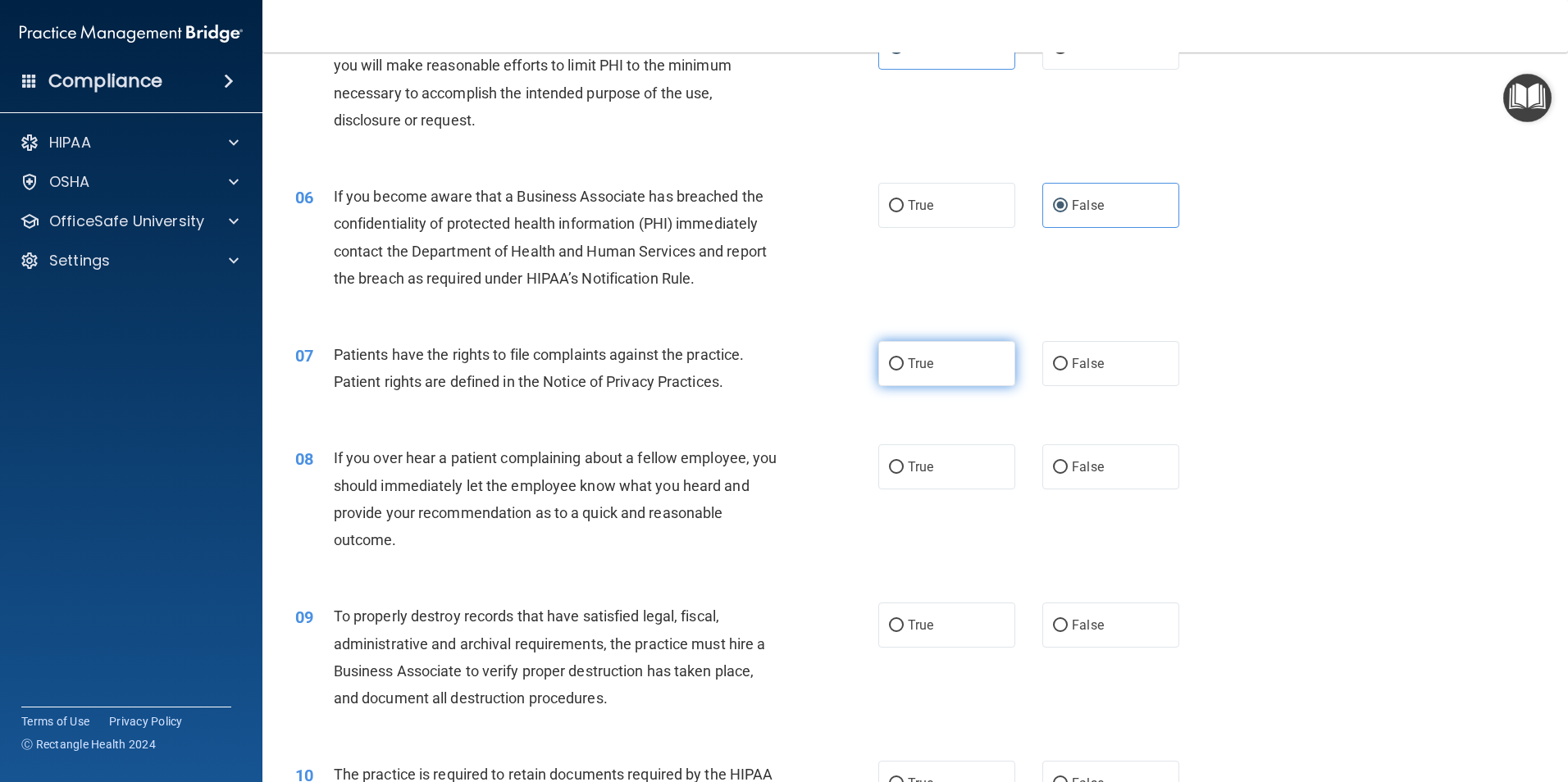
click at [966, 366] on label "True" at bounding box center [947, 363] width 137 height 45
click at [903, 366] on input "True" at bounding box center [896, 364] width 15 height 12
radio input "true"
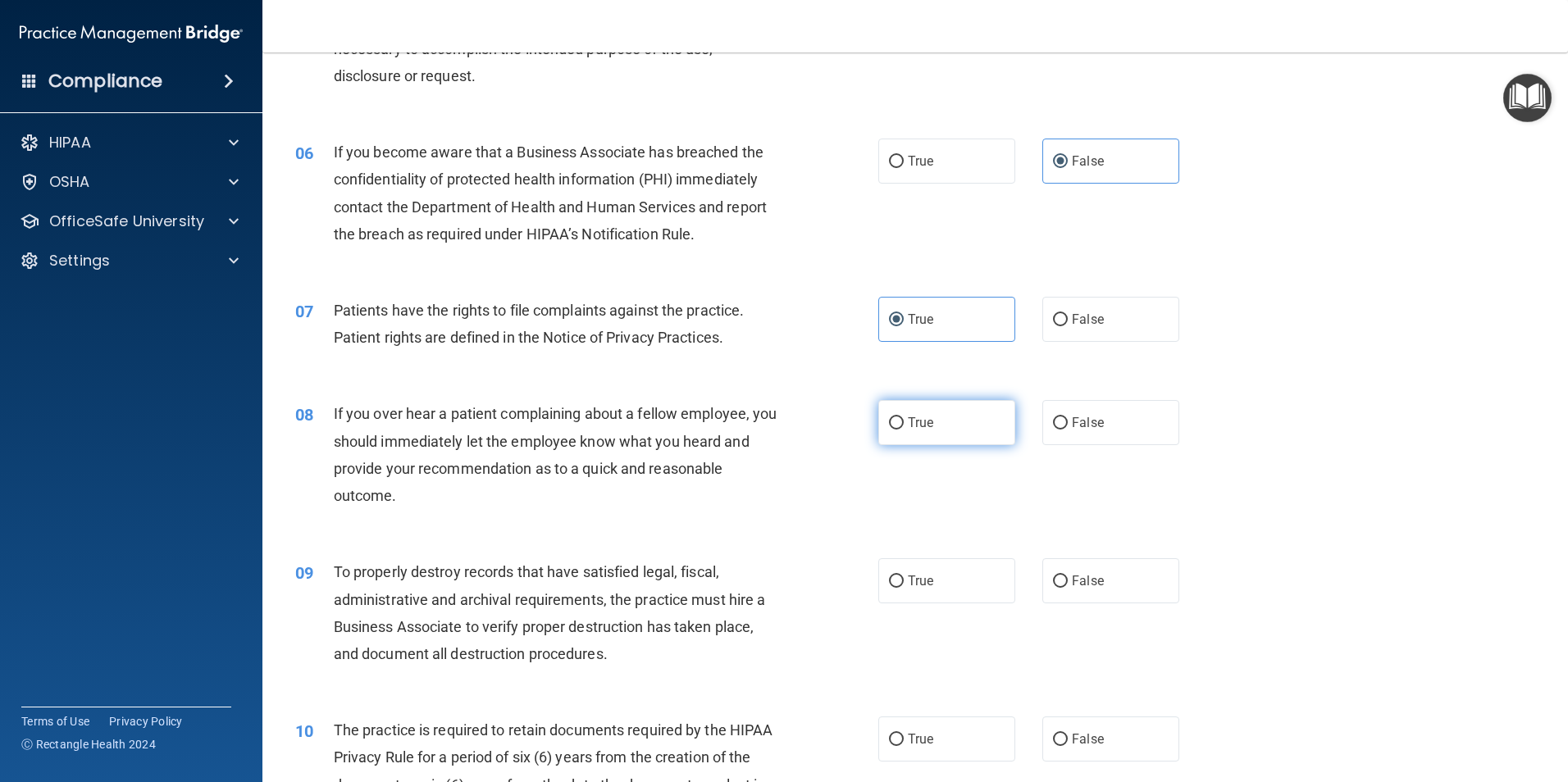
scroll to position [738, 0]
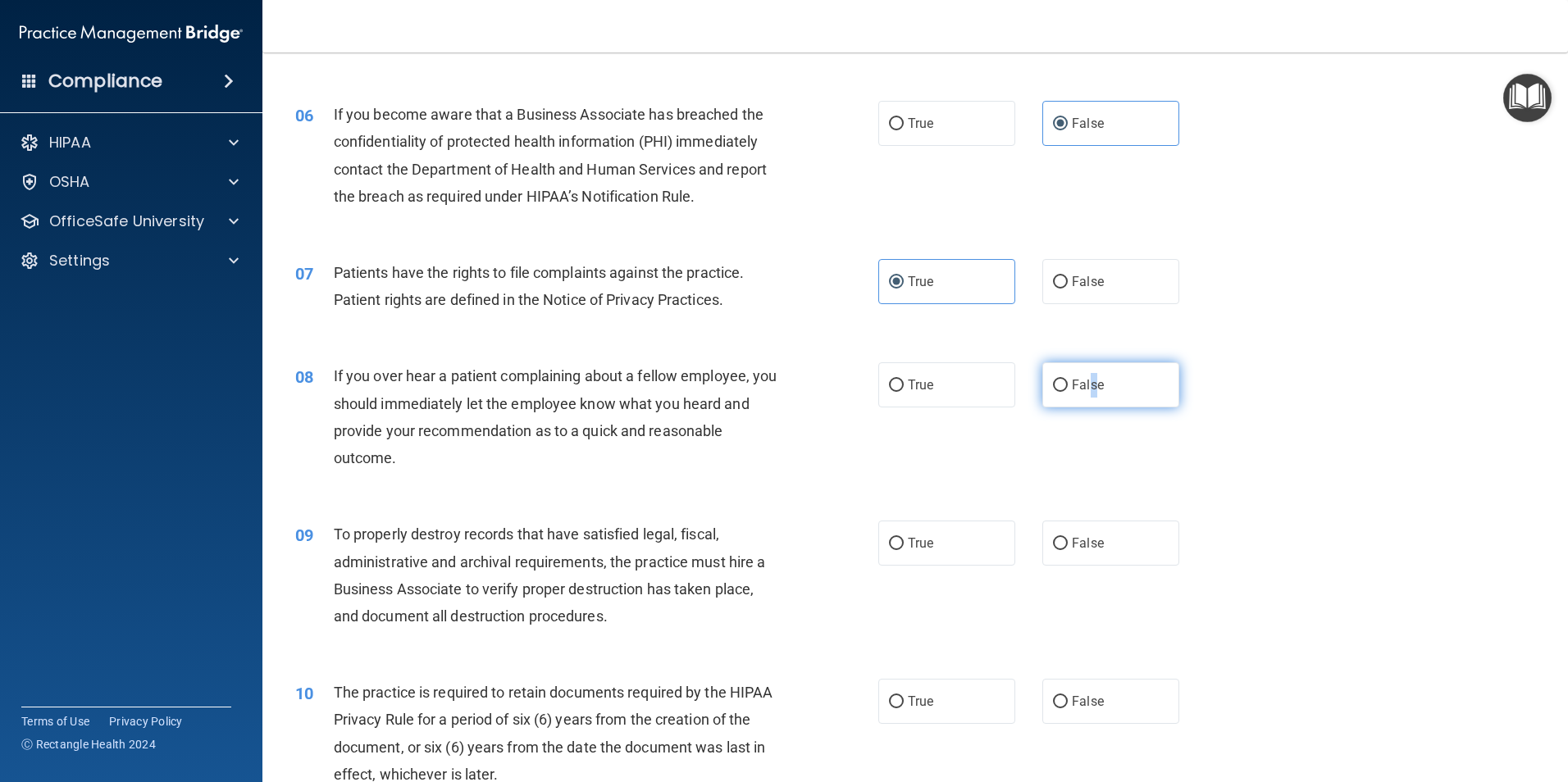
click at [1087, 386] on span "False" at bounding box center [1087, 385] width 32 height 16
click at [1068, 386] on input "False" at bounding box center [1060, 386] width 15 height 12
radio input "true"
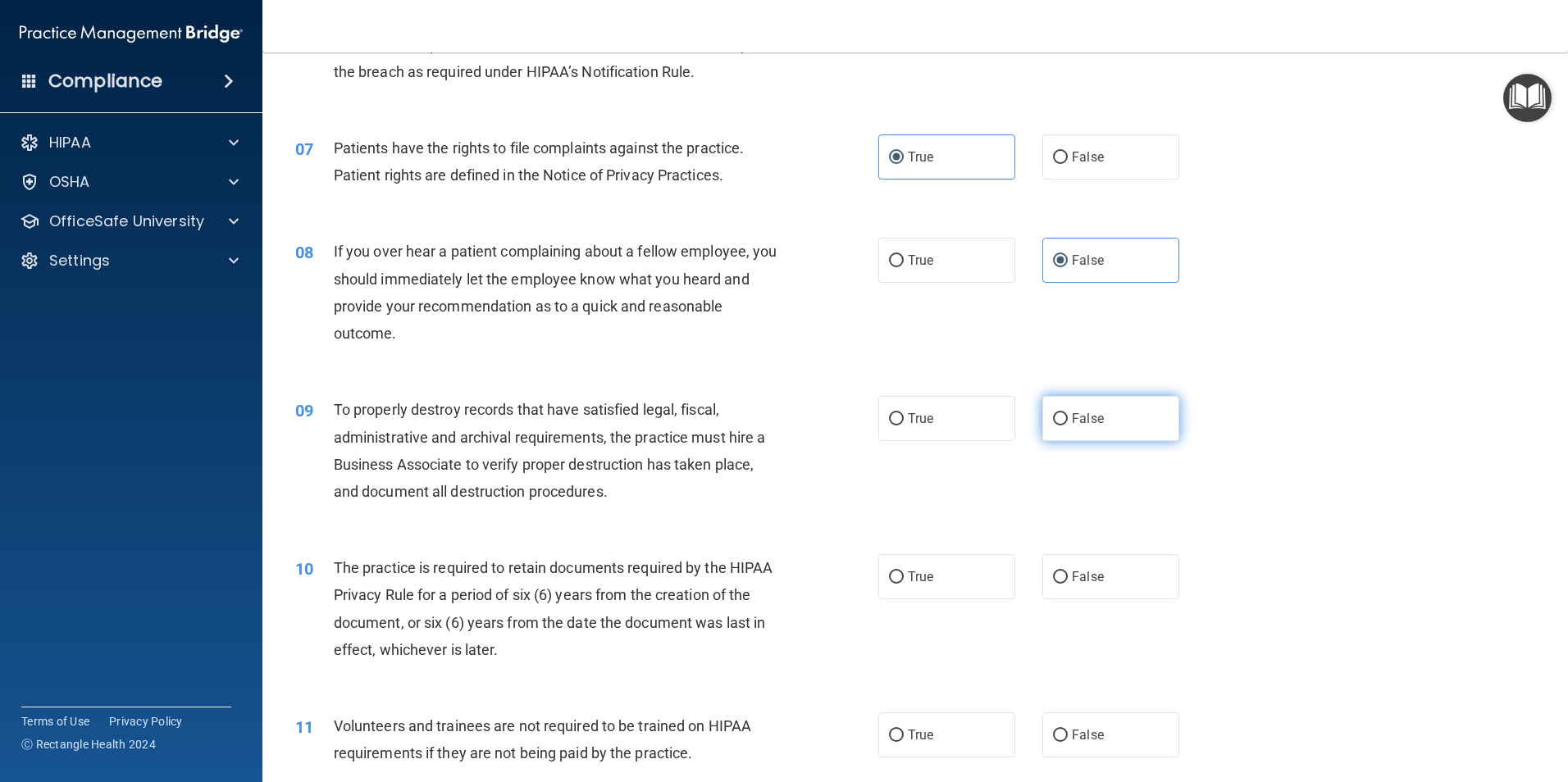
scroll to position [903, 0]
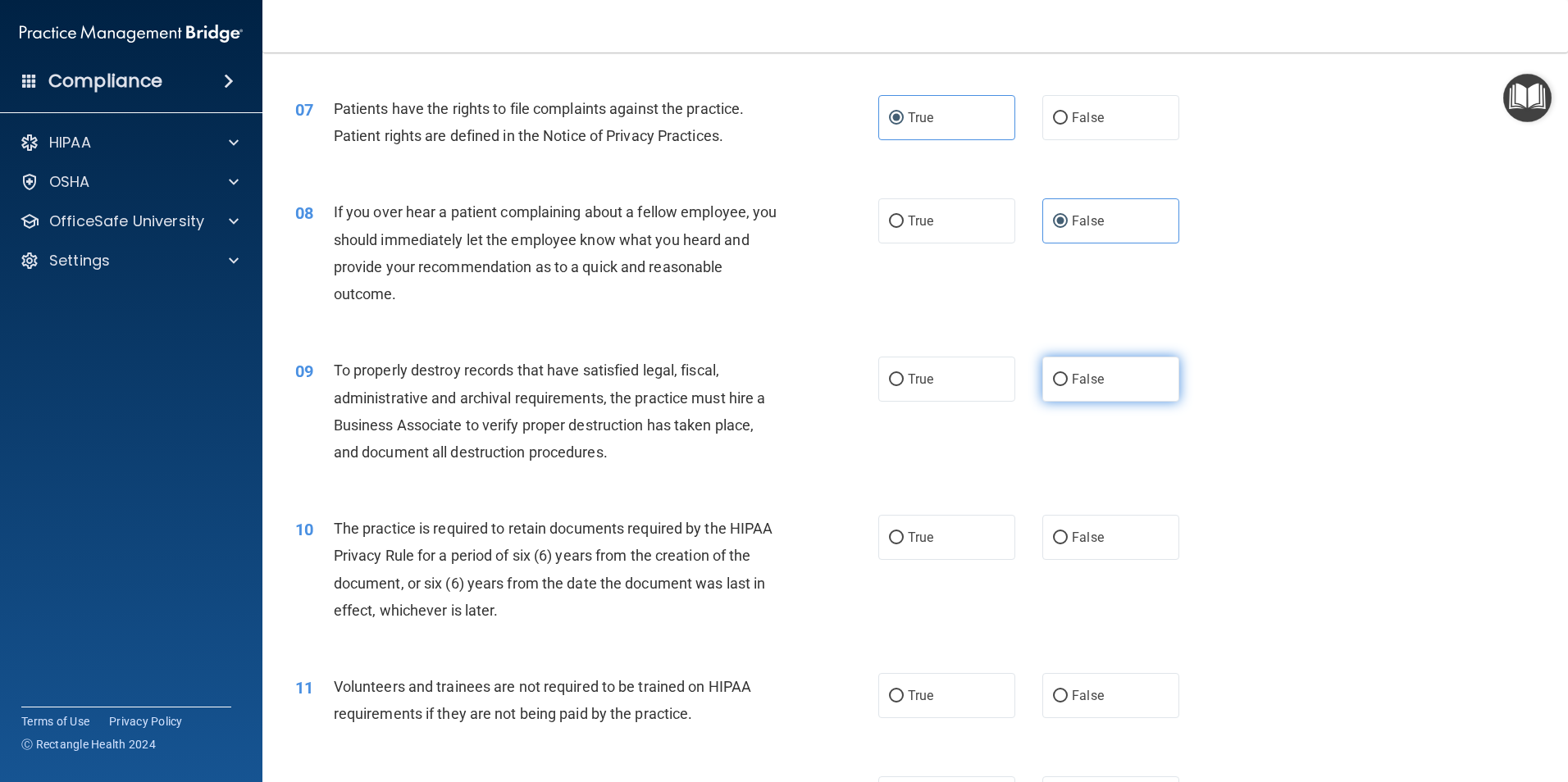
click at [1055, 379] on input "False" at bounding box center [1060, 379] width 15 height 12
radio input "true"
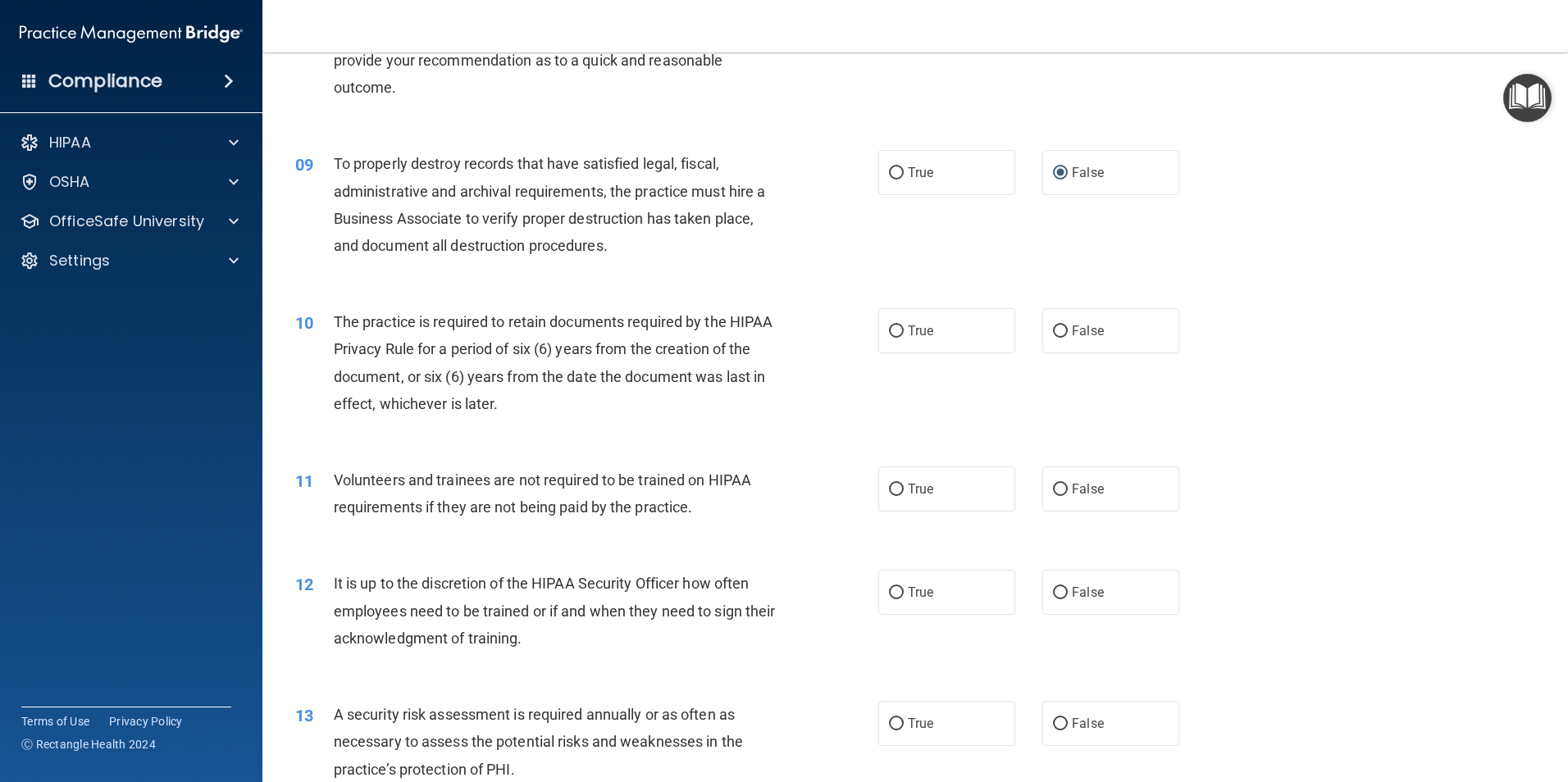
scroll to position [1148, 0]
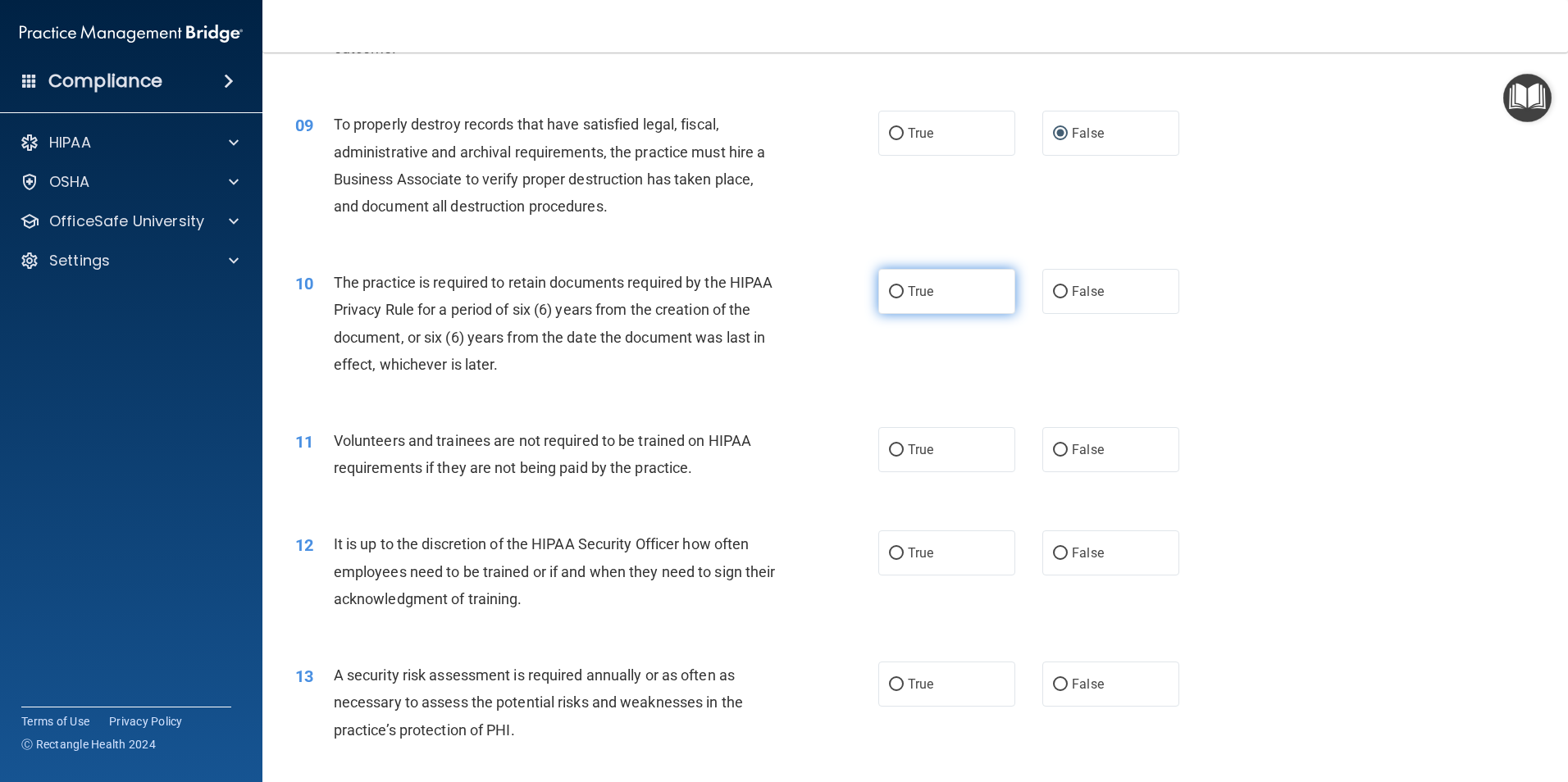
click at [935, 281] on label "True" at bounding box center [947, 291] width 137 height 45
click at [903, 286] on input "True" at bounding box center [896, 291] width 15 height 12
radio input "true"
click at [1056, 453] on input "False" at bounding box center [1060, 450] width 15 height 12
radio input "true"
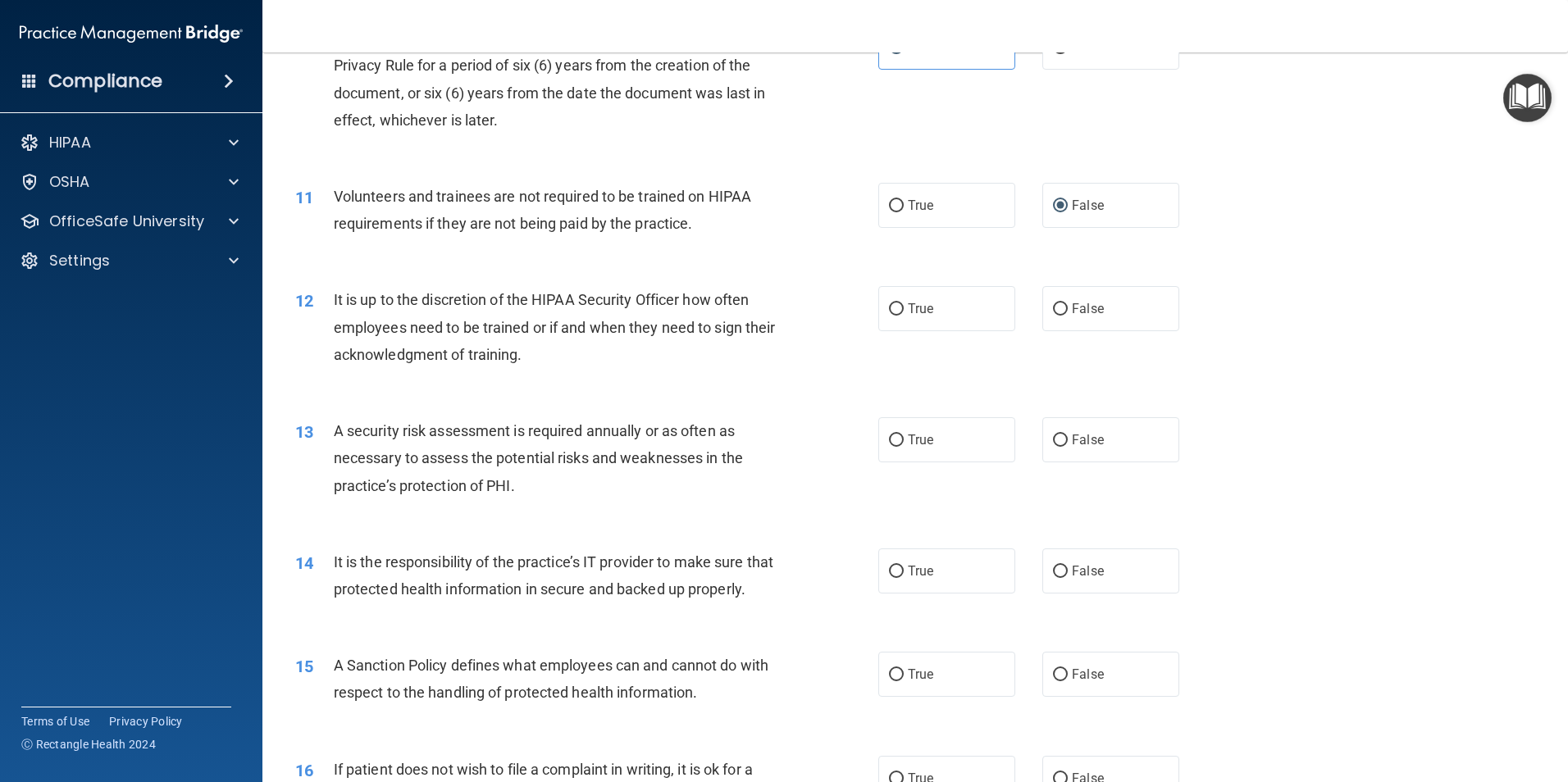
scroll to position [1394, 0]
click at [1092, 324] on label "False" at bounding box center [1110, 307] width 137 height 45
click at [1068, 314] on input "False" at bounding box center [1060, 307] width 15 height 12
radio input "true"
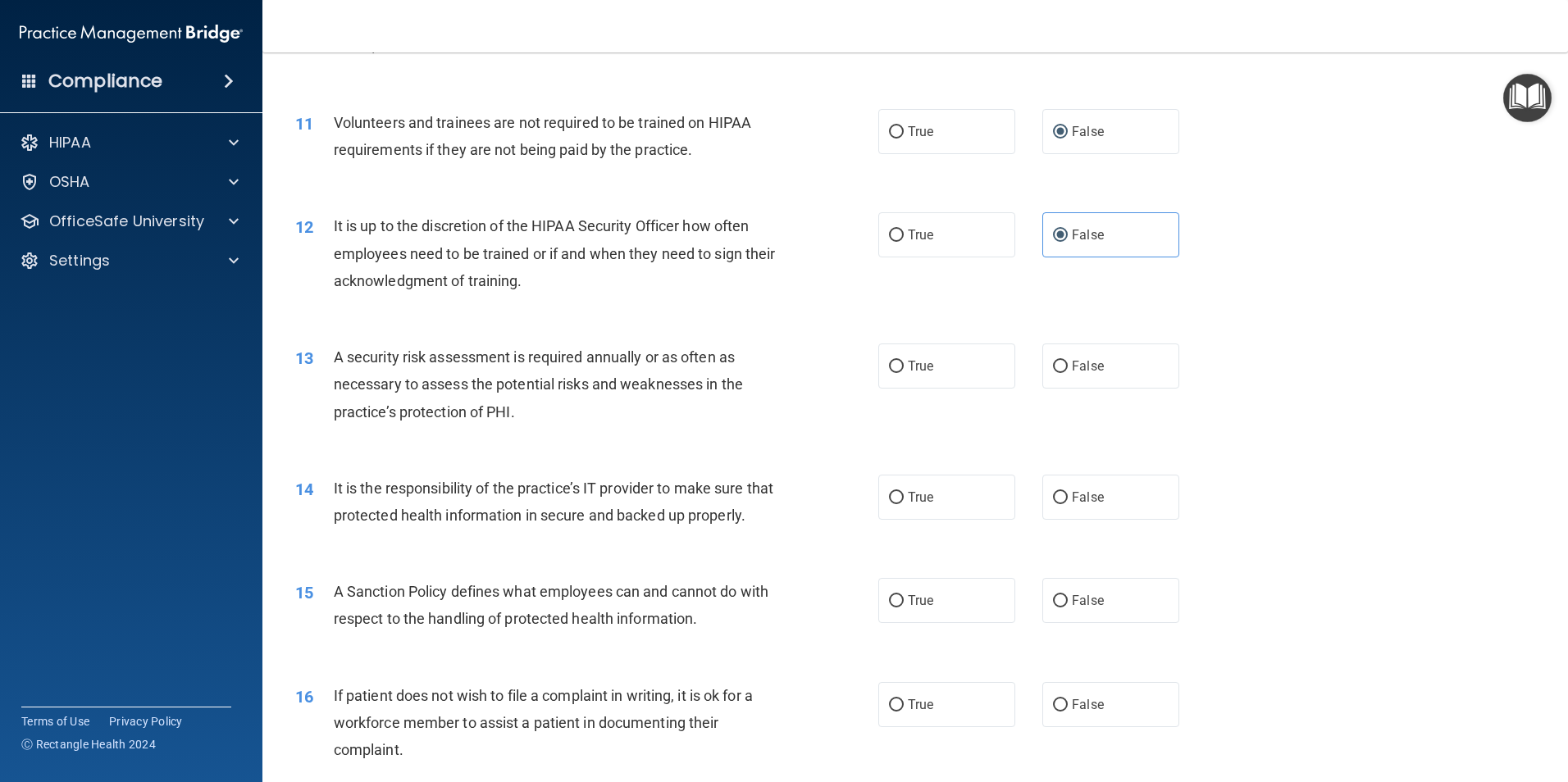
scroll to position [1559, 0]
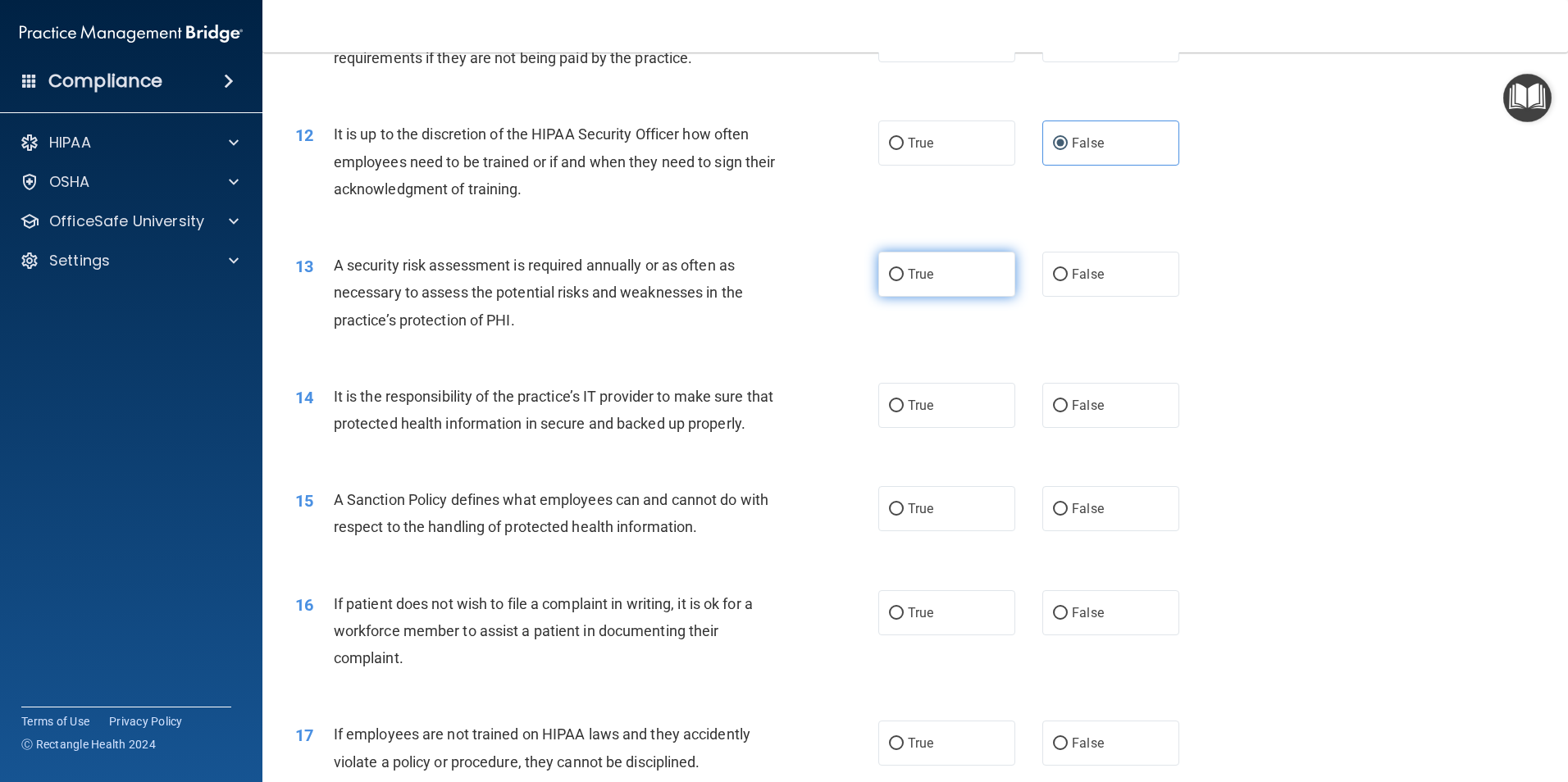
click at [918, 283] on label "True" at bounding box center [947, 274] width 137 height 45
click at [903, 281] on input "True" at bounding box center [896, 274] width 15 height 12
radio input "true"
click at [1126, 420] on label "False" at bounding box center [1110, 405] width 137 height 45
click at [1068, 413] on input "False" at bounding box center [1060, 406] width 15 height 12
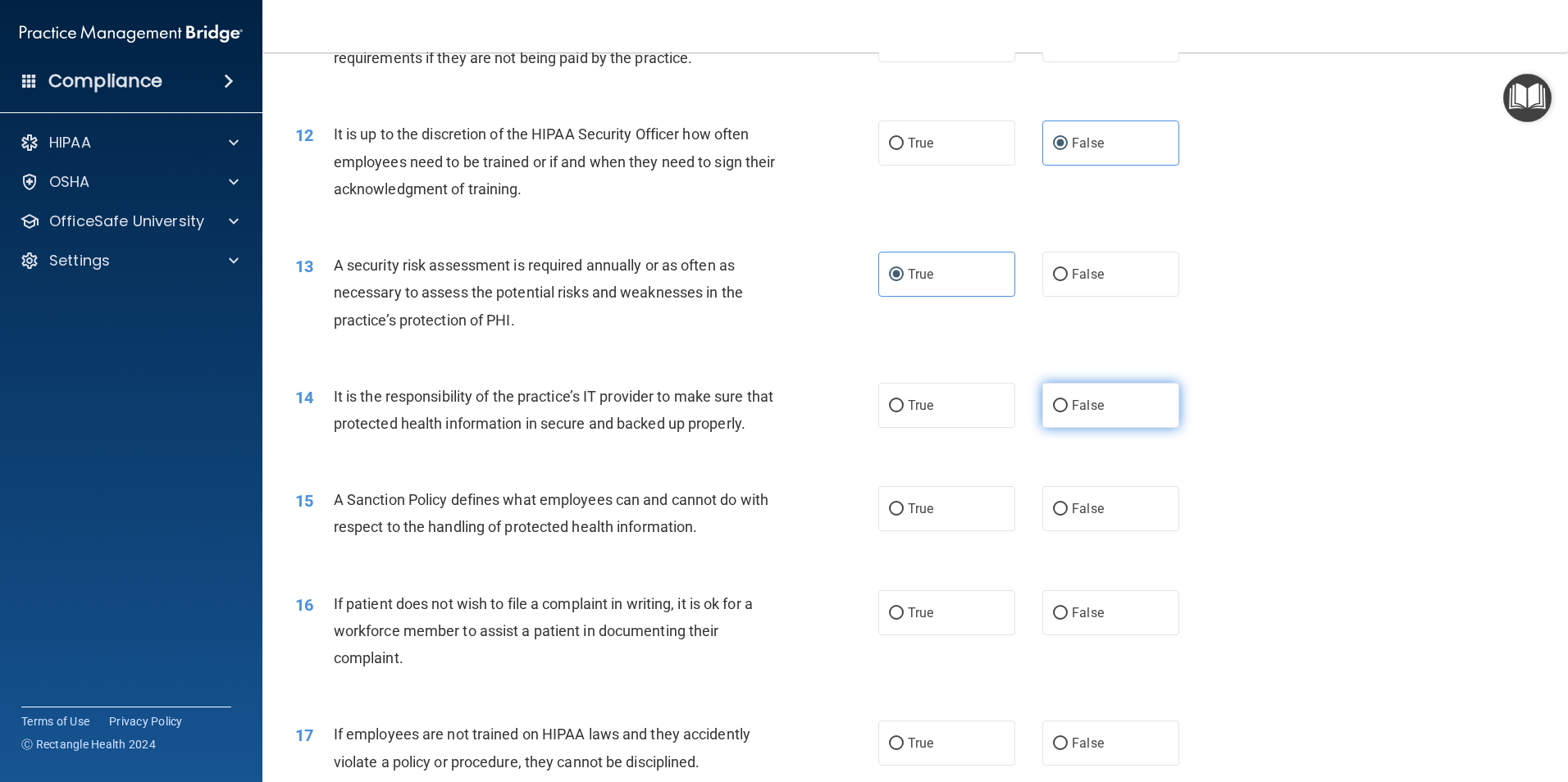
radio input "true"
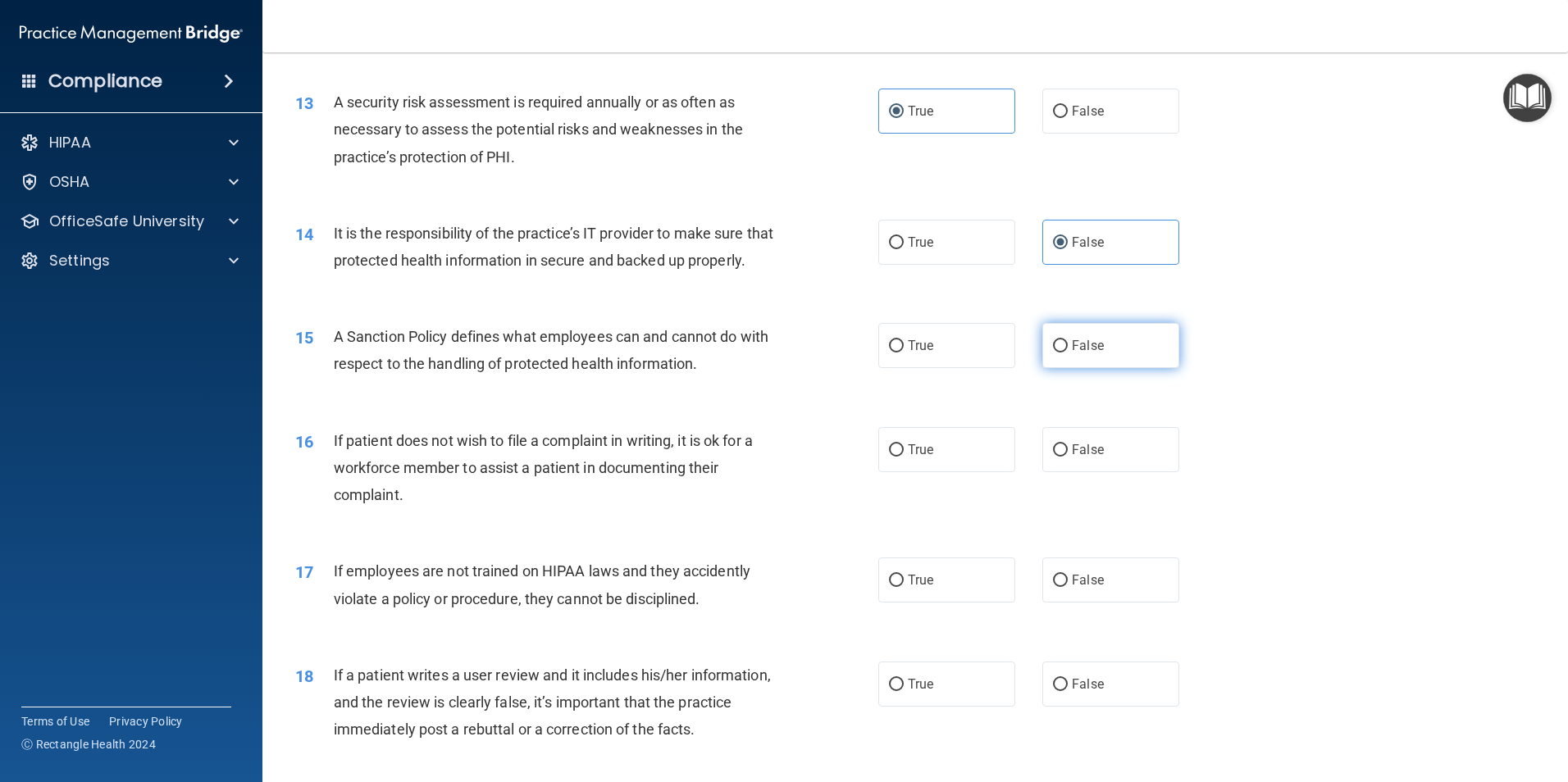
scroll to position [1722, 0]
click at [1092, 353] on span "False" at bounding box center [1087, 344] width 32 height 16
click at [1068, 352] on input "False" at bounding box center [1060, 345] width 15 height 12
radio input "true"
click at [935, 465] on label "True" at bounding box center [947, 449] width 137 height 45
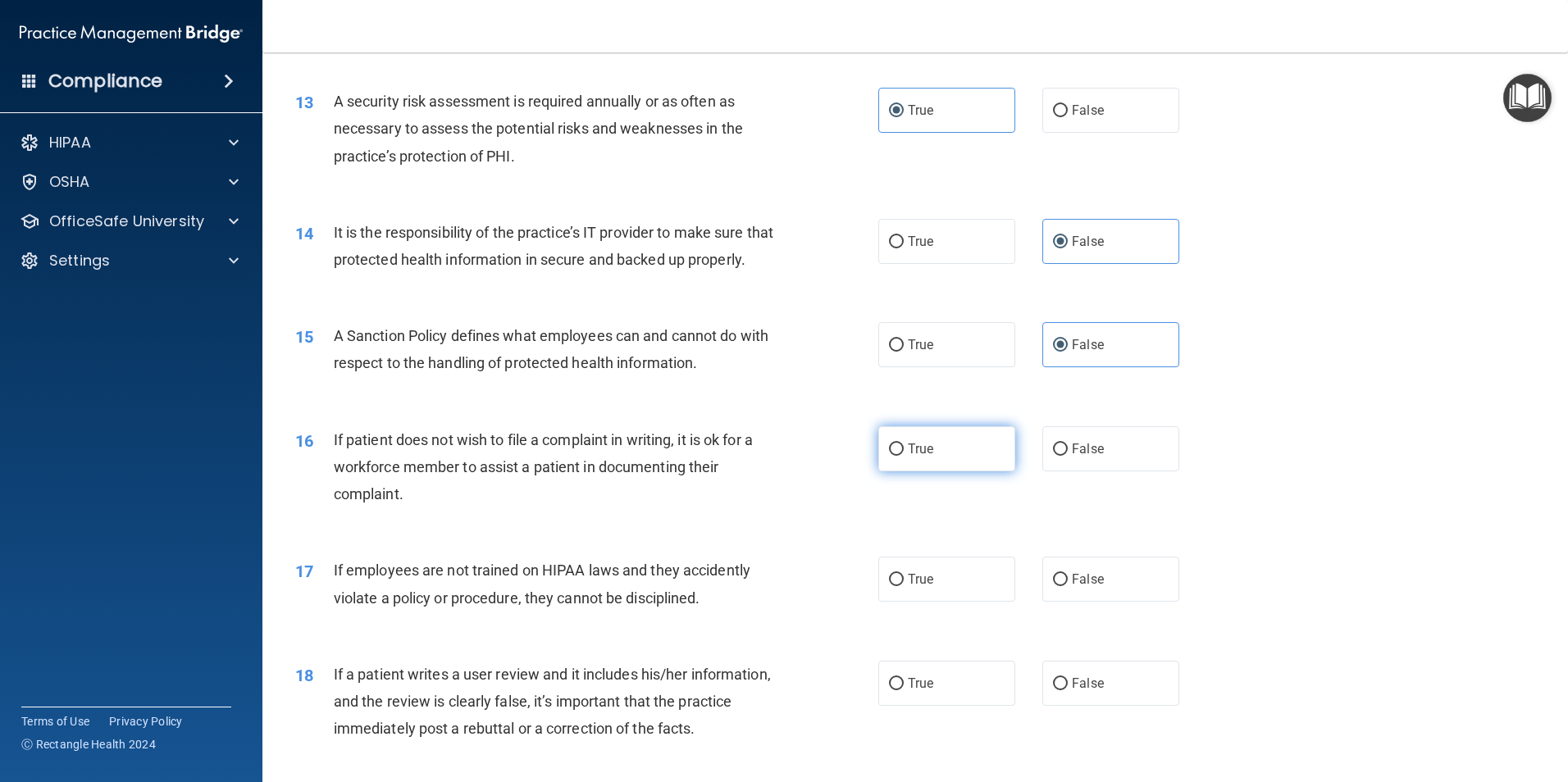
click at [903, 456] on input "True" at bounding box center [896, 449] width 15 height 12
radio input "true"
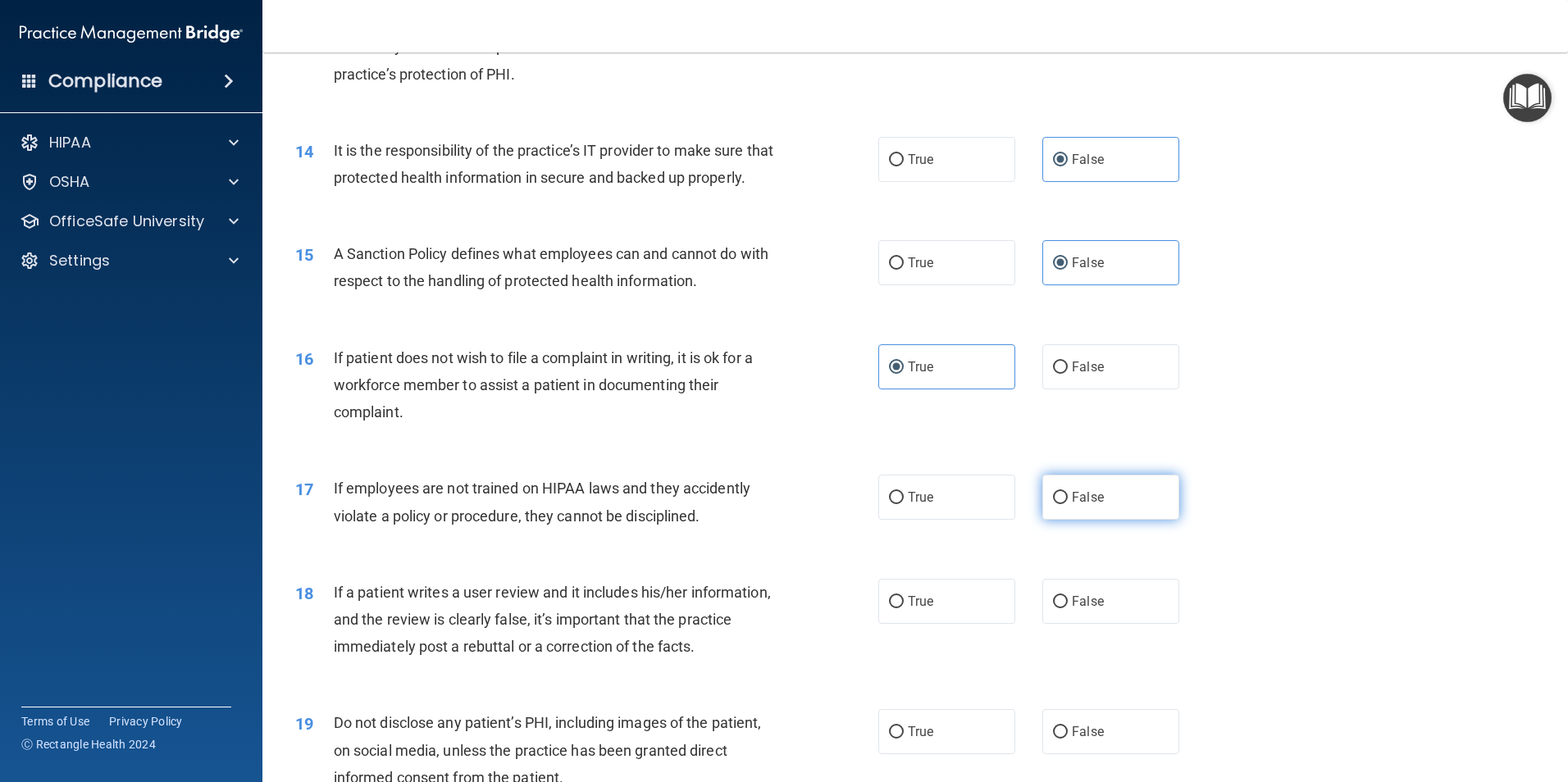
click at [1082, 505] on span "False" at bounding box center [1087, 497] width 32 height 16
click at [1068, 504] on input "False" at bounding box center [1060, 498] width 15 height 12
radio input "true"
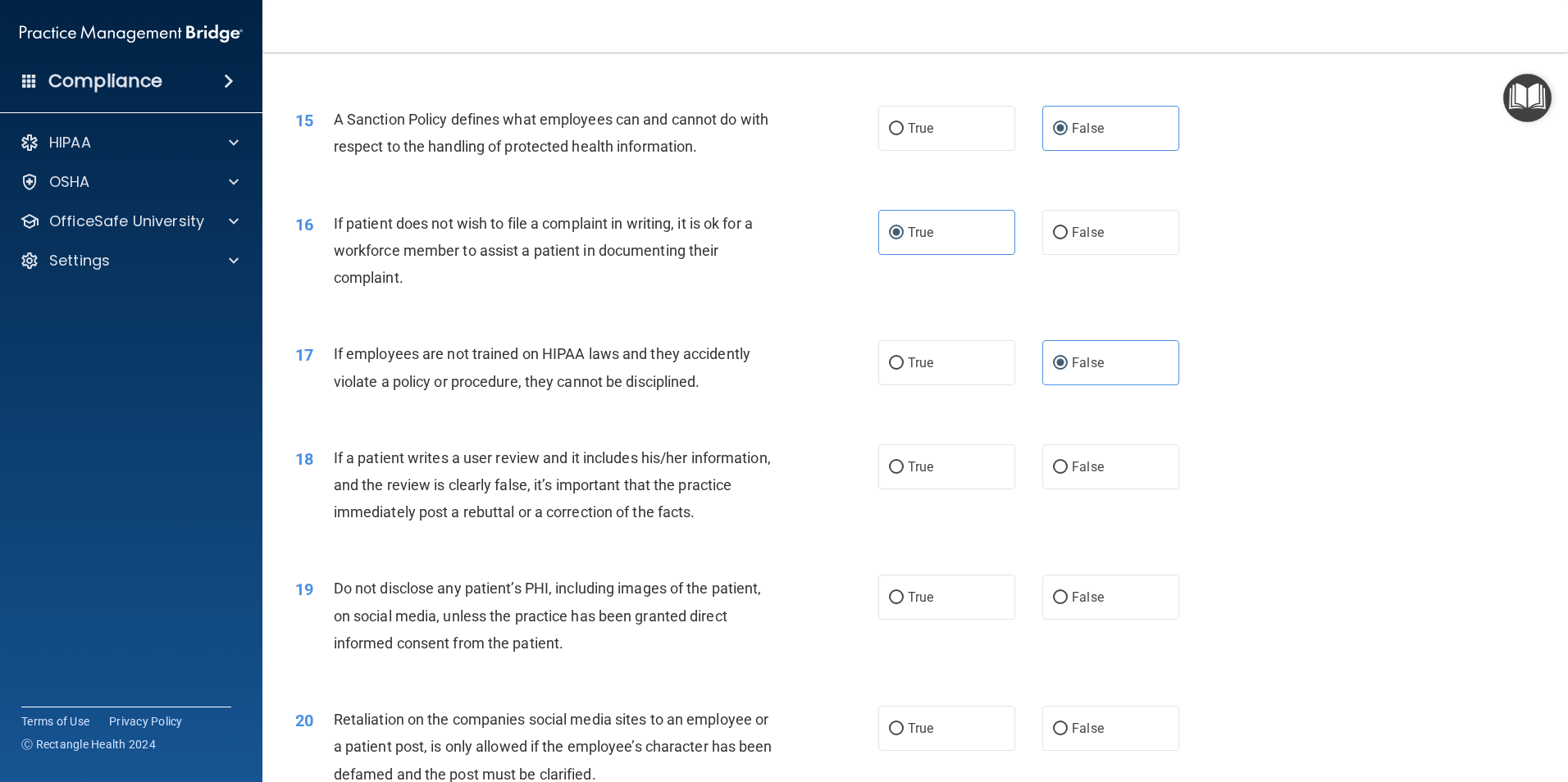
scroll to position [1969, 0]
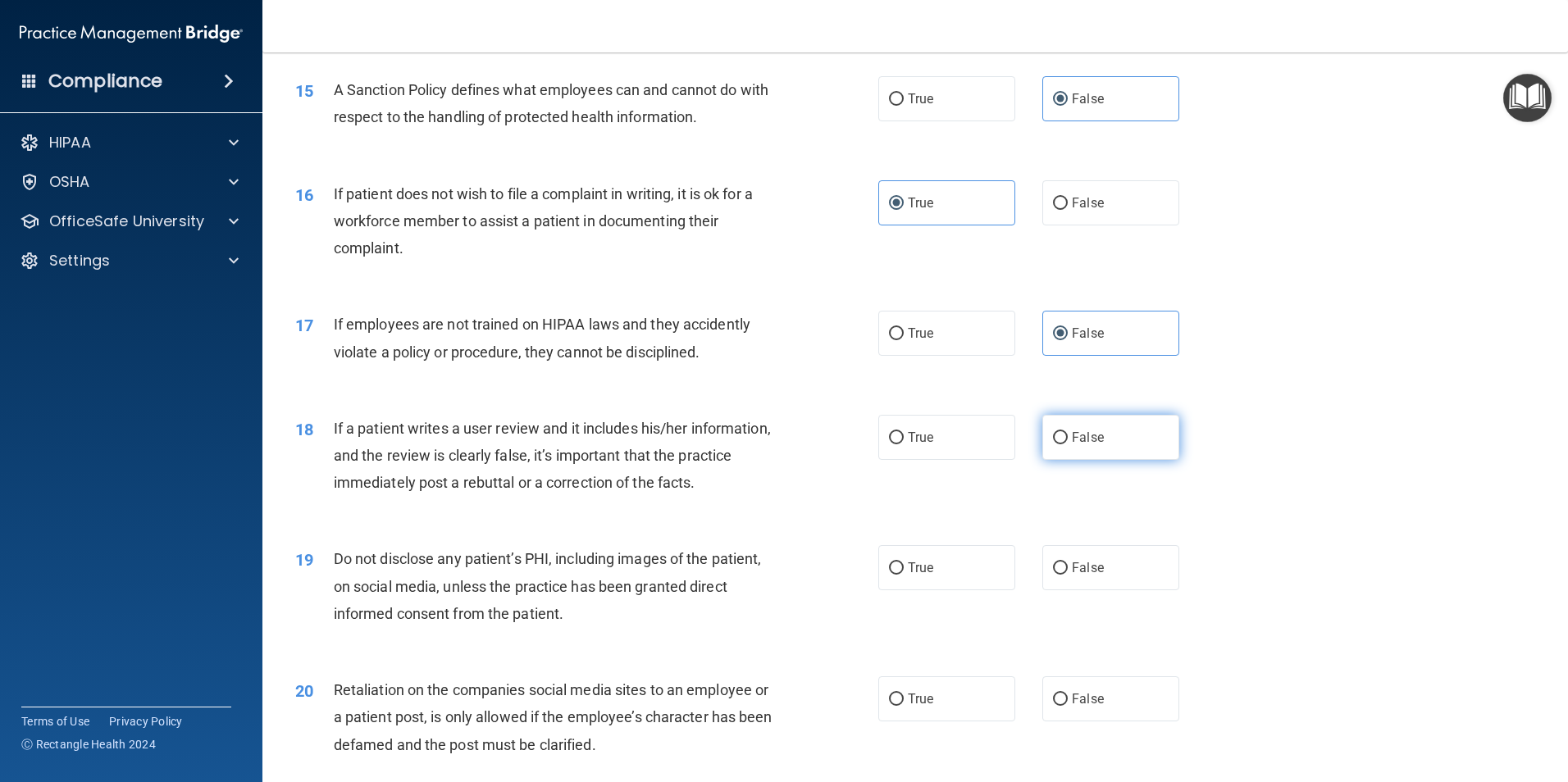
click at [1142, 460] on label "False" at bounding box center [1110, 437] width 137 height 45
click at [1068, 445] on input "False" at bounding box center [1060, 438] width 15 height 12
radio input "true"
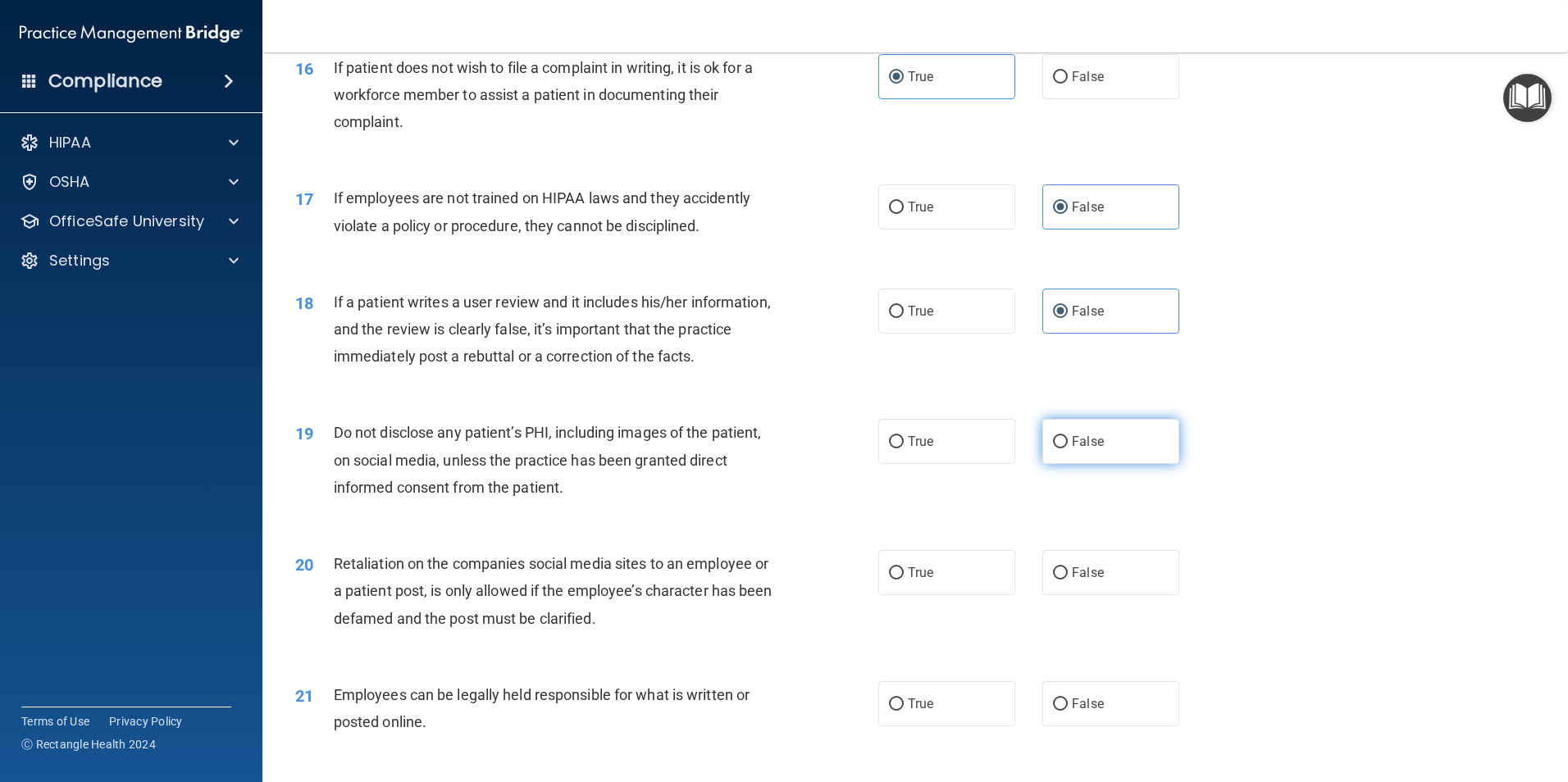
scroll to position [2132, 0]
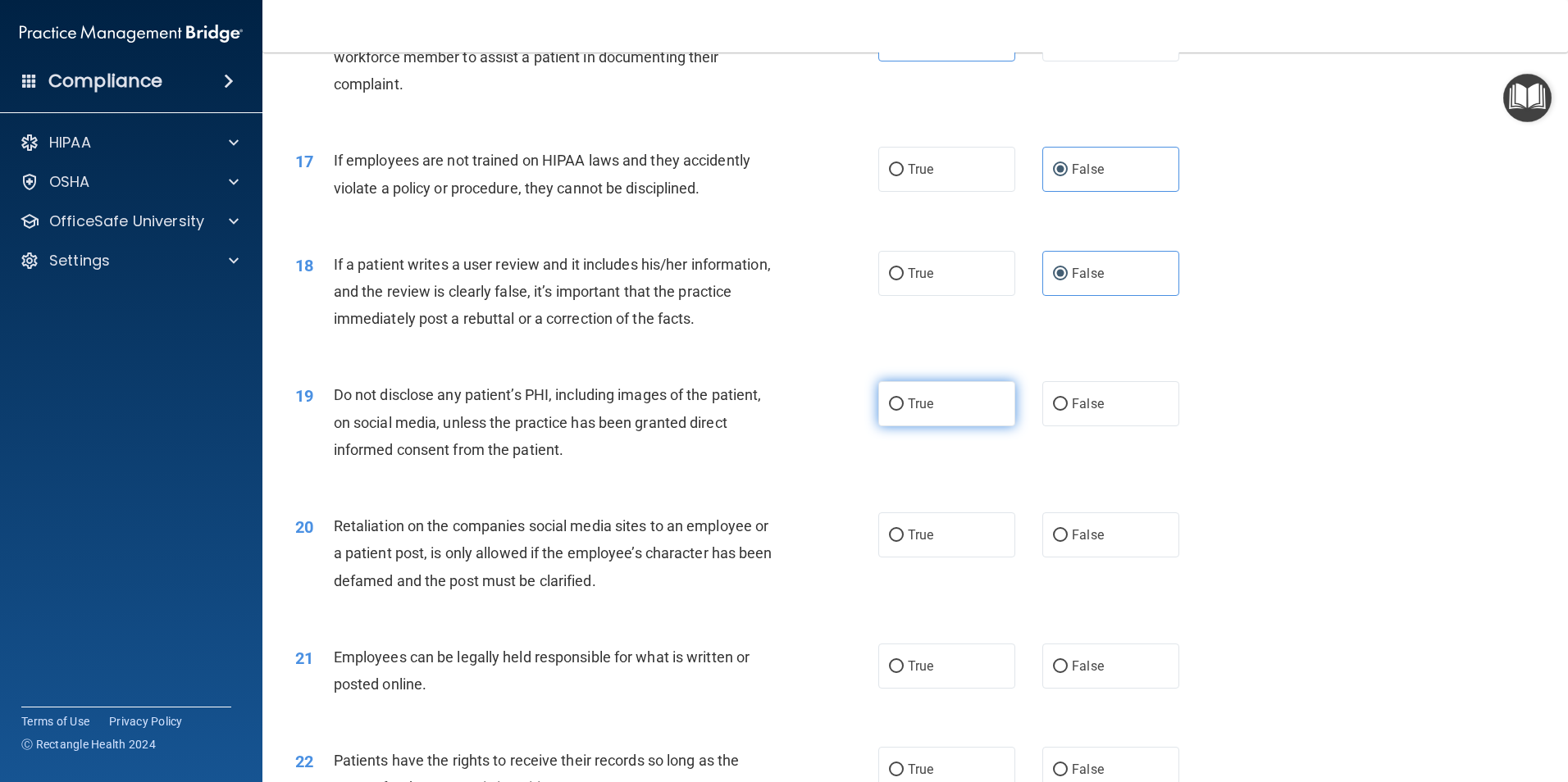
click at [951, 427] on label "True" at bounding box center [947, 403] width 137 height 45
click at [903, 411] on input "True" at bounding box center [896, 404] width 15 height 12
radio input "true"
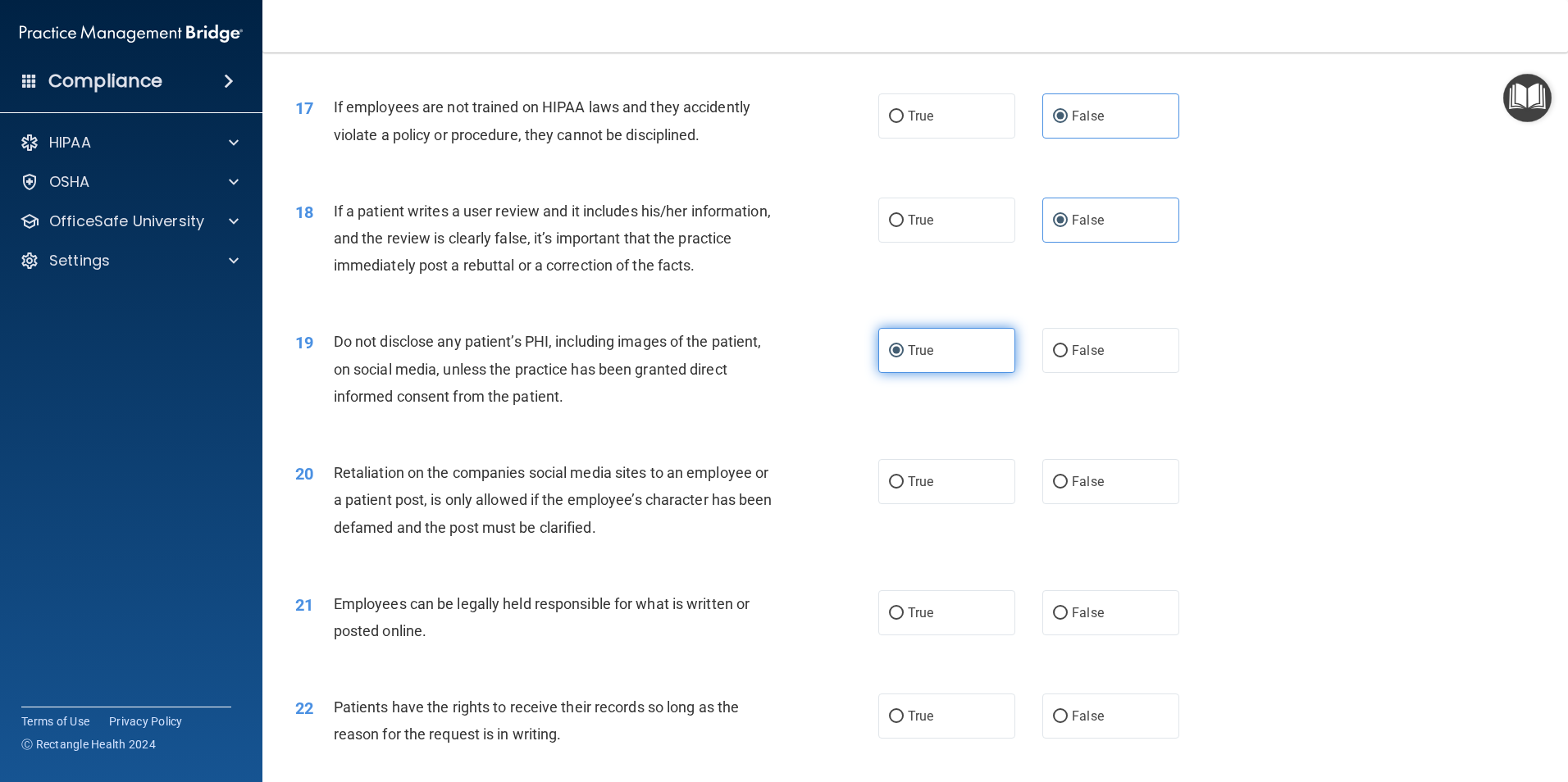
scroll to position [2214, 0]
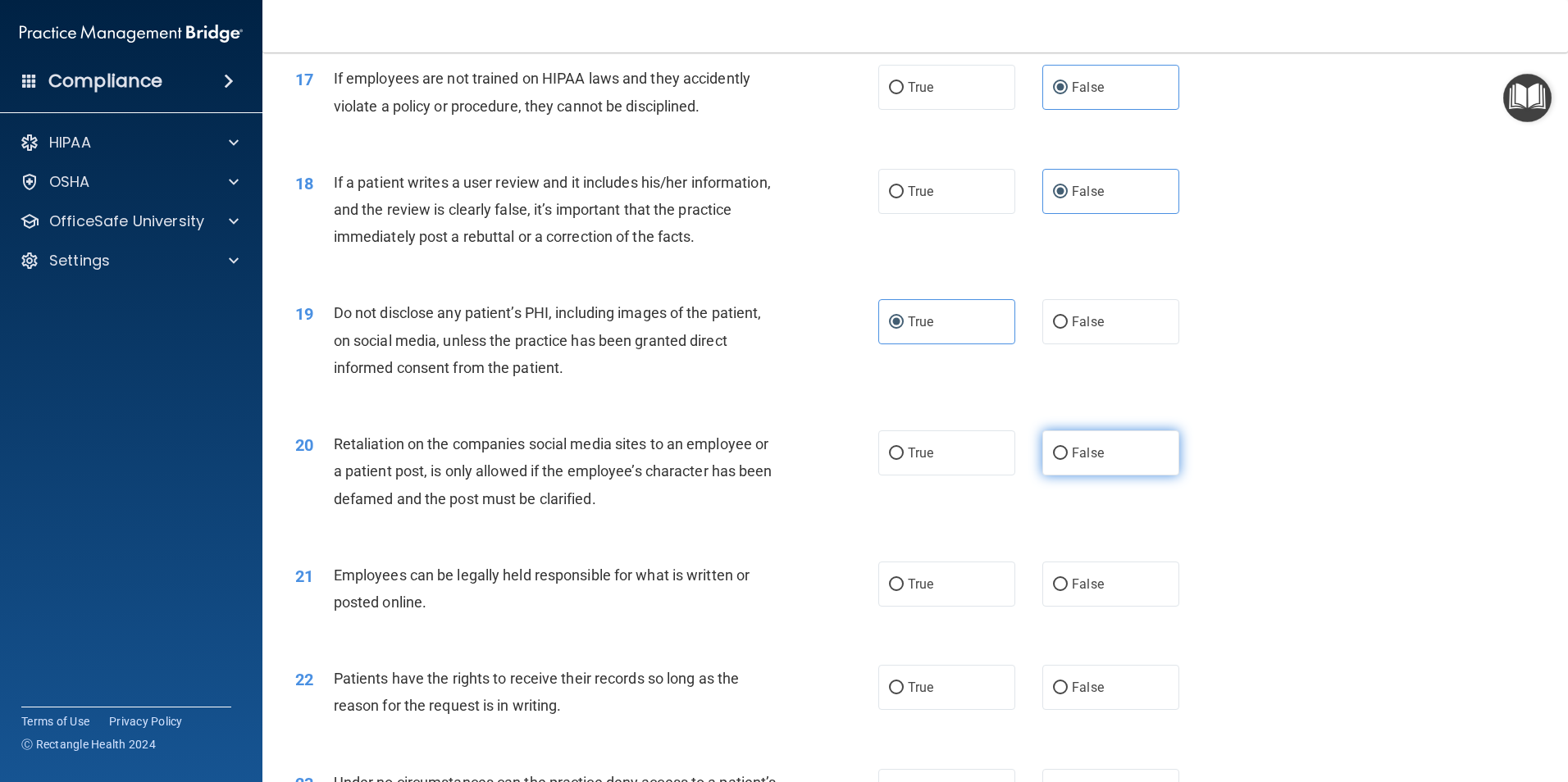
click at [1071, 461] on span "False" at bounding box center [1087, 452] width 32 height 16
click at [1065, 460] on input "False" at bounding box center [1060, 453] width 15 height 12
radio input "true"
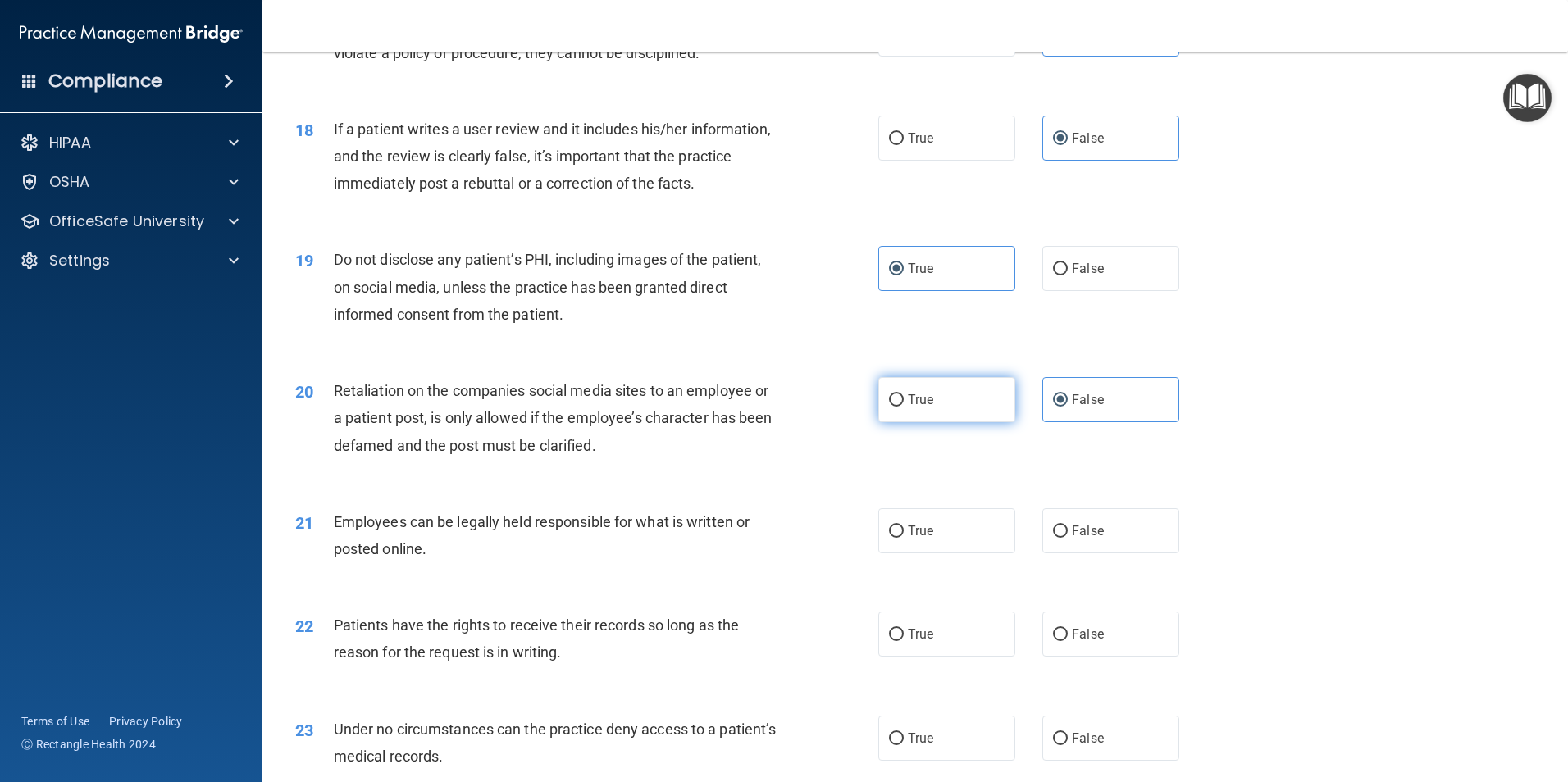
scroll to position [2297, 0]
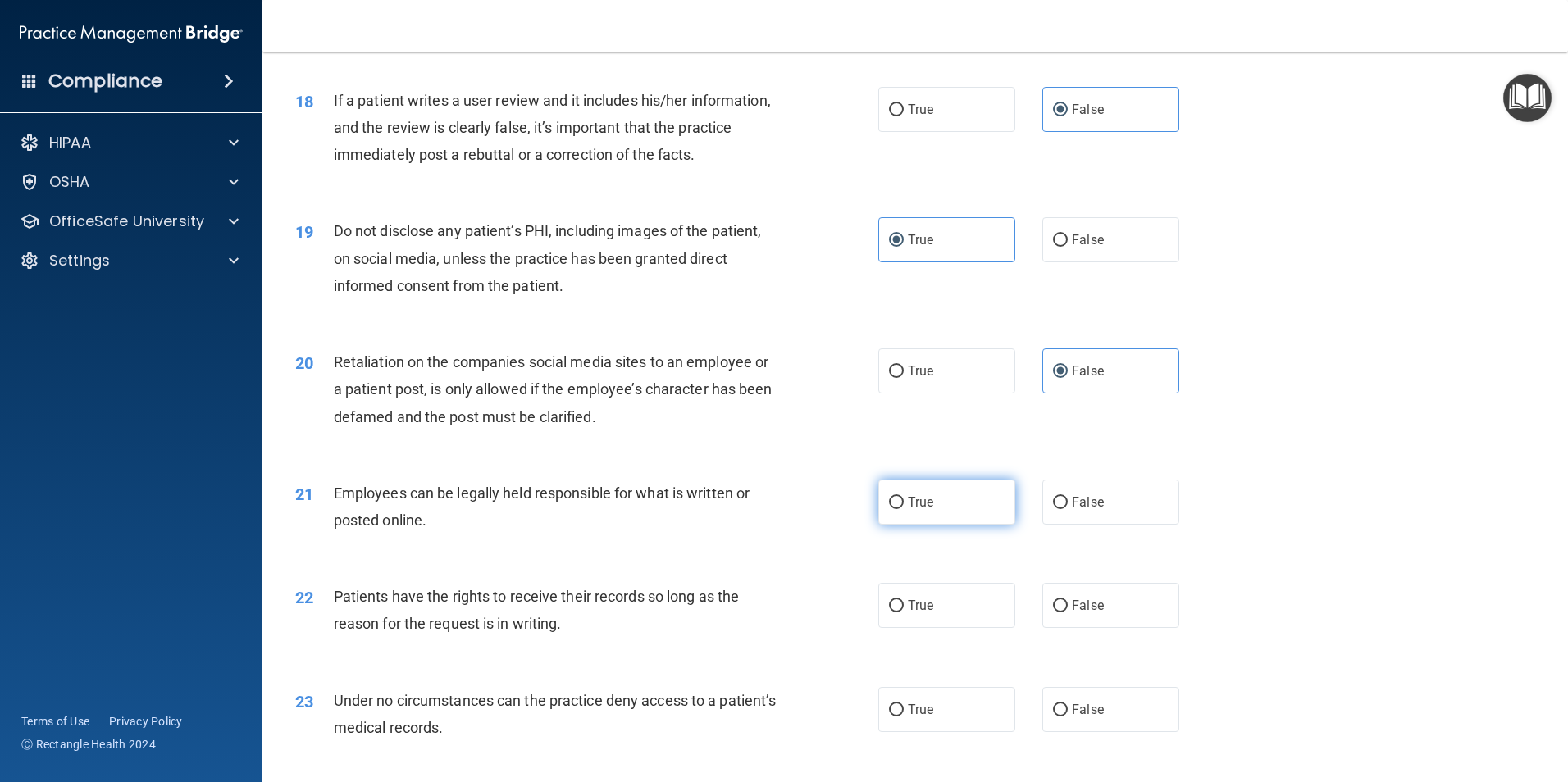
click at [943, 525] on label "True" at bounding box center [947, 502] width 137 height 45
click at [903, 510] on input "True" at bounding box center [896, 502] width 15 height 12
radio input "true"
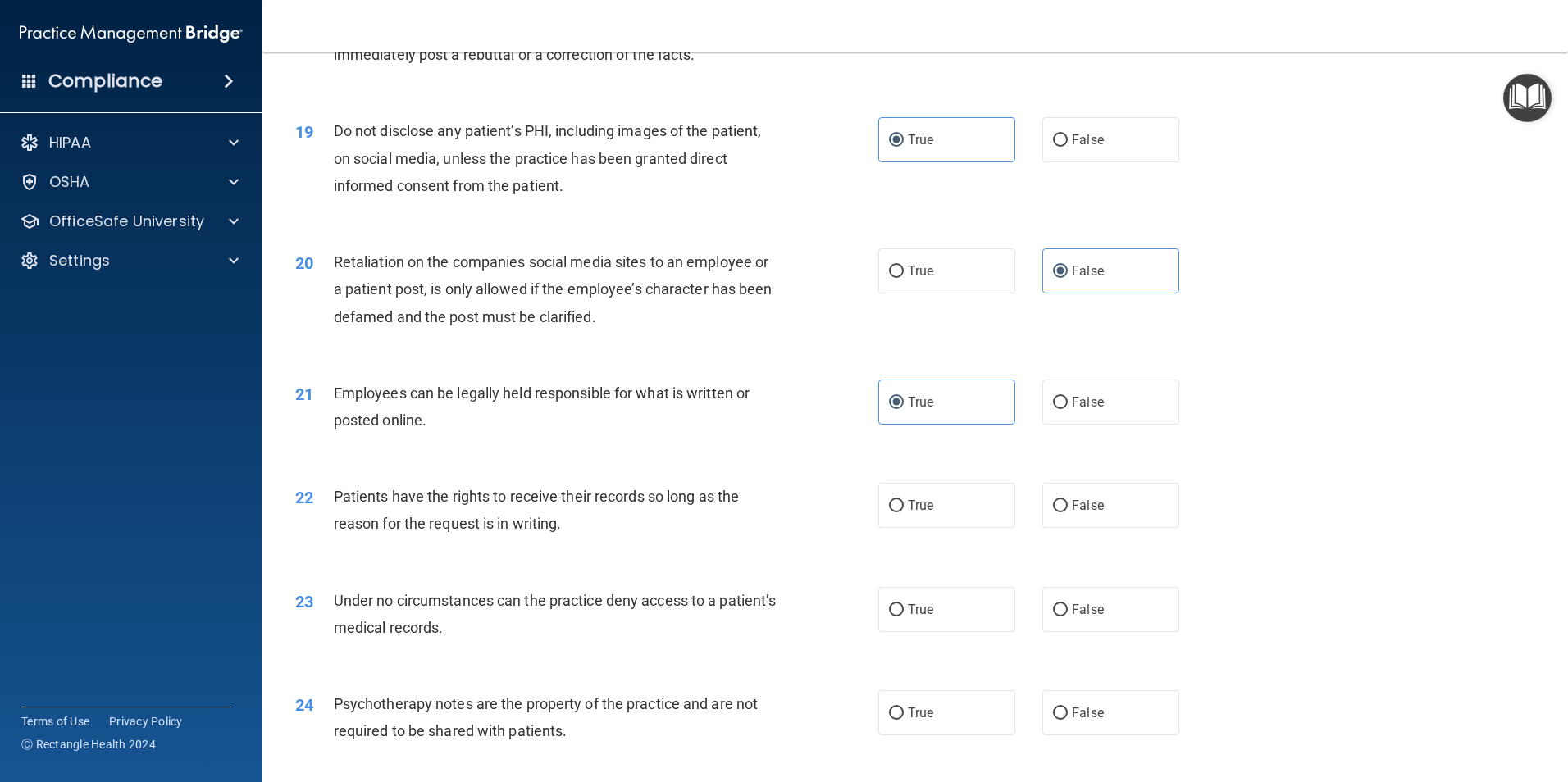
scroll to position [2460, 0]
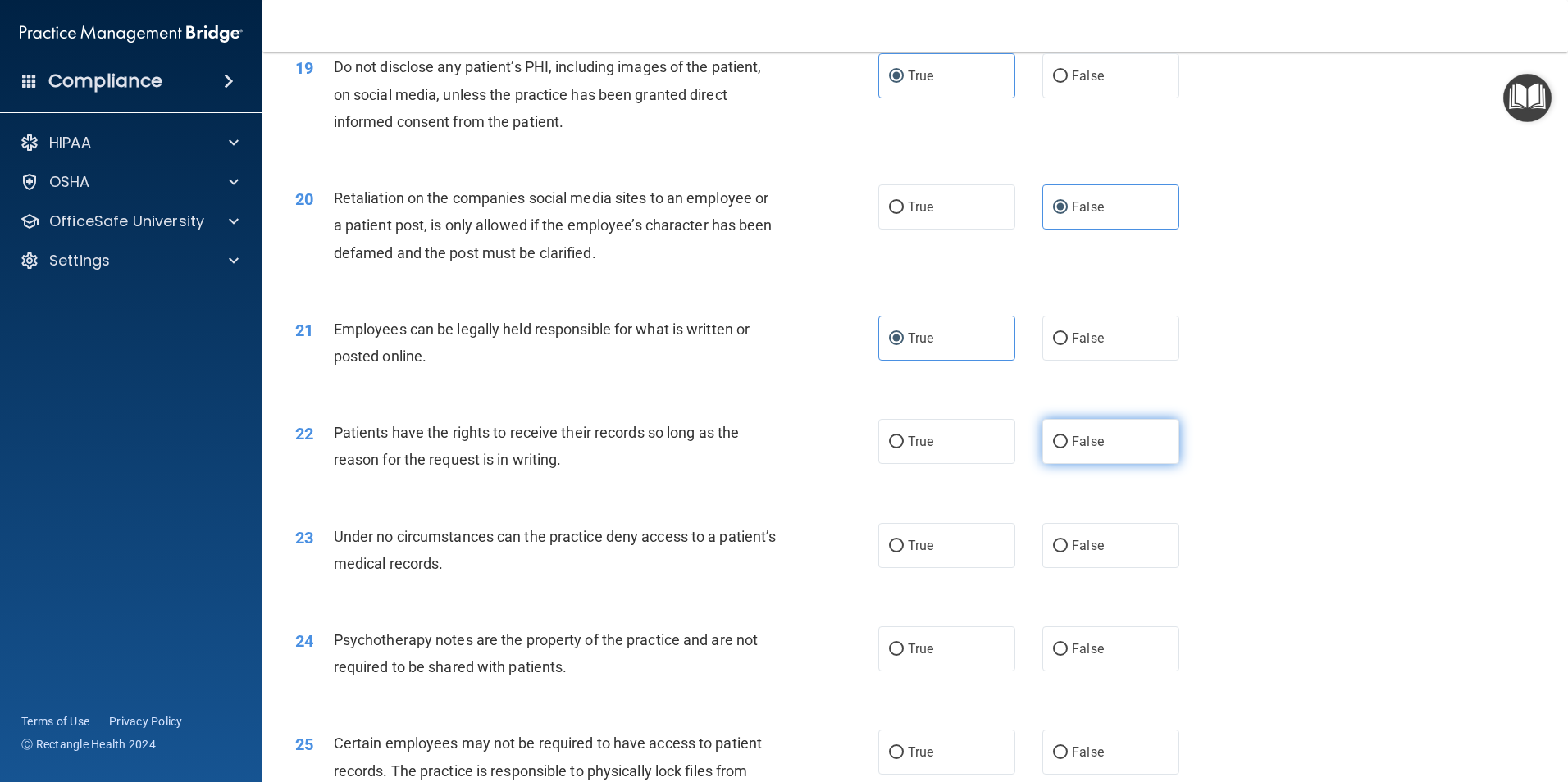
click at [1089, 457] on label "False" at bounding box center [1110, 441] width 137 height 45
click at [1068, 449] on input "False" at bounding box center [1060, 442] width 15 height 12
radio input "true"
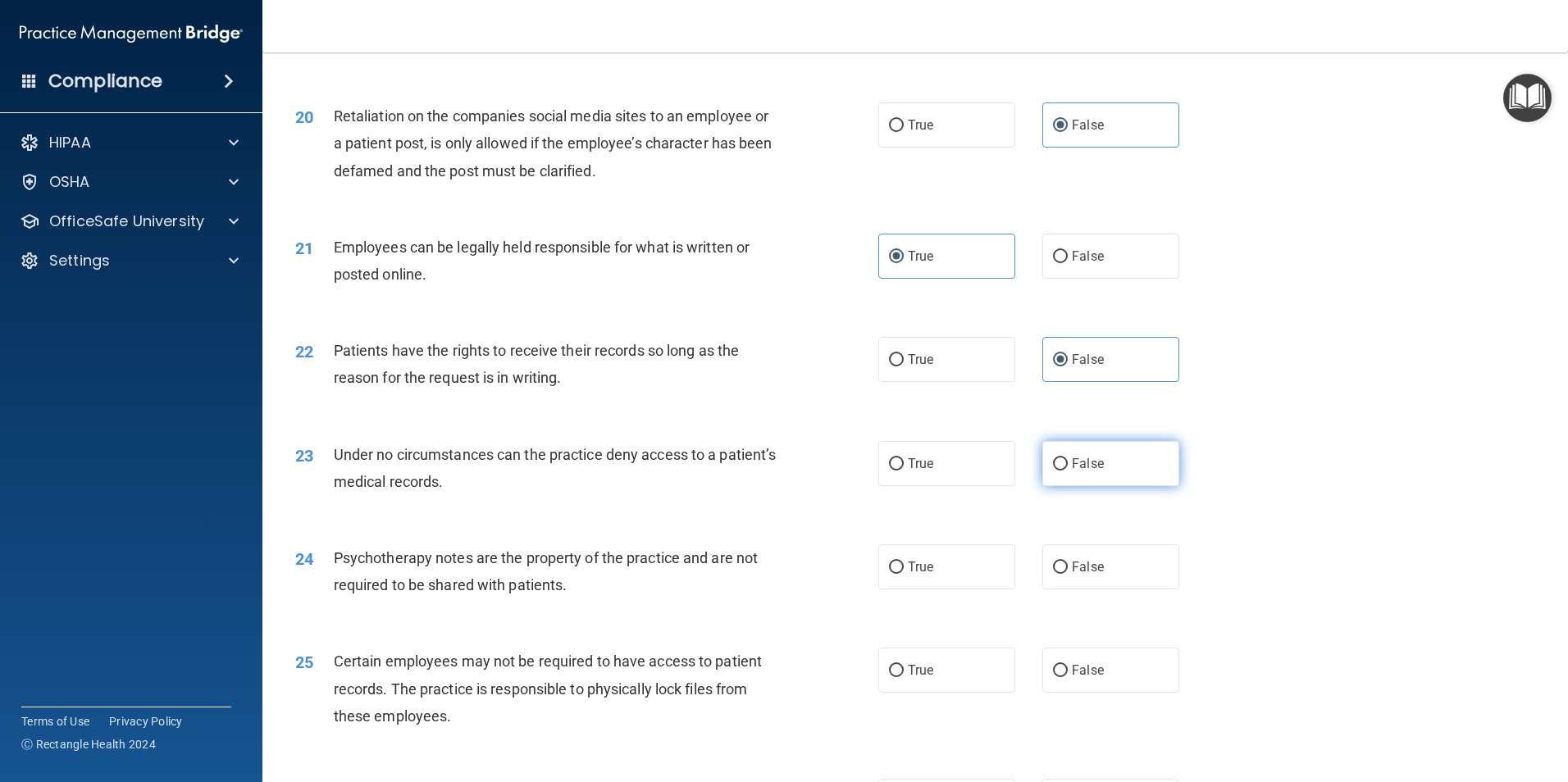
click at [1059, 470] on input "False" at bounding box center [1060, 464] width 15 height 12
radio input "true"
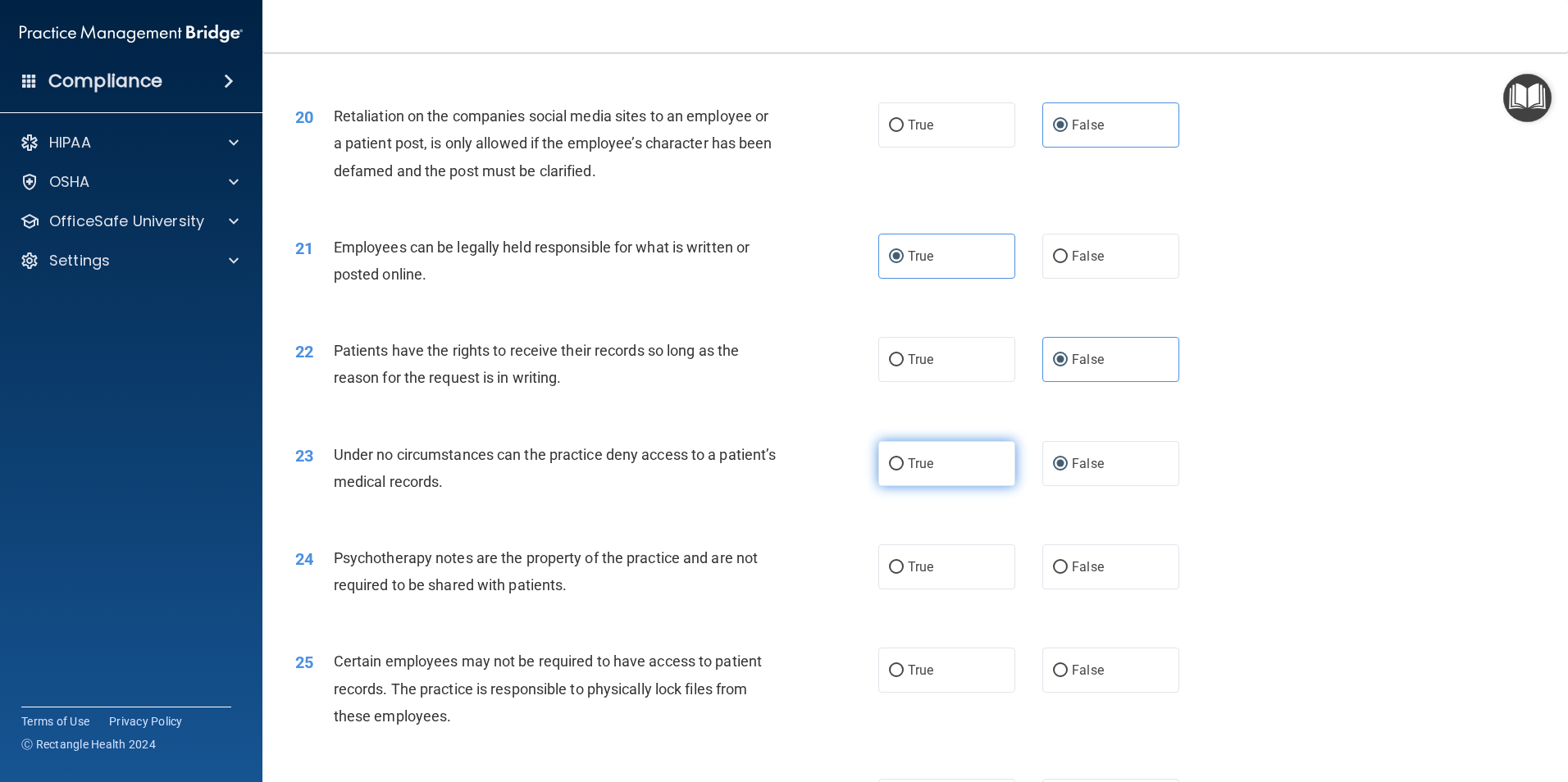
click at [964, 486] on label "True" at bounding box center [947, 463] width 137 height 45
click at [903, 470] on input "True" at bounding box center [896, 464] width 15 height 12
radio input "true"
click at [1104, 486] on label "False" at bounding box center [1110, 463] width 137 height 45
click at [1068, 470] on input "False" at bounding box center [1060, 464] width 15 height 12
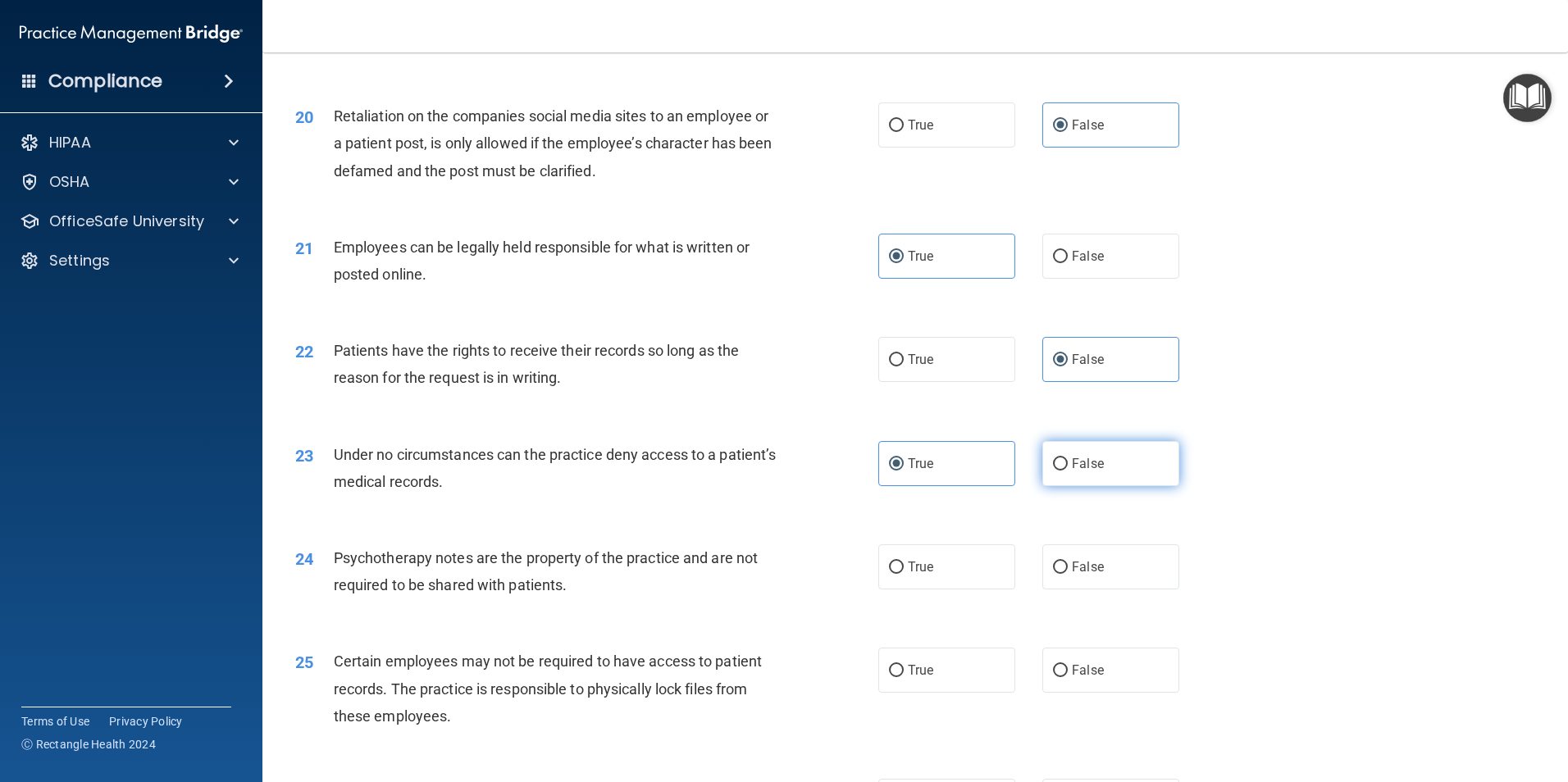
radio input "true"
radio input "false"
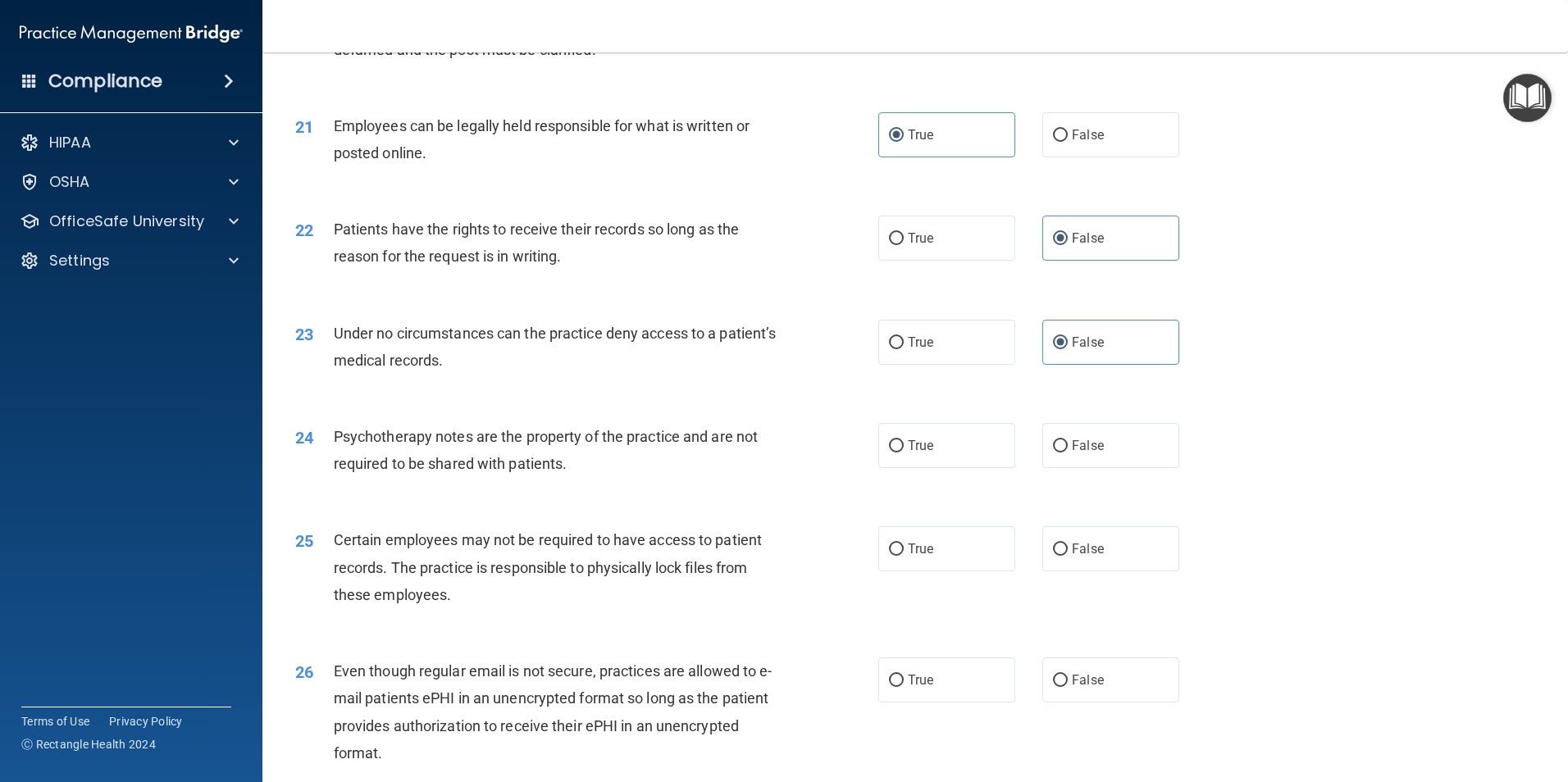
scroll to position [2707, 0]
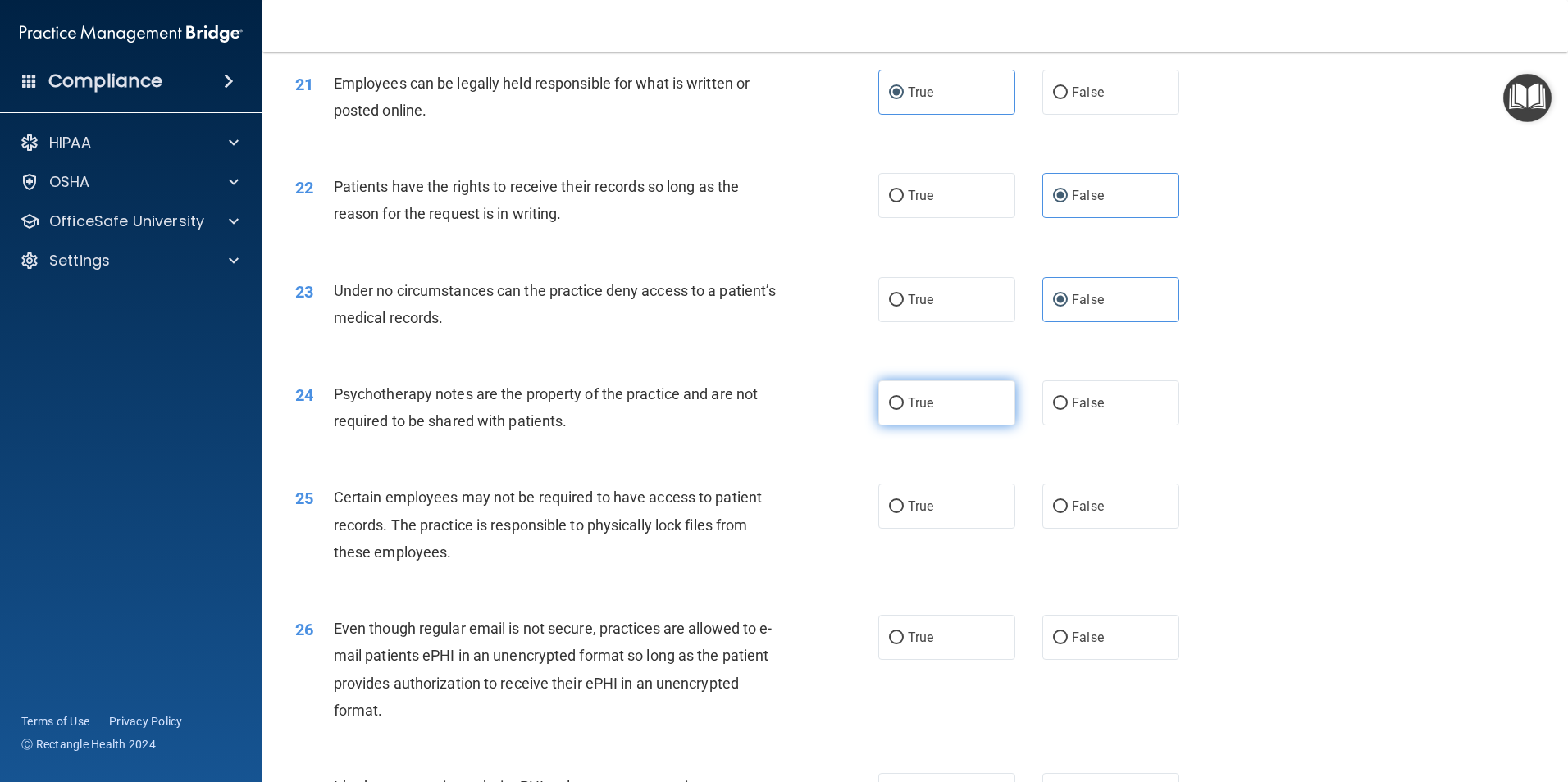
click at [979, 426] on label "True" at bounding box center [947, 403] width 137 height 45
click at [903, 410] on input "True" at bounding box center [896, 403] width 15 height 12
radio input "true"
click at [938, 523] on label "True" at bounding box center [947, 506] width 137 height 45
click at [903, 513] on input "True" at bounding box center [896, 507] width 15 height 12
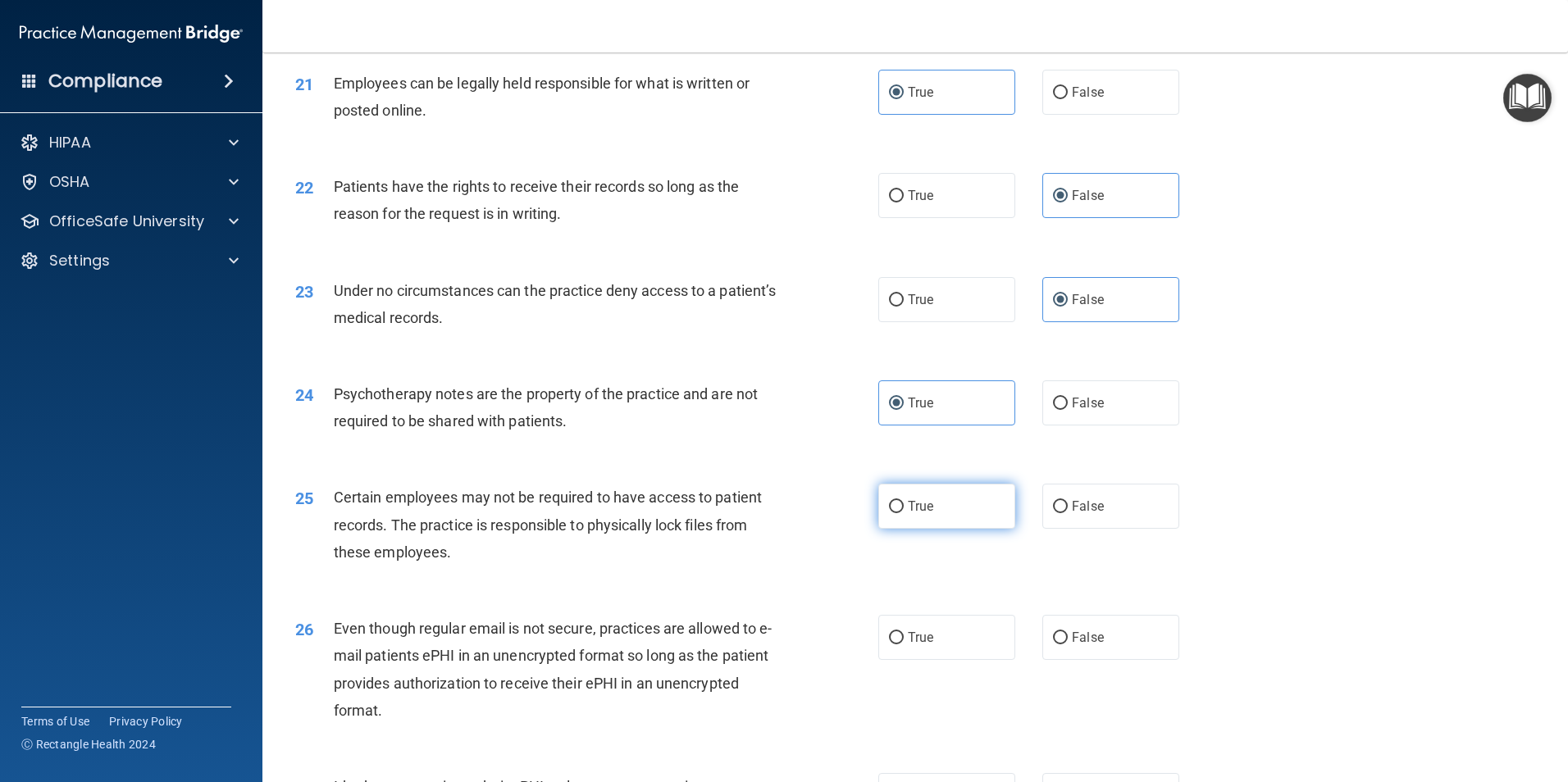
radio input "true"
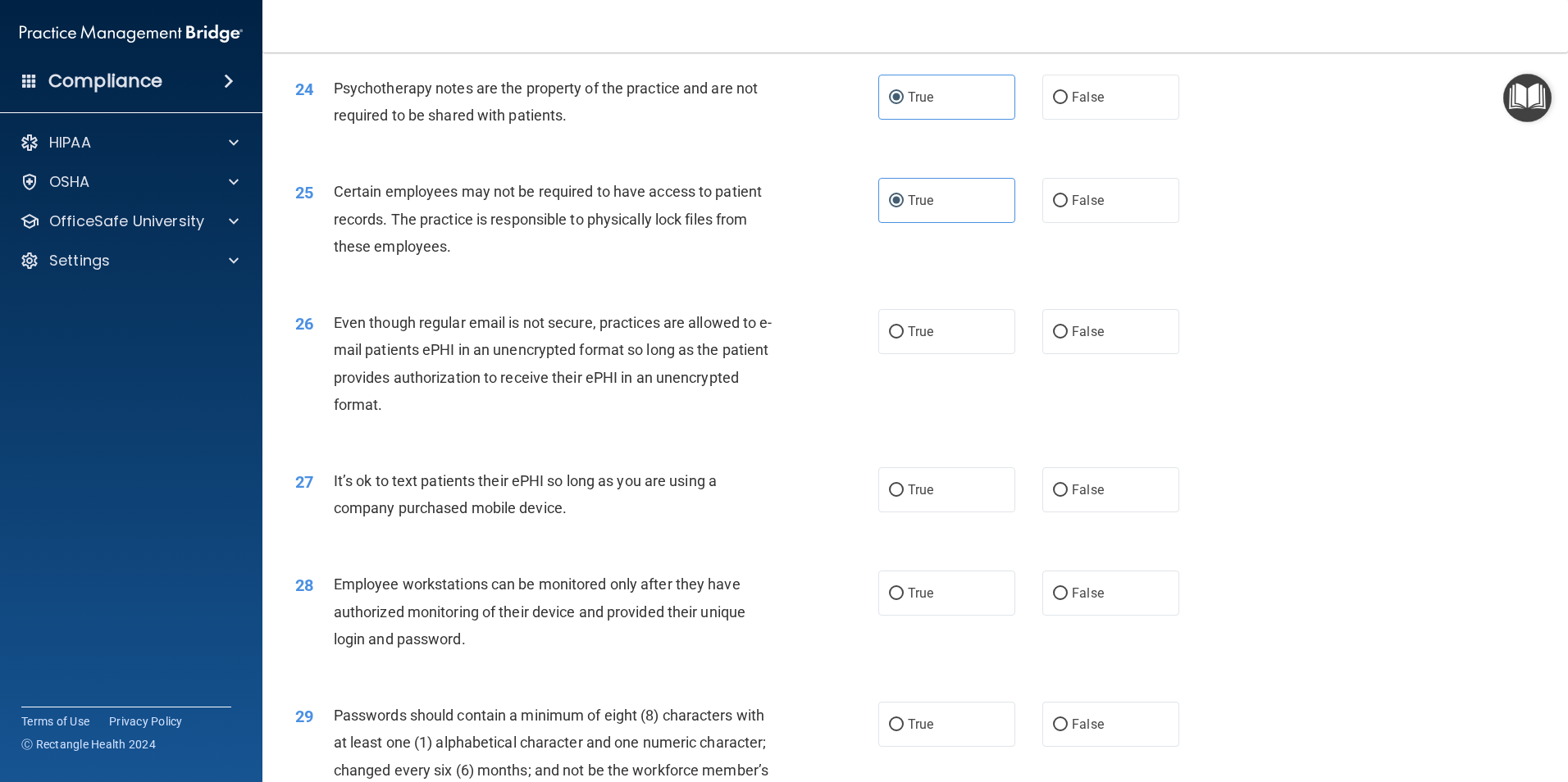
scroll to position [3035, 0]
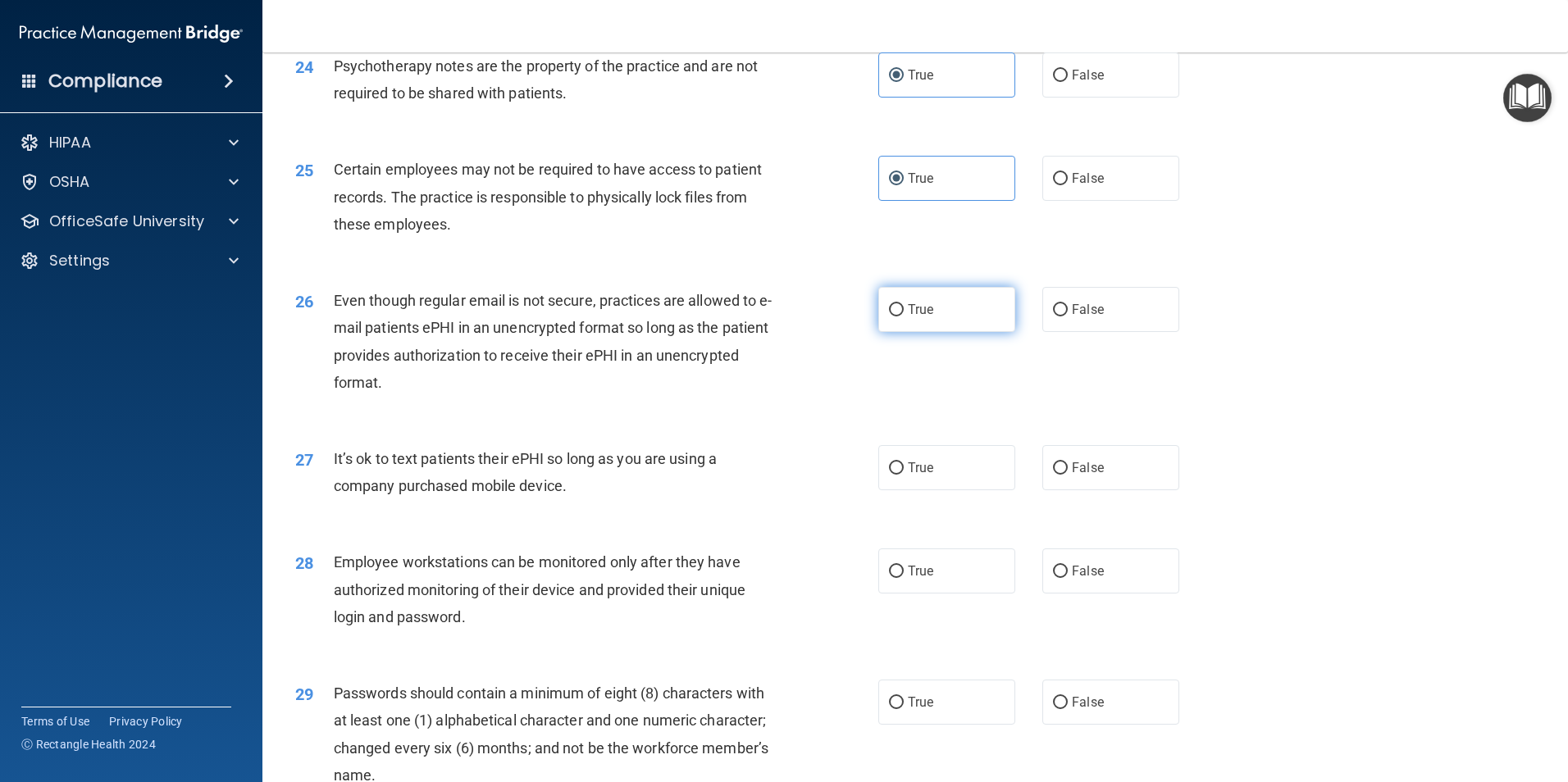
click at [935, 333] on label "True" at bounding box center [947, 309] width 137 height 45
click at [903, 317] on input "True" at bounding box center [896, 310] width 15 height 12
radio input "true"
click at [1073, 490] on label "False" at bounding box center [1110, 467] width 137 height 45
click at [1068, 475] on input "False" at bounding box center [1060, 468] width 15 height 12
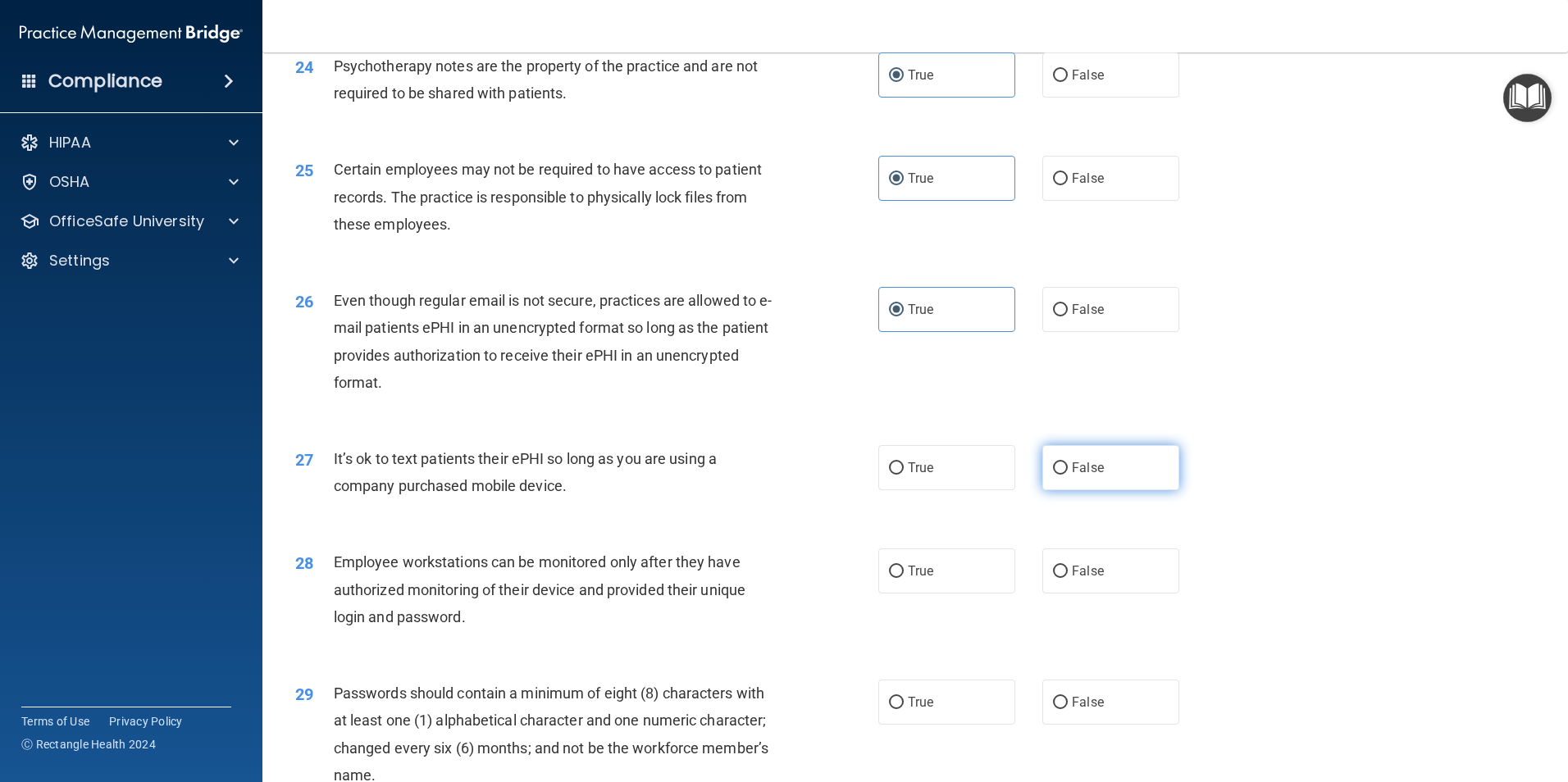
radio input "true"
click at [1080, 582] on label "False" at bounding box center [1110, 571] width 137 height 45
click at [1068, 578] on input "False" at bounding box center [1060, 571] width 15 height 12
radio input "true"
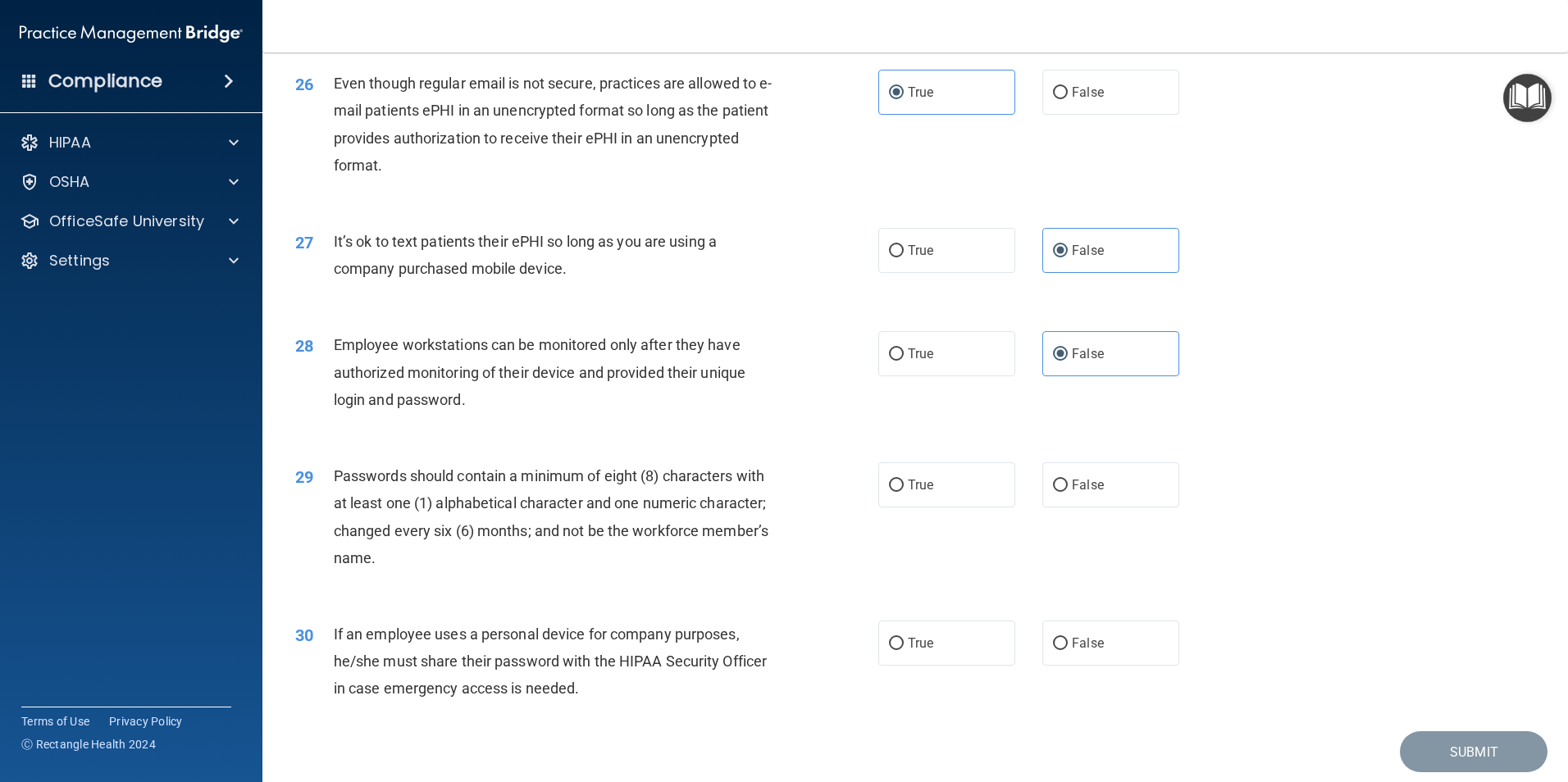
scroll to position [3334, 0]
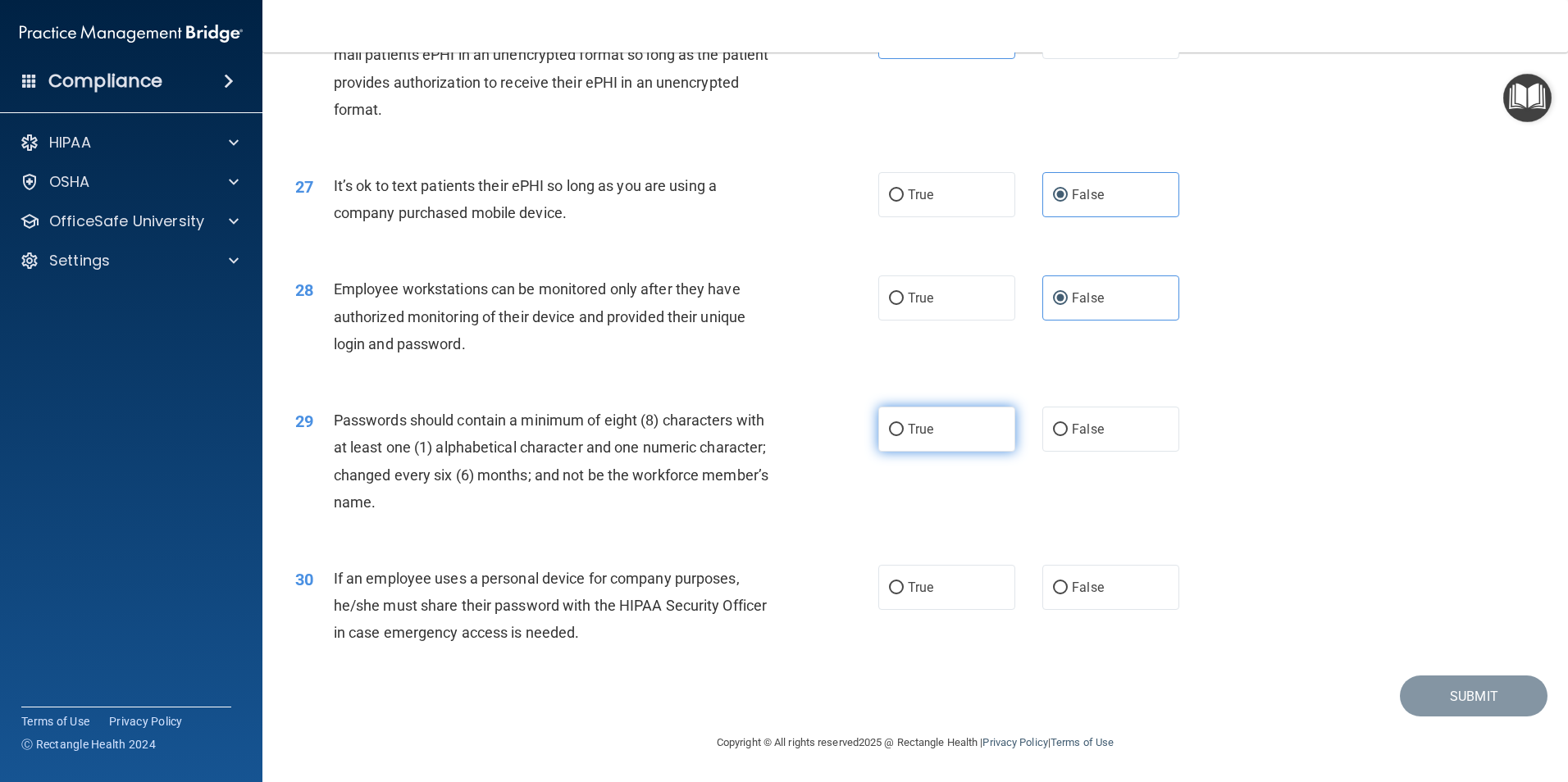
click at [935, 449] on label "True" at bounding box center [947, 428] width 137 height 45
click at [903, 437] on input "True" at bounding box center [896, 429] width 15 height 12
radio input "true"
click at [1071, 588] on span "False" at bounding box center [1087, 587] width 32 height 16
click at [1068, 588] on input "False" at bounding box center [1060, 587] width 15 height 12
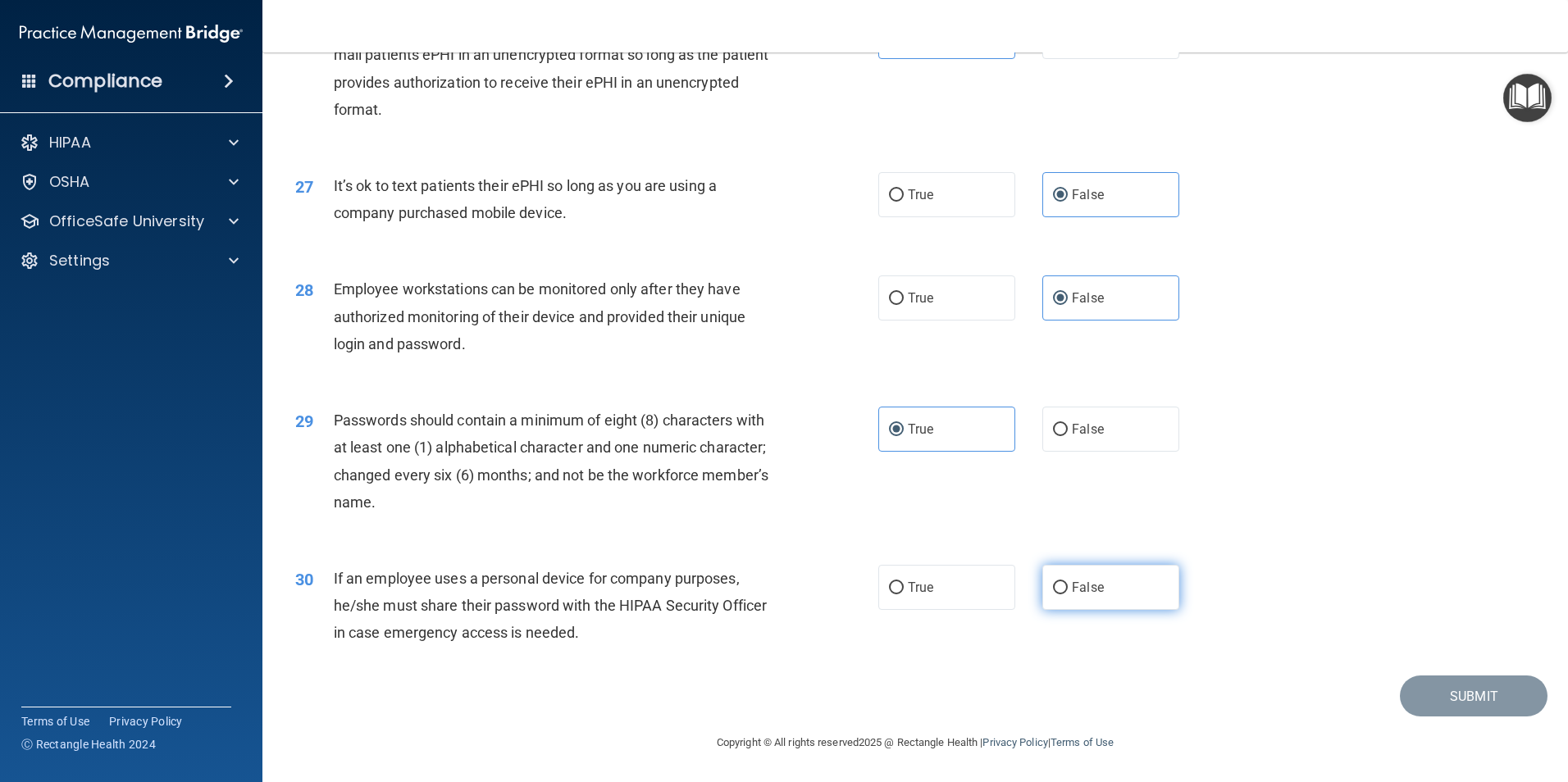
radio input "true"
click at [1423, 681] on button "Submit" at bounding box center [1474, 697] width 148 height 42
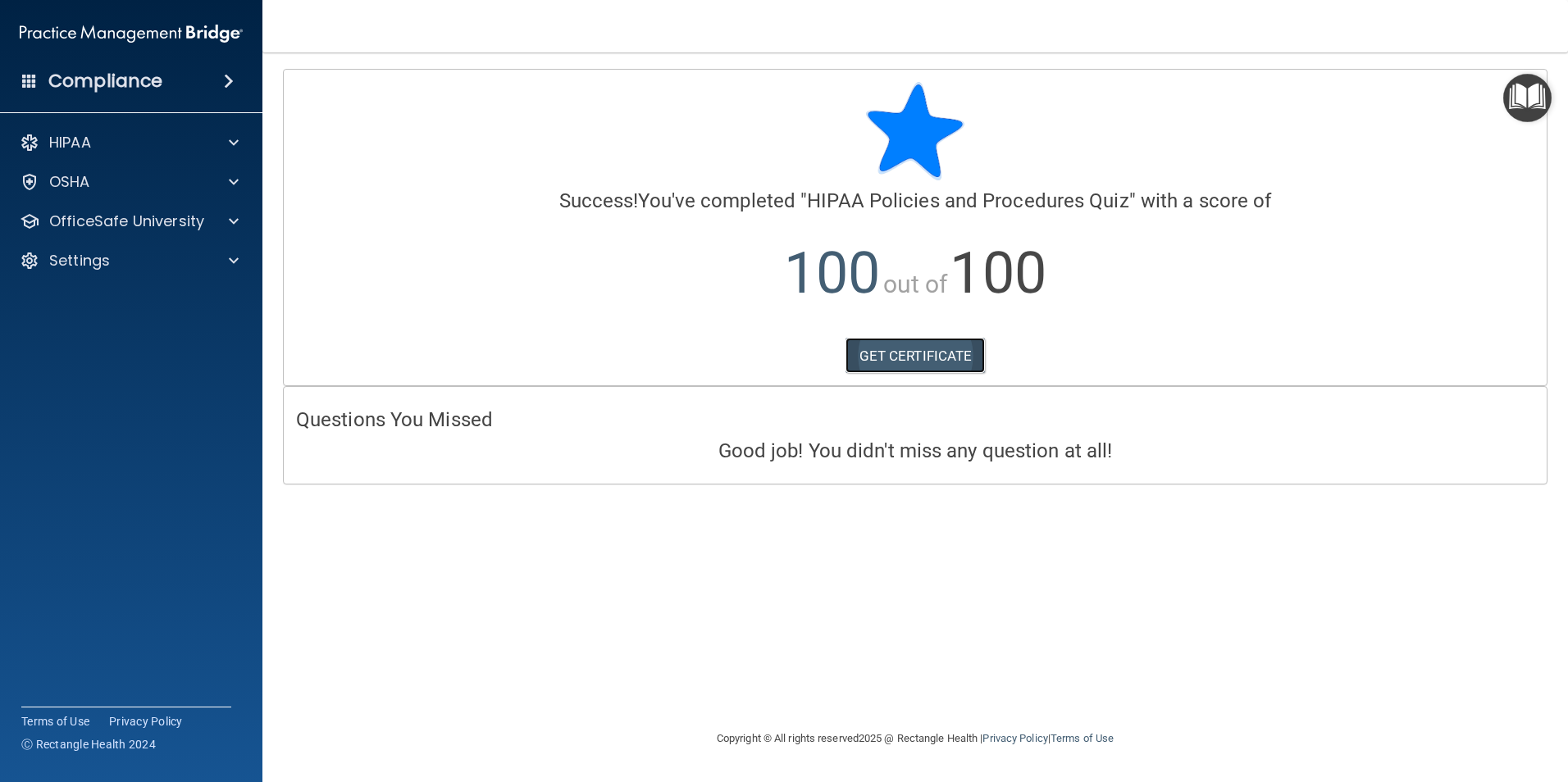
click at [941, 356] on link "GET CERTIFICATE" at bounding box center [916, 356] width 141 height 37
click at [217, 218] on div at bounding box center [231, 222] width 41 height 20
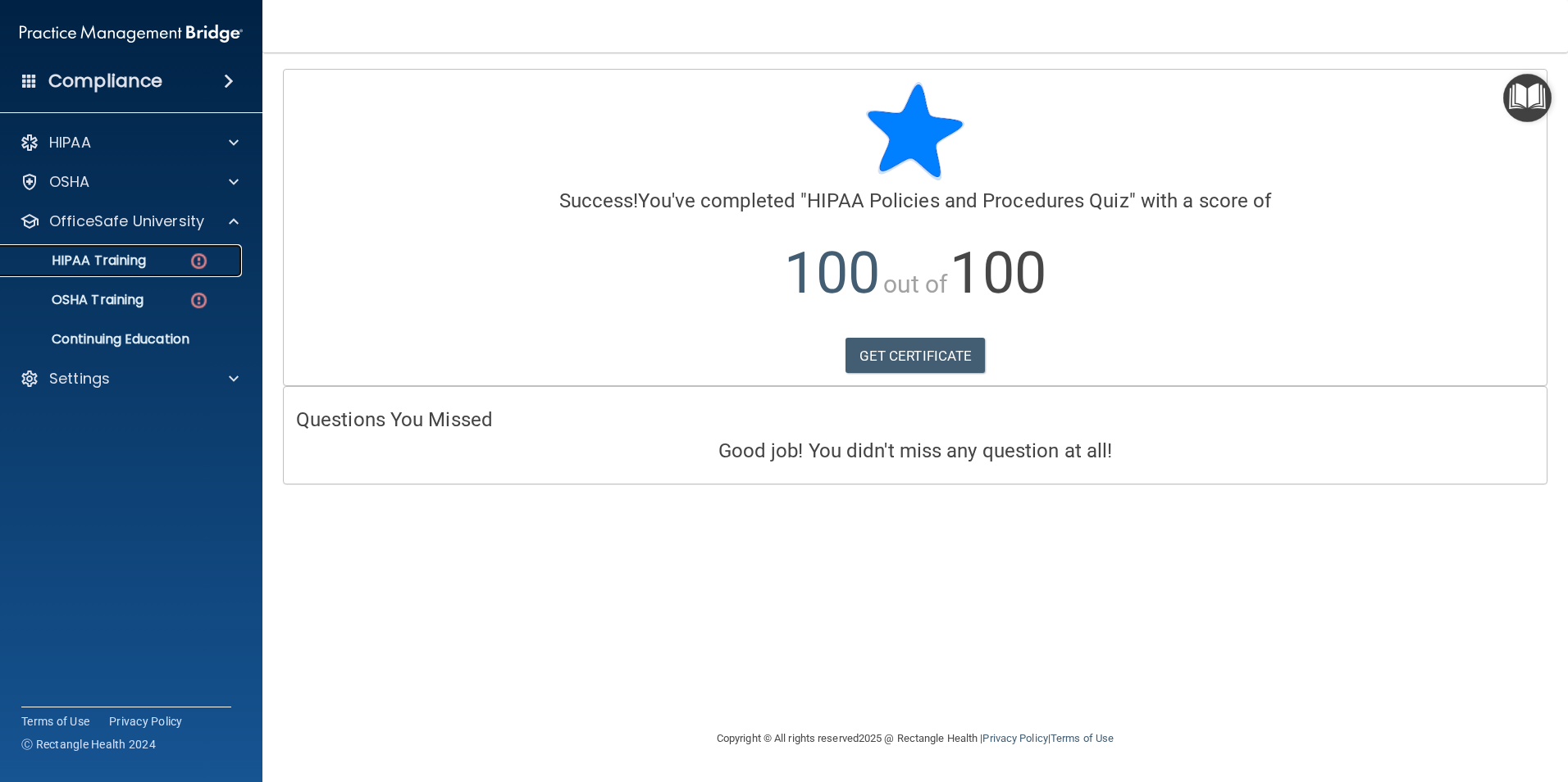
click at [153, 266] on div "HIPAA Training" at bounding box center [122, 261] width 224 height 16
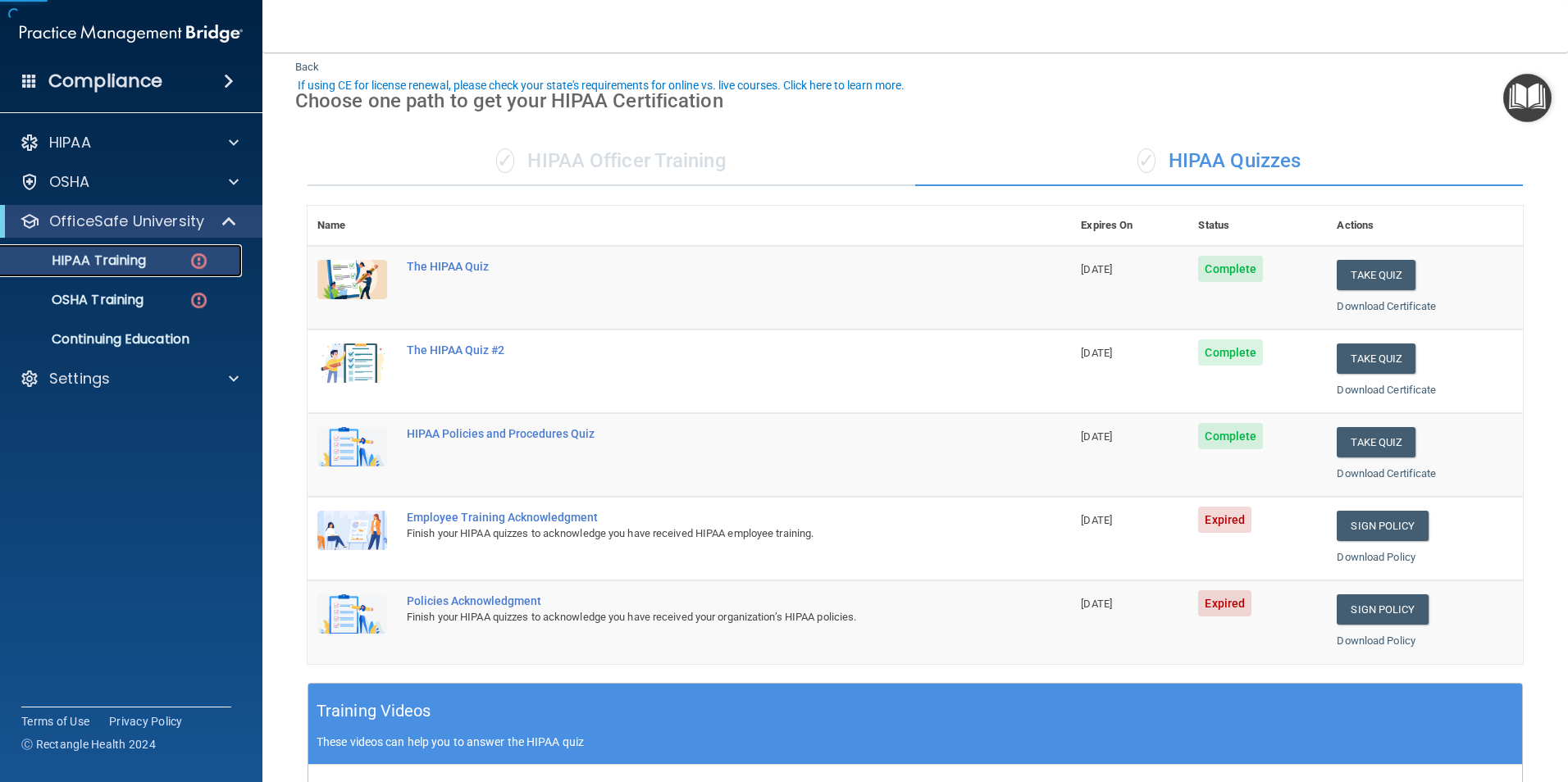
scroll to position [82, 0]
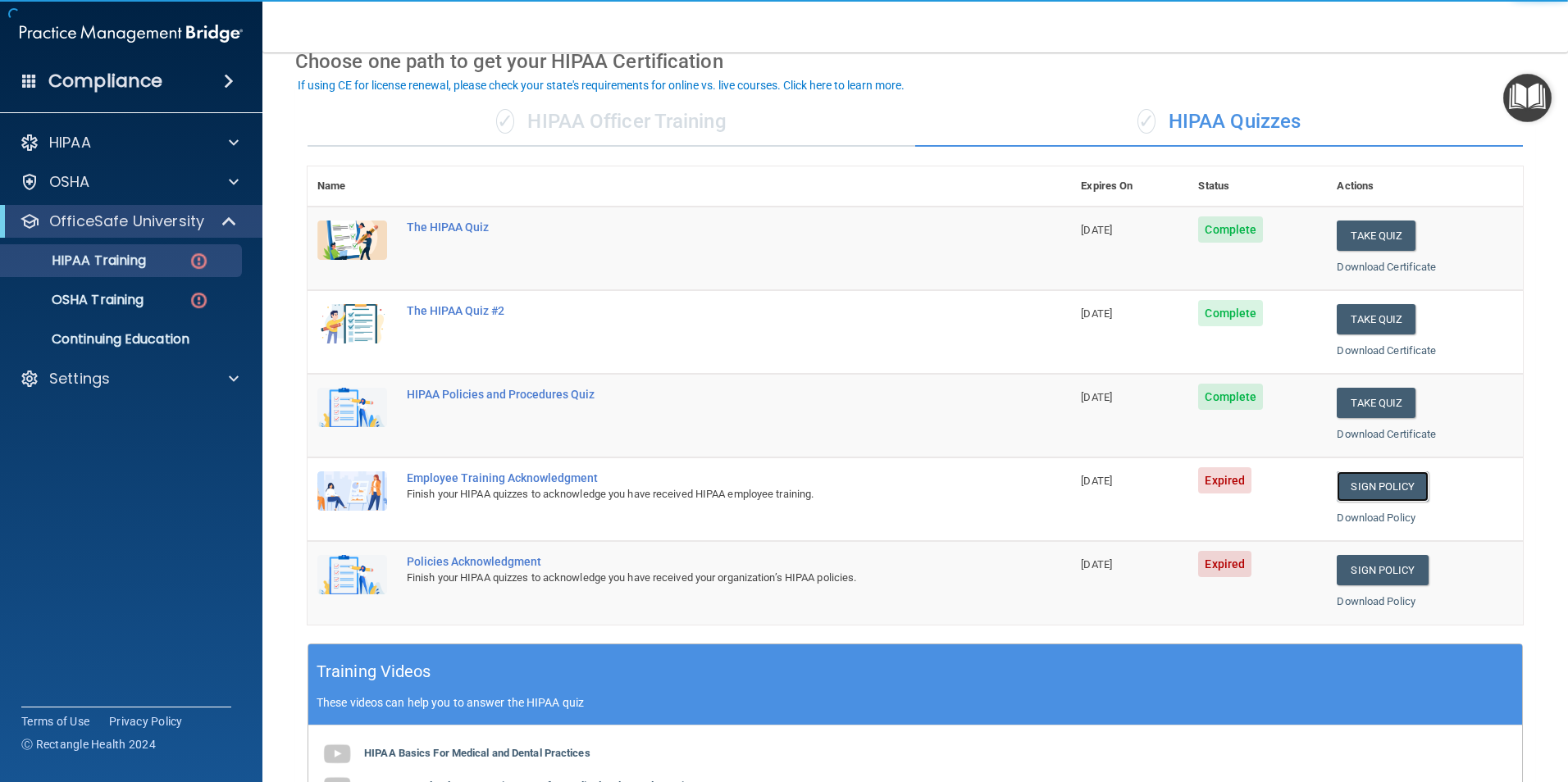
click at [1357, 502] on td "Sign Policy Sign Policy Download Policy" at bounding box center [1425, 500] width 196 height 84
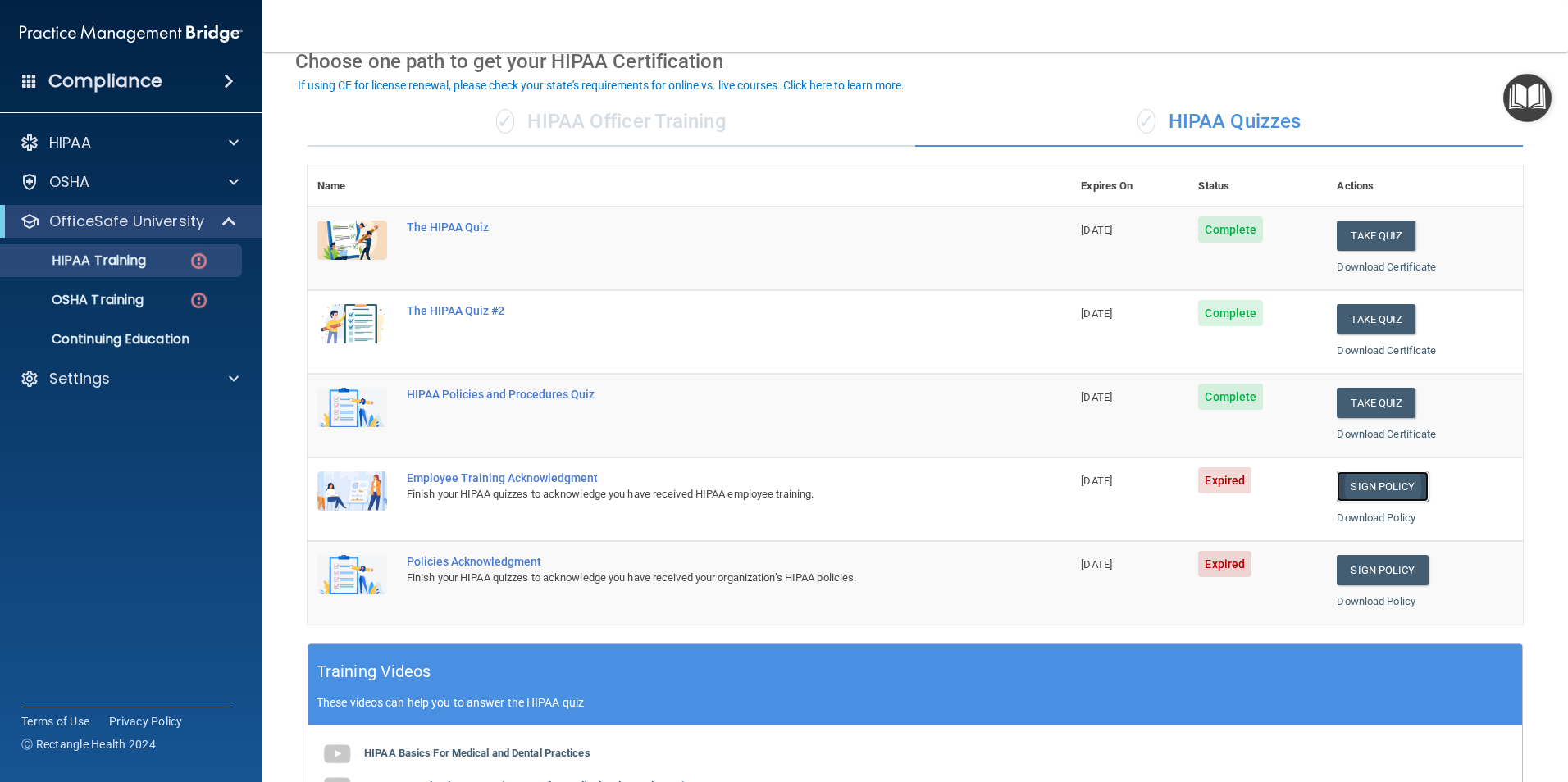
click at [1380, 485] on link "Sign Policy" at bounding box center [1382, 486] width 91 height 30
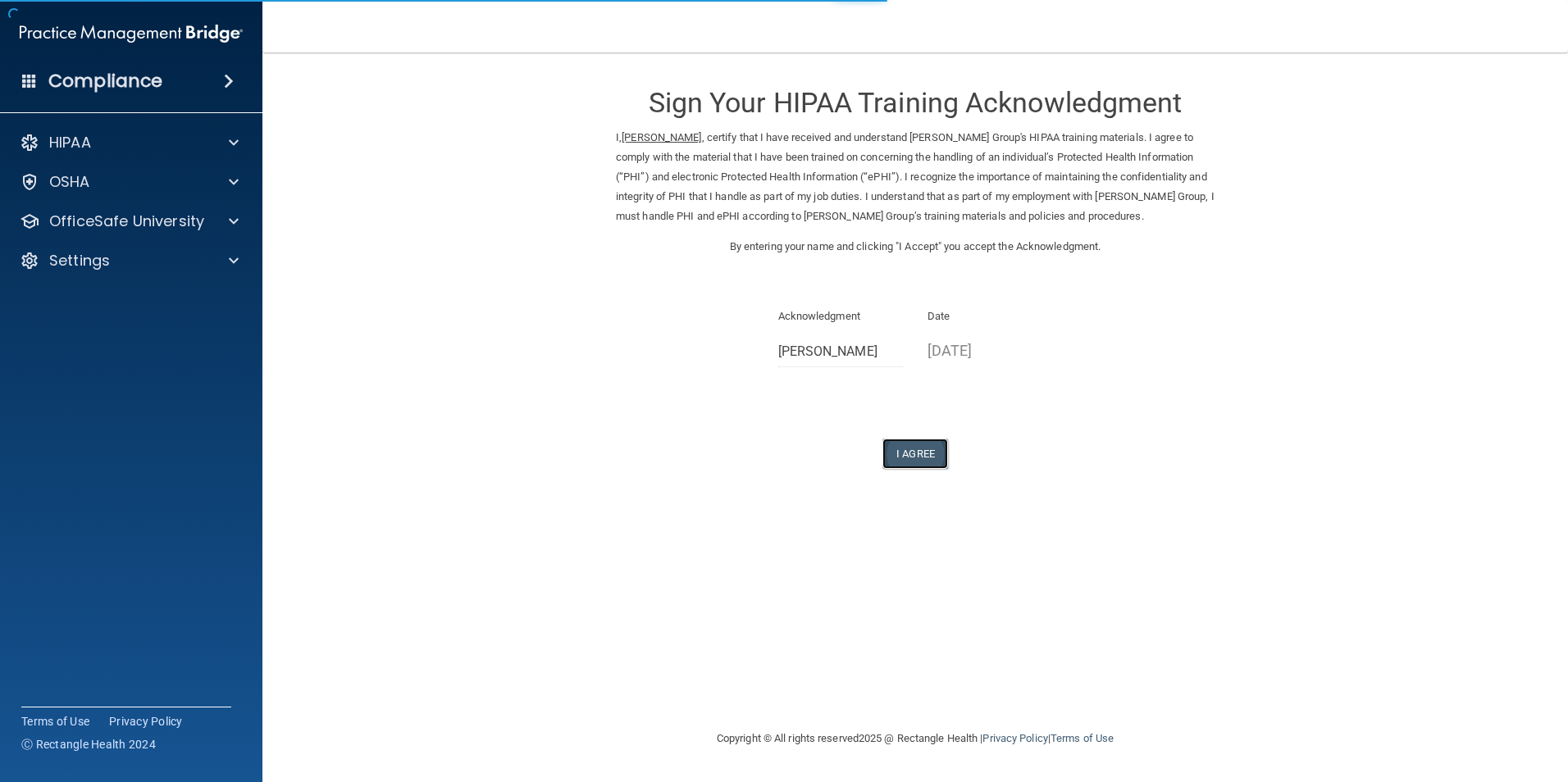
click at [927, 450] on button "I Agree" at bounding box center [915, 453] width 66 height 30
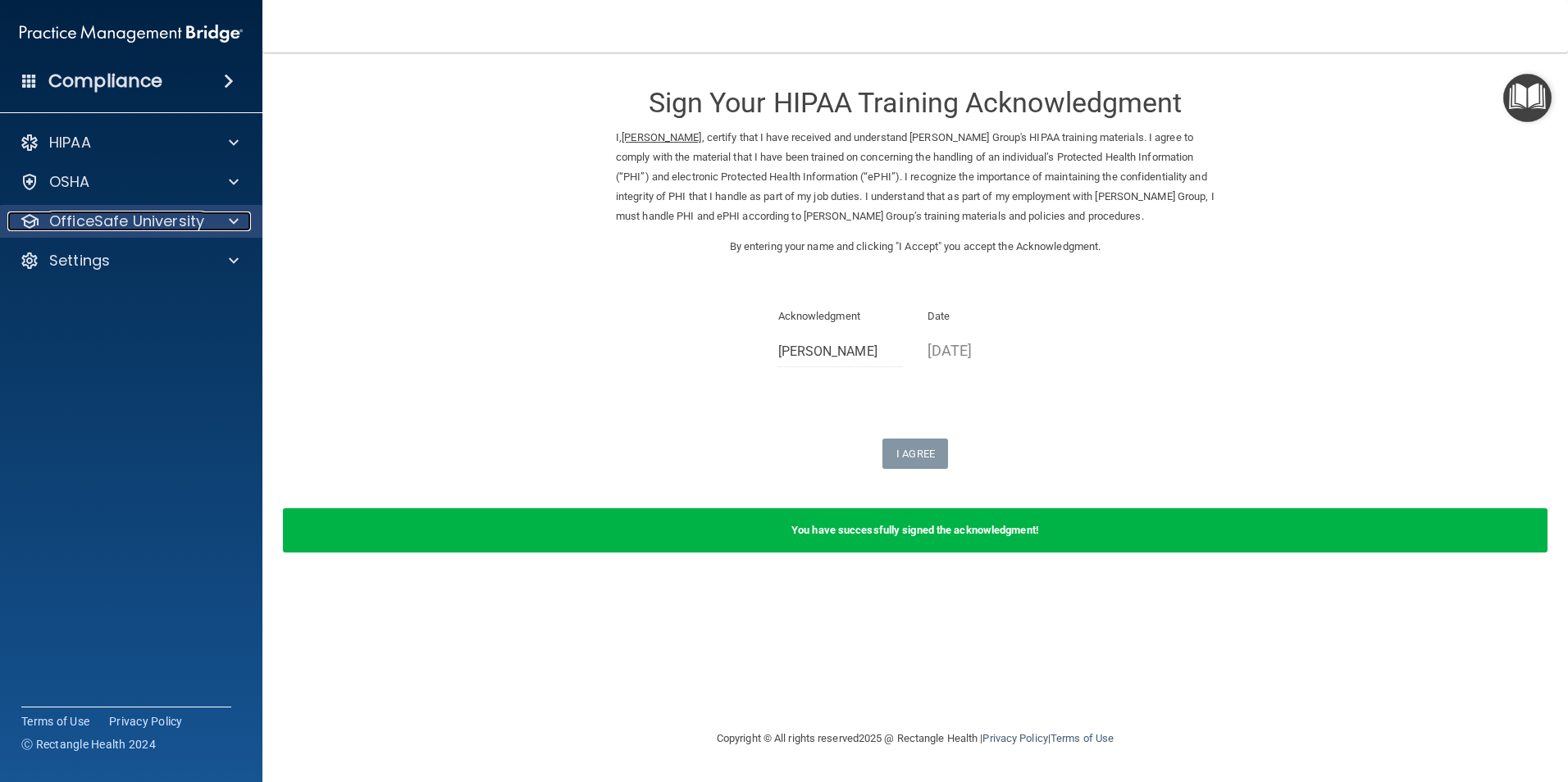
click at [187, 221] on p "OfficeSafe University" at bounding box center [127, 222] width 155 height 20
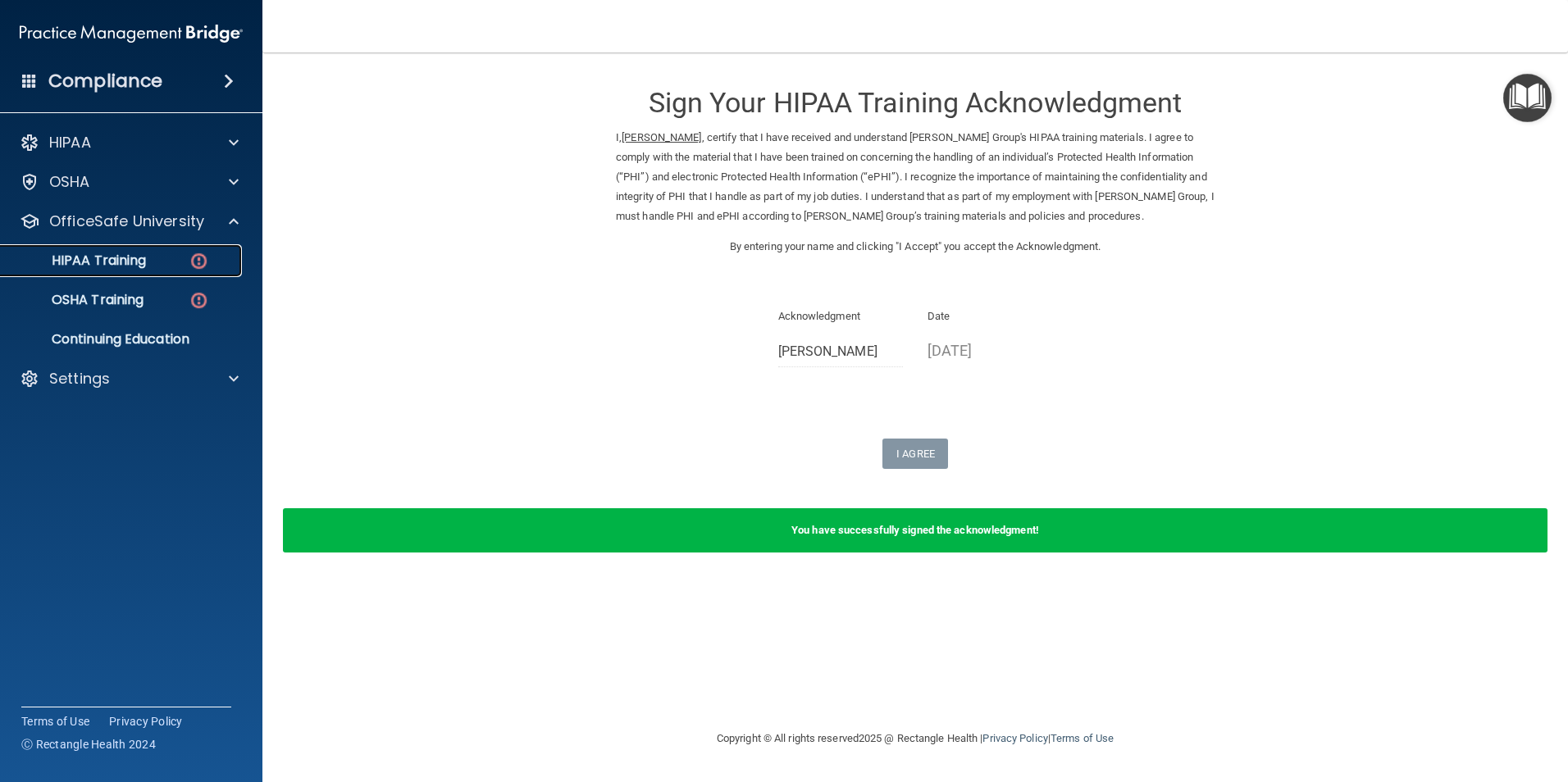
click at [132, 261] on p "HIPAA Training" at bounding box center [79, 261] width 135 height 16
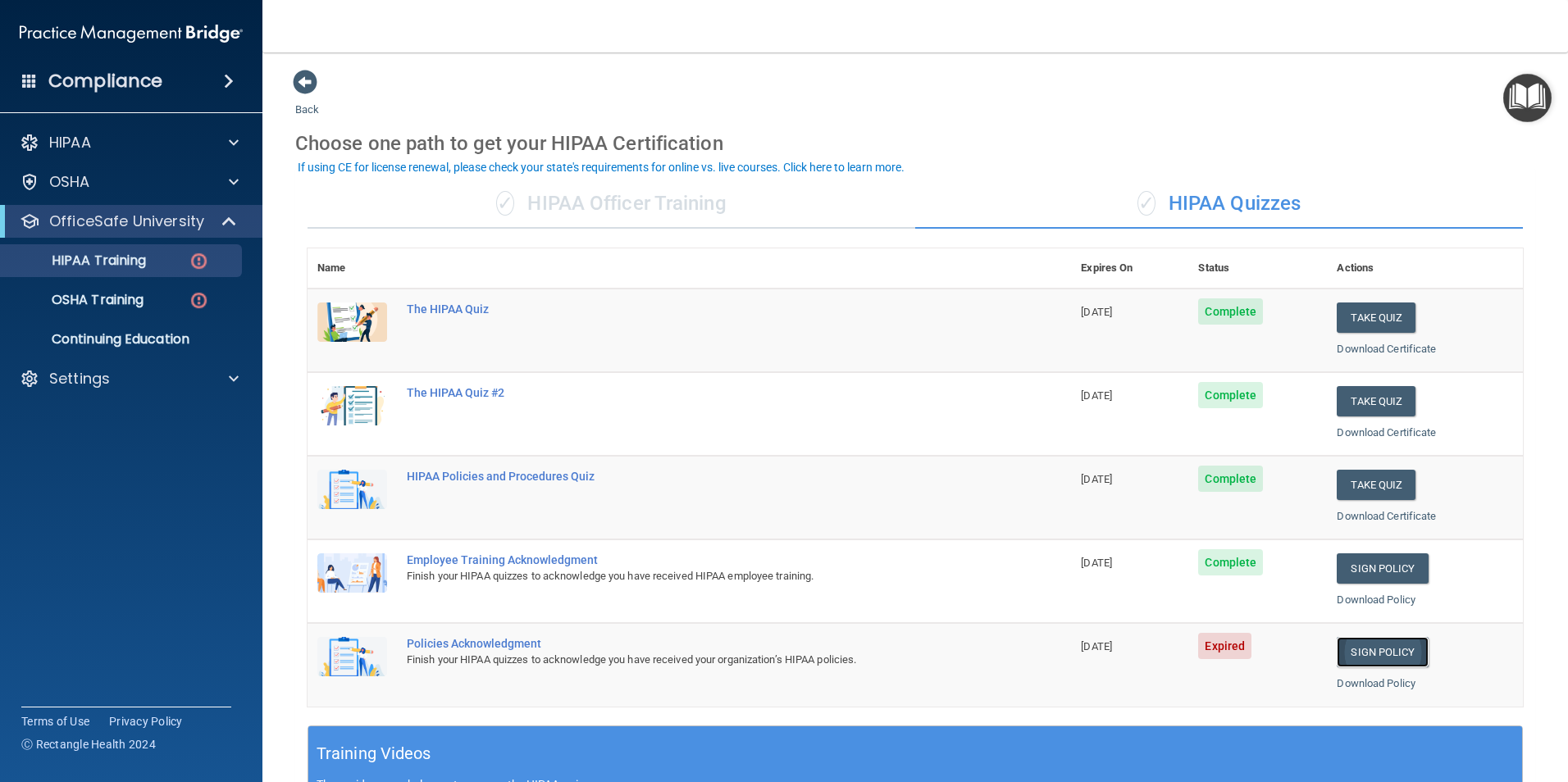
click at [1348, 646] on link "Sign Policy" at bounding box center [1382, 652] width 91 height 30
click at [123, 304] on p "OSHA Training" at bounding box center [77, 301] width 132 height 16
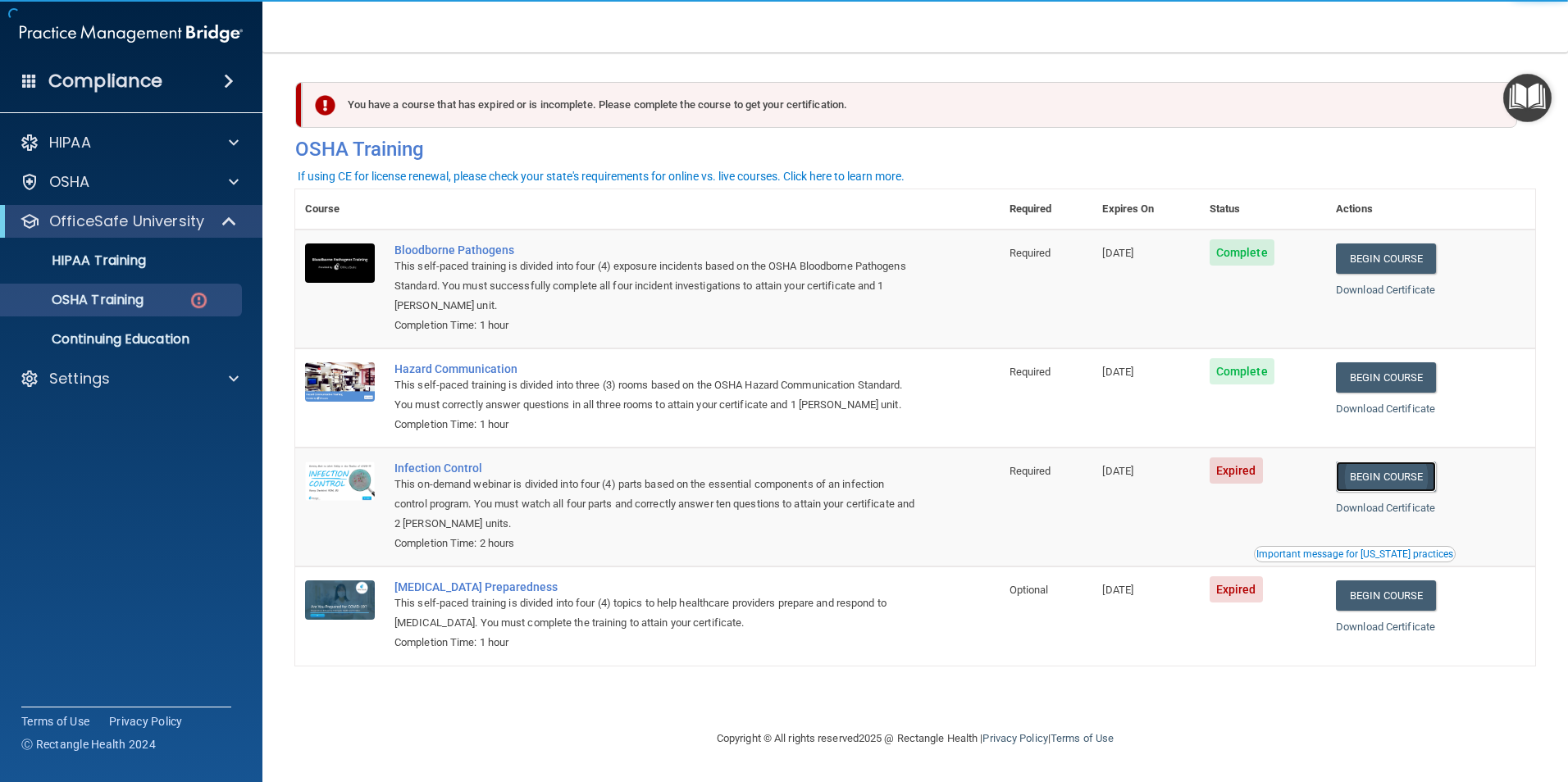
click at [1400, 476] on link "Begin Course" at bounding box center [1385, 476] width 100 height 30
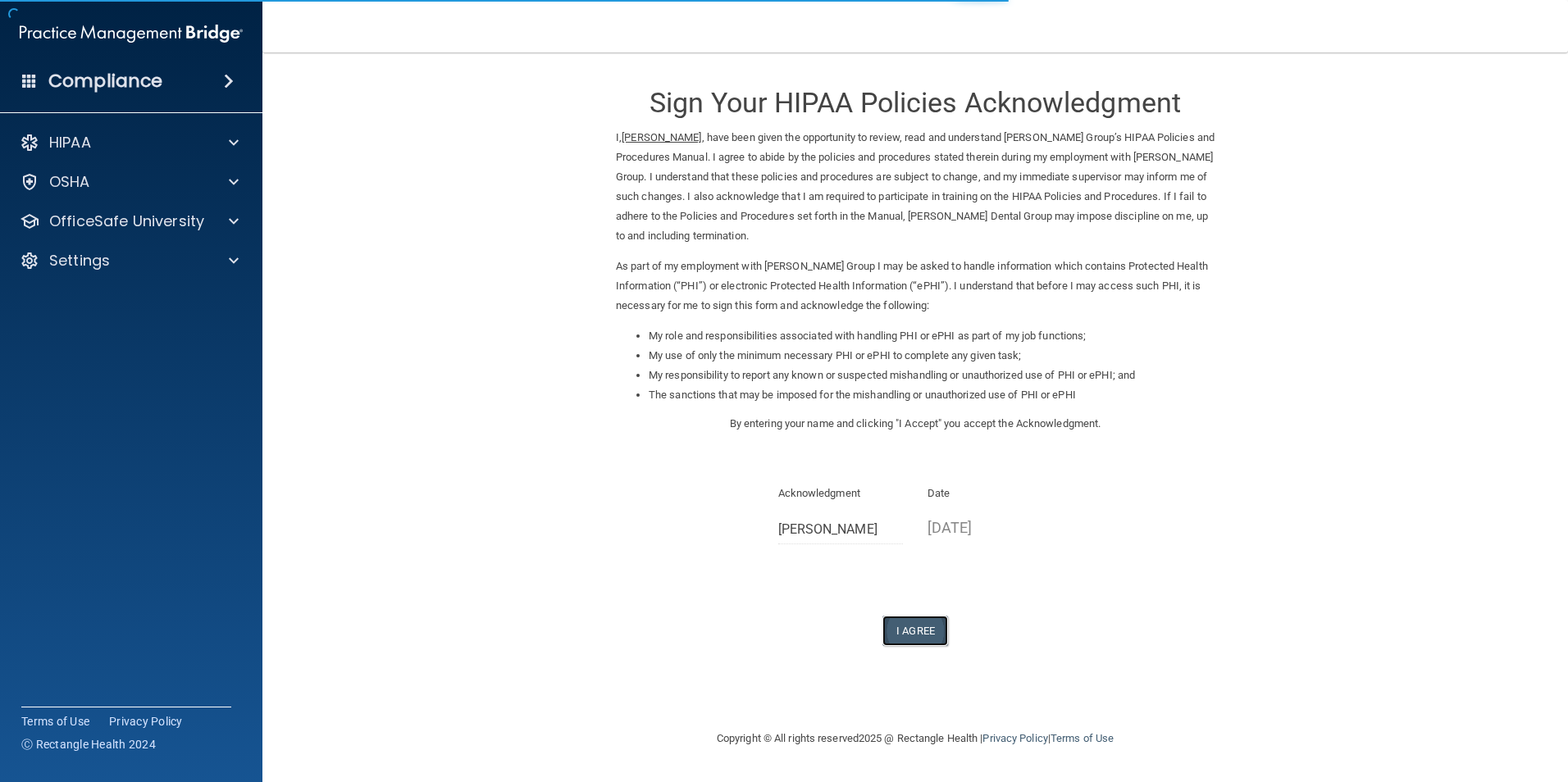
click at [904, 634] on button "I Agree" at bounding box center [915, 630] width 66 height 30
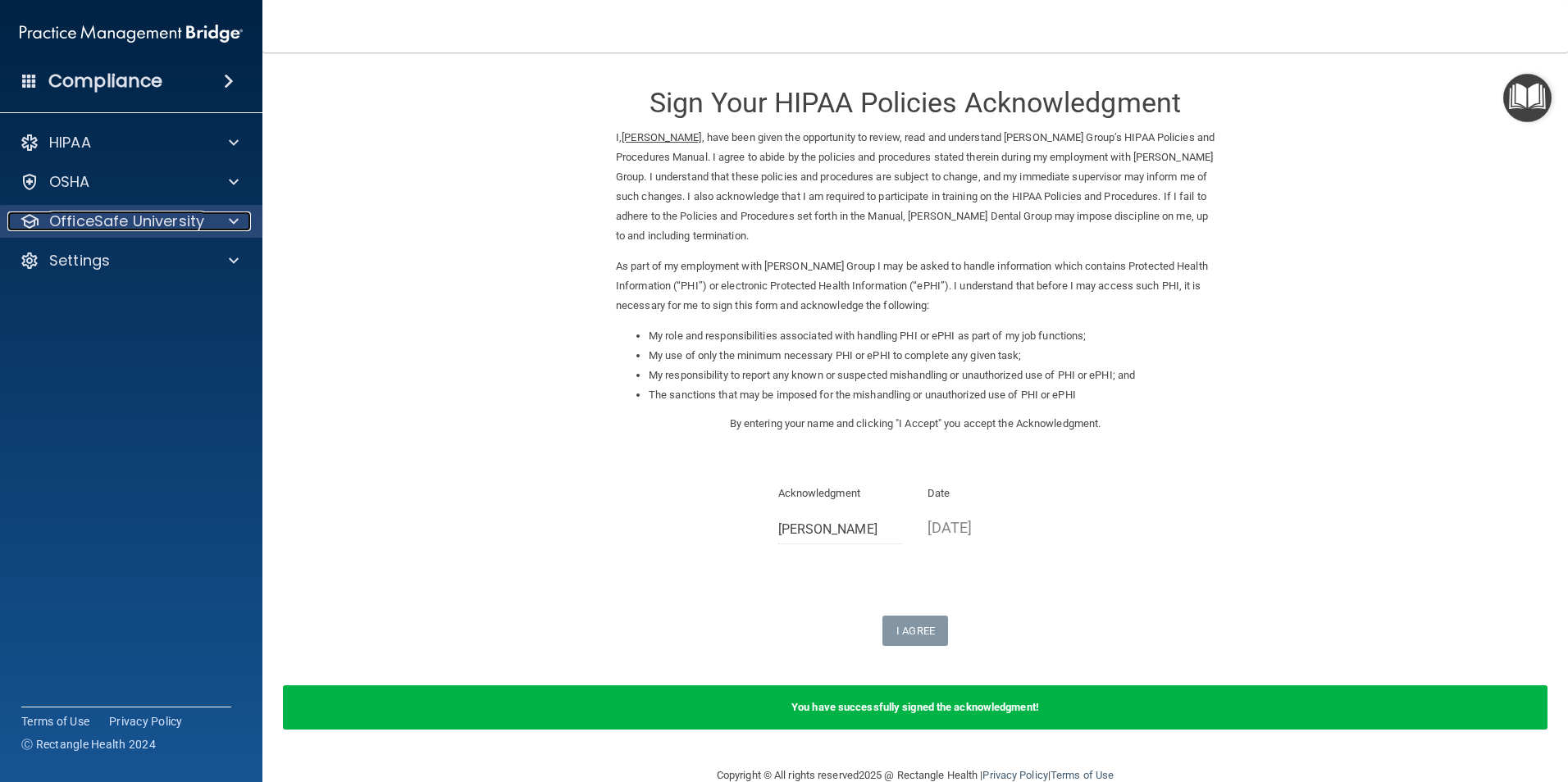
click at [235, 226] on span at bounding box center [233, 222] width 10 height 20
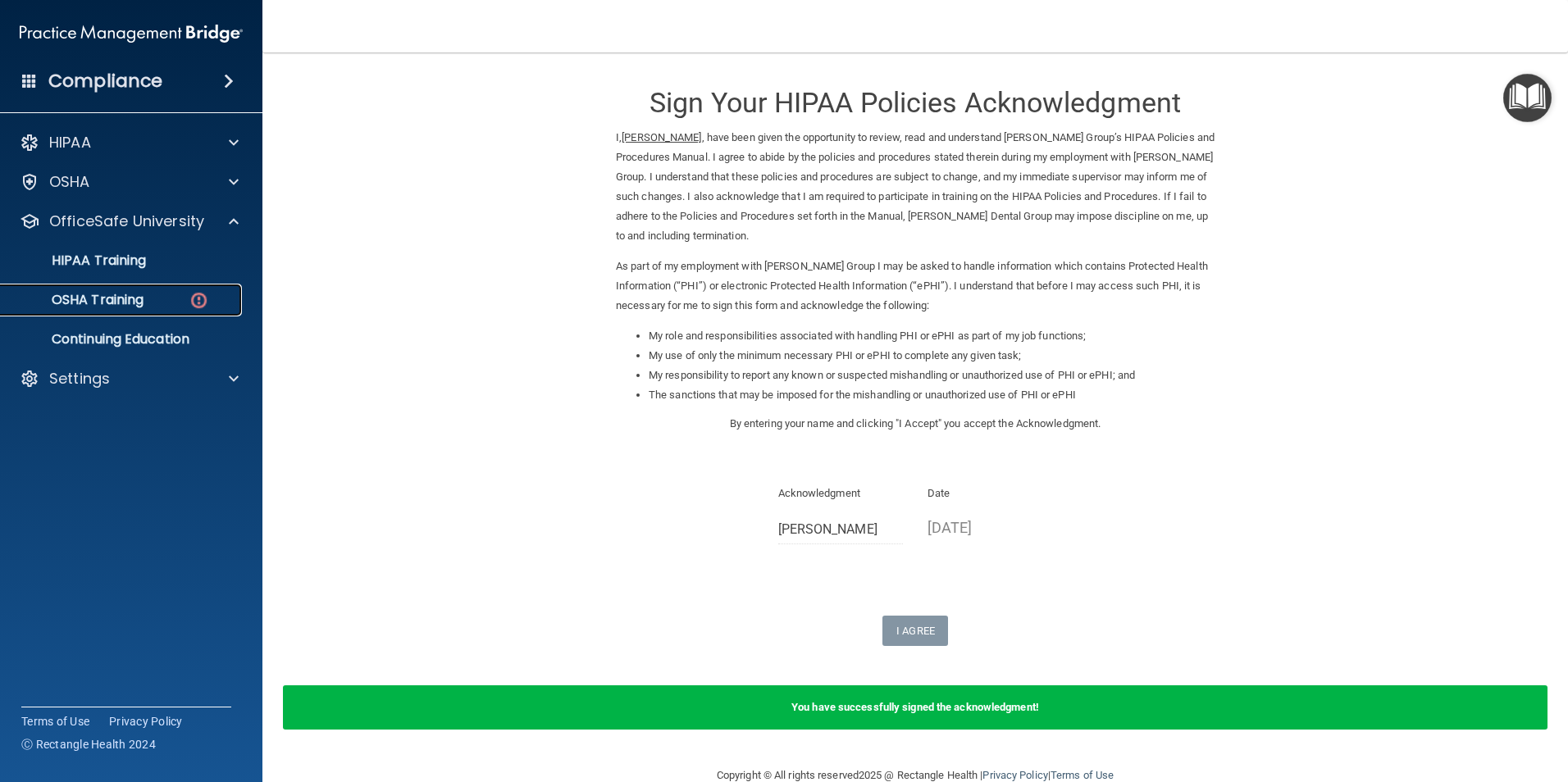
click at [106, 286] on link "OSHA Training" at bounding box center [112, 301] width 258 height 33
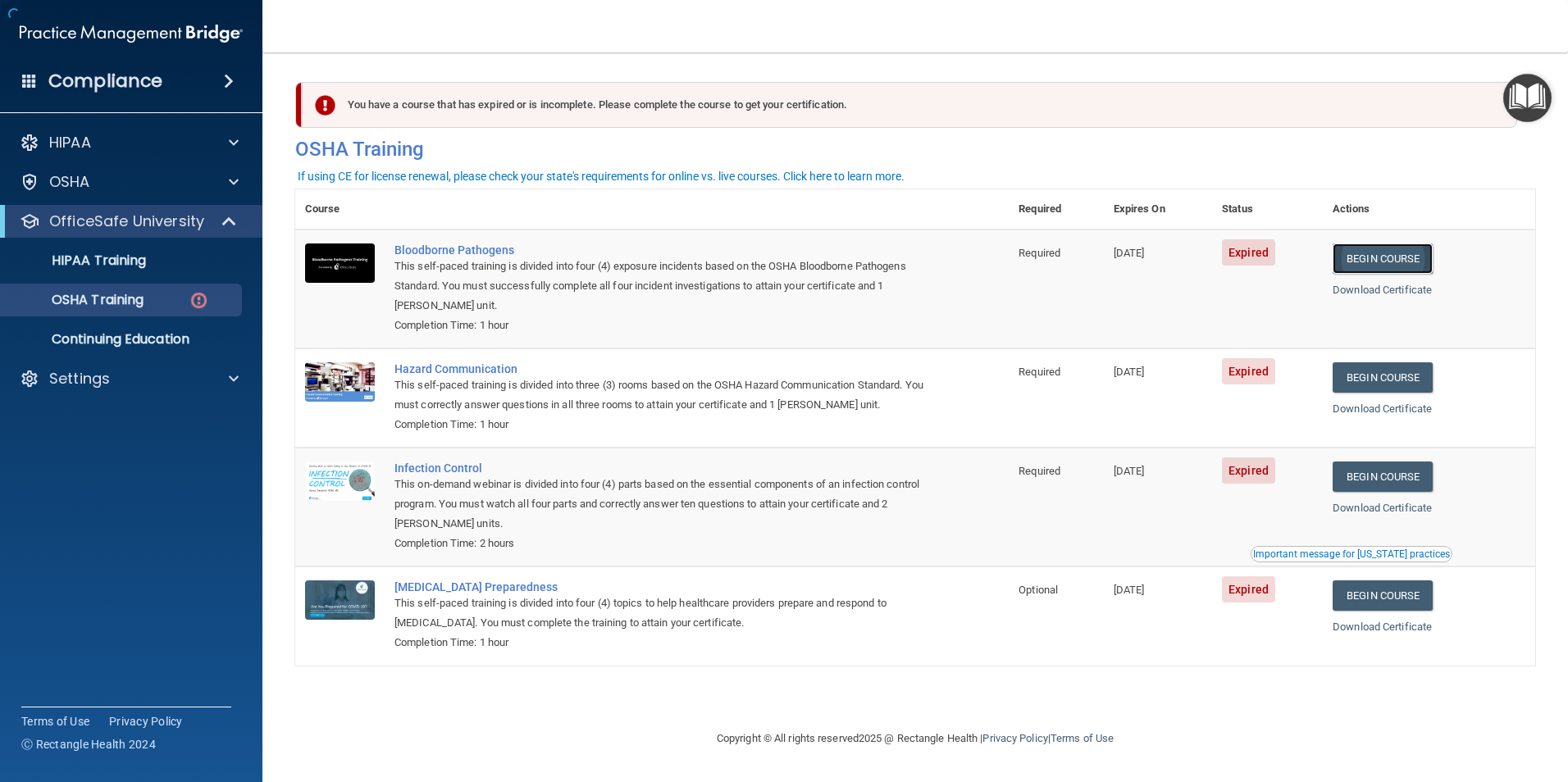
click at [1389, 261] on link "Begin Course" at bounding box center [1383, 259] width 100 height 30
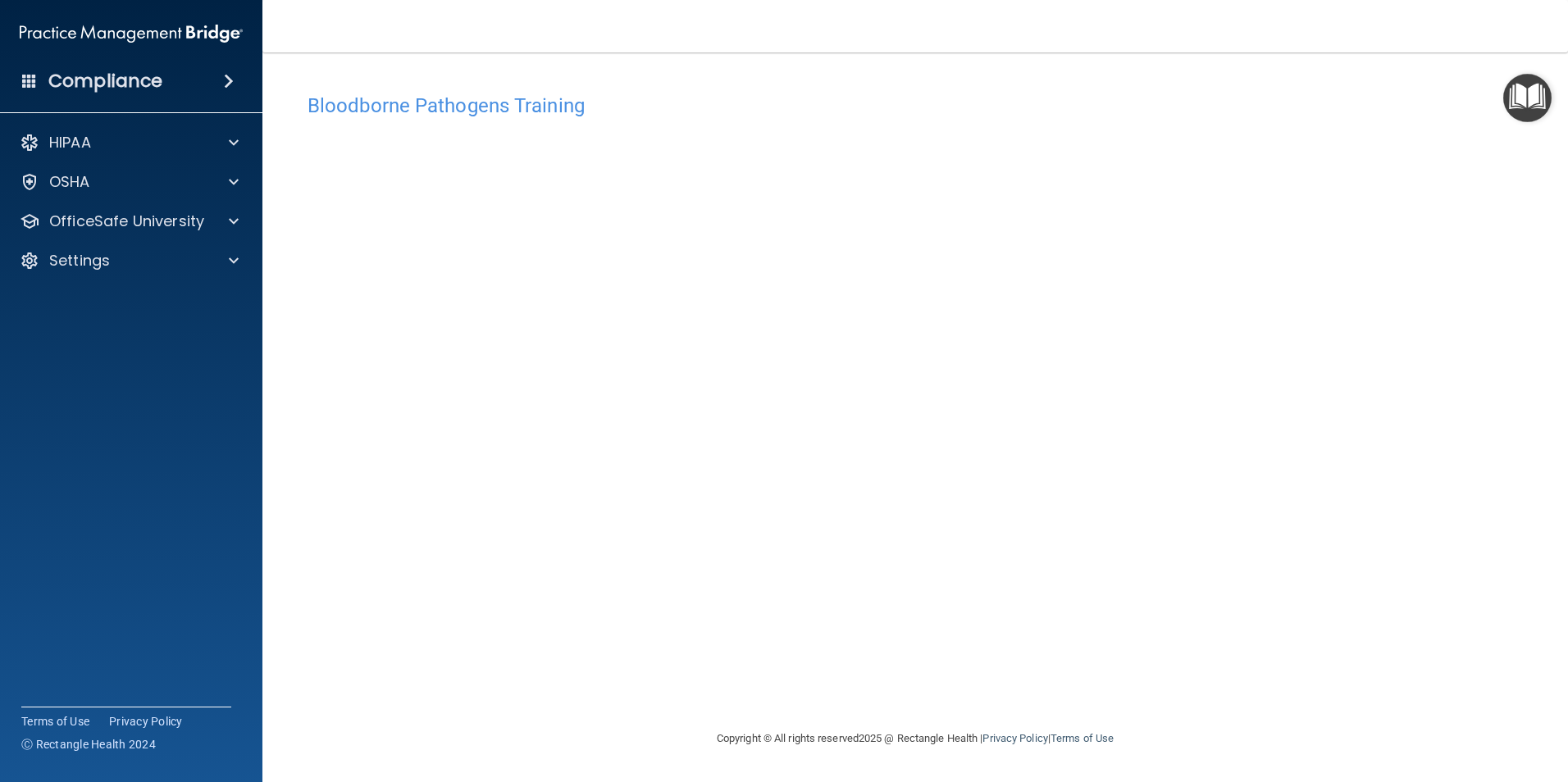
drag, startPoint x: 689, startPoint y: 36, endPoint x: 710, endPoint y: 34, distance: 21.1
click at [689, 36] on nav "Toggle navigation Amanda Waldrep amandac2473@gmail.com Manage My Enterprise Har…" at bounding box center [914, 26] width 1305 height 52
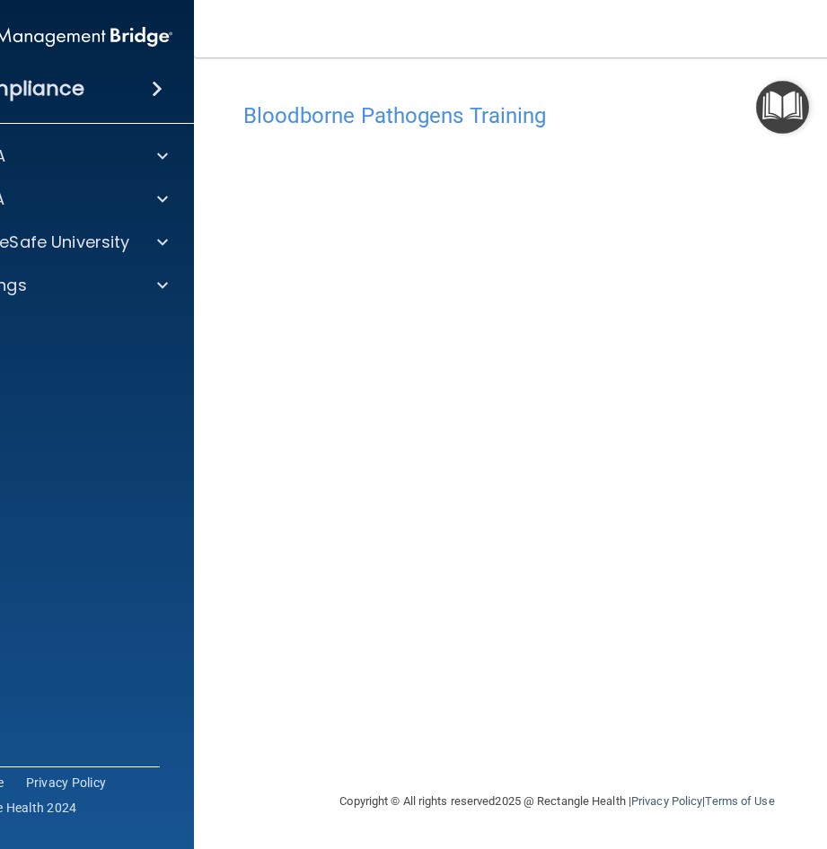
drag, startPoint x: 830, startPoint y: 42, endPoint x: 842, endPoint y: 45, distance: 12.9
click at [827, 45] on html "Compliance HIPAA Documents and Policies Report an Incident Business Associates …" at bounding box center [413, 424] width 827 height 849
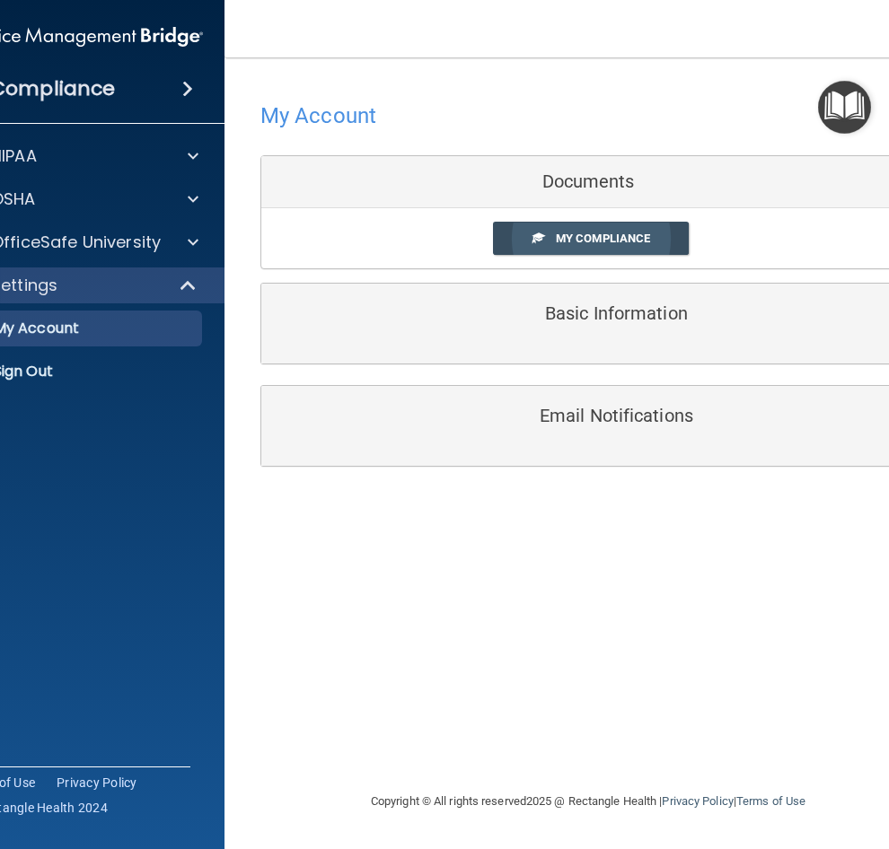
click at [632, 238] on span "My Compliance" at bounding box center [603, 238] width 94 height 13
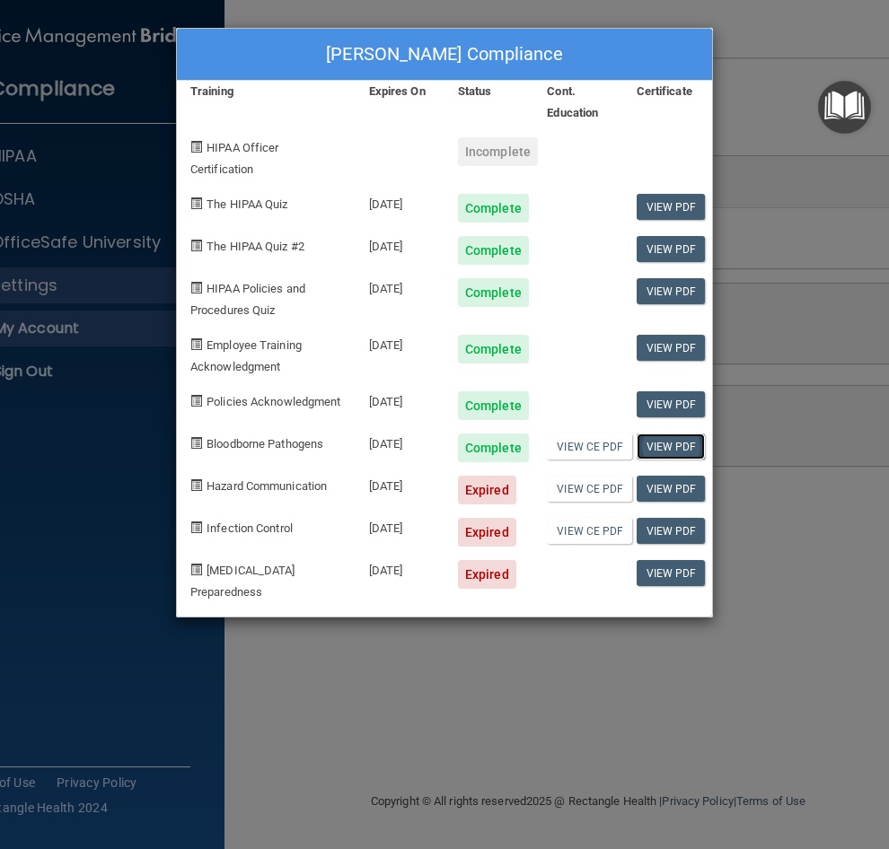
click at [678, 460] on link "View PDF" at bounding box center [671, 447] width 69 height 26
click at [196, 491] on span at bounding box center [196, 485] width 12 height 12
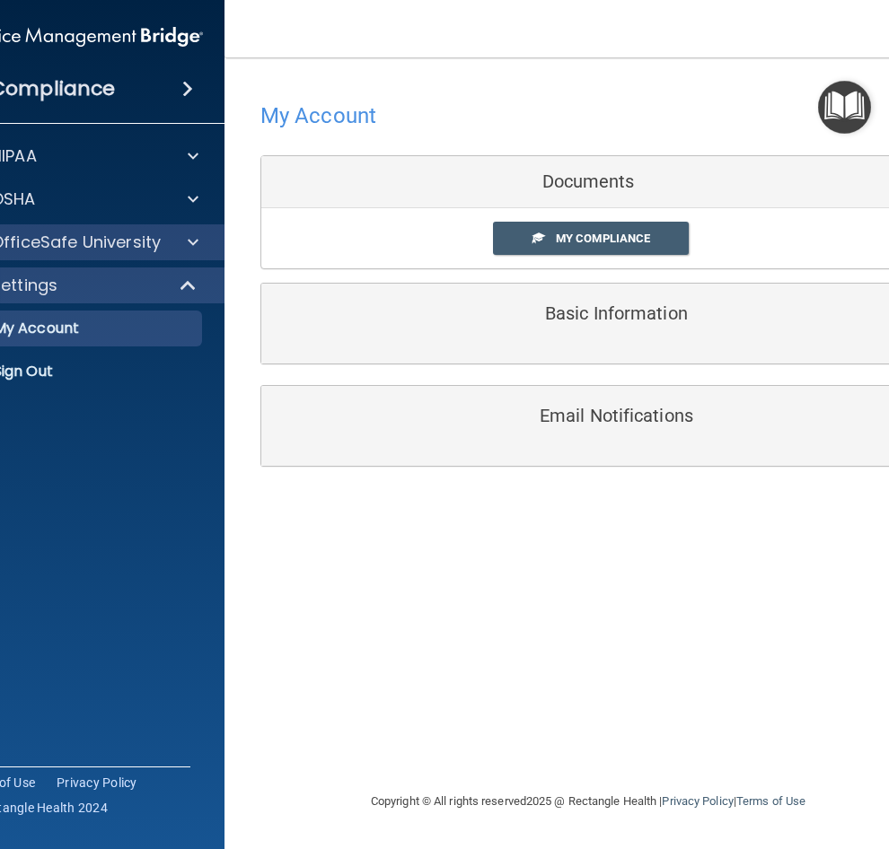
click at [145, 255] on div "OfficeSafe University" at bounding box center [81, 242] width 288 height 36
click at [201, 245] on div at bounding box center [190, 243] width 45 height 22
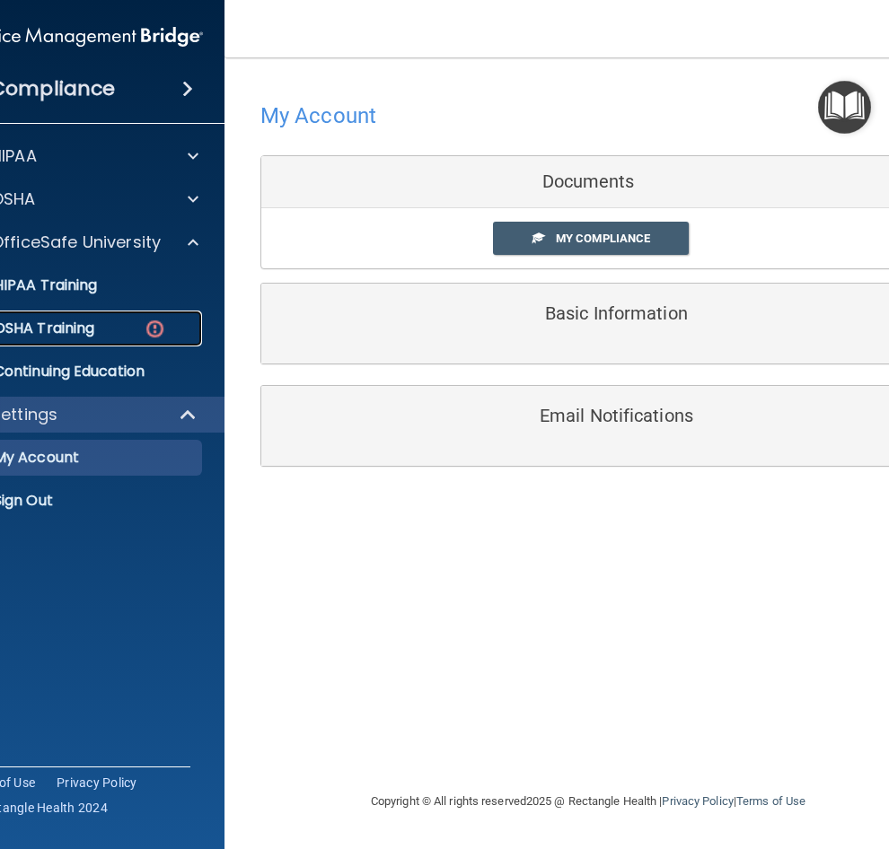
click at [57, 330] on p "OSHA Training" at bounding box center [21, 329] width 145 height 18
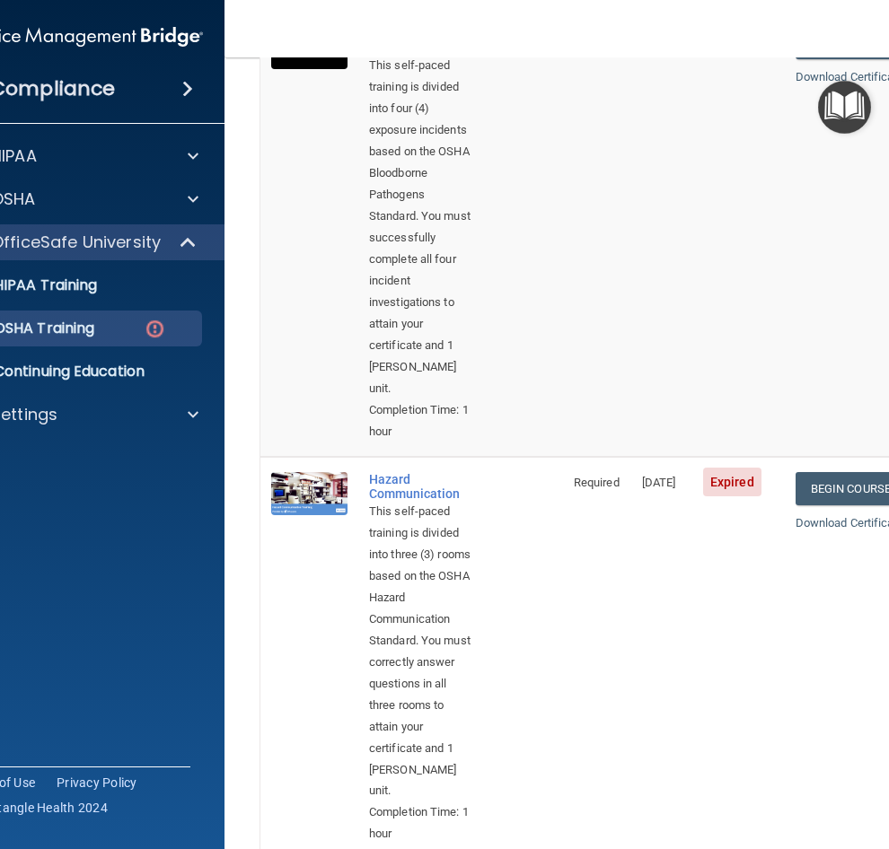
scroll to position [269, 0]
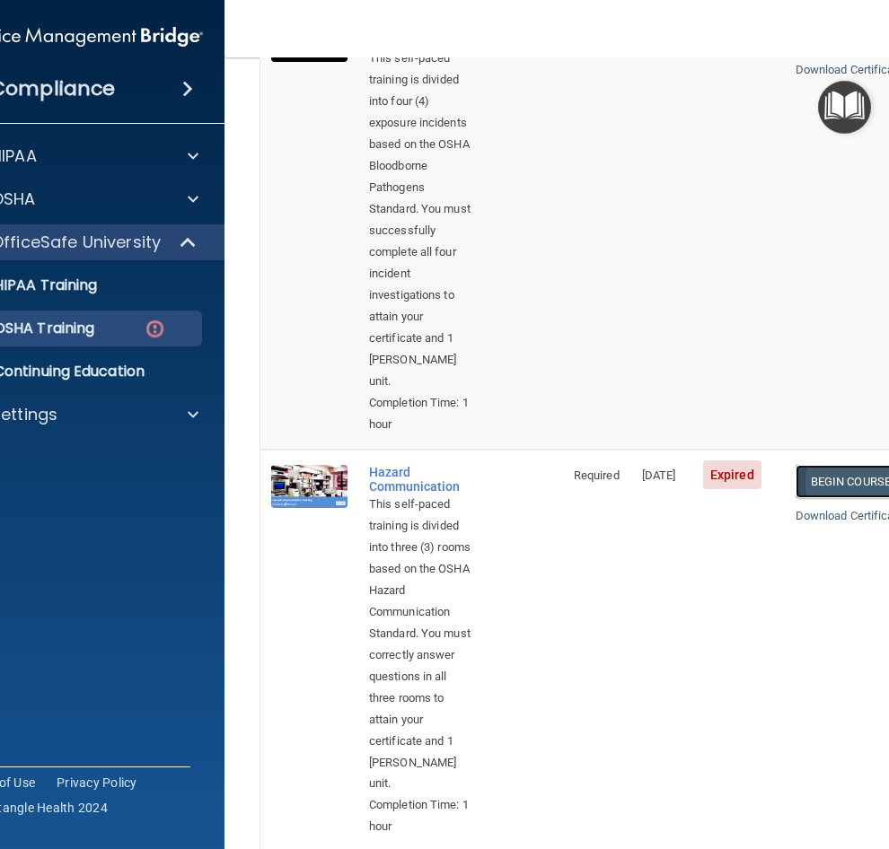
click at [827, 487] on link "Begin Course" at bounding box center [850, 481] width 110 height 33
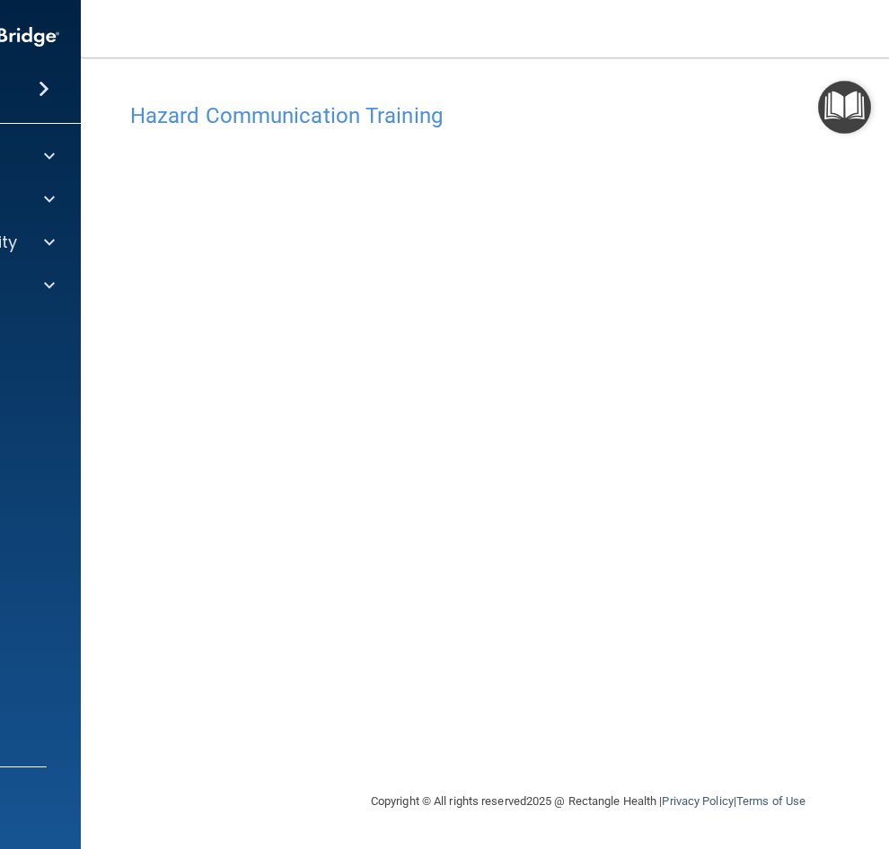
click at [772, 101] on div "Hazard Communication Training" at bounding box center [588, 115] width 943 height 44
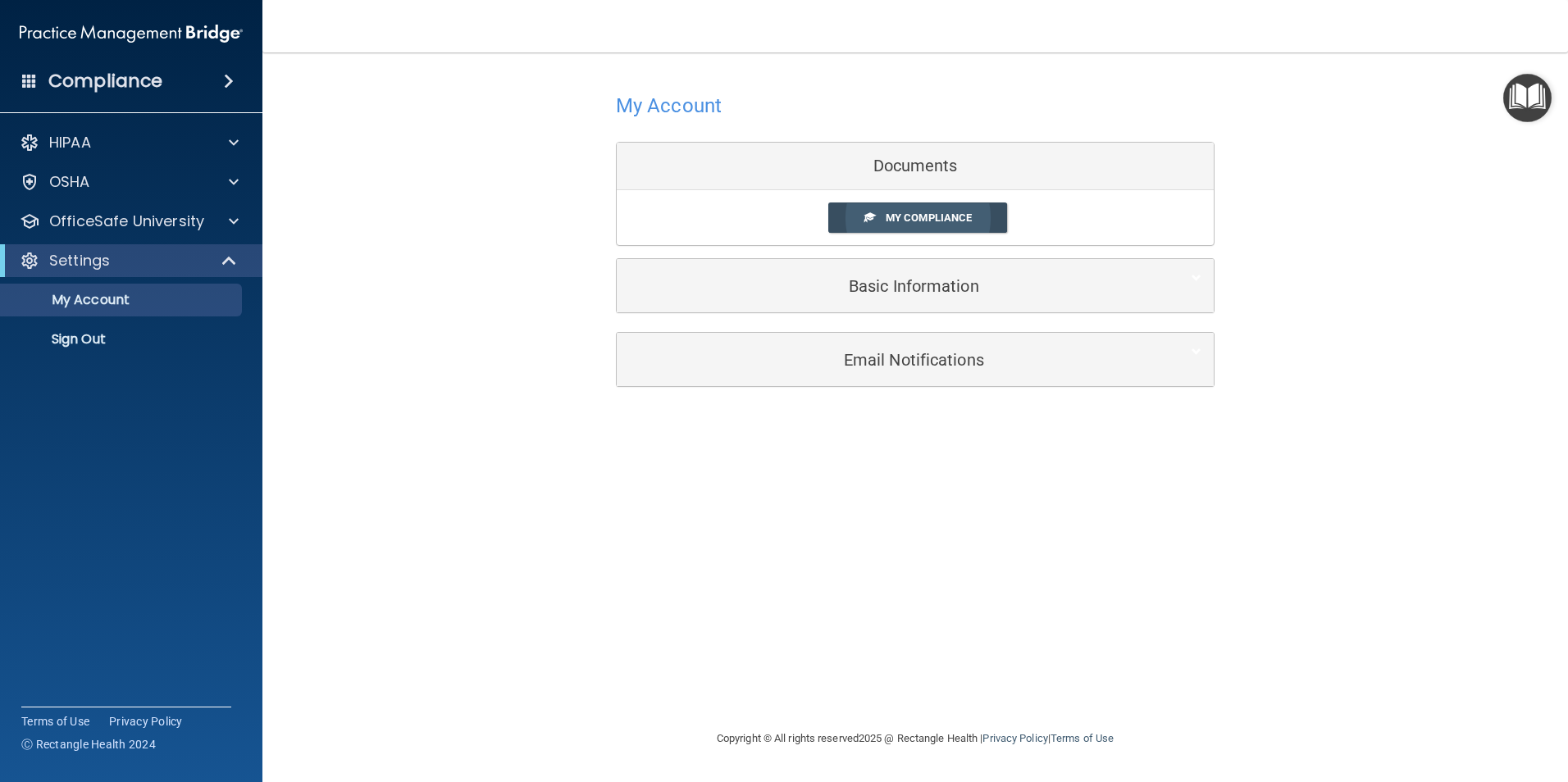
click at [811, 210] on link "My Compliance" at bounding box center [918, 217] width 180 height 30
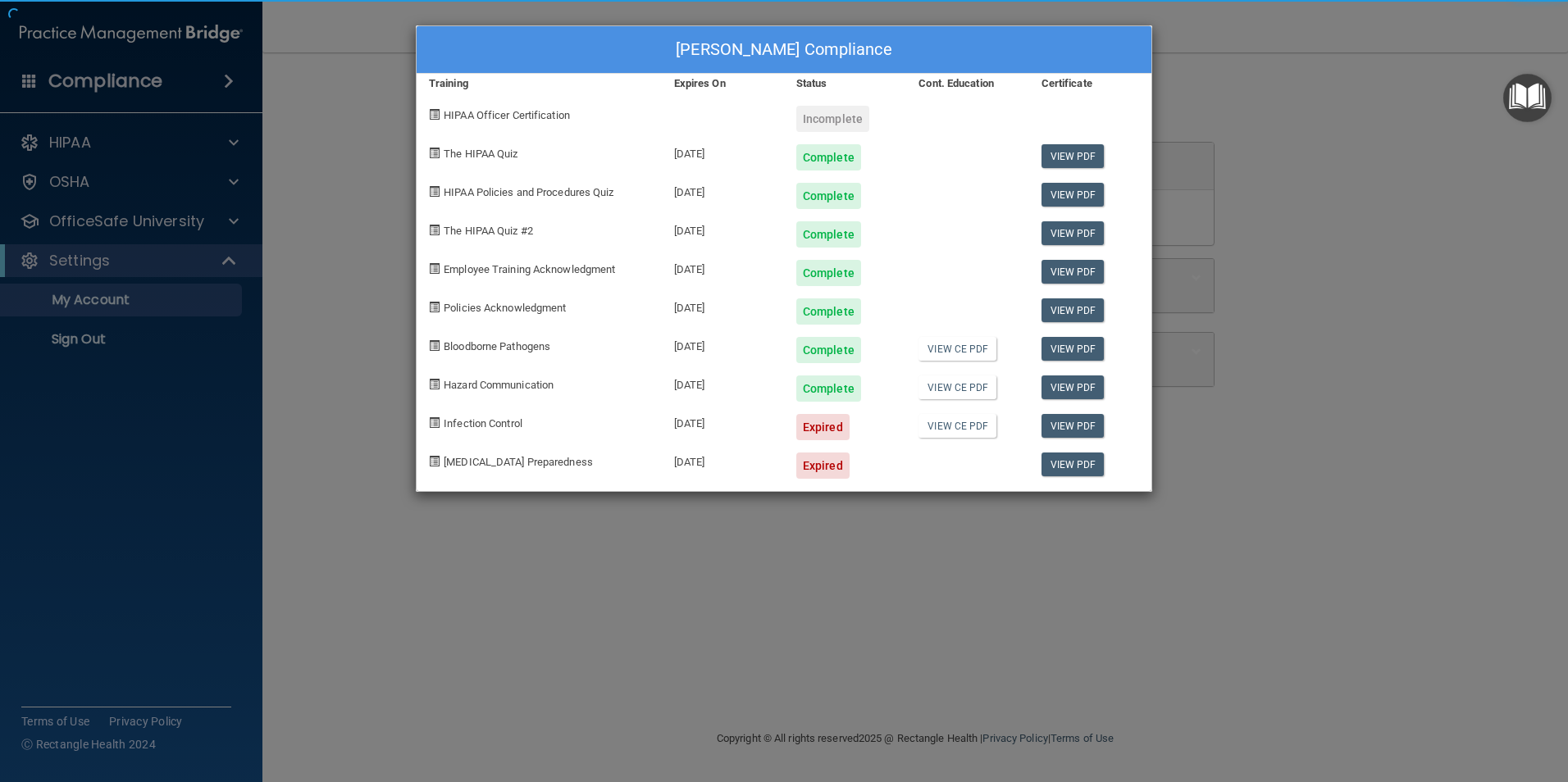
click at [811, 213] on div at bounding box center [967, 228] width 122 height 38
click at [811, 387] on link "View PDF" at bounding box center [1072, 387] width 63 height 24
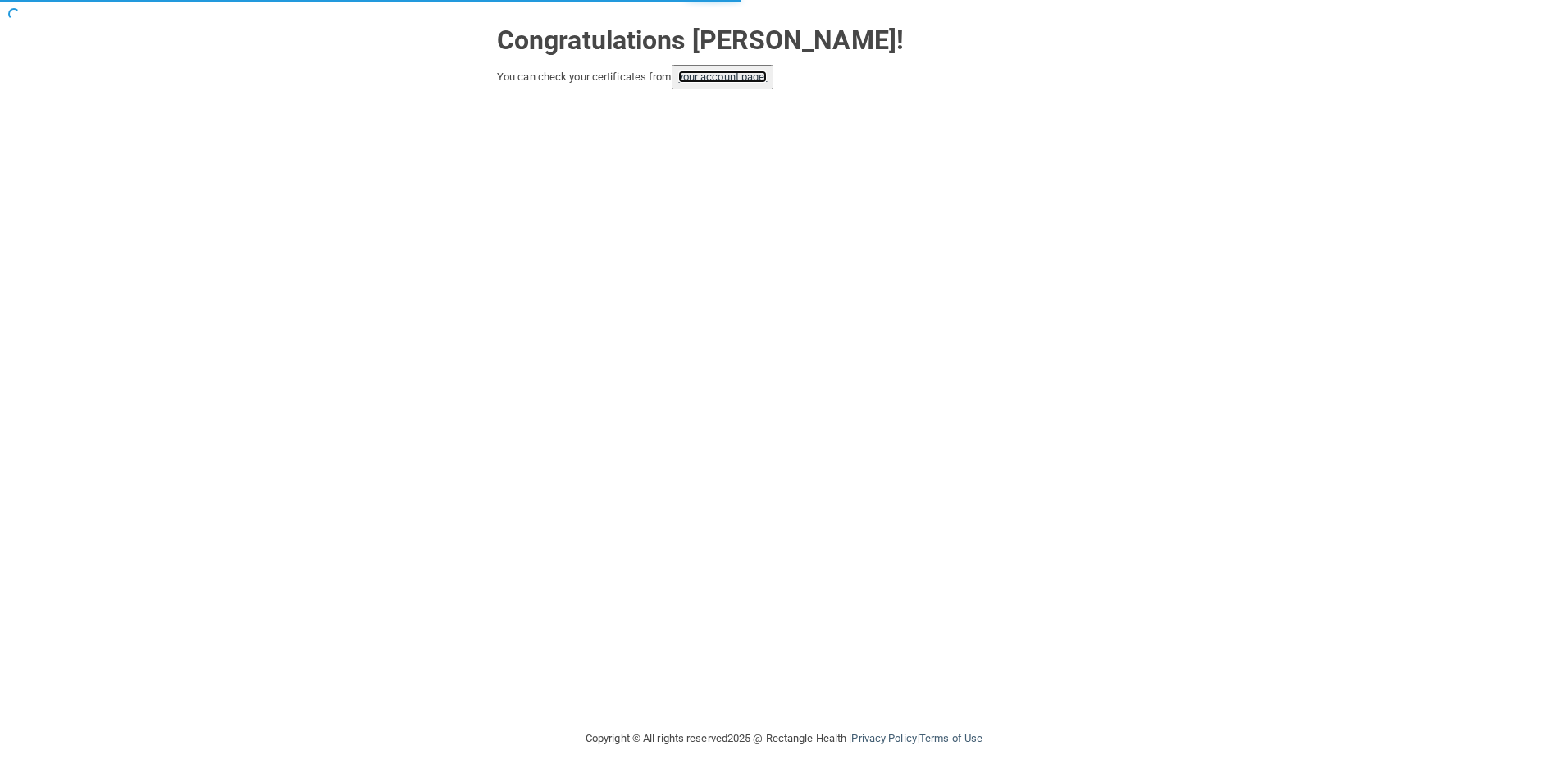
click at [754, 73] on link "your account page!" at bounding box center [722, 76] width 89 height 12
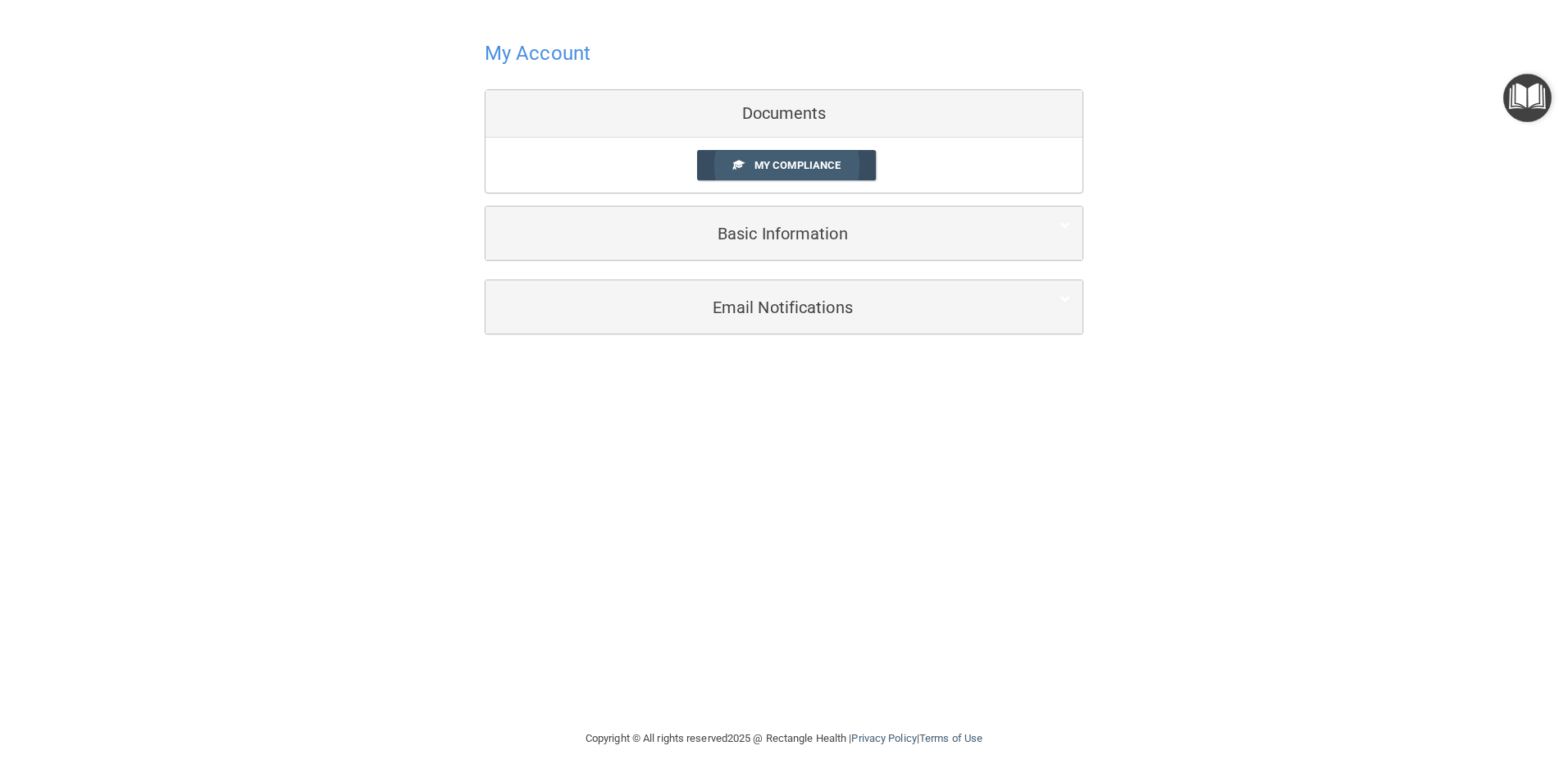
drag, startPoint x: 1497, startPoint y: 111, endPoint x: 822, endPoint y: 158, distance: 676.6
click at [822, 158] on link "My Compliance" at bounding box center [786, 164] width 180 height 30
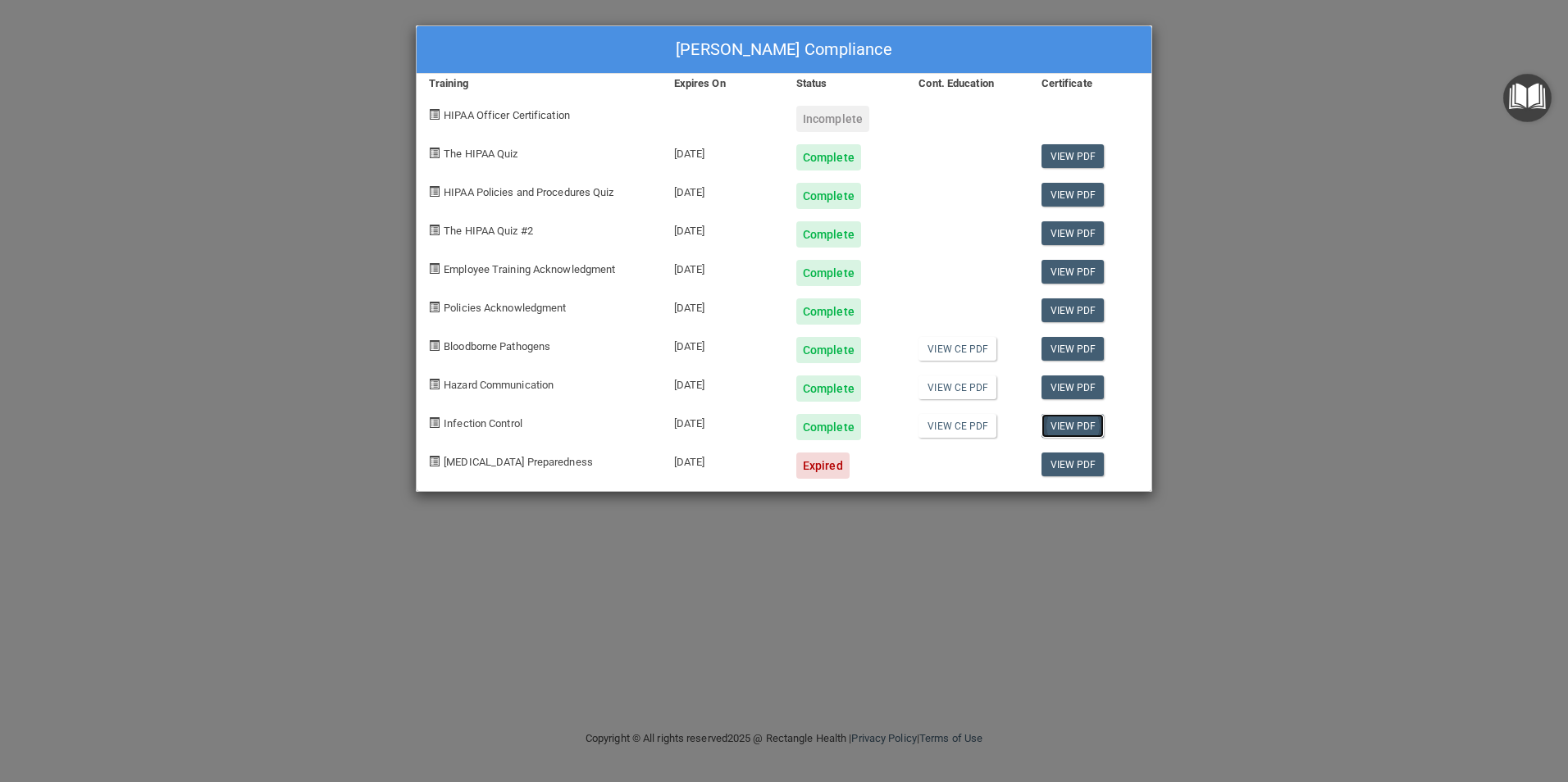
click at [1069, 431] on link "View PDF" at bounding box center [1072, 426] width 63 height 24
